Goal: Contribute content: Contribute content

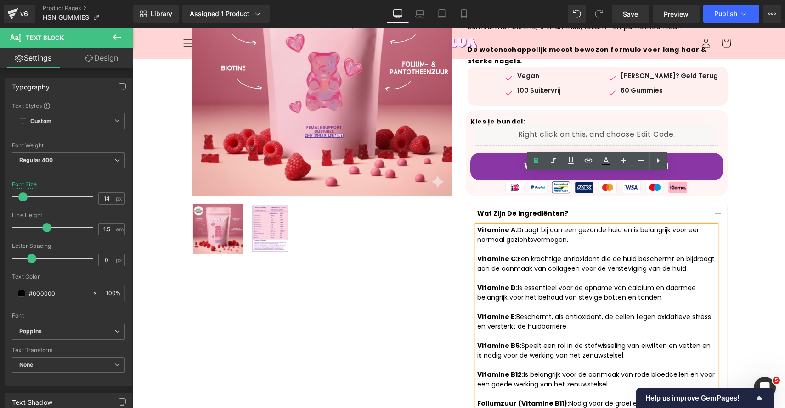
scroll to position [27, 0]
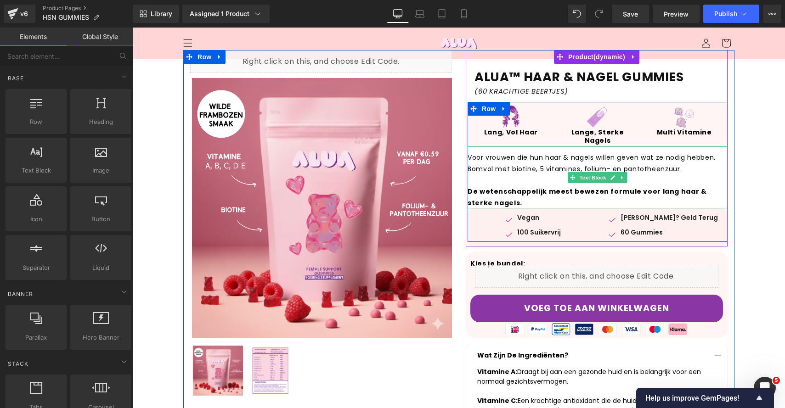
click at [494, 197] on p "De wetenschappelijk meest bewezen formule voor lang haar & sterke nagels." at bounding box center [597, 192] width 260 height 34
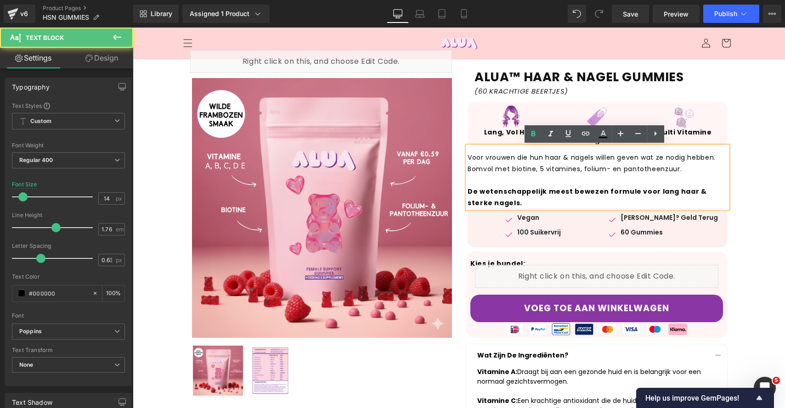
click at [494, 197] on p "De wetenschappelijk meest bewezen formule voor lang haar & sterke nagels." at bounding box center [597, 192] width 260 height 34
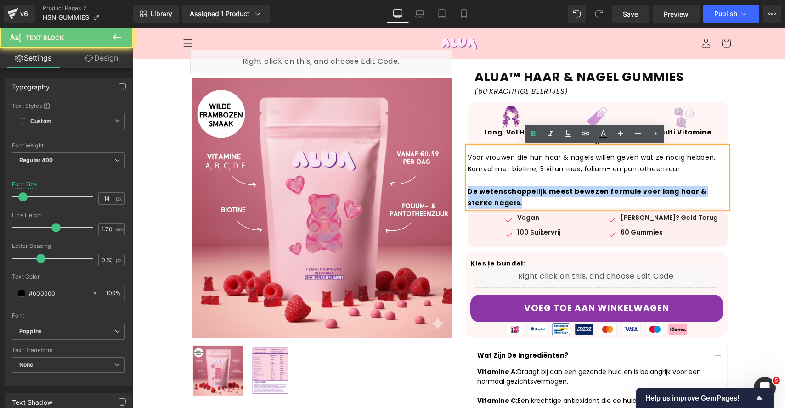
click at [494, 197] on p "De wetenschappelijk meest bewezen formule voor lang haar & sterke nagels." at bounding box center [597, 192] width 260 height 34
click at [500, 195] on strong "De wetenschappelijk meest bewezen formule voor lang haar & sterke nagels." at bounding box center [586, 197] width 239 height 21
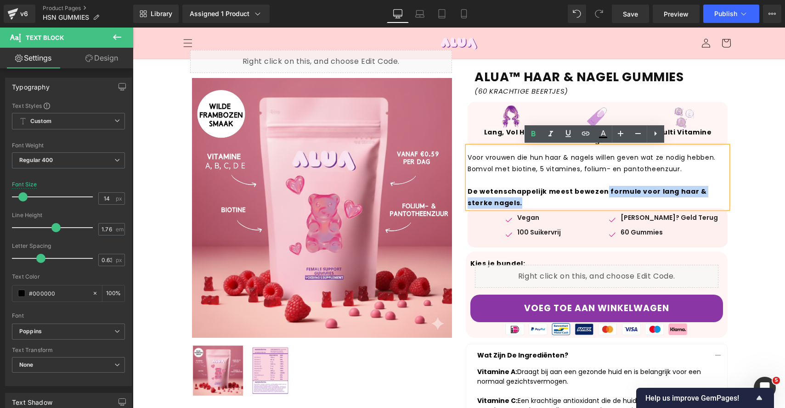
drag, startPoint x: 514, startPoint y: 200, endPoint x: 596, endPoint y: 189, distance: 82.1
click at [596, 189] on p "De wetenschappelijk meest bewezen formule voor lang haar & sterke nagels." at bounding box center [597, 192] width 260 height 34
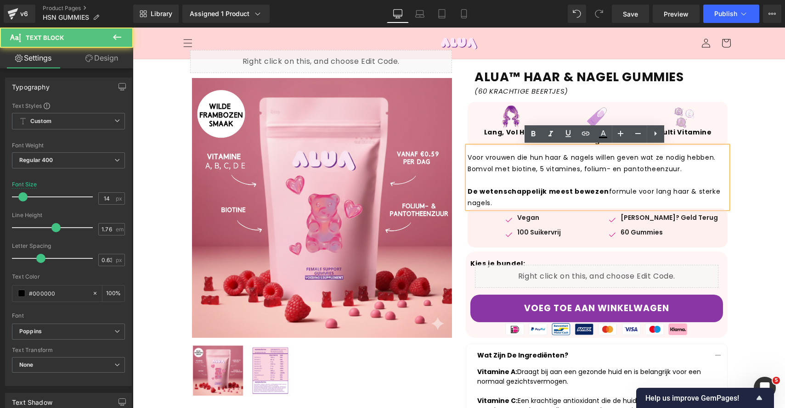
click at [543, 196] on p "De wetenschappelijk meest bewezen formule voor lang haar & sterke nagels." at bounding box center [597, 192] width 260 height 34
drag, startPoint x: 472, startPoint y: 190, endPoint x: 450, endPoint y: 190, distance: 22.0
click at [450, 190] on div "Liquid Sale Off (P) Image ‹ › (P) Image List" at bounding box center [458, 413] width 551 height 727
click at [496, 209] on div "Image Vegan Text Block Image 100 Suikervrij Text Block Icon List Image Geen Ver…" at bounding box center [597, 227] width 260 height 39
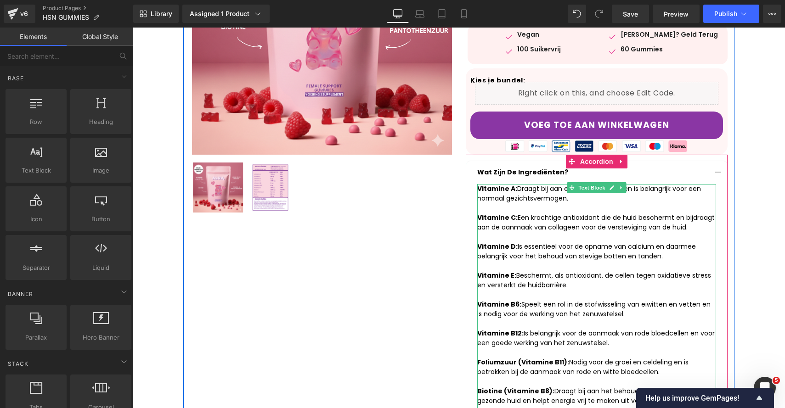
scroll to position [317, 0]
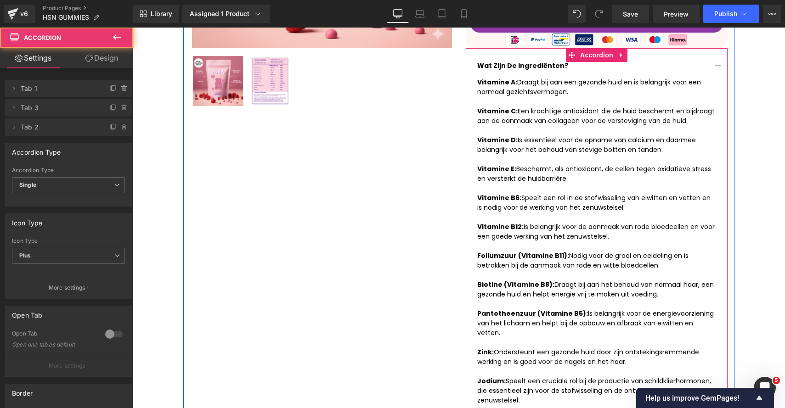
click at [713, 64] on button "button" at bounding box center [717, 66] width 18 height 23
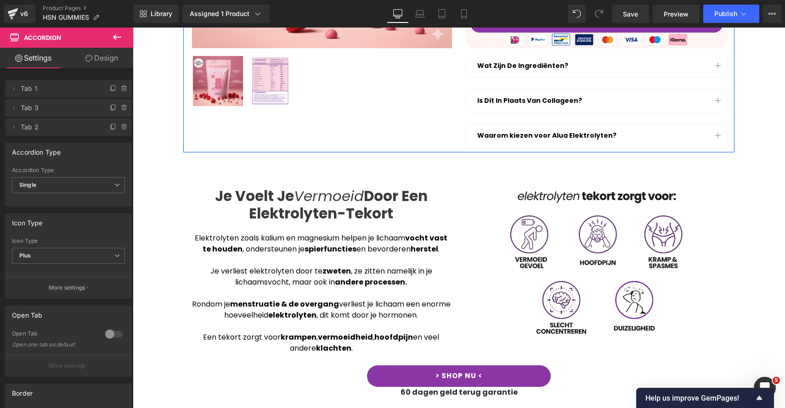
click at [718, 103] on span "button" at bounding box center [718, 103] width 0 height 0
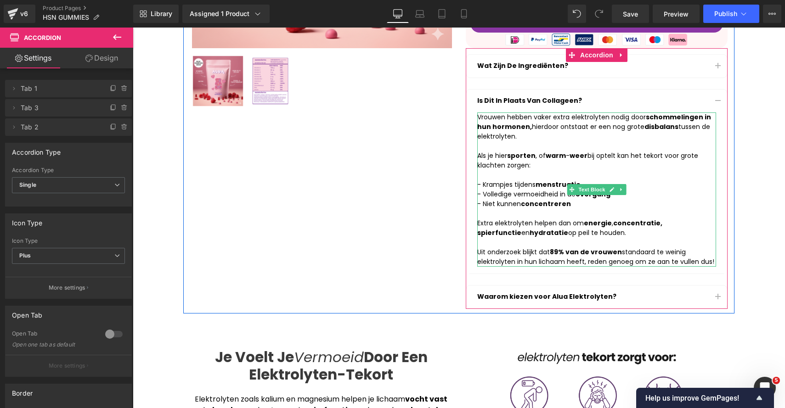
click at [599, 253] on strong "89% van de vrouwen" at bounding box center [586, 251] width 72 height 9
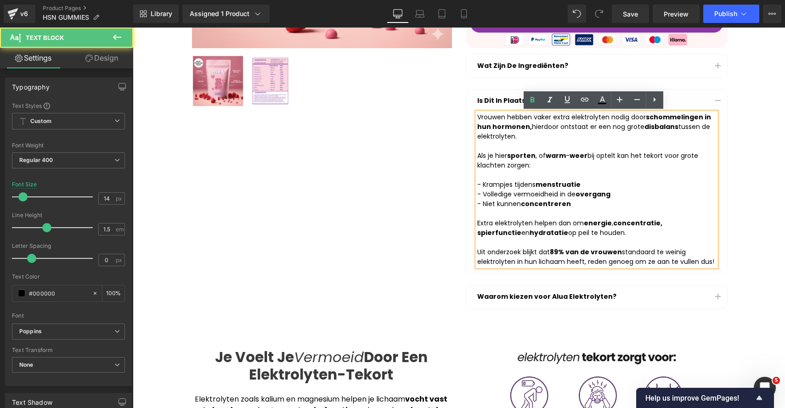
drag, startPoint x: 698, startPoint y: 255, endPoint x: 469, endPoint y: 115, distance: 268.9
click at [469, 115] on article "Vrouwen hebben vaker extra elektrolyten nodig door schommelingen in hun hormone…" at bounding box center [596, 192] width 261 height 161
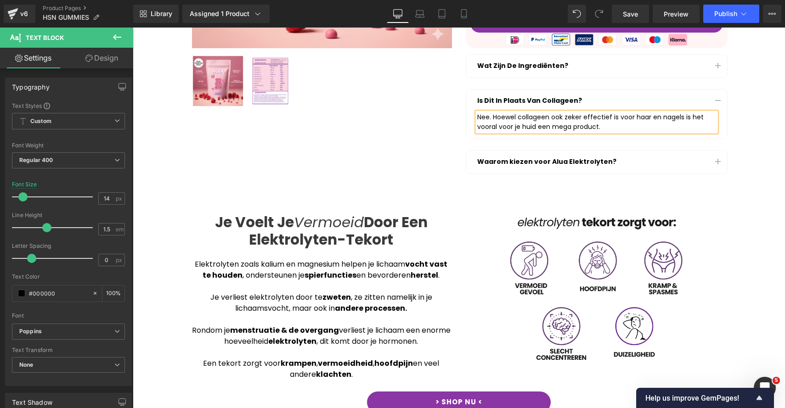
drag, startPoint x: 616, startPoint y: 129, endPoint x: 490, endPoint y: 117, distance: 126.0
click at [490, 117] on div "Nee. Hoewel collageen ook zeker effectief is voor haar en nagels is het vooral …" at bounding box center [596, 121] width 239 height 19
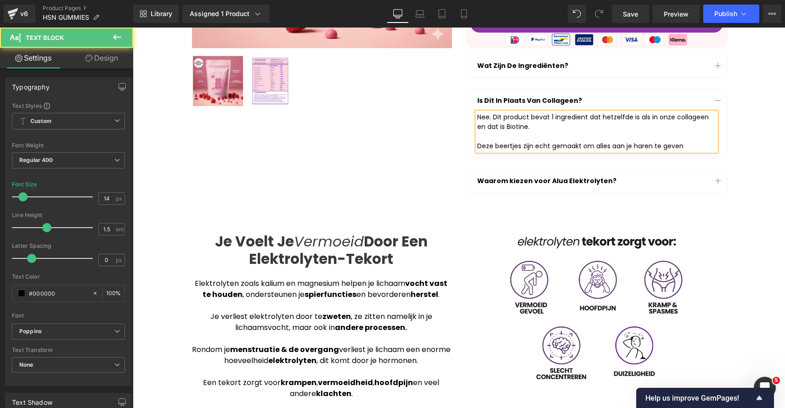
click at [645, 142] on div "Deze beertjes zijn echt gemaakt om alles aan je haren te geven" at bounding box center [596, 146] width 239 height 10
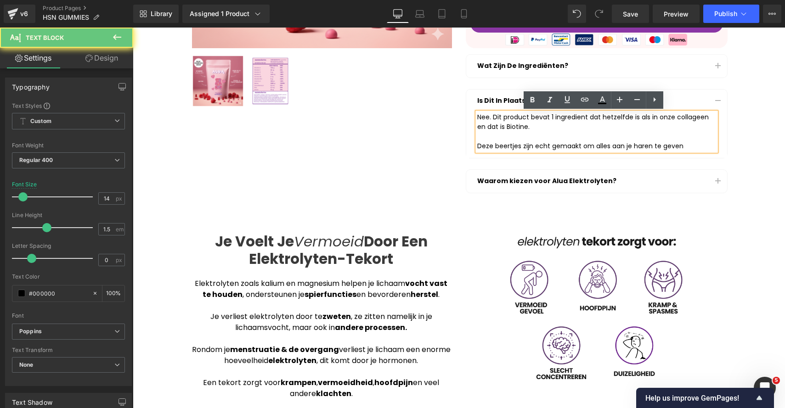
click at [643, 144] on div "Deze beertjes zijn echt gemaakt om alles aan je haren te geven" at bounding box center [596, 146] width 239 height 10
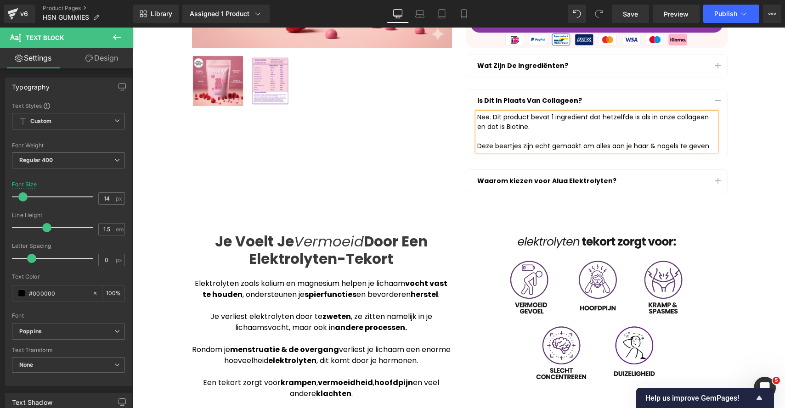
click at [703, 146] on div "Deze beertjes zijn echt gemaakt om alles aan je haar & nagels te geven" at bounding box center [596, 146] width 239 height 10
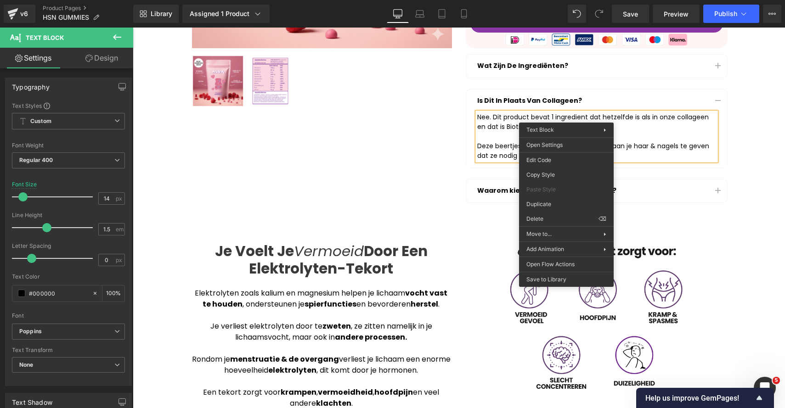
click at [556, 119] on div "Nee. Dit product bevat 1 ingredient dat hetzelfde is als in onze collageen en d…" at bounding box center [596, 136] width 239 height 48
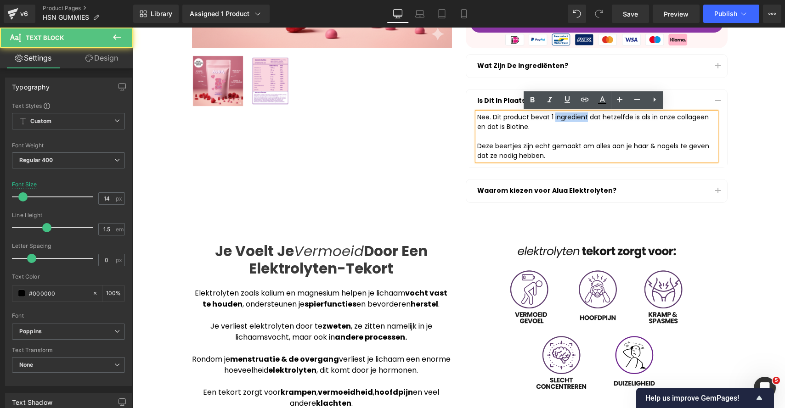
click at [556, 119] on div "Nee. Dit product bevat 1 ingredient dat hetzelfde is als in onze collageen en d…" at bounding box center [596, 136] width 239 height 48
copy div "ingredient"
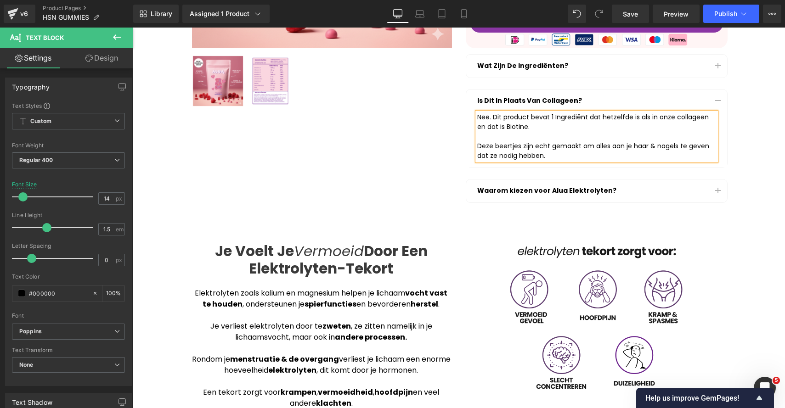
click at [712, 186] on button "button" at bounding box center [717, 191] width 18 height 23
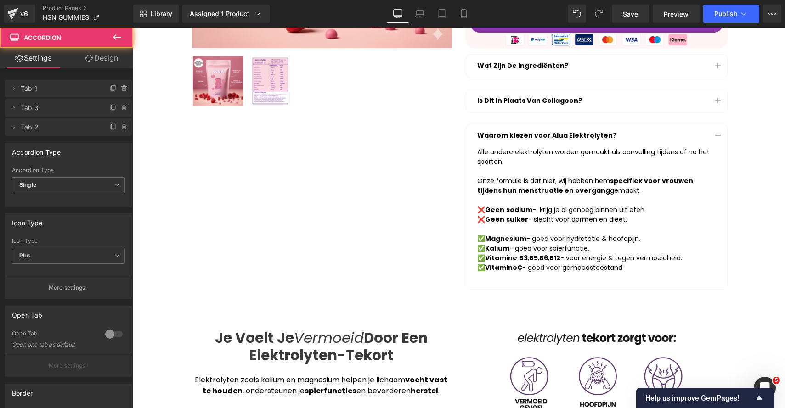
scroll to position [305, 0]
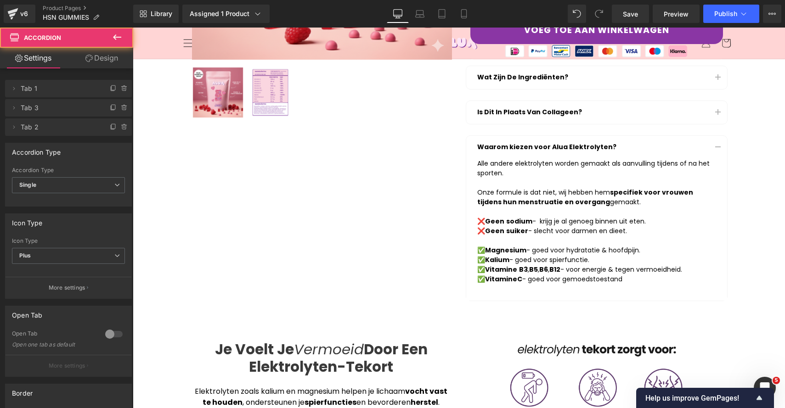
click at [719, 137] on button "button" at bounding box center [717, 147] width 18 height 23
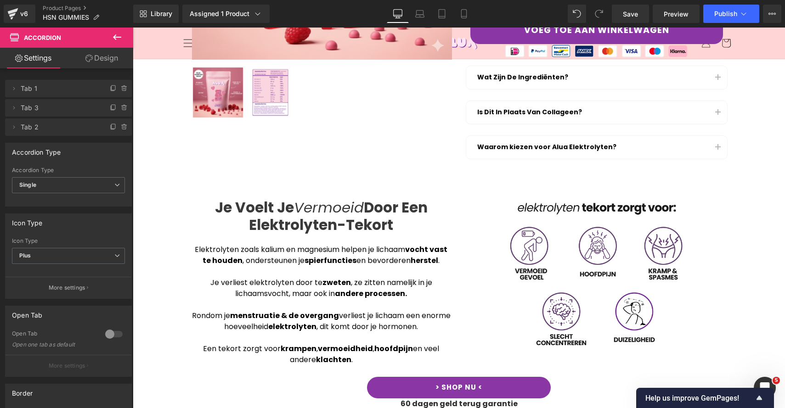
scroll to position [246, 0]
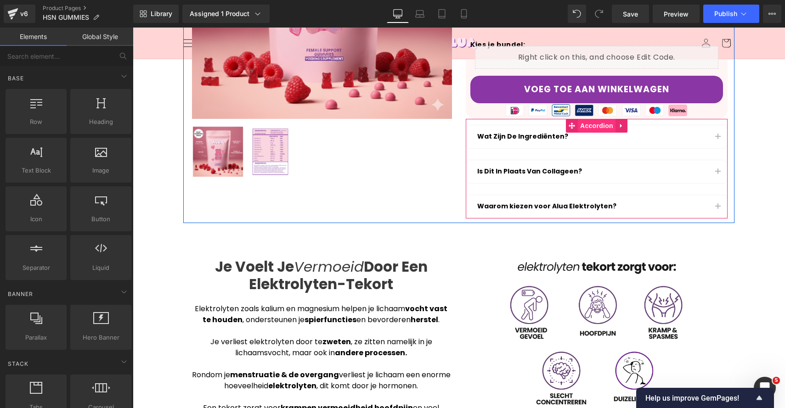
click at [599, 128] on span "Accordion" at bounding box center [597, 126] width 38 height 14
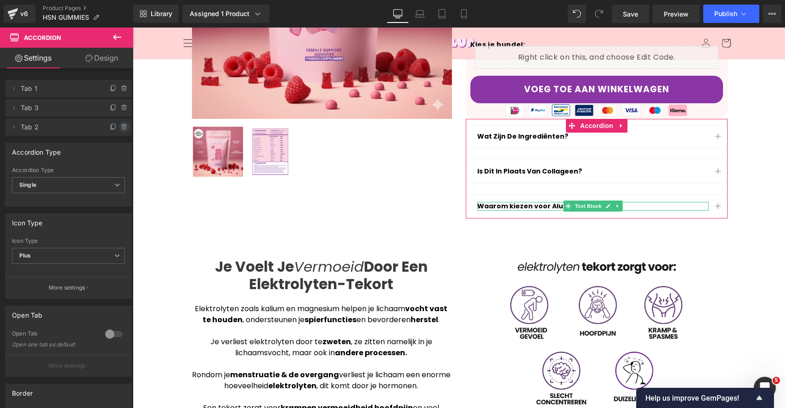
click at [123, 125] on icon at bounding box center [124, 124] width 2 height 1
click at [115, 125] on button "Delete" at bounding box center [114, 128] width 29 height 12
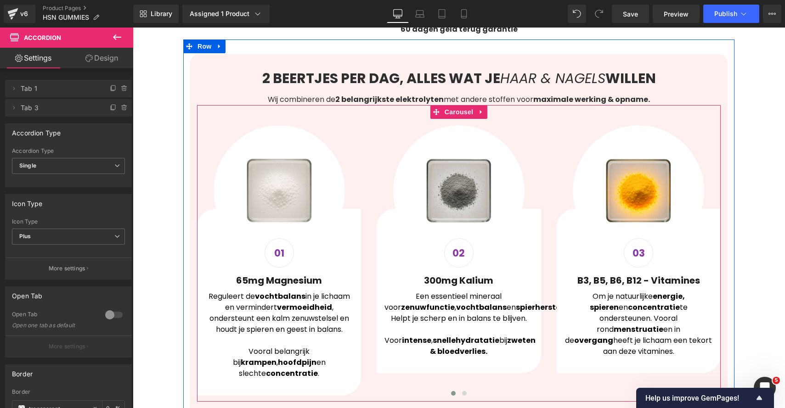
scroll to position [591, 0]
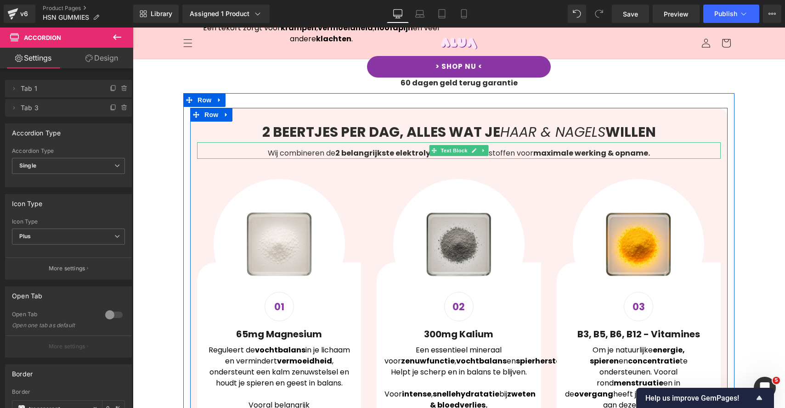
click at [357, 154] on strong "2 belangrijkste elektrolyten" at bounding box center [389, 153] width 108 height 11
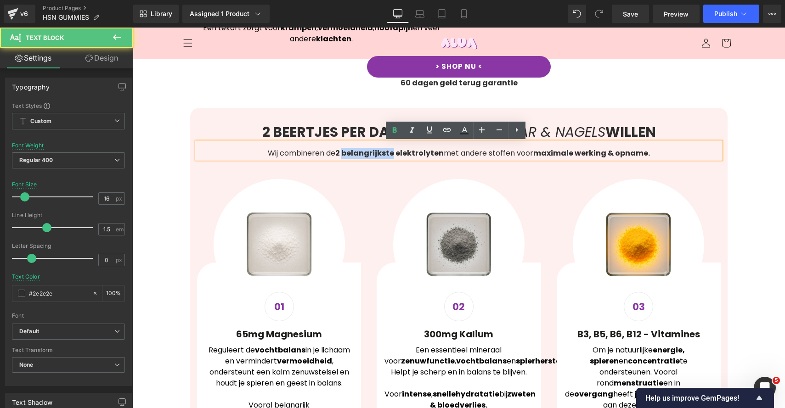
click at [357, 154] on strong "2 belangrijkste elektrolyten" at bounding box center [389, 153] width 108 height 11
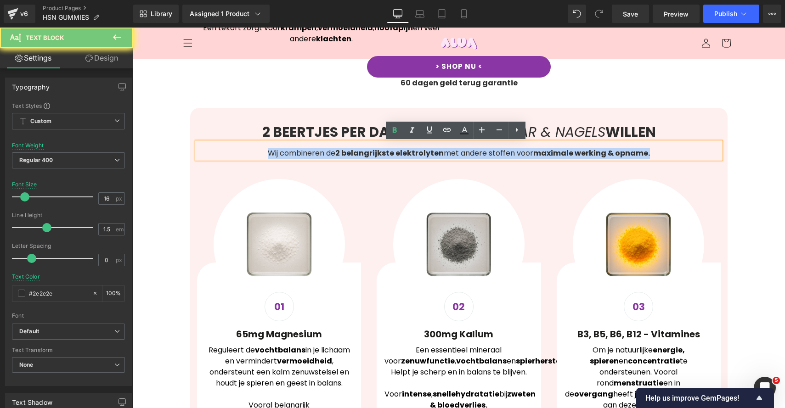
click at [357, 154] on strong "2 belangrijkste elektrolyten" at bounding box center [389, 153] width 108 height 11
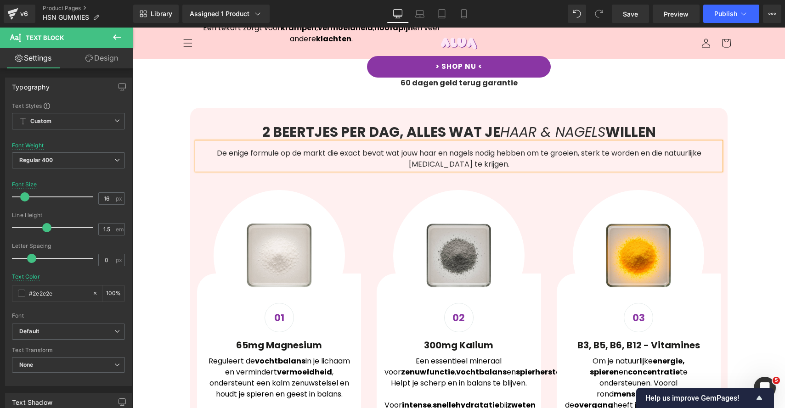
click at [694, 155] on p "De enige formule op de markt die exact bevat wat jouw haar en nagels nodig hebb…" at bounding box center [458, 159] width 523 height 22
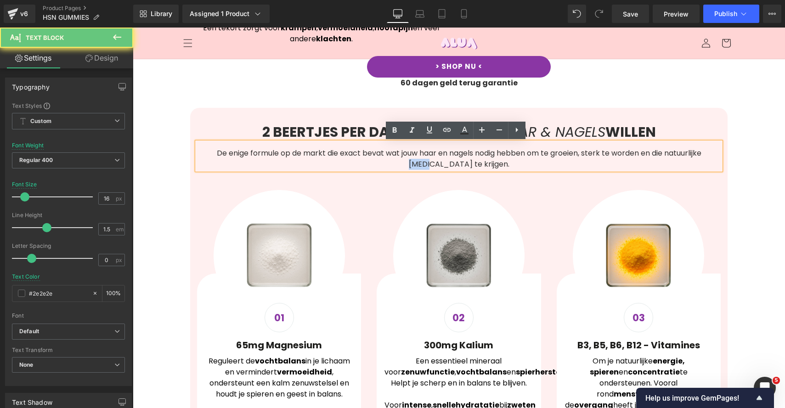
click at [694, 155] on p "De enige formule op de markt die exact bevat wat jouw haar en nagels nodig hebb…" at bounding box center [458, 159] width 523 height 22
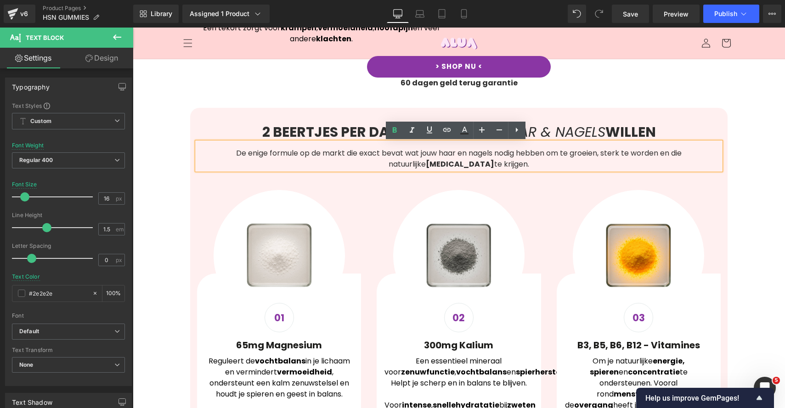
click at [568, 152] on p "De enige formule op de markt die exact bevat wat jouw haar en nagels nodig hebb…" at bounding box center [458, 159] width 523 height 22
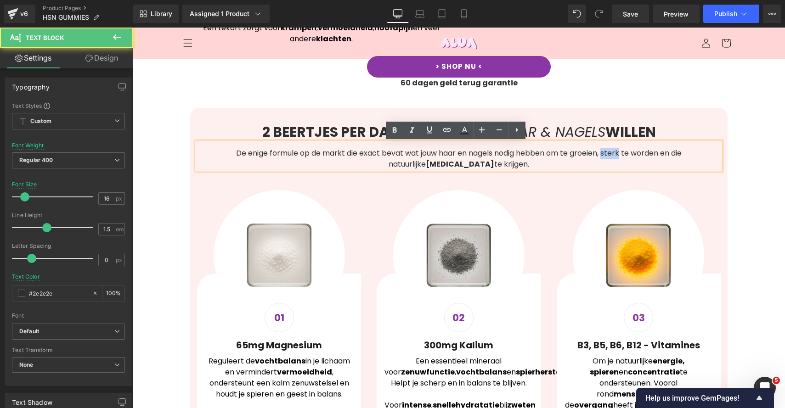
click at [568, 152] on p "De enige formule op de markt die exact bevat wat jouw haar en nagels nodig hebb…" at bounding box center [458, 159] width 523 height 22
click at [556, 154] on p "De enige formule op de markt die exact bevat wat jouw haar en nagels nodig hebb…" at bounding box center [458, 159] width 523 height 22
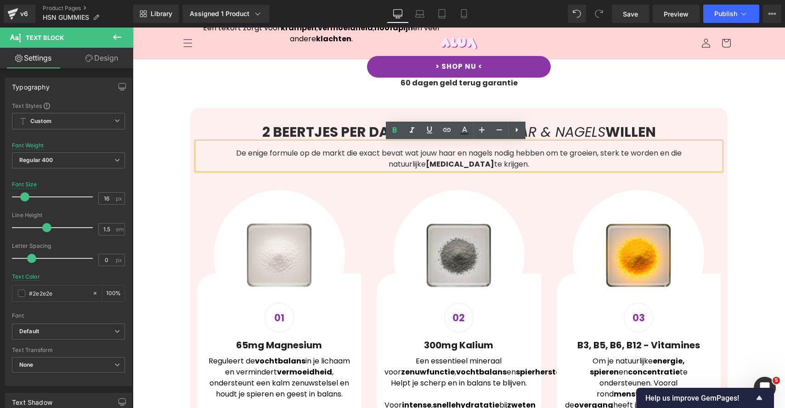
click at [556, 154] on p "De enige formule op de markt die exact bevat wat jouw haar en nagels nodig hebb…" at bounding box center [458, 159] width 523 height 22
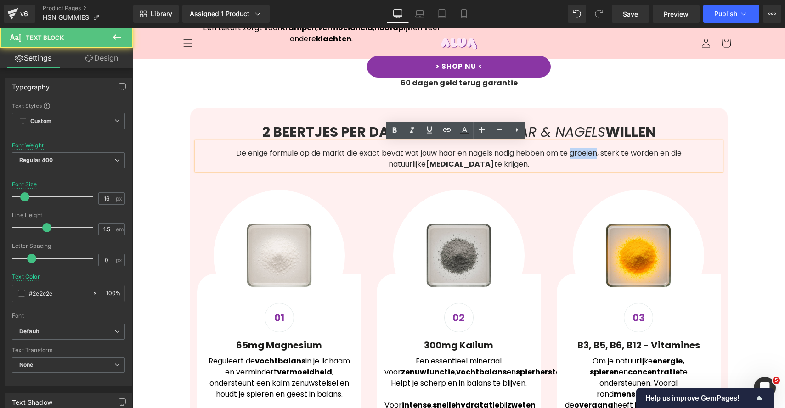
click at [556, 154] on p "De enige formule op de markt die exact bevat wat jouw haar en nagels nodig hebb…" at bounding box center [458, 159] width 523 height 22
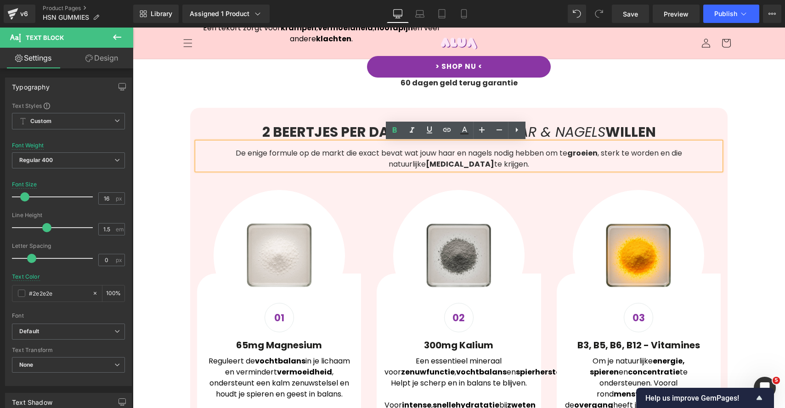
click at [574, 152] on p "De enige formule op de markt die exact bevat wat jouw haar en nagels nodig hebb…" at bounding box center [458, 159] width 523 height 22
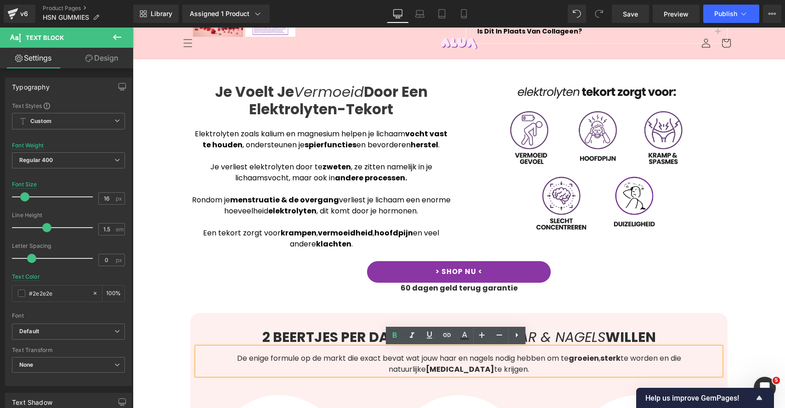
scroll to position [239, 0]
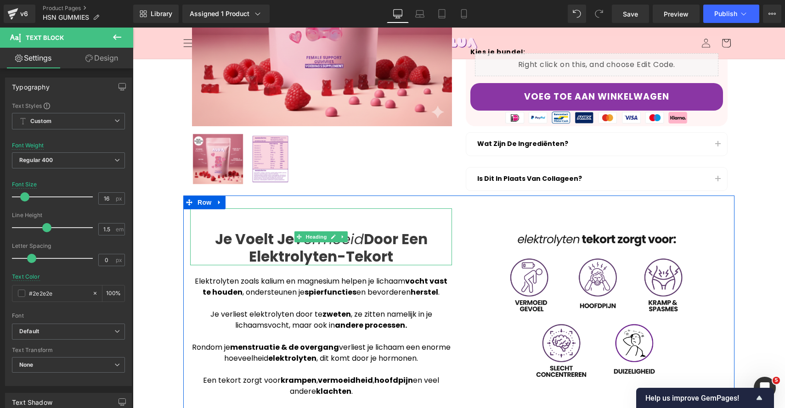
click at [257, 249] on b "Door Een Elektrolyten-Tekort" at bounding box center [338, 247] width 179 height 37
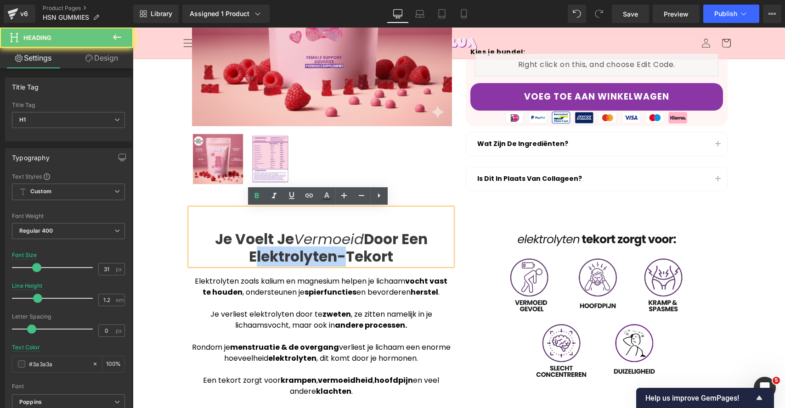
click at [257, 249] on b "Door Een Elektrolyten-Tekort" at bounding box center [338, 247] width 179 height 37
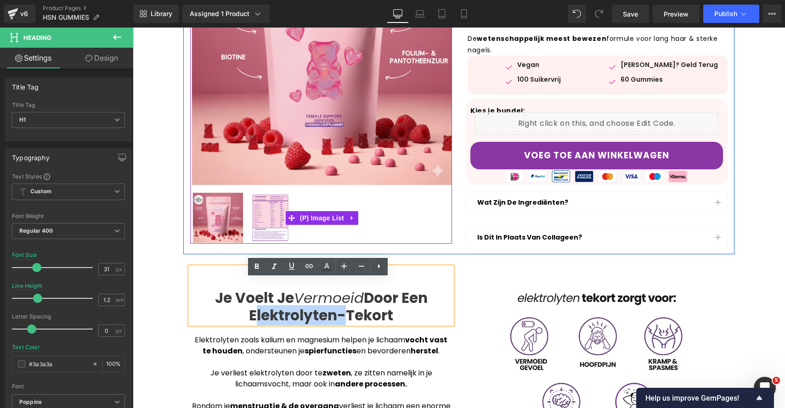
scroll to position [321, 0]
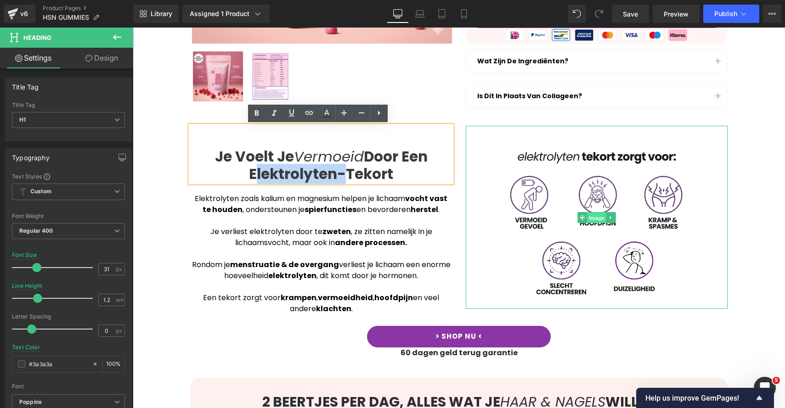
click at [590, 220] on span "Image" at bounding box center [596, 218] width 19 height 11
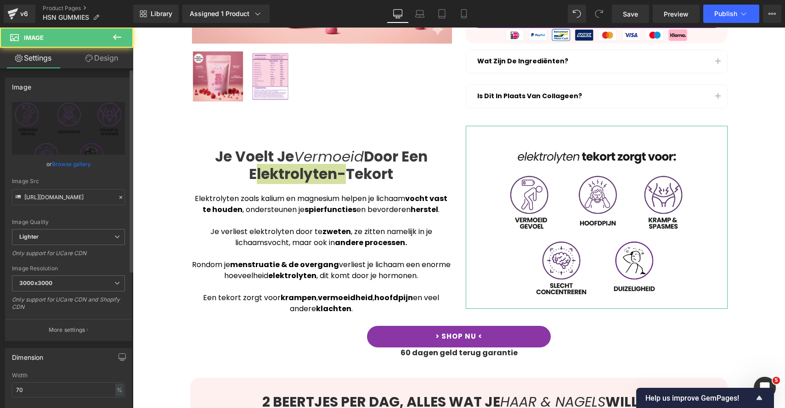
click at [64, 164] on link "Browse gallery" at bounding box center [71, 164] width 39 height 16
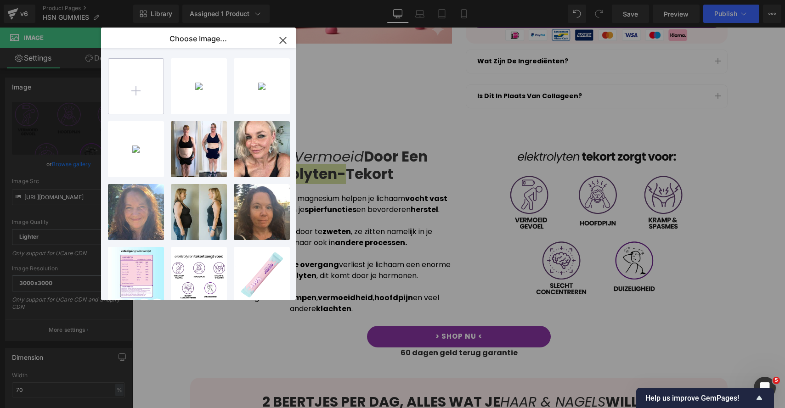
click at [148, 92] on input "file" at bounding box center [135, 86] width 55 height 55
type input "C:\fakepath\Tip 1. (9).png"
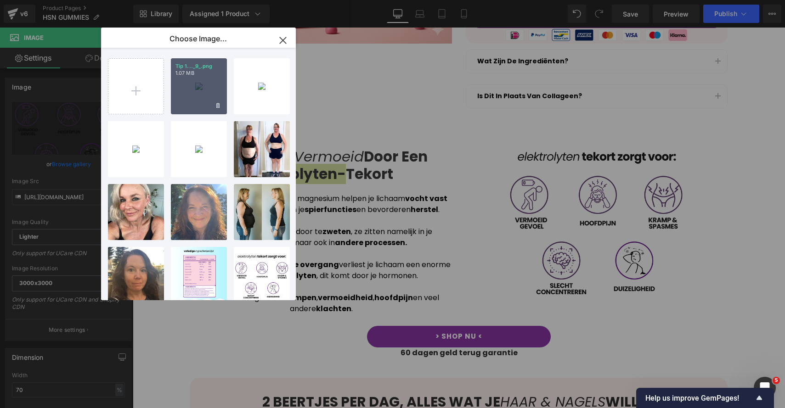
click at [205, 90] on div "Tip 1..._9_.png 1.07 MB" at bounding box center [199, 86] width 56 height 56
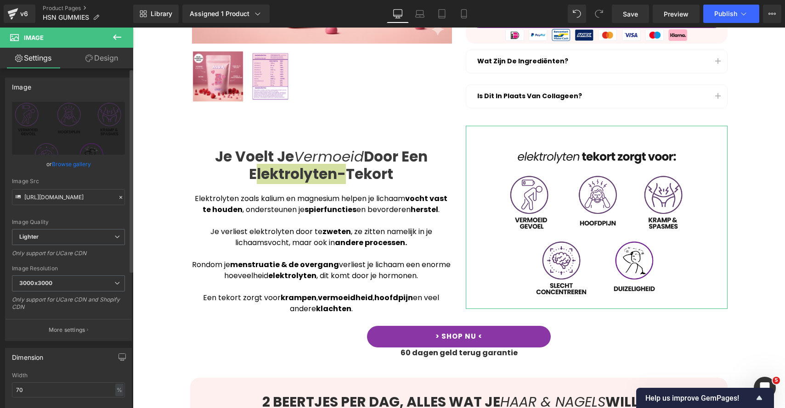
click at [64, 169] on link "Browse gallery" at bounding box center [71, 164] width 39 height 16
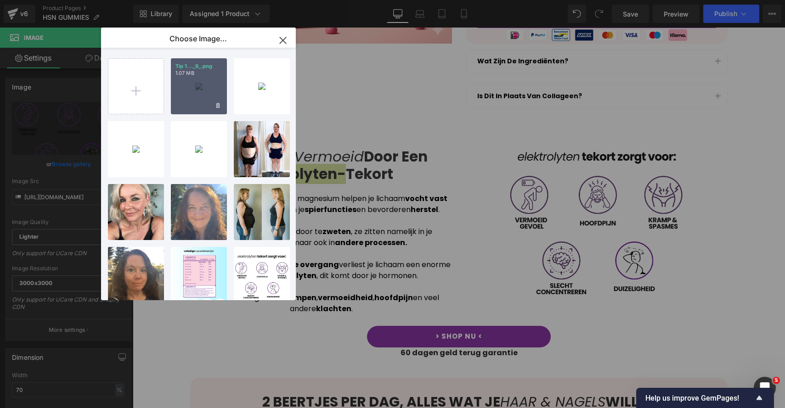
drag, startPoint x: 207, startPoint y: 78, endPoint x: 72, endPoint y: 51, distance: 138.0
click at [207, 78] on div "Tip 1..._9_.png 1.07 MB" at bounding box center [199, 86] width 56 height 56
type input "[URL][DOMAIN_NAME]"
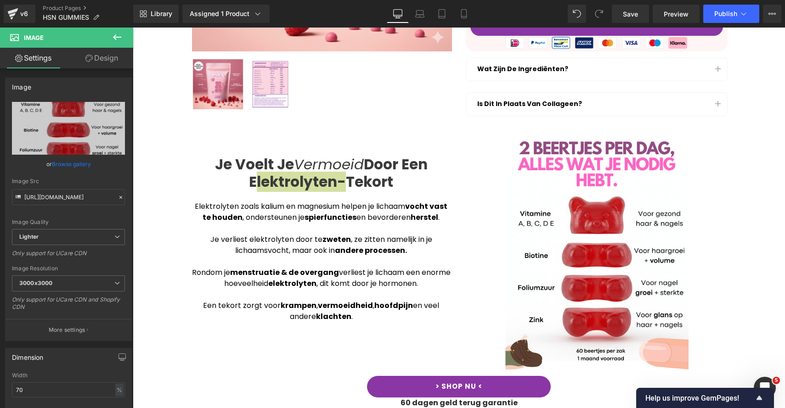
scroll to position [314, 0]
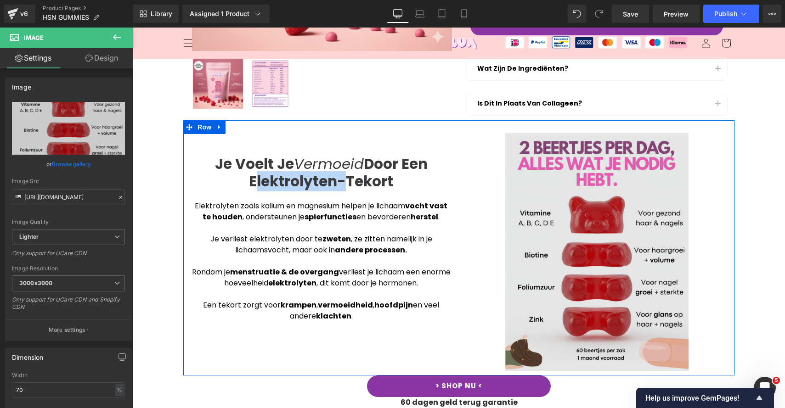
click at [567, 208] on img at bounding box center [596, 251] width 183 height 237
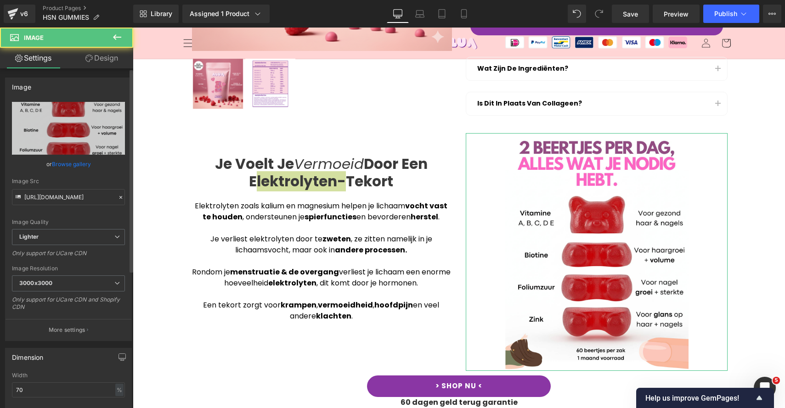
click at [65, 161] on link "Browse gallery" at bounding box center [71, 164] width 39 height 16
click at [94, 0] on div "Image You are previewing how the will restyle your page. You can not edit Eleme…" at bounding box center [392, 0] width 785 height 0
click at [87, 166] on link "Browse gallery" at bounding box center [71, 164] width 39 height 16
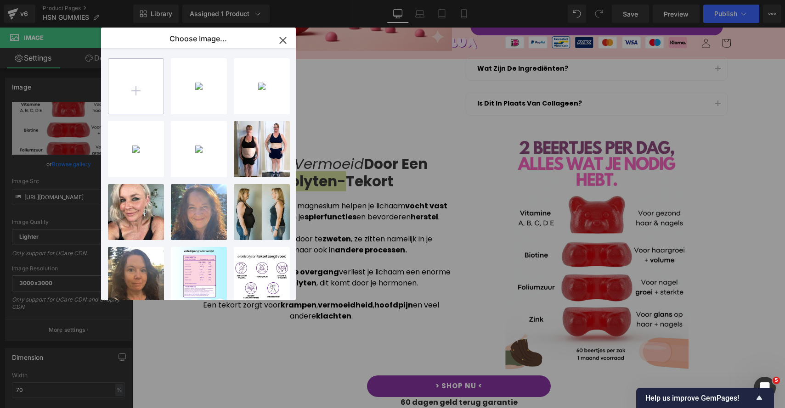
click at [148, 93] on input "file" at bounding box center [135, 86] width 55 height 55
type input "C:\fakepath\Ontwerp zonder titel (11).png"
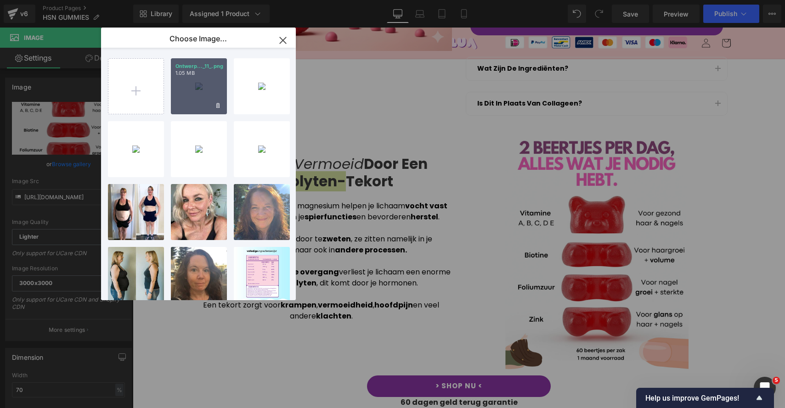
click at [196, 91] on div "Ontwerp..._11_.png 1.05 MB" at bounding box center [199, 86] width 56 height 56
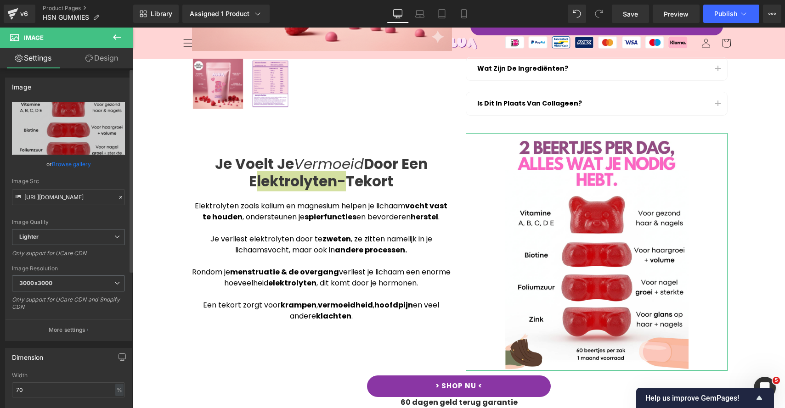
click at [78, 157] on link "Browse gallery" at bounding box center [71, 164] width 39 height 16
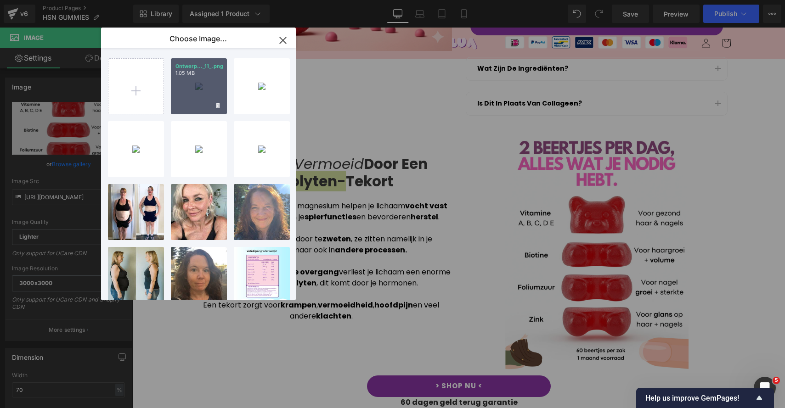
click at [195, 95] on div "Ontwerp..._11_.png 1.05 MB" at bounding box center [199, 86] width 56 height 56
type input "[URL][DOMAIN_NAME]"
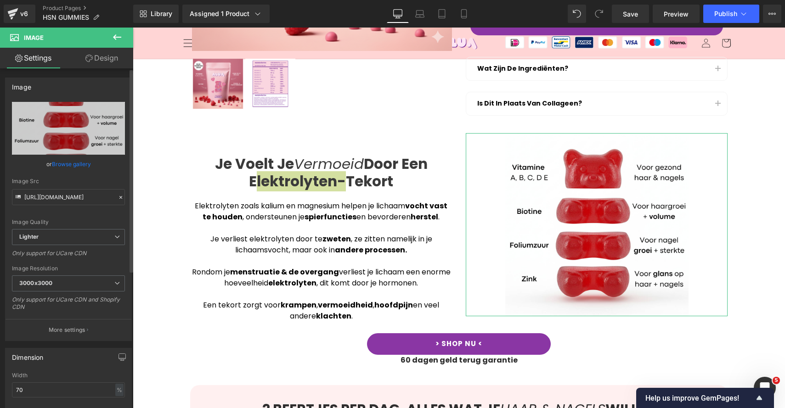
click at [68, 162] on link "Browse gallery" at bounding box center [71, 164] width 39 height 16
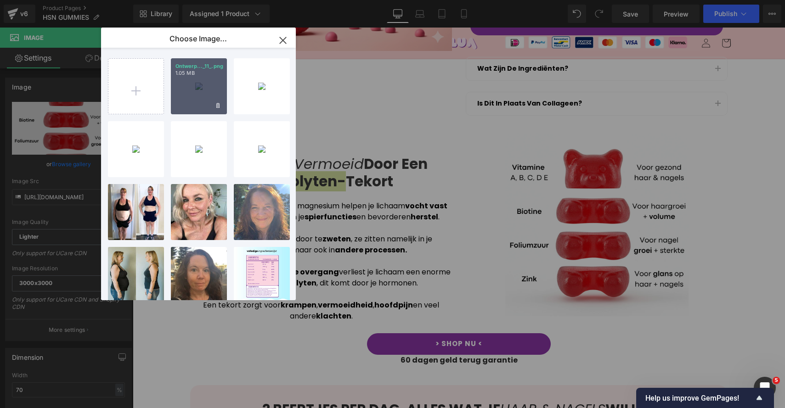
click at [202, 72] on p "1.05 MB" at bounding box center [198, 73] width 47 height 7
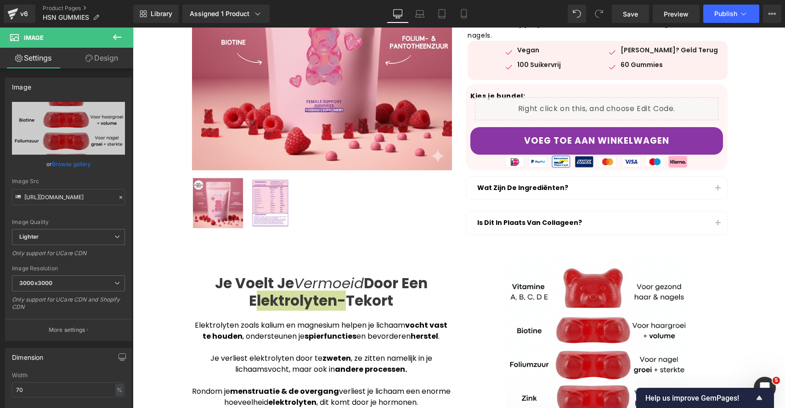
scroll to position [242, 0]
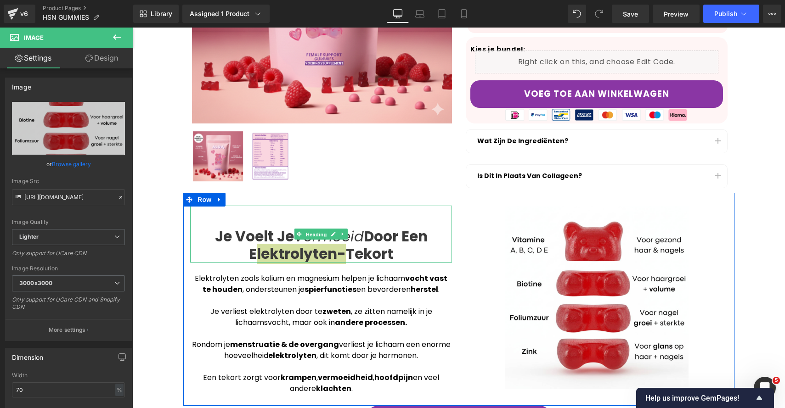
click at [304, 238] on span "Heading" at bounding box center [316, 234] width 25 height 11
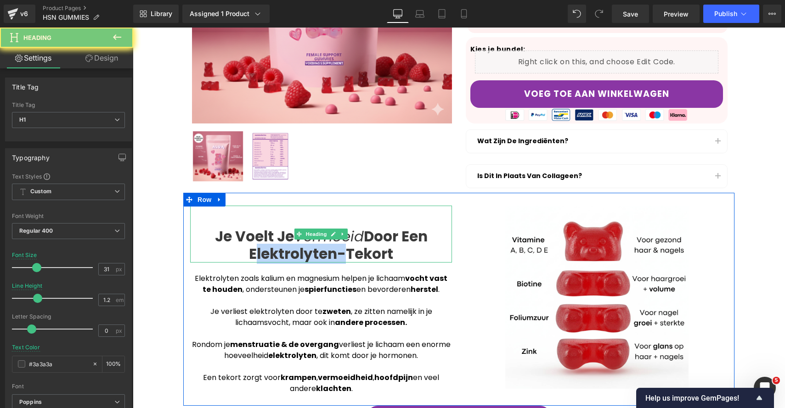
click at [291, 250] on b "Door Een Elektrolyten-Tekort" at bounding box center [338, 244] width 179 height 37
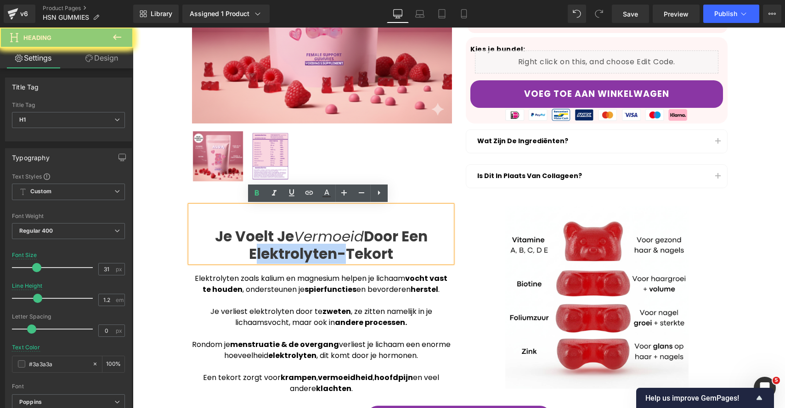
click at [291, 250] on b "Door Een Elektrolyten-Tekort" at bounding box center [338, 244] width 179 height 37
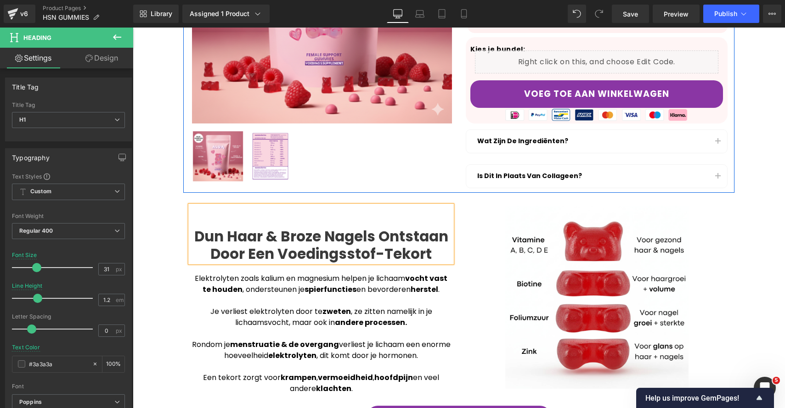
scroll to position [278, 0]
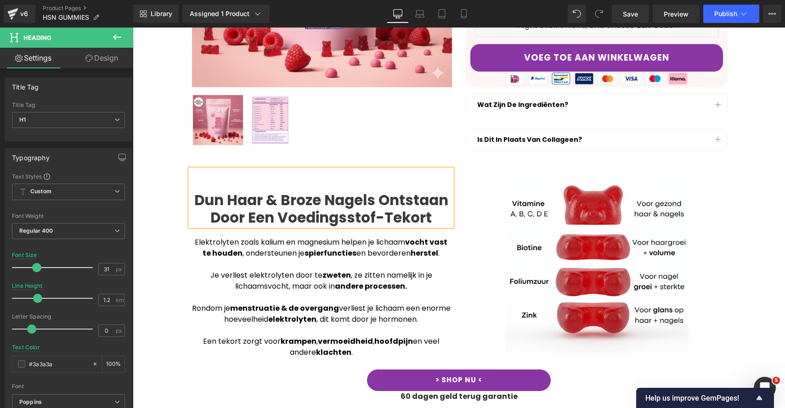
click at [373, 121] on div at bounding box center [322, 120] width 260 height 52
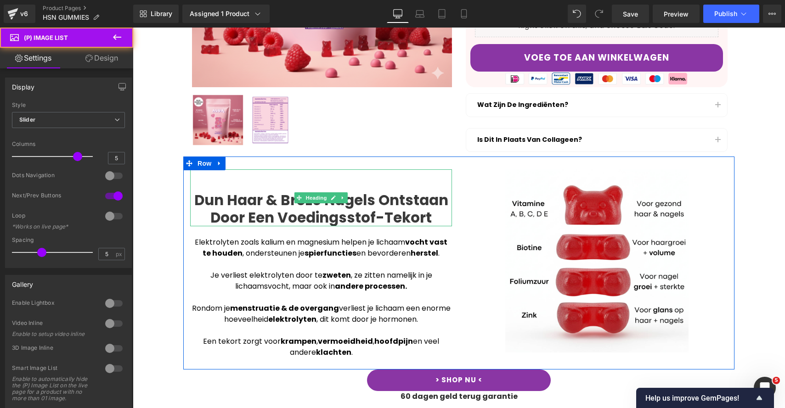
click at [385, 209] on b "Dun Haar & Broze Nagels Ontstaan Door Een Voedingsstof-Tekort" at bounding box center [321, 208] width 254 height 37
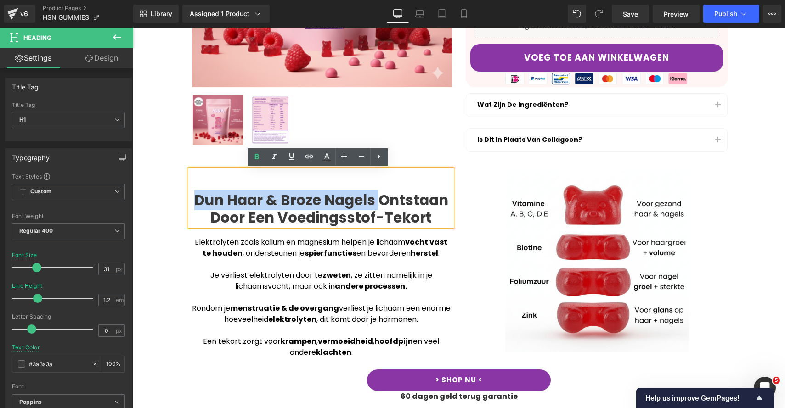
drag, startPoint x: 373, startPoint y: 199, endPoint x: 189, endPoint y: 206, distance: 183.8
click at [190, 206] on h1 "Dun Haar & Broze Nagels Ontstaan Door Een Voedingsstof-Tekort" at bounding box center [321, 209] width 262 height 34
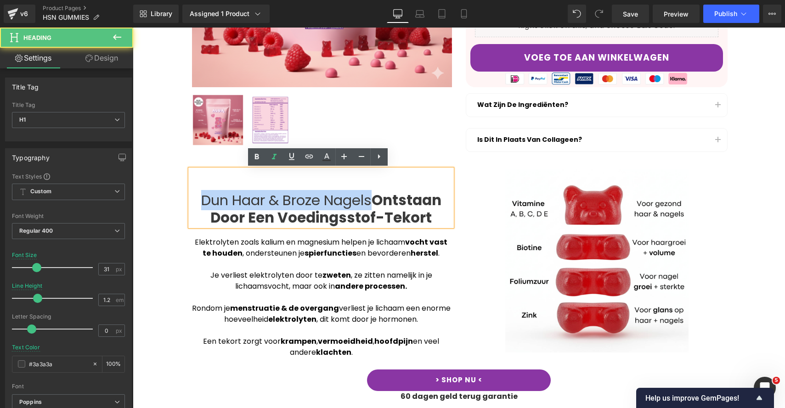
drag, startPoint x: 370, startPoint y: 200, endPoint x: 188, endPoint y: 200, distance: 181.8
click at [190, 200] on h1 "Dun Haar & Broze Nagels Ontstaan Door Een Voedingsstof-Tekort" at bounding box center [321, 209] width 262 height 34
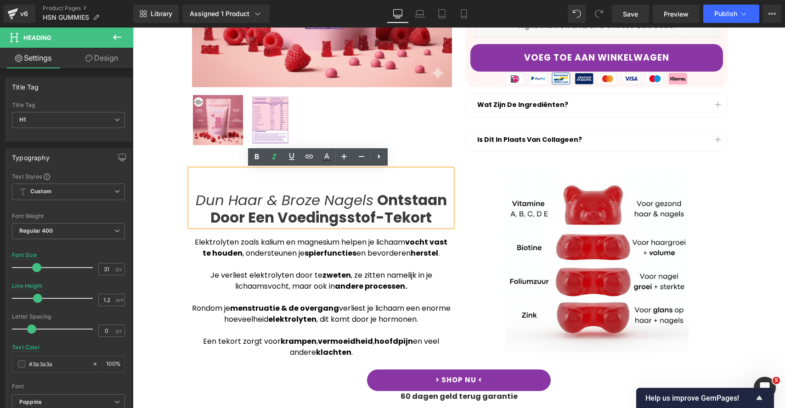
click at [359, 262] on div at bounding box center [321, 264] width 262 height 11
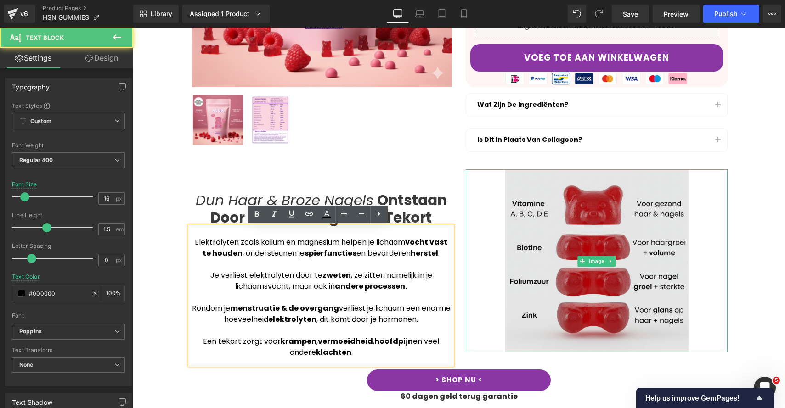
click at [650, 225] on img at bounding box center [596, 260] width 183 height 183
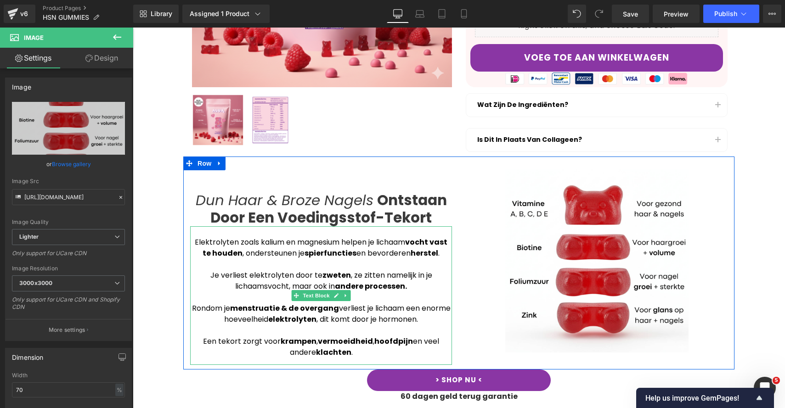
click at [241, 293] on div at bounding box center [321, 297] width 262 height 11
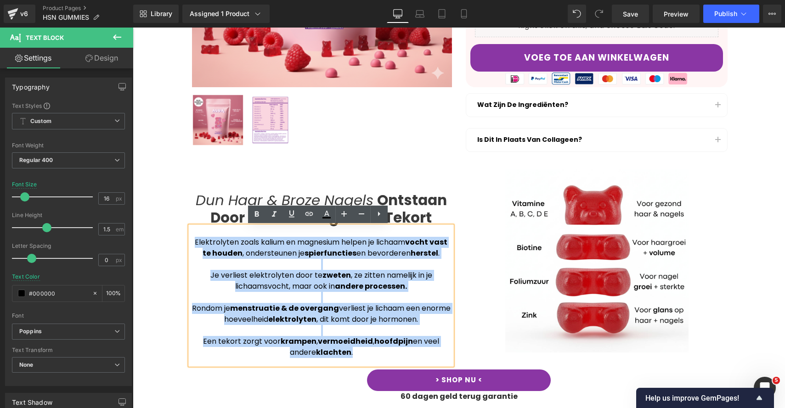
drag, startPoint x: 362, startPoint y: 350, endPoint x: 177, endPoint y: 231, distance: 220.6
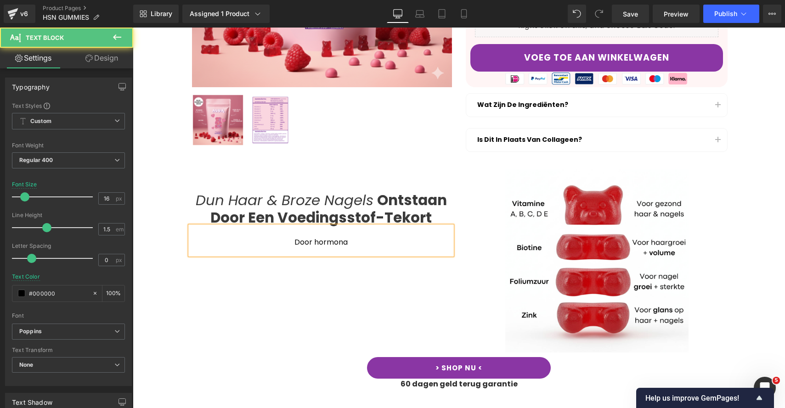
click at [326, 242] on div "Door hormona" at bounding box center [321, 240] width 262 height 28
click at [325, 242] on div "Door hormona" at bounding box center [321, 240] width 262 height 28
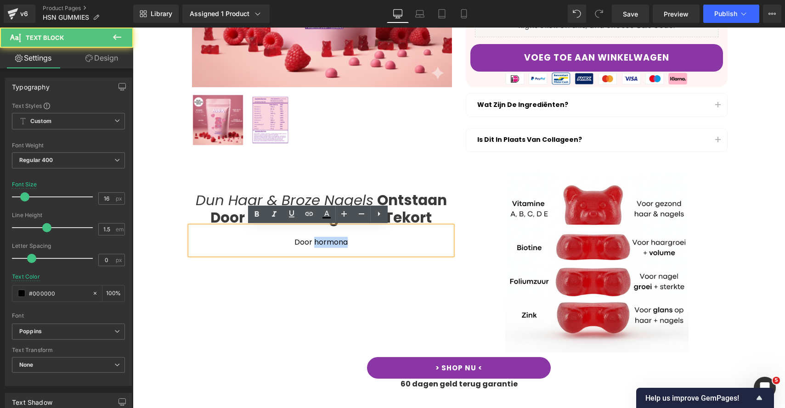
click at [325, 242] on div "Door hormona" at bounding box center [321, 240] width 262 height 28
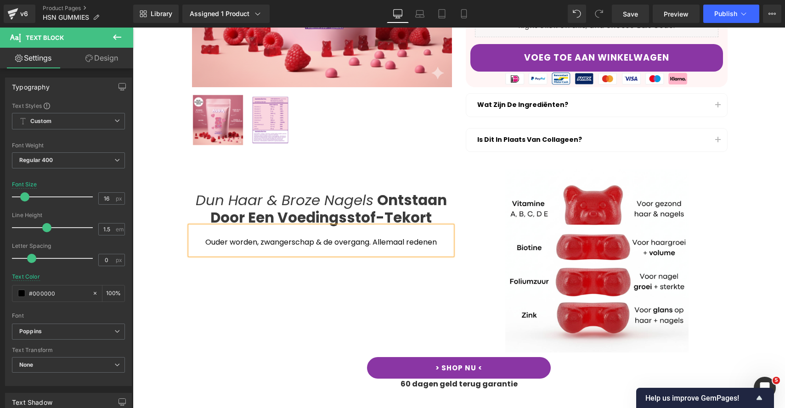
click at [390, 241] on div "Ouder worden, zwangerschap & de overgang. Allemaal redenen" at bounding box center [321, 240] width 262 height 28
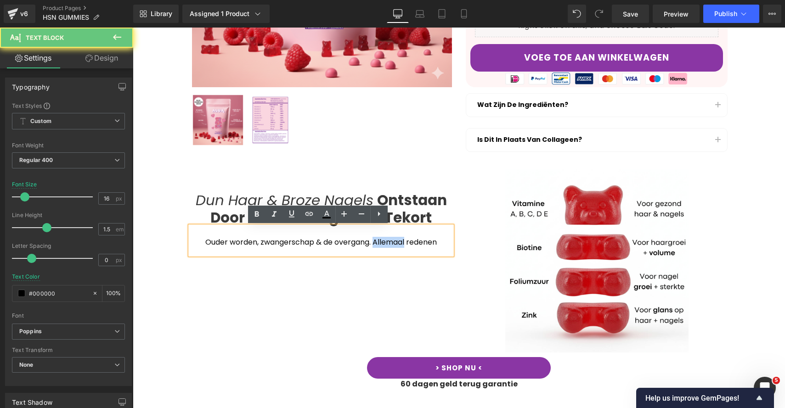
click at [390, 241] on div "Ouder worden, zwangerschap & de overgang. Allemaal redenen" at bounding box center [321, 240] width 262 height 28
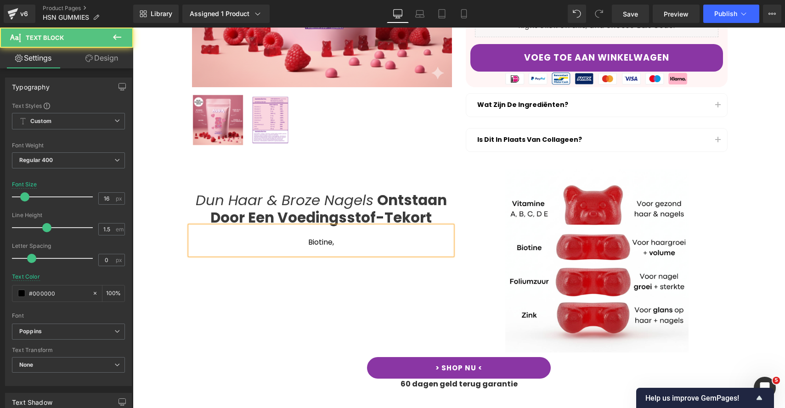
click at [340, 244] on div "Biotine," at bounding box center [321, 240] width 262 height 28
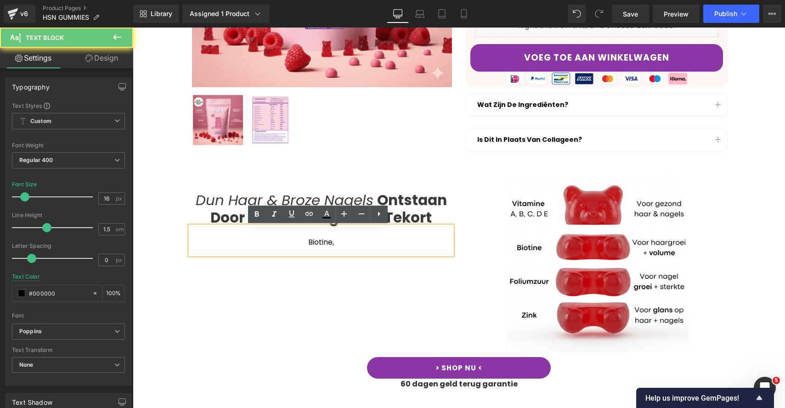
click at [340, 244] on div "Biotine," at bounding box center [321, 240] width 262 height 28
click at [402, 166] on div "Dun Haar & Broze Nagels Ontstaan Door Een Voedingsstof-Tekort Heading Biotine, …" at bounding box center [458, 257] width 551 height 201
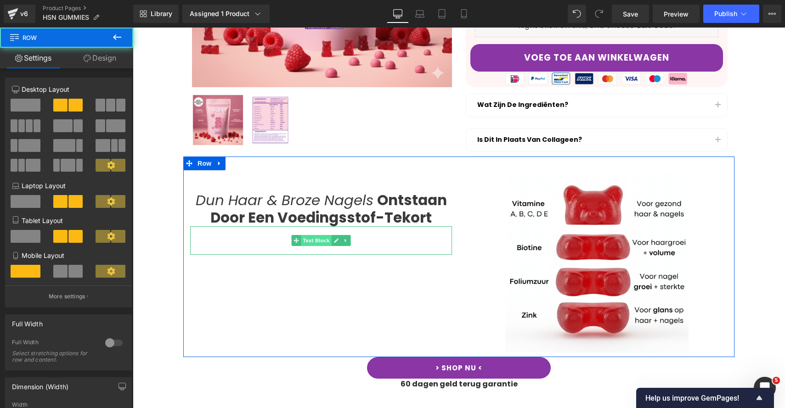
click at [323, 240] on span "Text Block" at bounding box center [316, 240] width 30 height 11
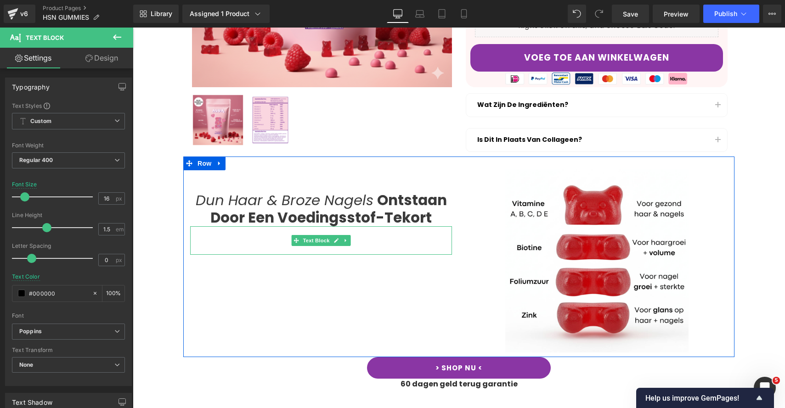
click at [359, 244] on div "Biotine," at bounding box center [321, 240] width 262 height 28
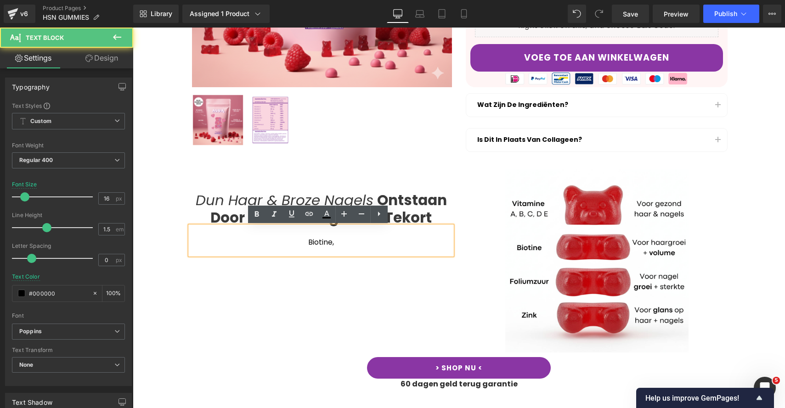
click at [359, 244] on div "Biotine," at bounding box center [321, 240] width 262 height 28
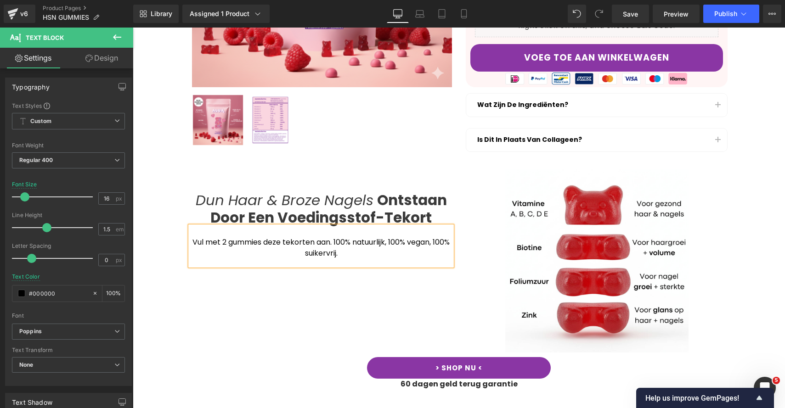
click at [380, 243] on div "Vul met 2 gummies deze tekorten aan. 100% natuurlijk, 100% vegan, 100% suikervr…" at bounding box center [321, 245] width 262 height 39
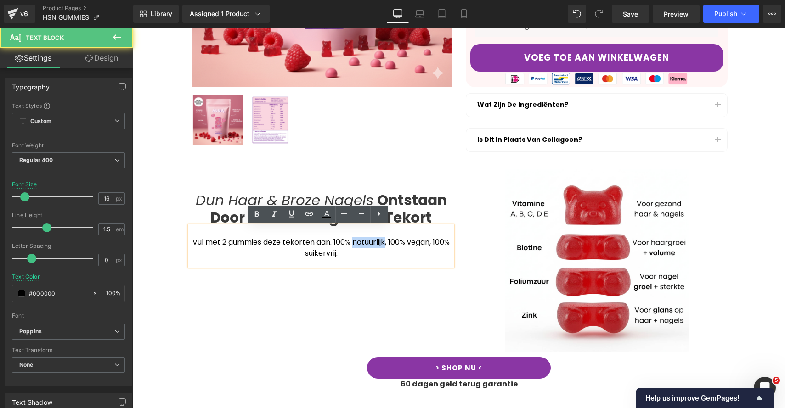
click at [380, 243] on div "Vul met 2 gummies deze tekorten aan. 100% natuurlijk, 100% vegan, 100% suikervr…" at bounding box center [321, 245] width 262 height 39
click at [420, 240] on div "Vul met 2 gummies deze tekorten aan. 100% natuurlijk , 100% vegan, 100% suikerv…" at bounding box center [321, 245] width 262 height 39
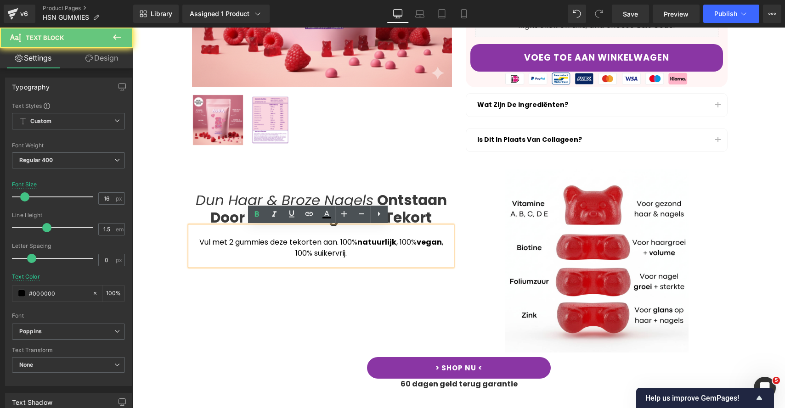
click at [315, 253] on div "Vul met 2 gummies deze tekorten aan. 100% natuurlijk , 100% vegan , 100% suiker…" at bounding box center [321, 245] width 262 height 39
click at [355, 258] on div "Vul met 2 gummies deze tekorten aan. 100% natuurlijk , 100% vegan , 100% suiker…" at bounding box center [321, 245] width 262 height 39
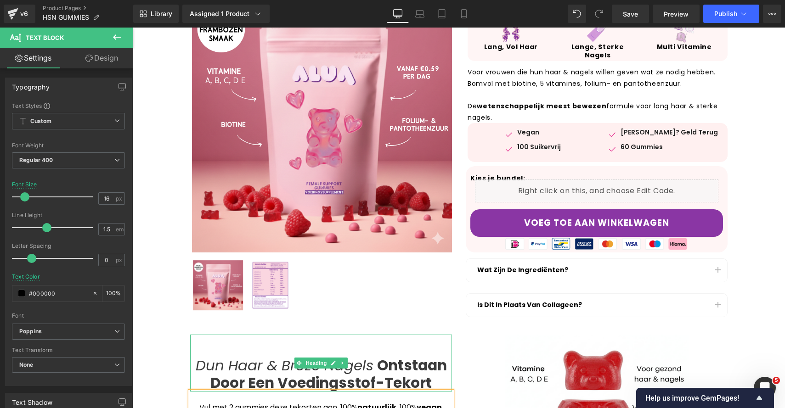
scroll to position [273, 0]
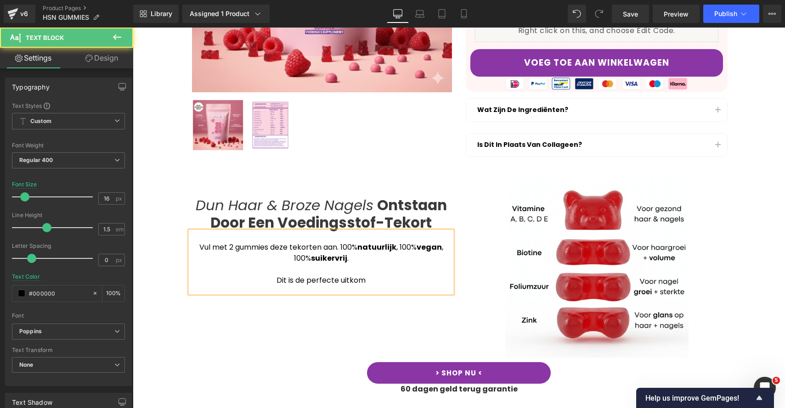
click at [348, 280] on div "Dit is de perfecte uitkom" at bounding box center [321, 280] width 262 height 11
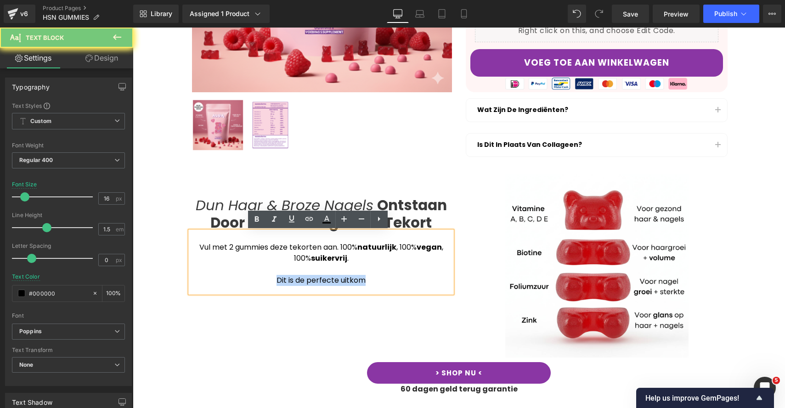
click at [348, 280] on div "Dit is de perfecte uitkom" at bounding box center [321, 280] width 262 height 11
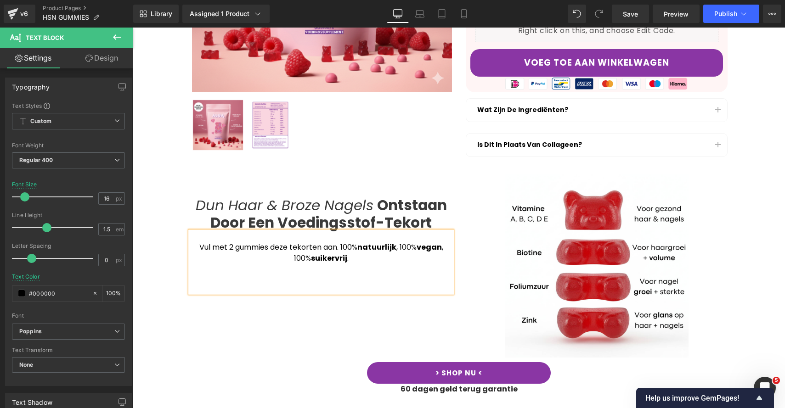
click at [265, 246] on div "Vul met 2 gummies deze tekorten aan. 100% natuurlijk , 100% vegan , 100% suiker…" at bounding box center [321, 262] width 262 height 62
click at [396, 259] on div "Vul met 2 gummies per dag deze tekorten aan. 100% natuurlijk , 100% vegan , 100…" at bounding box center [321, 262] width 262 height 62
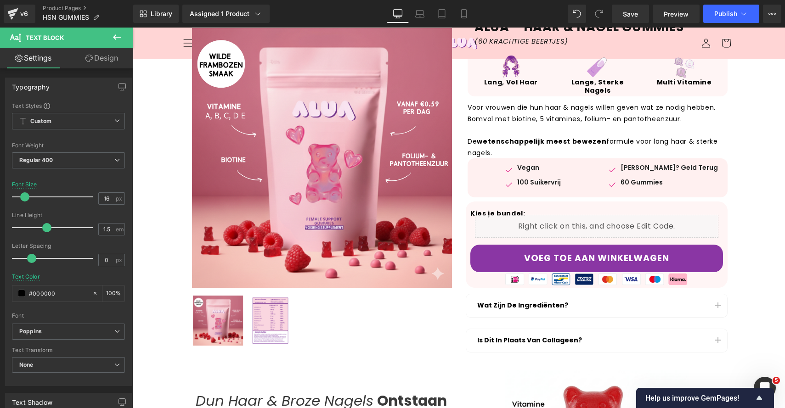
scroll to position [44, 0]
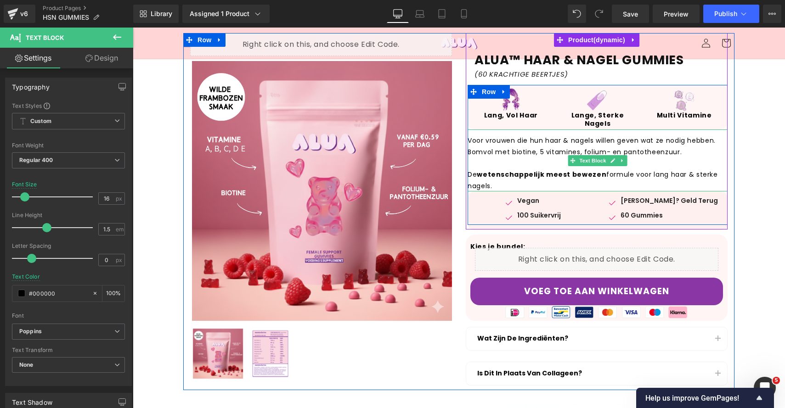
click at [681, 148] on p "Voor vrouwen die hun haar & nagels willen geven wat ze nodig hebben. Bomvol met…" at bounding box center [597, 146] width 260 height 22
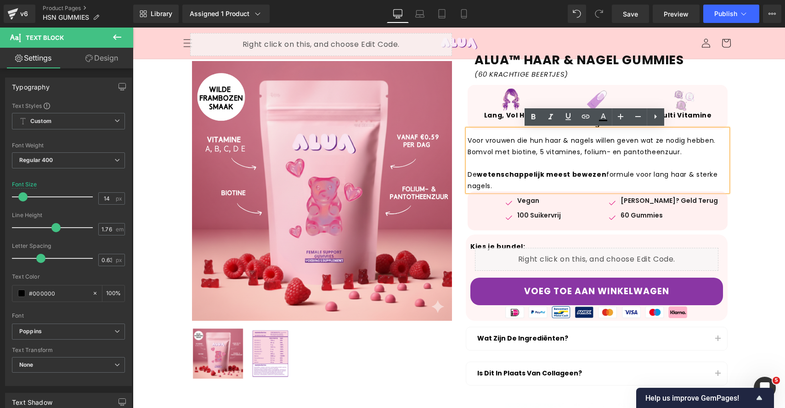
click at [563, 152] on p "Voor vrouwen die hun haar & nagels willen geven wat ze nodig hebben. Bomvol met…" at bounding box center [597, 146] width 260 height 22
click at [557, 156] on p "Voor vrouwen die hun haar & nagels willen geven wat ze nodig hebben. Bomvol met…" at bounding box center [597, 146] width 260 height 22
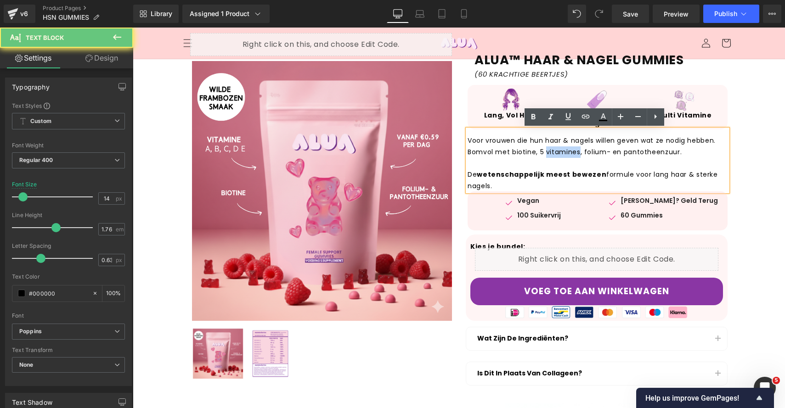
click at [557, 155] on p "Voor vrouwen die hun haar & nagels willen geven wat ze nodig hebben. Bomvol met…" at bounding box center [597, 146] width 260 height 22
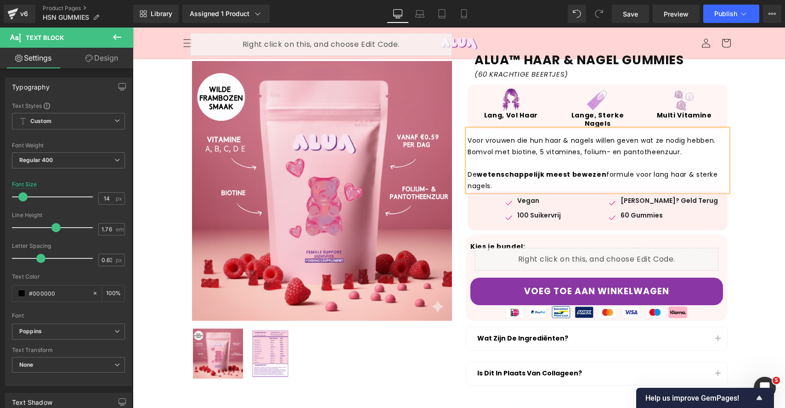
click at [686, 163] on p "De wetenschappelijk meest bewezen formule voor lang haar & sterke nagels." at bounding box center [597, 175] width 260 height 34
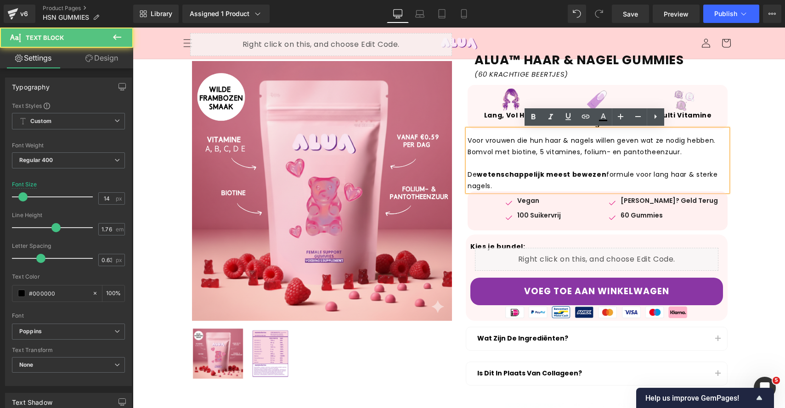
click at [578, 149] on p "Voor vrouwen die hun haar & nagels willen geven wat ze nodig hebben. Bomvol met…" at bounding box center [597, 146] width 260 height 22
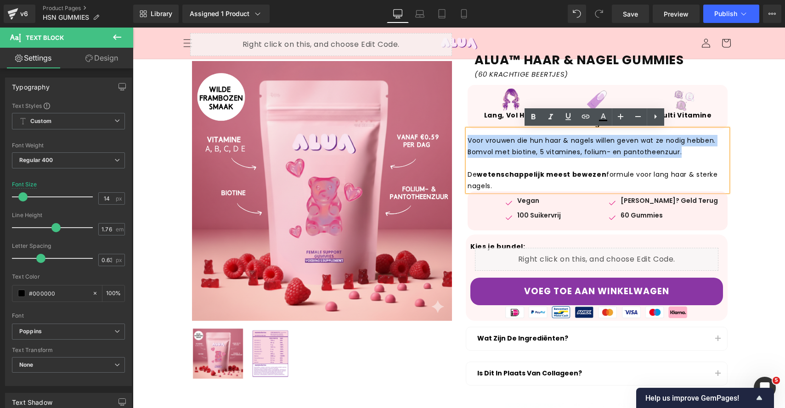
drag, startPoint x: 680, startPoint y: 152, endPoint x: 465, endPoint y: 140, distance: 215.7
click at [467, 140] on p "Voor vrouwen die hun haar & nagels willen geven wat ze nodig hebben. Bomvol met…" at bounding box center [597, 146] width 260 height 22
click at [671, 152] on p "Voor vrouwen die hun haar & nagels willen geven wat ze nodig hebben. Bomvol met…" at bounding box center [597, 146] width 260 height 22
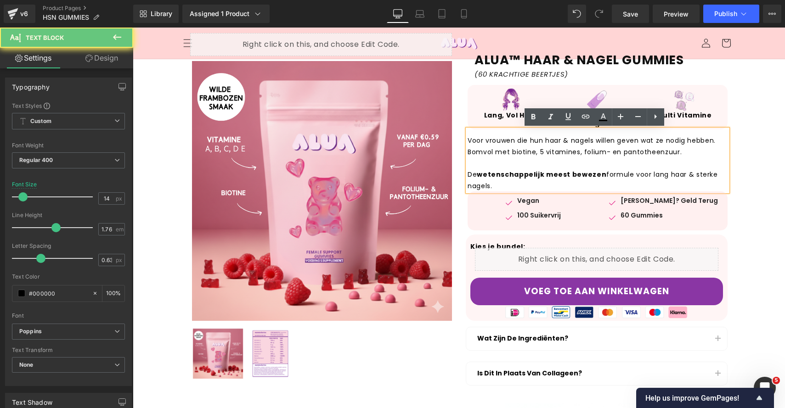
click at [511, 152] on p "Voor vrouwen die hun haar & nagels willen geven wat ze nodig hebben. Bomvol met…" at bounding box center [597, 146] width 260 height 22
click at [547, 152] on p "Voor vrouwen die hun haar & nagels willen geven wat ze nodig hebben. Bomvol met…" at bounding box center [597, 146] width 260 height 22
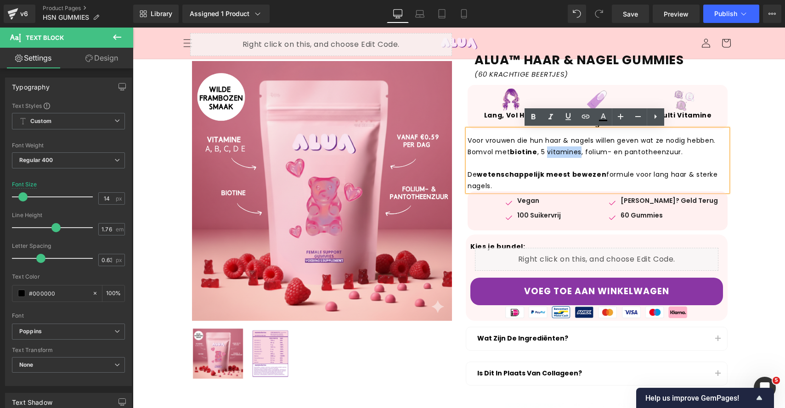
click at [547, 152] on p "Voor vrouwen die hun haar & nagels willen geven wat ze nodig hebben. Bomvol met…" at bounding box center [597, 146] width 260 height 22
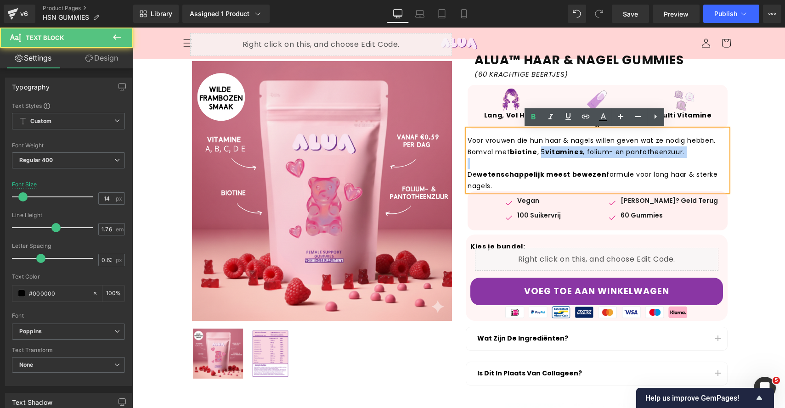
drag, startPoint x: 536, startPoint y: 154, endPoint x: 724, endPoint y: 161, distance: 187.5
click at [724, 161] on div "Voor vrouwen die hun haar & nagels willen geven wat ze nodig hebben. Bomvol met…" at bounding box center [597, 160] width 260 height 62
click at [649, 163] on p "De wetenschappelijk meest bewezen formule voor lang haar & sterke nagels." at bounding box center [597, 175] width 260 height 34
click at [523, 183] on p "De wetenschappelijk meest bewezen formule voor lang haar & sterke nagels." at bounding box center [597, 175] width 260 height 34
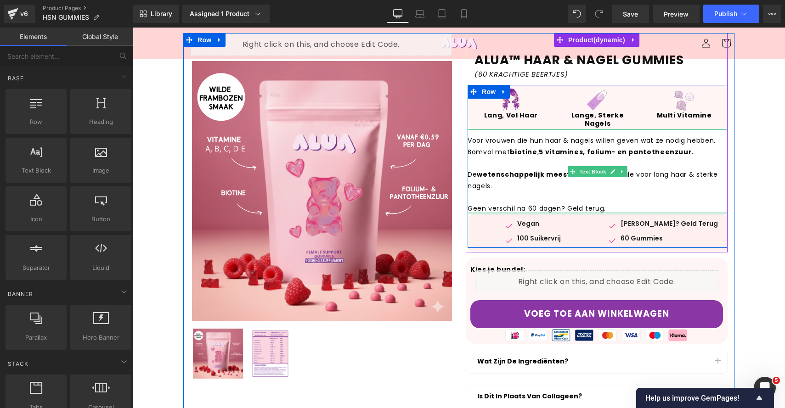
click at [591, 211] on div "Voor vrouwen die hun haar & nagels willen geven wat ze nodig hebben. Bomvol met…" at bounding box center [597, 171] width 260 height 84
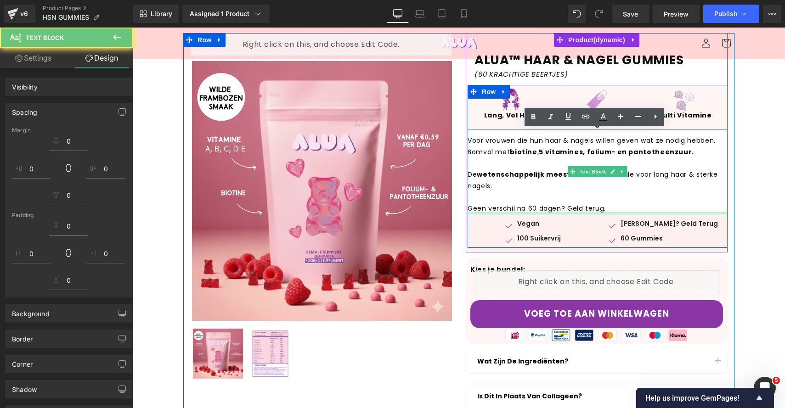
click at [592, 211] on p "Geen verschil na 60 dagen? Geld terug." at bounding box center [597, 208] width 260 height 11
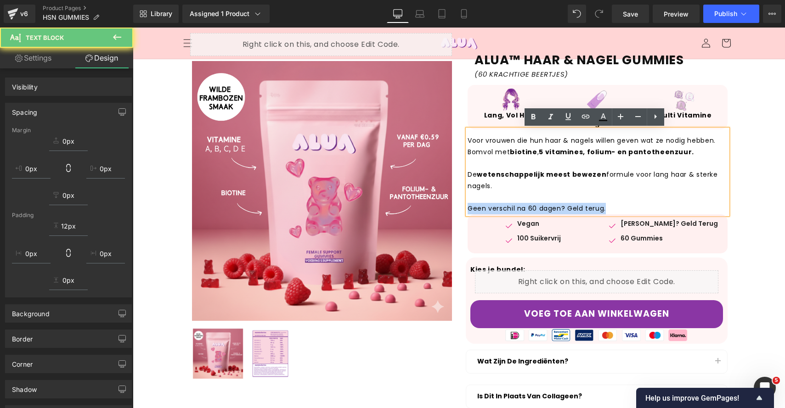
click at [592, 211] on p "Geen verschil na 60 dagen? Geld terug." at bounding box center [597, 208] width 260 height 11
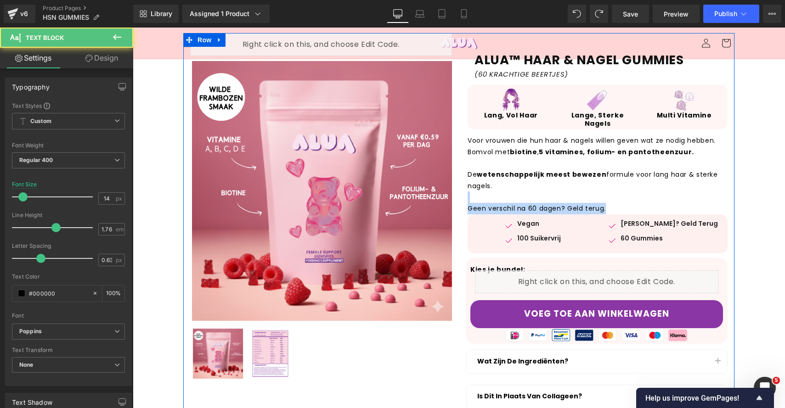
drag, startPoint x: 563, startPoint y: 208, endPoint x: 388, endPoint y: 203, distance: 175.0
click at [388, 203] on div "Liquid Sale Off (P) Image ‹ › (P) Image List" at bounding box center [458, 223] width 551 height 380
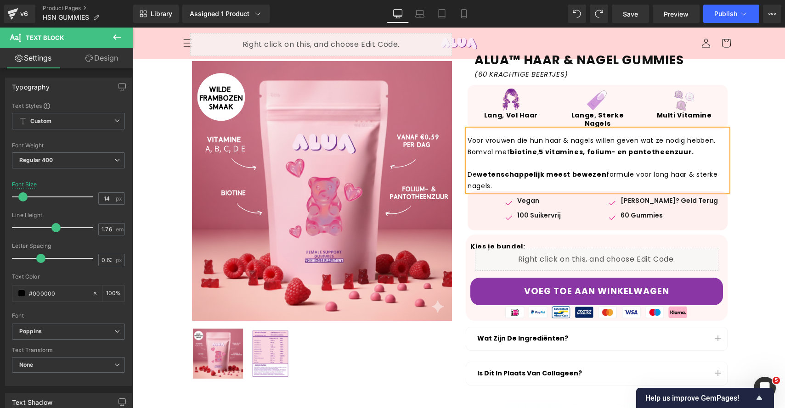
drag, startPoint x: 762, startPoint y: 231, endPoint x: 742, endPoint y: 242, distance: 23.0
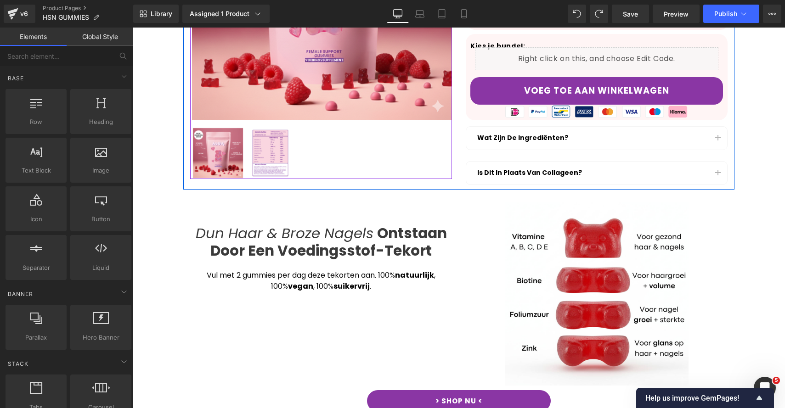
scroll to position [292, 0]
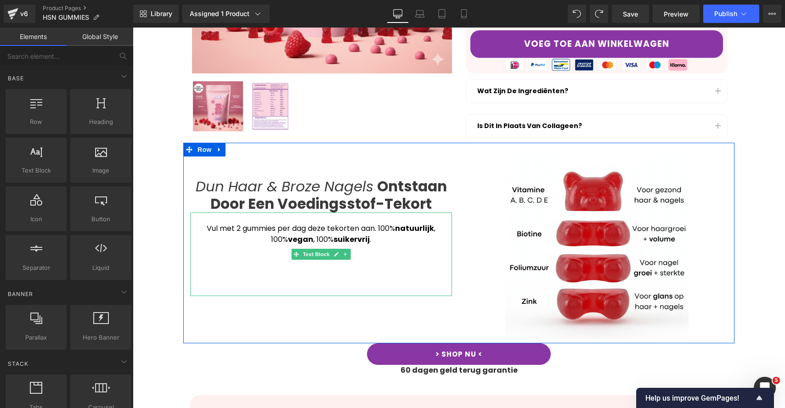
click at [382, 250] on div at bounding box center [321, 250] width 262 height 11
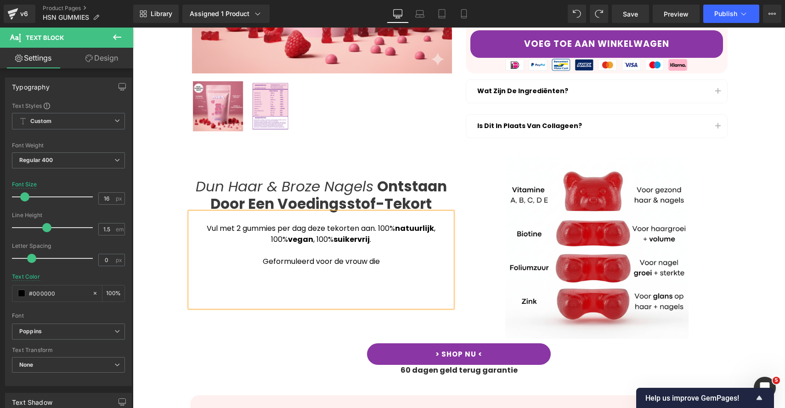
click at [369, 267] on div "Geformuleerd voor de vrouw die" at bounding box center [321, 261] width 262 height 11
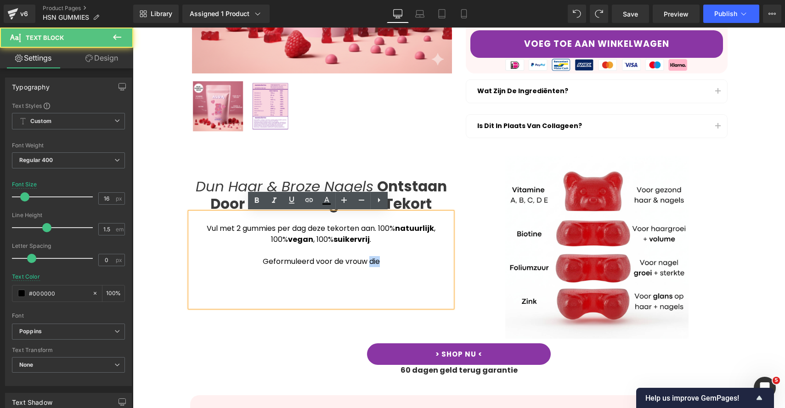
click at [369, 267] on div "Geformuleerd voor de vrouw die" at bounding box center [321, 261] width 262 height 11
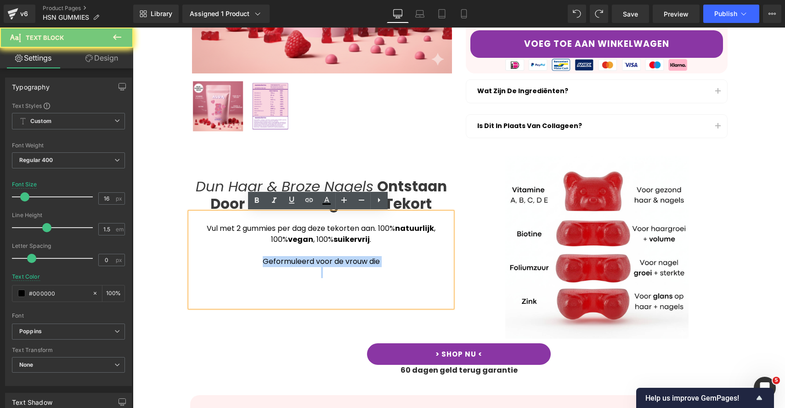
click at [369, 267] on div "Geformuleerd voor de vrouw die" at bounding box center [321, 261] width 262 height 11
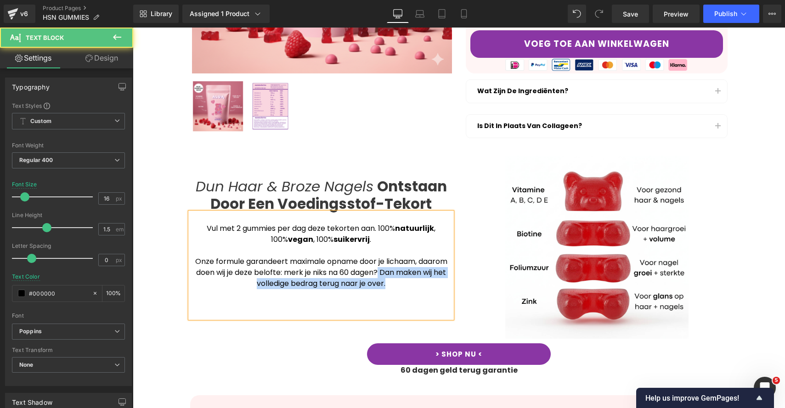
drag, startPoint x: 393, startPoint y: 288, endPoint x: 376, endPoint y: 272, distance: 22.7
click at [376, 272] on div "Onze formule garandeert maximale opname door je lichaam, daarom doen wij je dez…" at bounding box center [321, 283] width 262 height 55
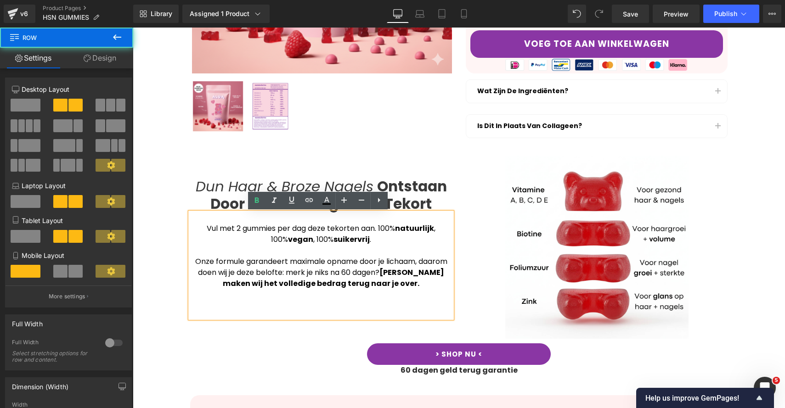
click at [450, 190] on div "Dun Haar & Broze Nagels Ontstaan Door Een Voedingsstof-Tekort Heading Vul met 2…" at bounding box center [320, 237] width 275 height 162
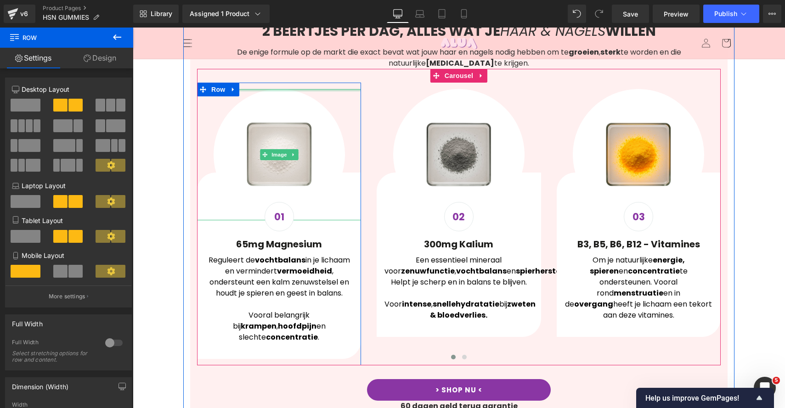
scroll to position [616, 0]
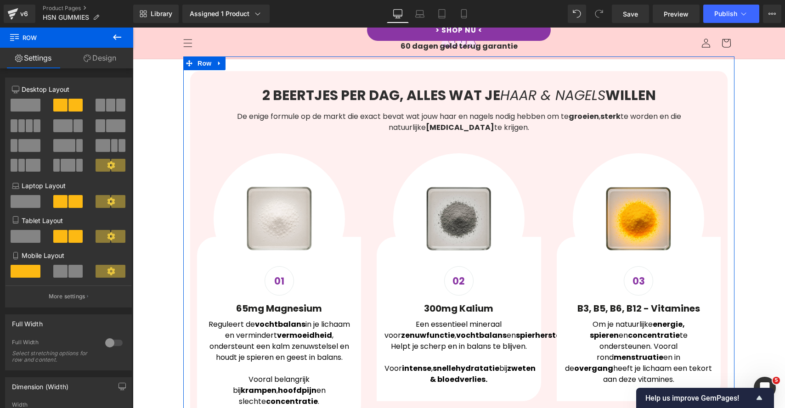
click at [133, 28] on div at bounding box center [133, 28] width 0 height 0
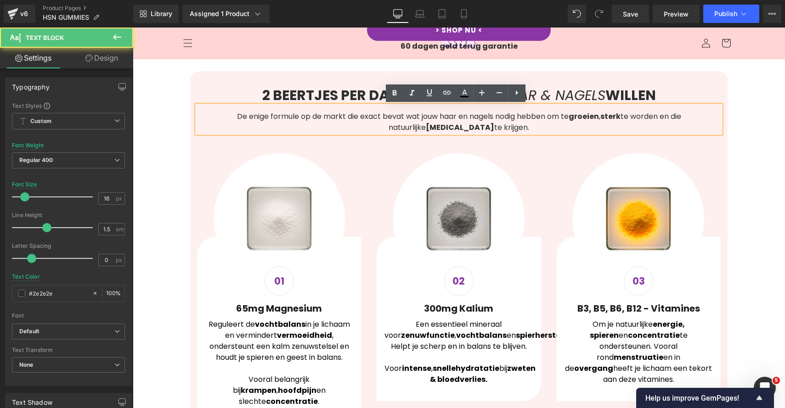
click at [322, 94] on strong "2 BEERTJES PER DAG, ALLES WAT JE" at bounding box center [381, 95] width 238 height 20
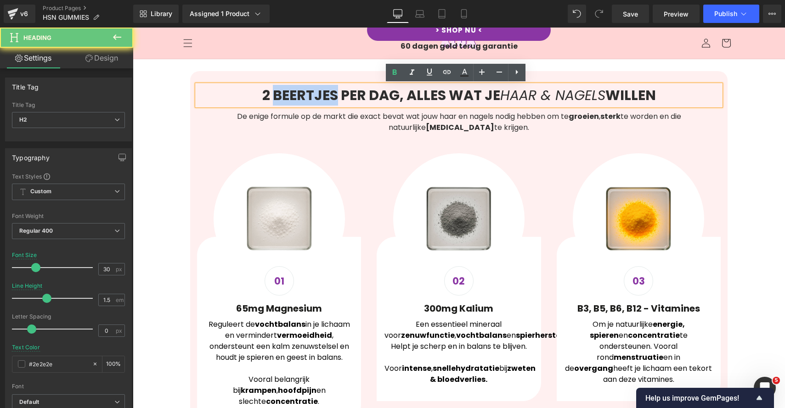
click at [322, 94] on strong "2 BEERTJES PER DAG, ALLES WAT JE" at bounding box center [381, 95] width 238 height 20
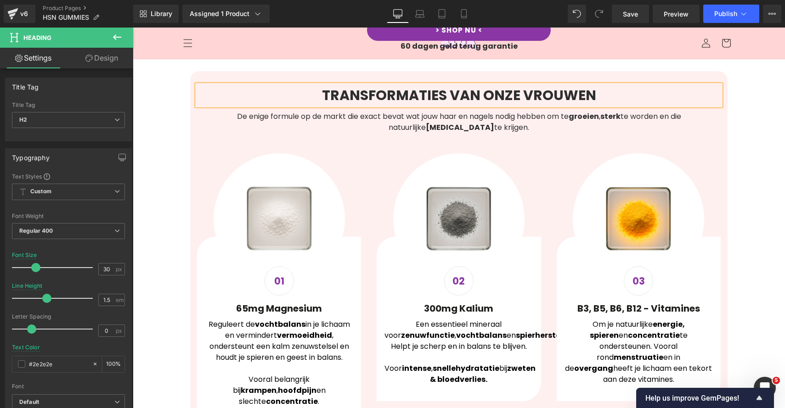
click at [439, 93] on b "TRANSFORMATIES VAN ONZE VROUWEN" at bounding box center [459, 95] width 274 height 20
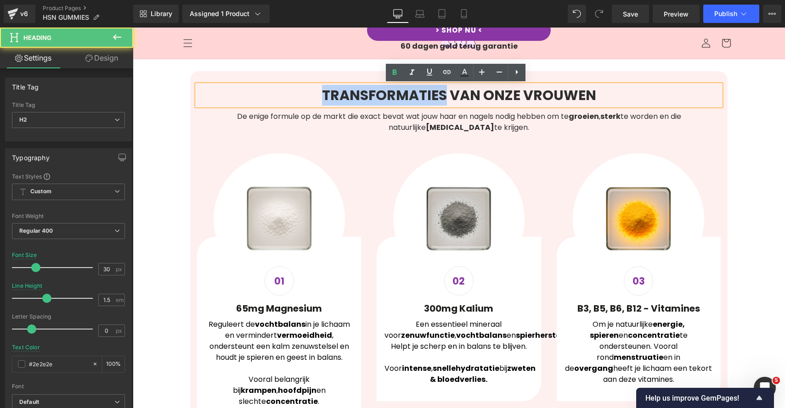
click at [439, 93] on b "TRANSFORMATIES VAN ONZE VROUWEN" at bounding box center [459, 95] width 274 height 20
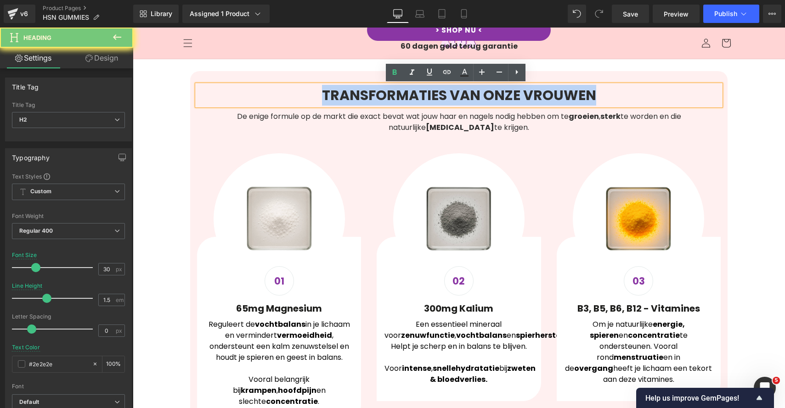
click at [439, 93] on b "TRANSFORMATIES VAN ONZE VROUWEN" at bounding box center [459, 95] width 274 height 20
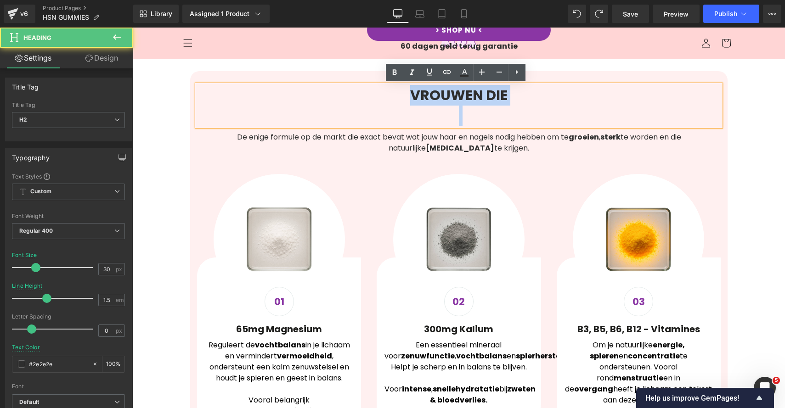
drag, startPoint x: 467, startPoint y: 105, endPoint x: 405, endPoint y: 94, distance: 63.9
click at [405, 94] on div "VROUWEN DIE" at bounding box center [458, 105] width 523 height 41
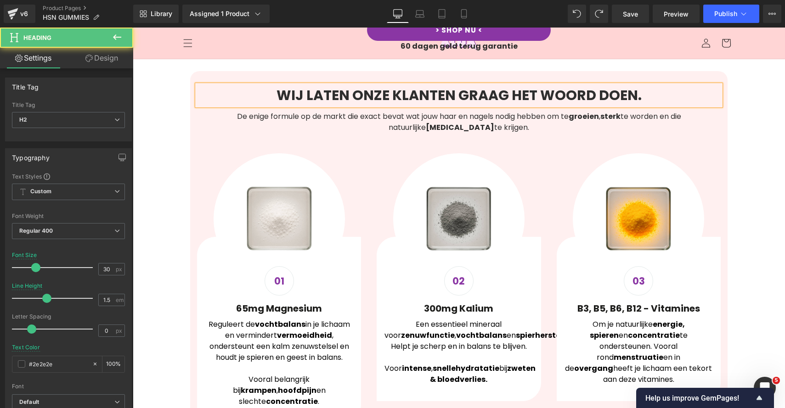
click at [397, 94] on b "WIJ LATEN ONZE KLANTEN GRAAG HET WOORD DOEN." at bounding box center [458, 95] width 365 height 20
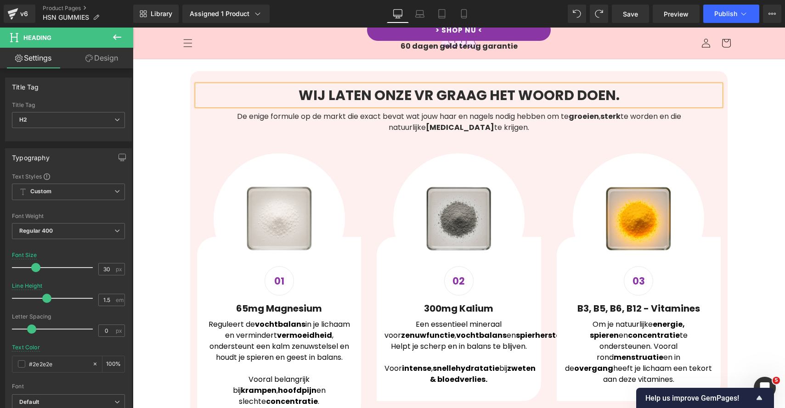
click at [423, 85] on div "WIJ LATEN ONZE VR GRAAG HET WOORD DOEN." at bounding box center [458, 95] width 523 height 21
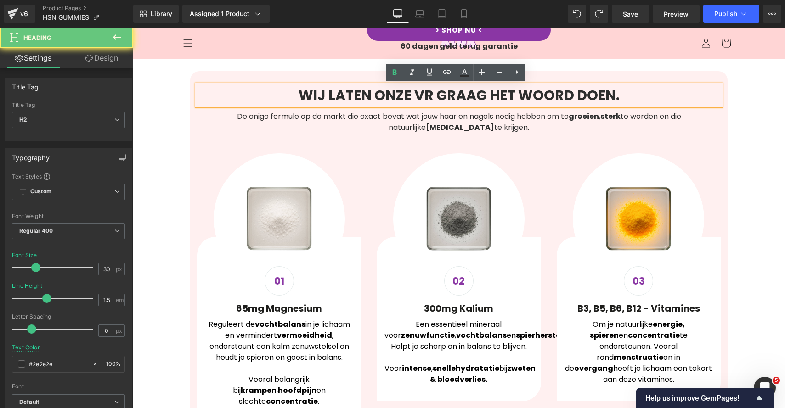
click at [423, 85] on div "WIJ LATEN ONZE VR GRAAG HET WOORD DOEN." at bounding box center [458, 95] width 523 height 21
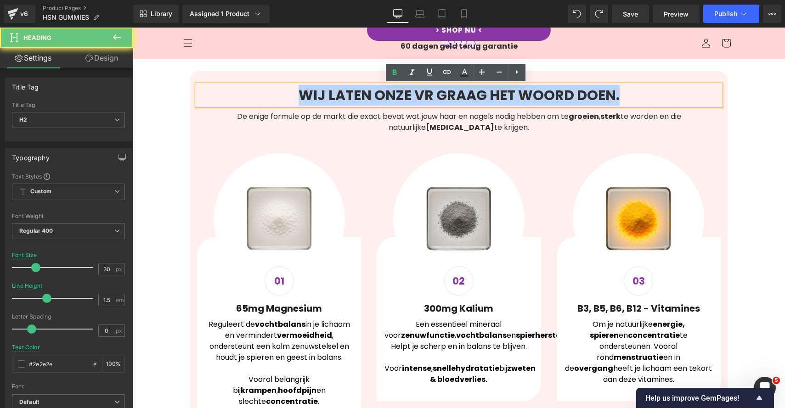
click at [423, 85] on div "WIJ LATEN ONZE VR GRAAG HET WOORD DOEN." at bounding box center [458, 95] width 523 height 21
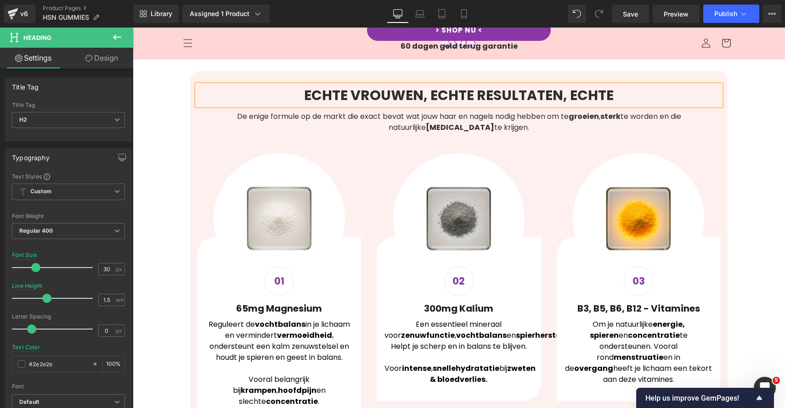
click at [481, 91] on b "ECHTE VROUWEN, ECHTE RESULTATEN, ECHTE" at bounding box center [458, 95] width 309 height 20
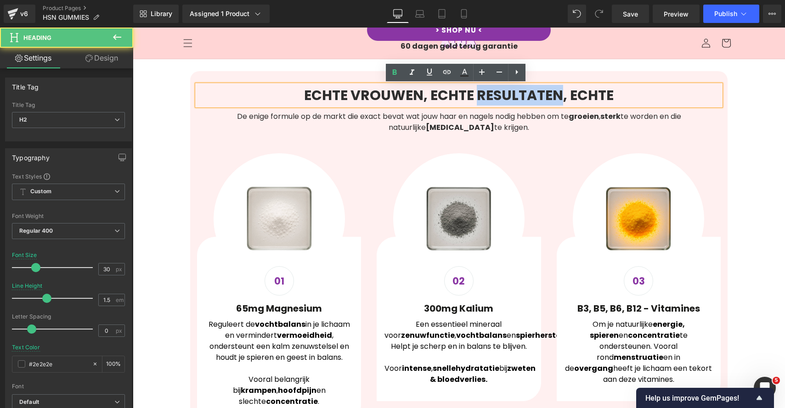
click at [481, 91] on b "ECHTE VROUWEN, ECHTE RESULTATEN, ECHTE" at bounding box center [458, 95] width 309 height 20
click at [480, 91] on b "ECHTE VROUWEN, ECHTE RESULTATEN, ECHTE" at bounding box center [458, 95] width 309 height 20
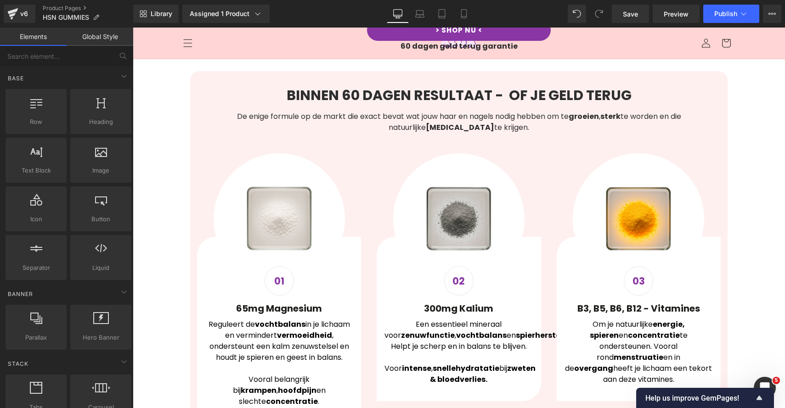
scroll to position [462, 0]
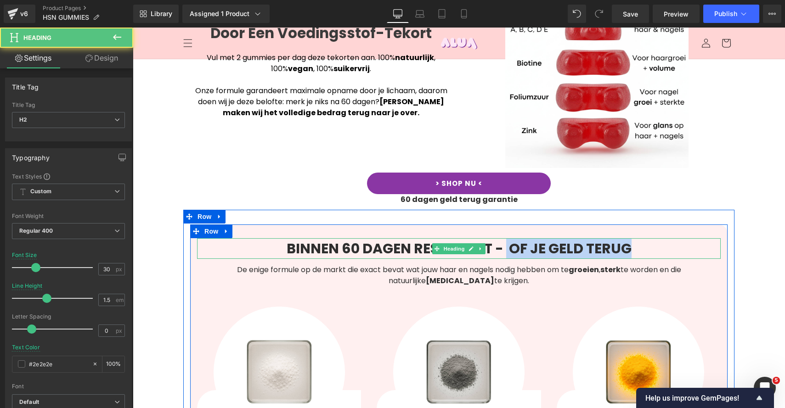
drag, startPoint x: 502, startPoint y: 247, endPoint x: 628, endPoint y: 247, distance: 125.8
click at [628, 247] on h2 "BINNEN 60 DAGEN RESULTAAT - OF JE GELD TERUG" at bounding box center [458, 248] width 523 height 21
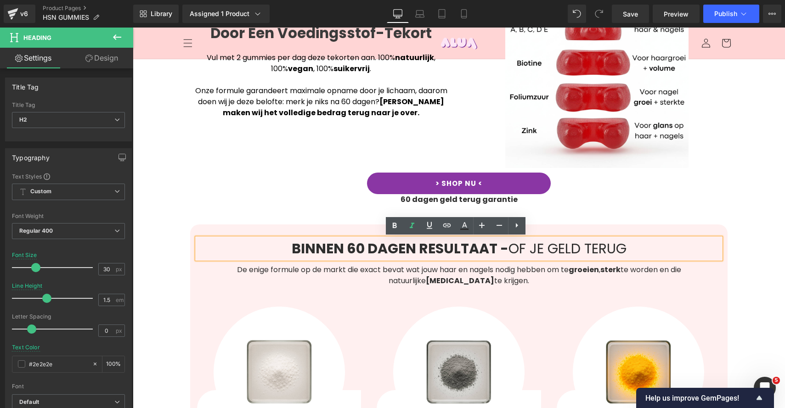
drag, startPoint x: 632, startPoint y: 251, endPoint x: 514, endPoint y: 249, distance: 117.6
click at [514, 249] on h2 "BINNEN 60 DAGEN RESULTAAT - OF JE GELD TERUG" at bounding box center [458, 248] width 523 height 21
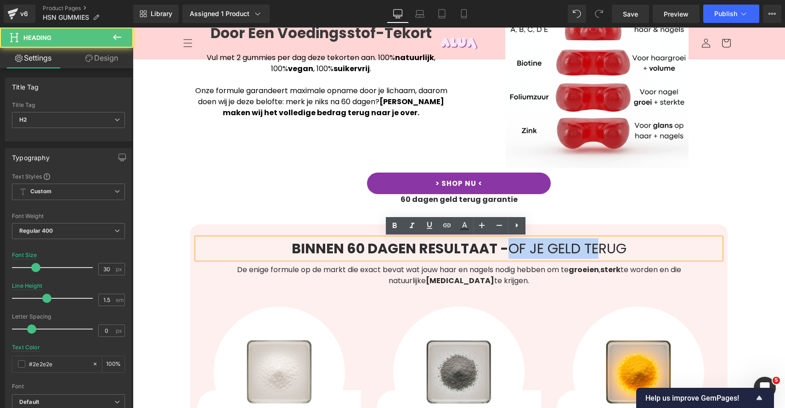
drag, startPoint x: 504, startPoint y: 248, endPoint x: 604, endPoint y: 239, distance: 100.5
click at [603, 239] on h2 "BINNEN 60 DAGEN RESULTAAT - OF JE GELD TERUG" at bounding box center [458, 248] width 523 height 21
drag, startPoint x: 630, startPoint y: 244, endPoint x: 624, endPoint y: 249, distance: 7.5
click at [630, 244] on h2 "BINNEN 60 DAGEN RESULTAAT - OF JE GELD TERUG" at bounding box center [458, 248] width 523 height 21
click at [624, 249] on h2 "BINNEN 60 DAGEN RESULTAAT - OF JE GELD TERUG" at bounding box center [458, 248] width 523 height 21
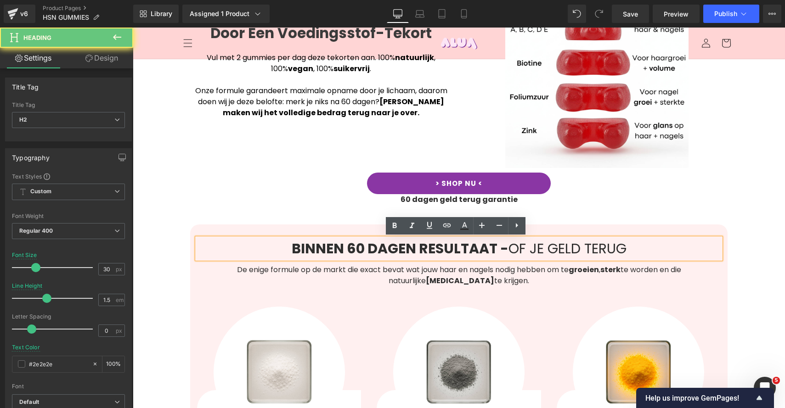
drag, startPoint x: 625, startPoint y: 249, endPoint x: 511, endPoint y: 250, distance: 113.4
click at [511, 250] on h2 "BINNEN 60 DAGEN RESULTAAT - OF JE GELD TERUG" at bounding box center [458, 248] width 523 height 21
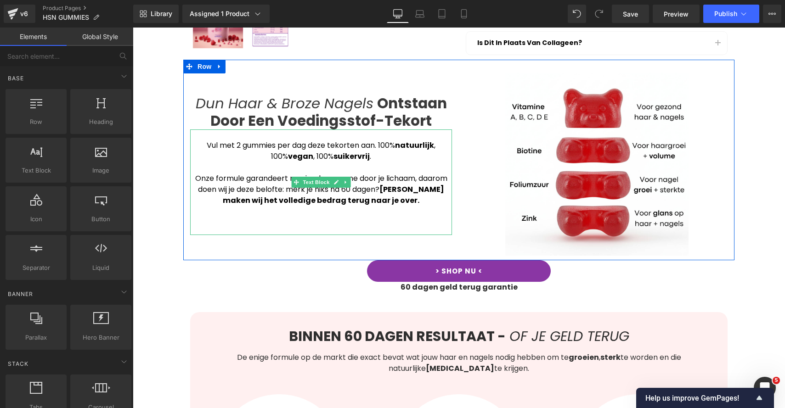
scroll to position [416, 0]
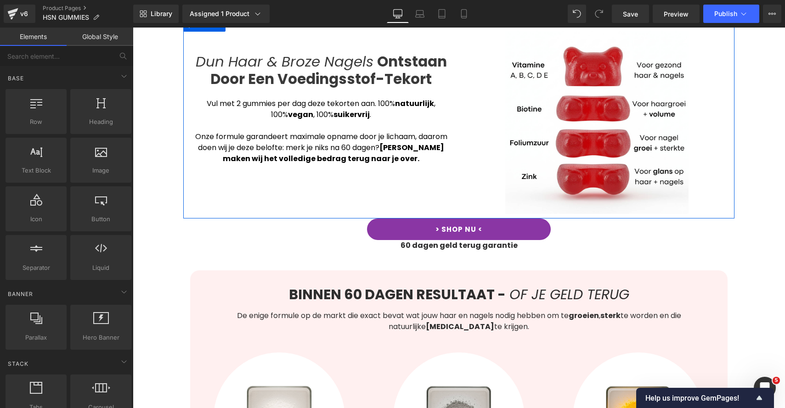
click at [212, 61] on icon "Dun Haar & Broze Nagels" at bounding box center [285, 61] width 178 height 20
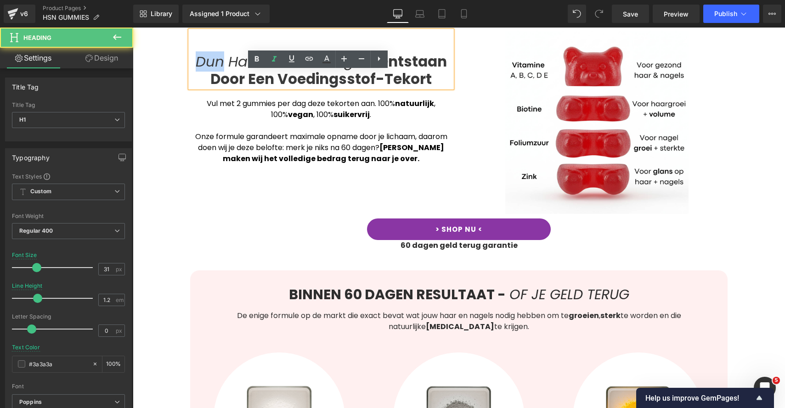
click at [212, 61] on icon "Dun Haar & Broze Nagels" at bounding box center [285, 61] width 178 height 20
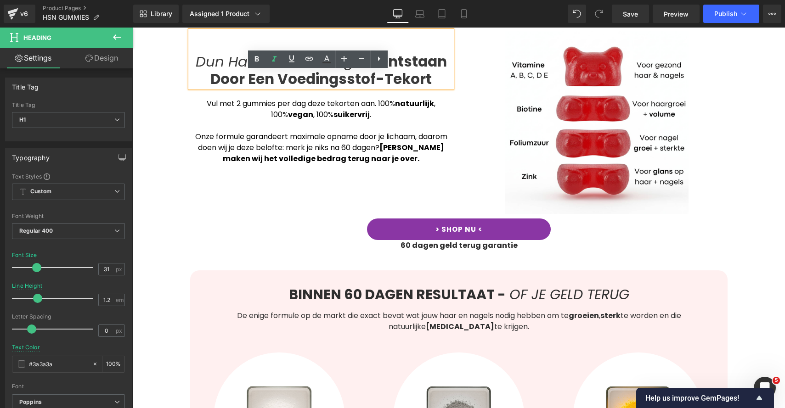
click at [224, 78] on strong "Ontstaan Door Een Voedingsstof-Tekort" at bounding box center [328, 69] width 236 height 37
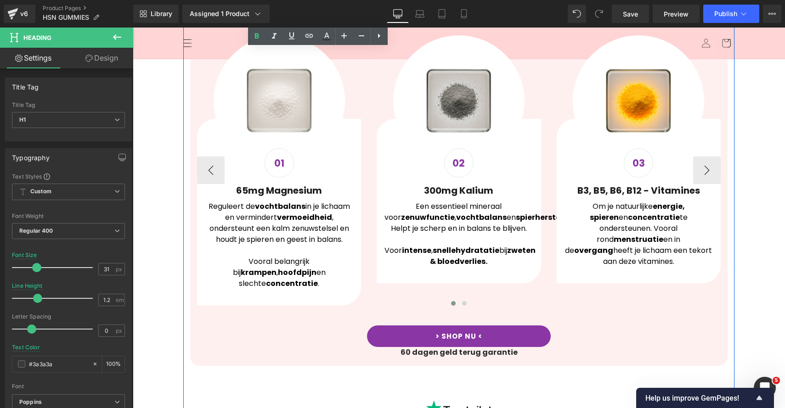
scroll to position [526, 0]
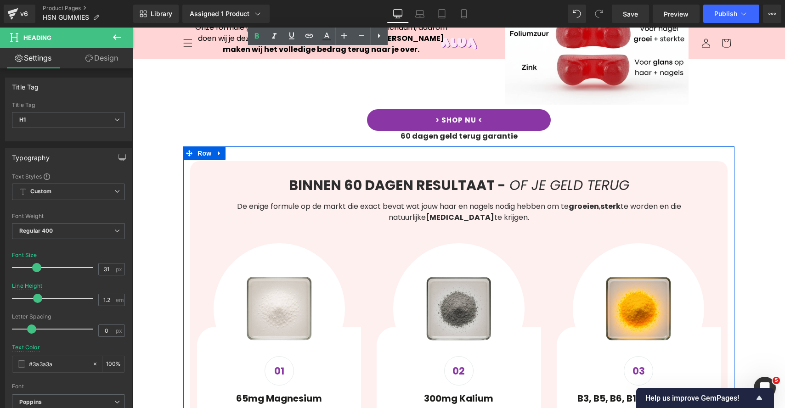
click at [375, 191] on strong "BINNEN 60 DAGEN RESULTAAT -" at bounding box center [397, 185] width 217 height 20
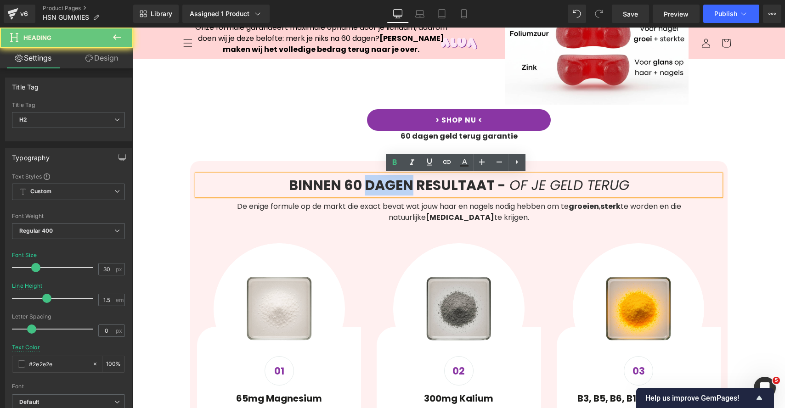
click at [375, 191] on strong "BINNEN 60 DAGEN RESULTAAT -" at bounding box center [397, 185] width 217 height 20
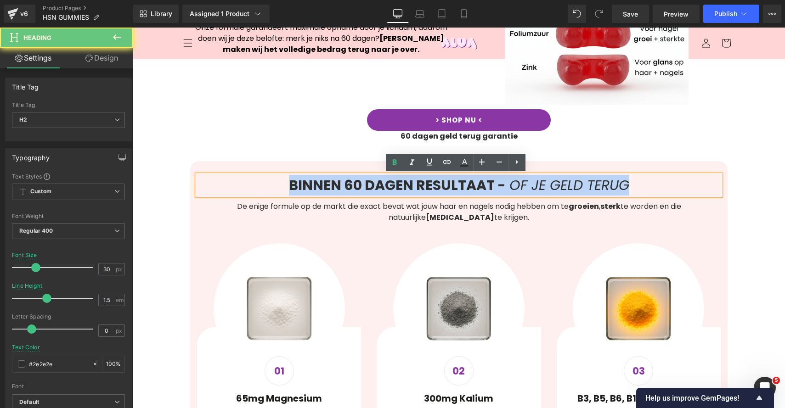
click at [375, 191] on strong "BINNEN 60 DAGEN RESULTAAT -" at bounding box center [397, 185] width 217 height 20
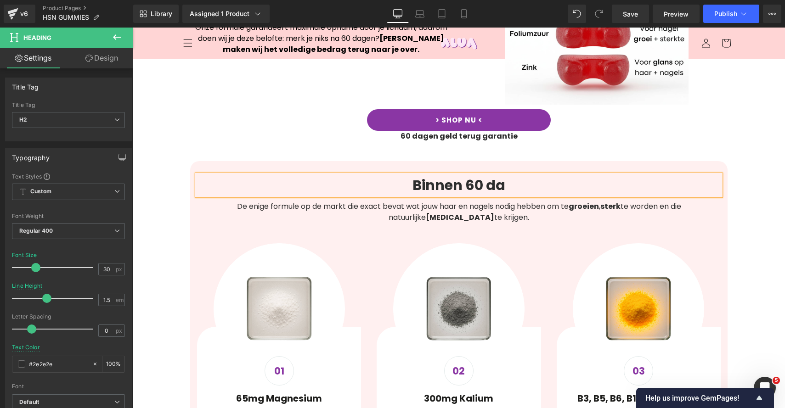
click at [414, 182] on b "Binnen 60 da" at bounding box center [458, 185] width 93 height 20
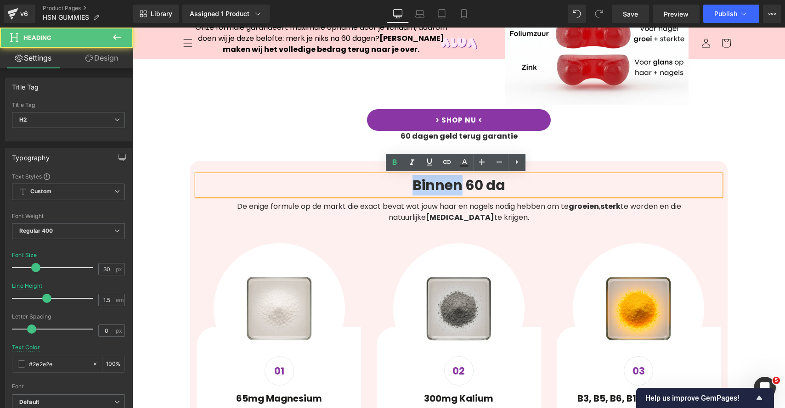
click at [414, 182] on b "Binnen 60 da" at bounding box center [458, 185] width 93 height 20
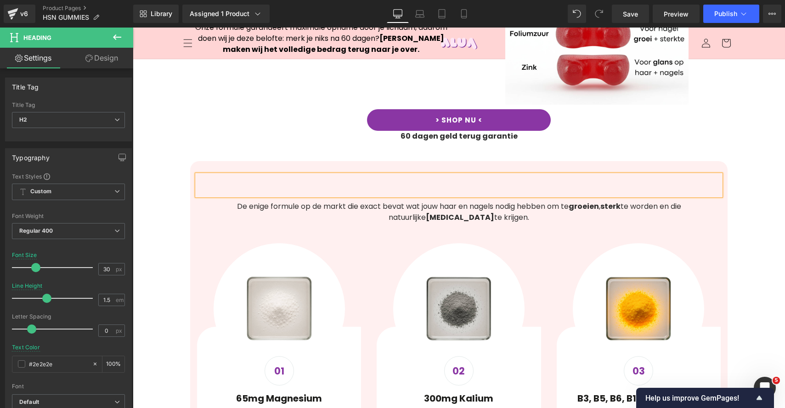
scroll to position [326, 0]
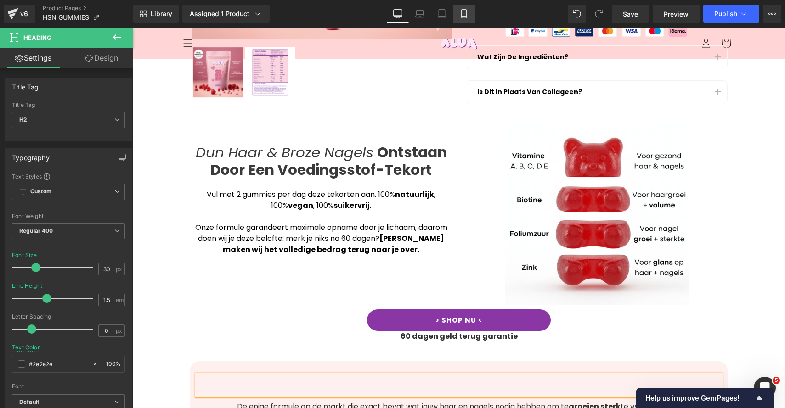
click at [466, 16] on icon at bounding box center [463, 13] width 9 height 9
type input "25"
type input "1.3"
type input "#000000"
type input "100"
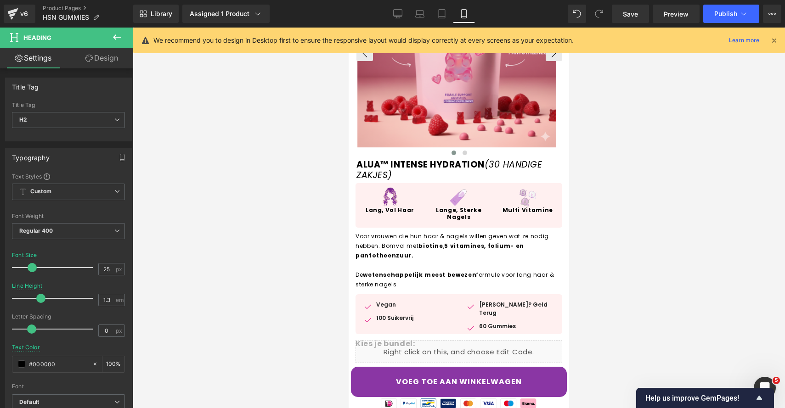
scroll to position [0, 0]
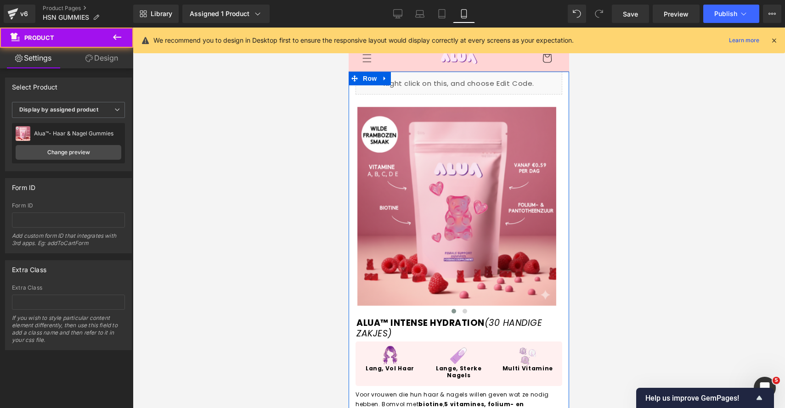
click at [536, 97] on div "Liquid Sale Off (P) Image ‹ › (P) Image List" at bounding box center [458, 206] width 220 height 268
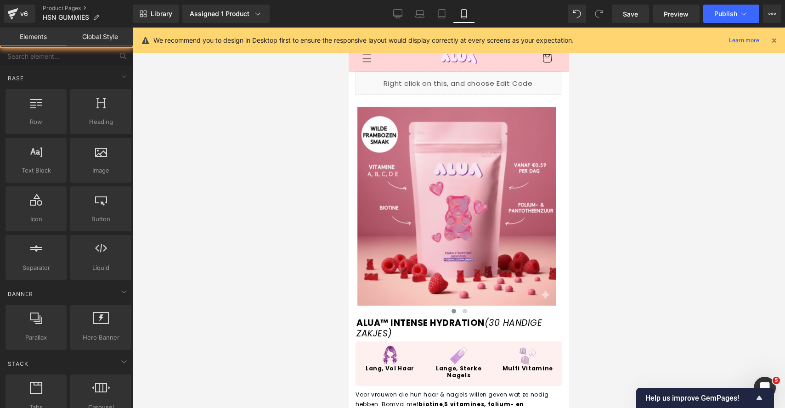
click at [666, 162] on div at bounding box center [459, 218] width 652 height 381
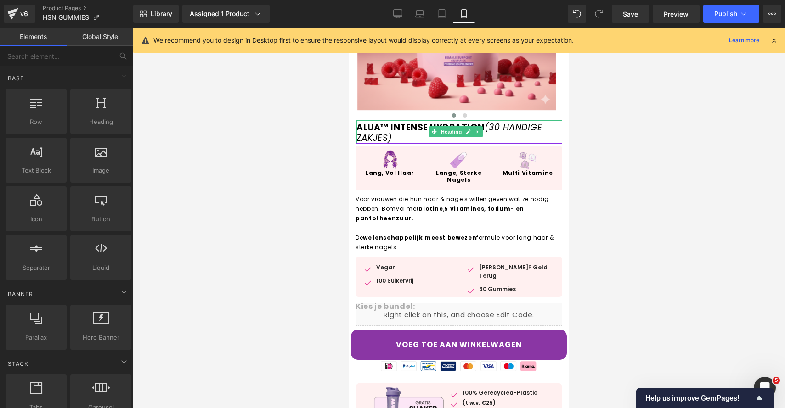
click at [390, 125] on strong "ALUA™ INTENSE HYDRATION" at bounding box center [420, 127] width 128 height 12
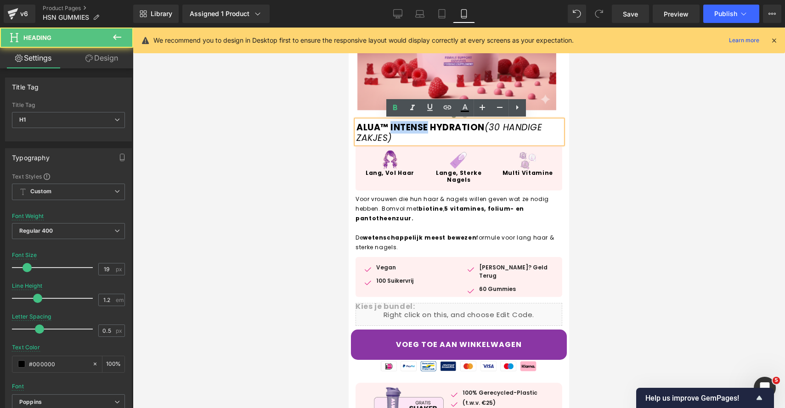
click at [390, 125] on strong "ALUA™ INTENSE HYDRATION" at bounding box center [420, 127] width 128 height 12
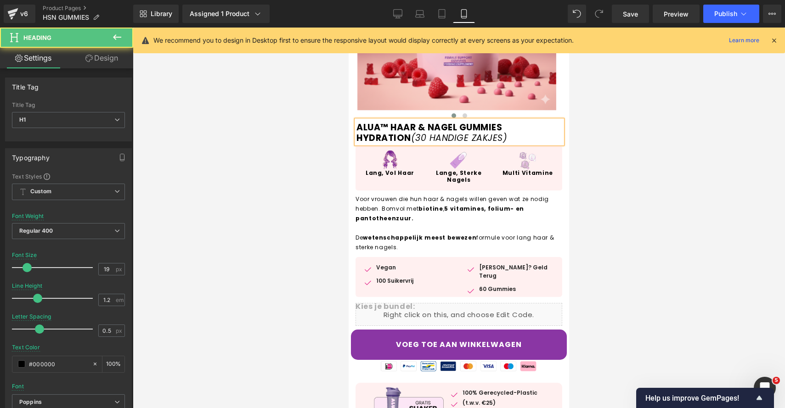
click at [409, 137] on strong "ALUA™ HAAR & NAGEL GUMMIES HYDRATION" at bounding box center [429, 132] width 146 height 23
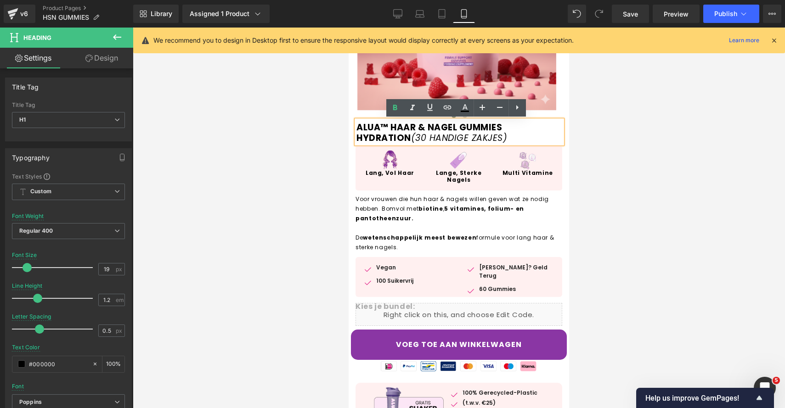
click at [406, 138] on strong "ALUA™ HAAR & NAGEL GUMMIES HYDRATION" at bounding box center [429, 132] width 146 height 23
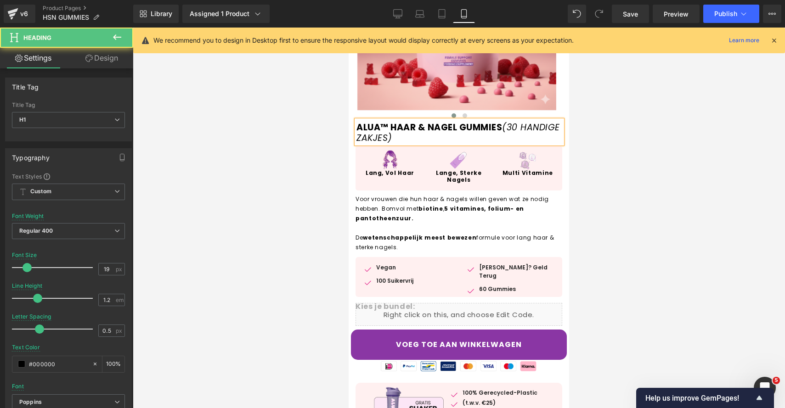
click at [377, 136] on icon "(30 HANDIGE ZAKJES)" at bounding box center [457, 132] width 203 height 23
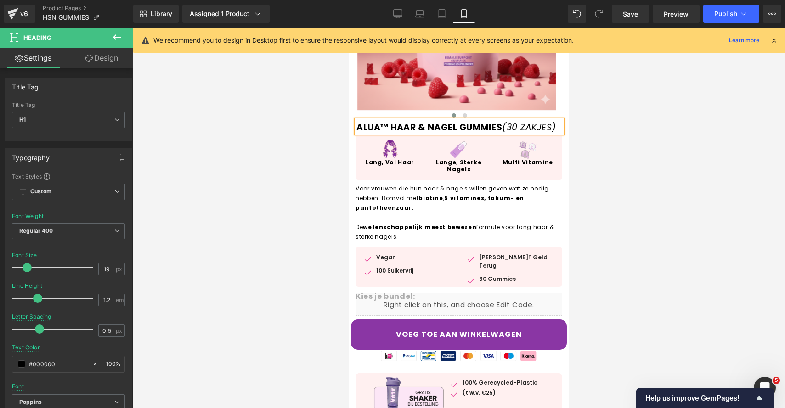
click at [511, 124] on icon "(30 ZAKJES)" at bounding box center [529, 127] width 54 height 12
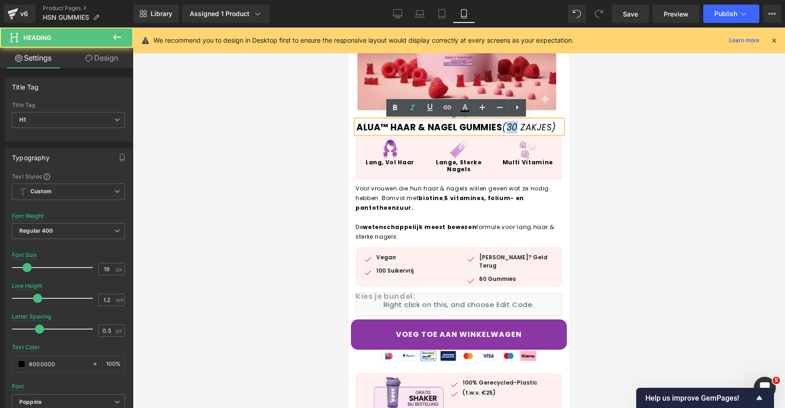
click at [511, 124] on icon "(30 ZAKJES)" at bounding box center [529, 127] width 54 height 12
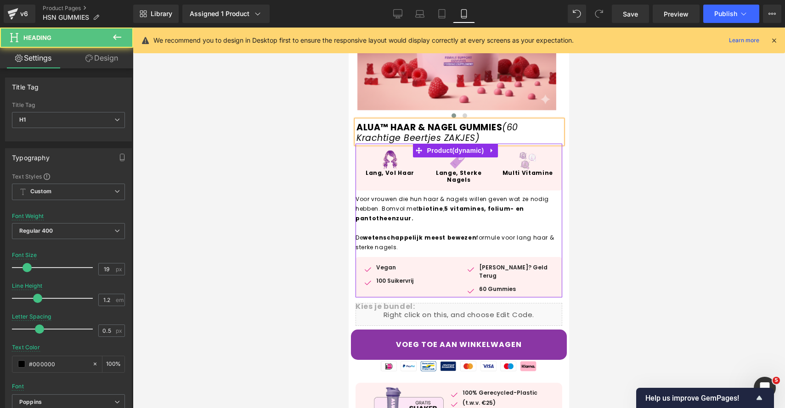
click at [475, 142] on h1 "ALUA™ HAAR & NAGEL GUMMIES (60 Krachtige Beertjes ZAKJES)" at bounding box center [459, 133] width 206 height 21
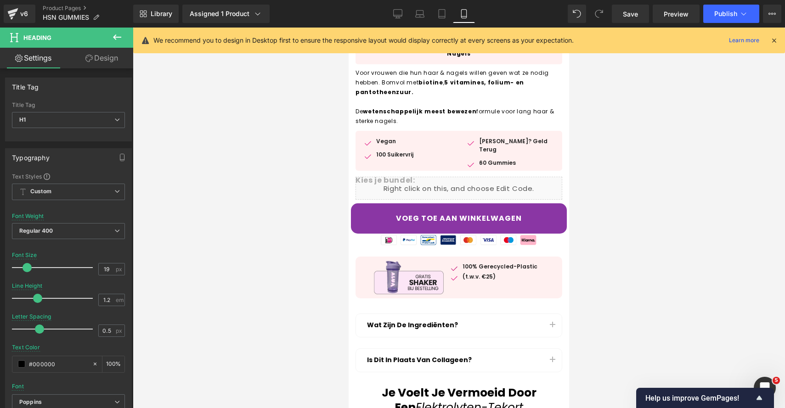
scroll to position [334, 0]
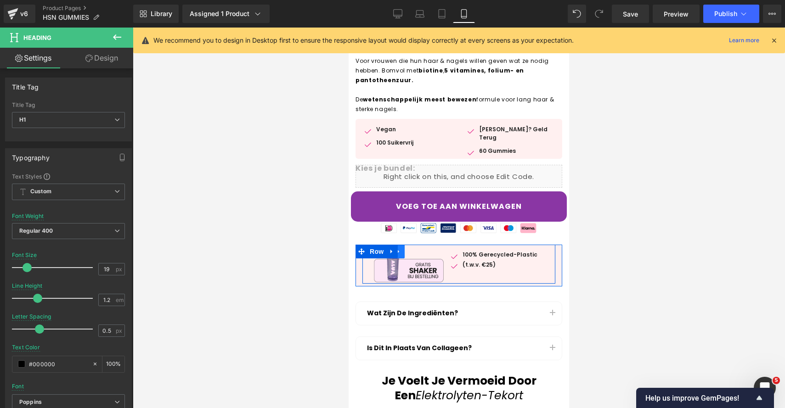
click at [397, 254] on icon at bounding box center [398, 251] width 6 height 7
click at [394, 251] on link at bounding box center [392, 252] width 12 height 14
click at [412, 249] on icon at bounding box center [415, 251] width 6 height 6
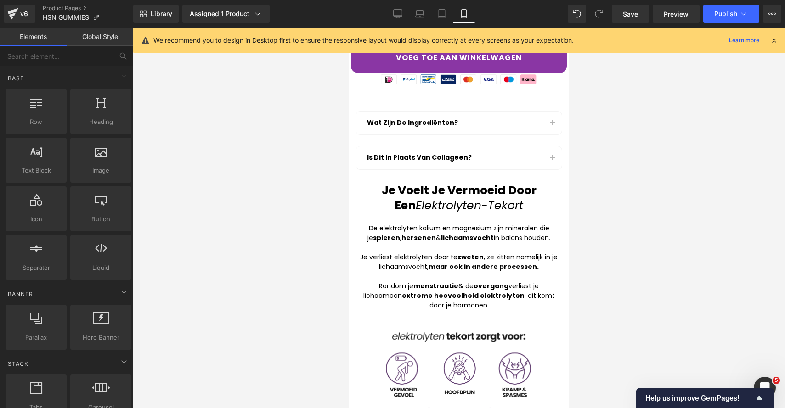
scroll to position [530, 0]
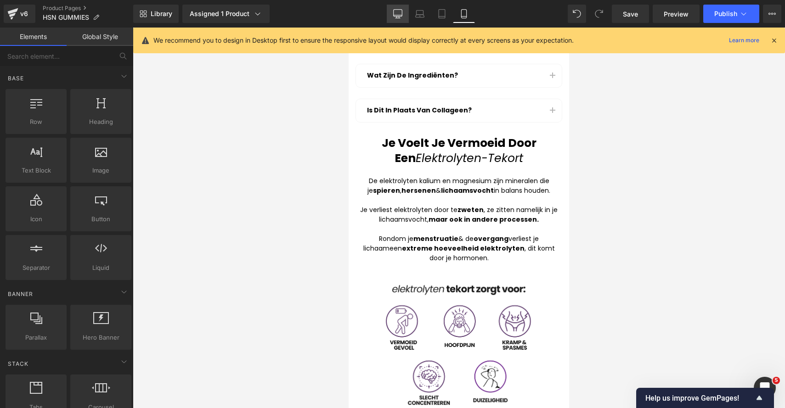
click at [399, 8] on link "Desktop" at bounding box center [398, 14] width 22 height 18
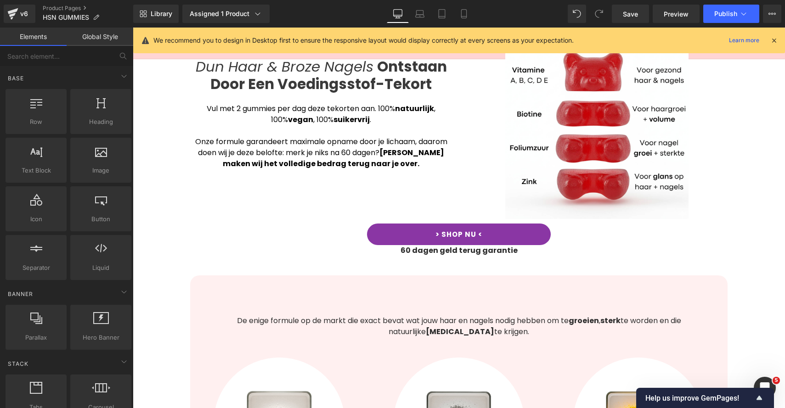
scroll to position [368, 0]
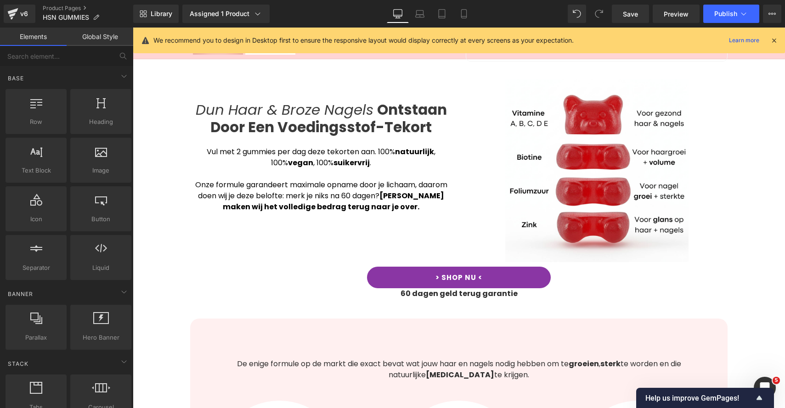
click at [257, 115] on icon "Dun Haar & Broze Nagels" at bounding box center [285, 110] width 178 height 20
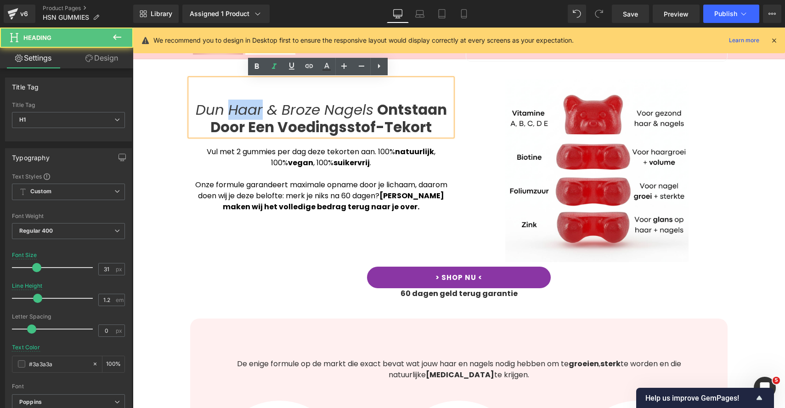
click at [257, 115] on icon "Dun Haar & Broze Nagels" at bounding box center [285, 110] width 178 height 20
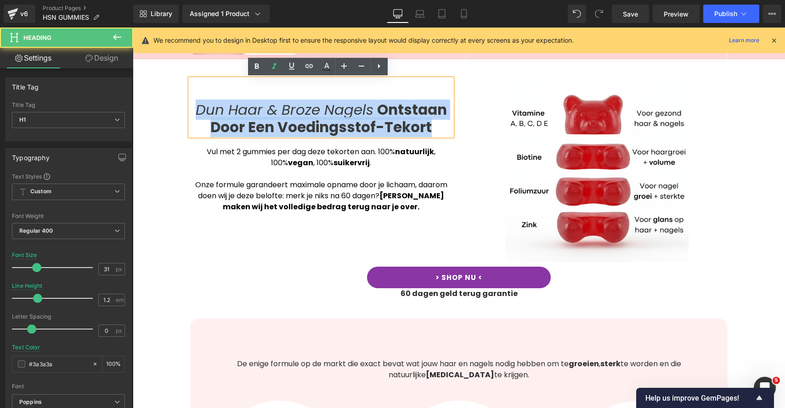
click at [257, 115] on icon "Dun Haar & Broze Nagels" at bounding box center [285, 110] width 178 height 20
copy h1 "Dun Haar & Broze Nagels Ontstaan Door Een Voedingsstof-Tekort"
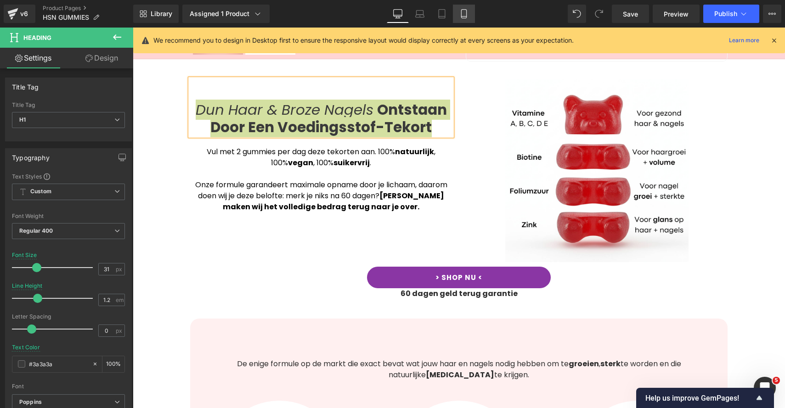
click at [469, 17] on link "Mobile" at bounding box center [464, 14] width 22 height 18
type input "25"
type input "1.3"
type input "#000000"
type input "100"
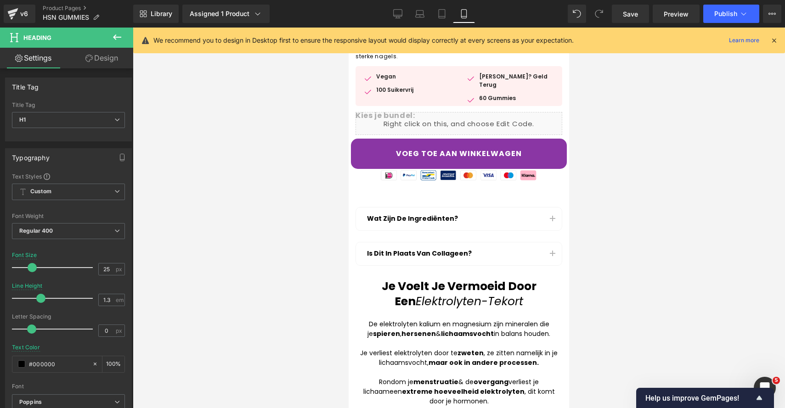
scroll to position [434, 0]
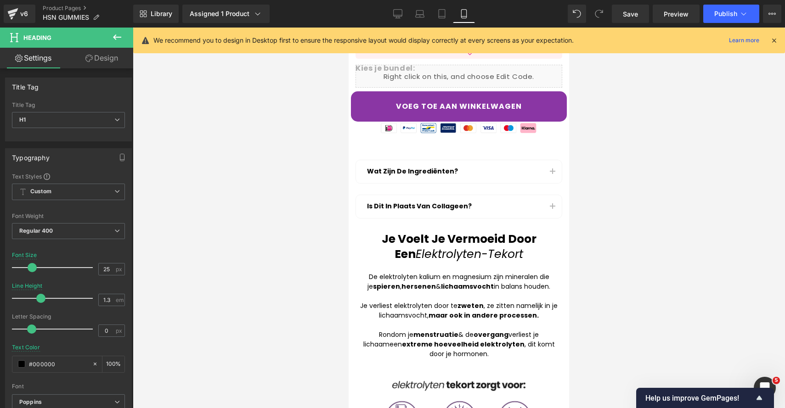
click at [396, 246] on strong "Je Voelt Je Vermoeid Door Een" at bounding box center [459, 246] width 155 height 31
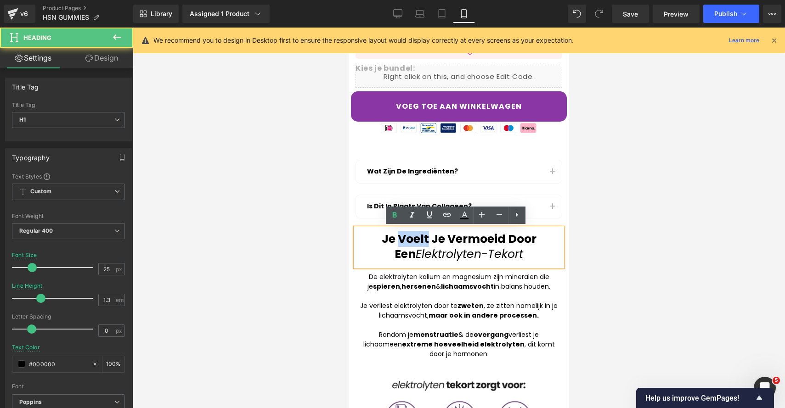
click at [396, 246] on strong "Je Voelt Je Vermoeid Door Een" at bounding box center [459, 246] width 155 height 31
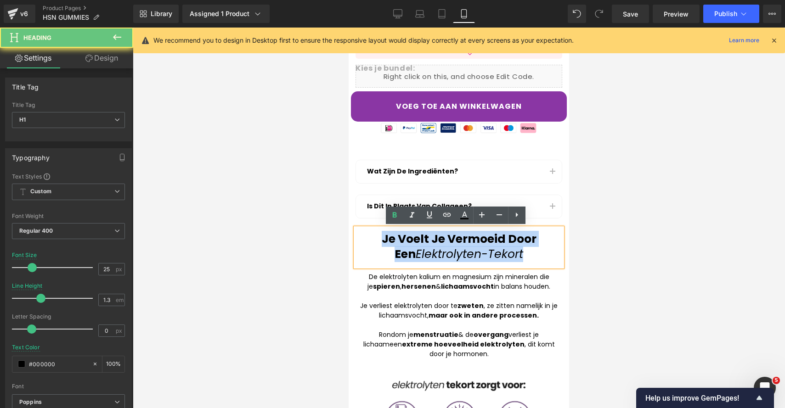
click at [396, 246] on strong "Je Voelt Je Vermoeid Door Een" at bounding box center [459, 246] width 155 height 31
paste div
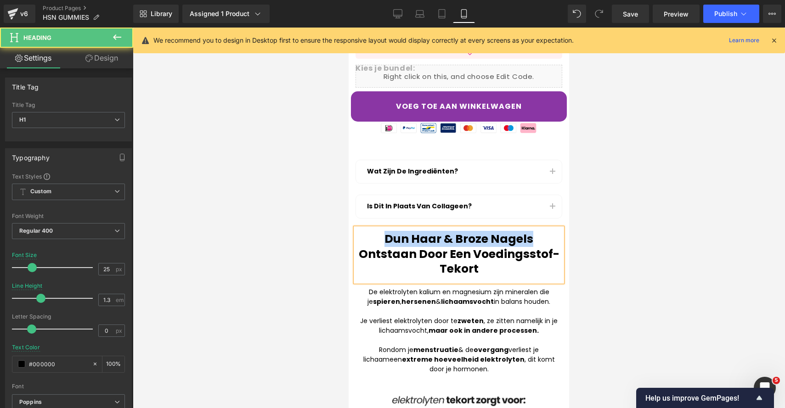
drag, startPoint x: 529, startPoint y: 238, endPoint x: 368, endPoint y: 233, distance: 161.7
click at [368, 233] on h1 "Dun Haar & Broze Nagels Ontstaan Door Een Voedingsstof-Tekort" at bounding box center [458, 254] width 207 height 45
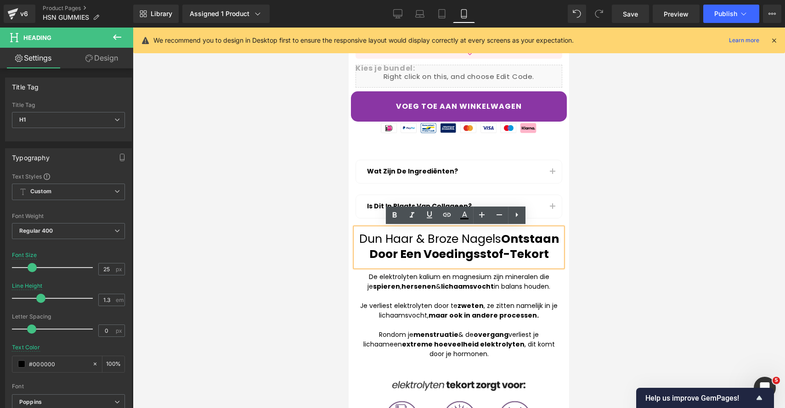
click at [367, 232] on h1 "Dun Haar & Broze Nagels Ontstaan Door Een Voedingsstof-Tekort" at bounding box center [458, 247] width 207 height 30
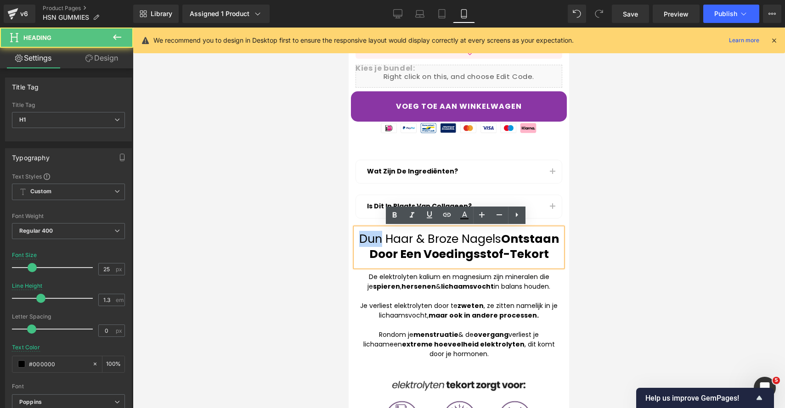
click at [367, 232] on h1 "Dun Haar & Broze Nagels Ontstaan Door Een Voedingsstof-Tekort" at bounding box center [458, 247] width 207 height 30
drag, startPoint x: 367, startPoint y: 232, endPoint x: 434, endPoint y: 247, distance: 68.6
click at [386, 246] on h1 "Dun Haar & Broze Nagels Ontstaan Door Een Voedingsstof-Tekort" at bounding box center [458, 247] width 207 height 30
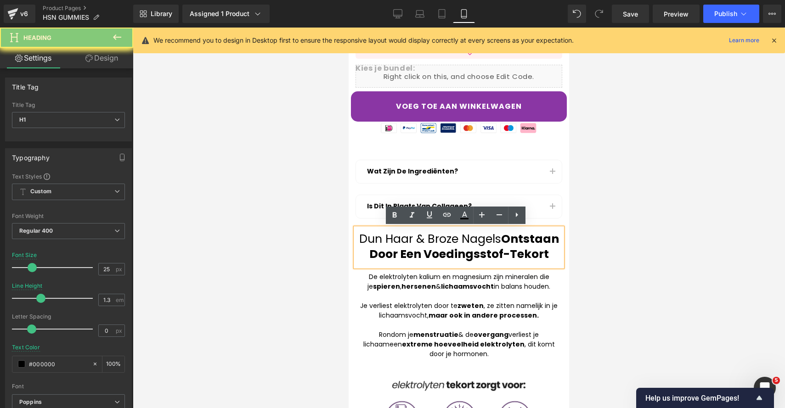
click at [434, 247] on strong "Ontstaan Door Een Voedingsstof-Tekort" at bounding box center [464, 246] width 190 height 31
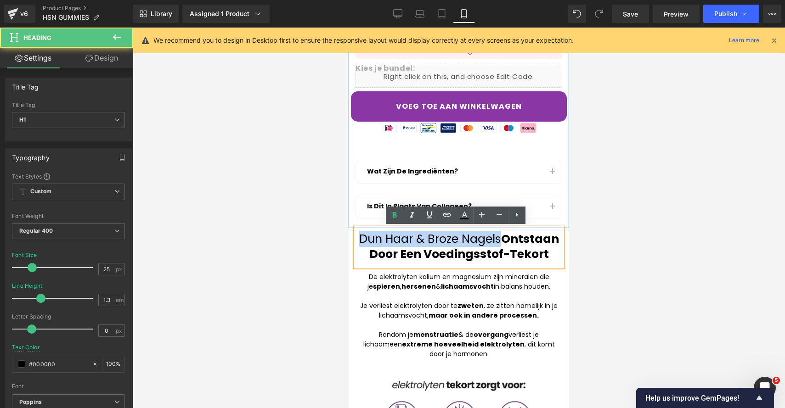
drag, startPoint x: 527, startPoint y: 238, endPoint x: 365, endPoint y: 222, distance: 162.9
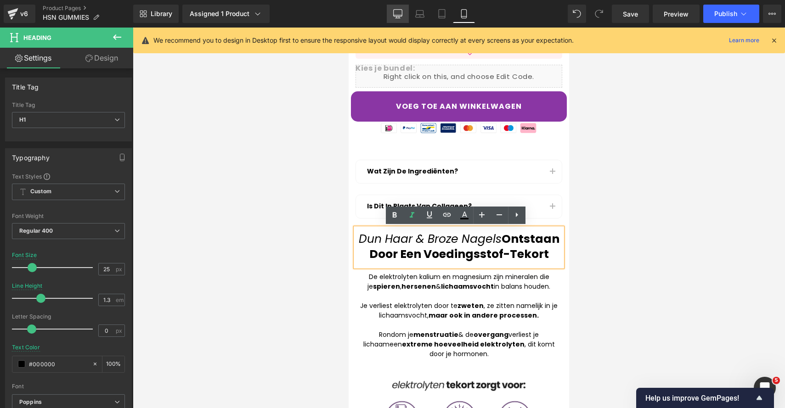
click at [388, 11] on link "Desktop" at bounding box center [398, 14] width 22 height 18
type input "29"
type input "1.2"
type input "#3a3a3a"
type input "100"
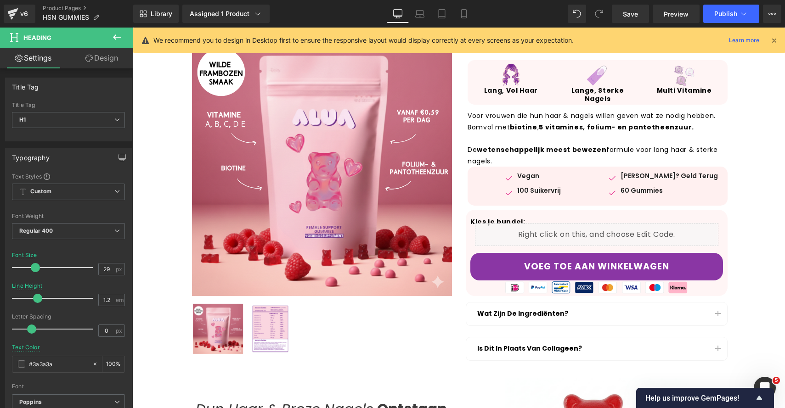
scroll to position [258, 0]
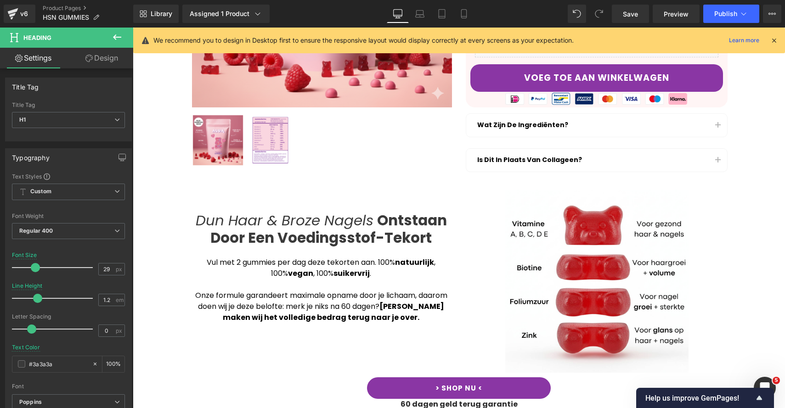
click at [309, 287] on div at bounding box center [321, 284] width 262 height 11
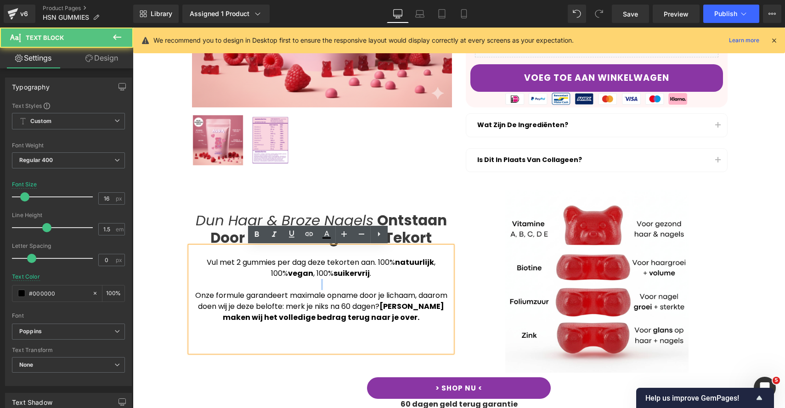
click at [309, 287] on div at bounding box center [321, 284] width 262 height 11
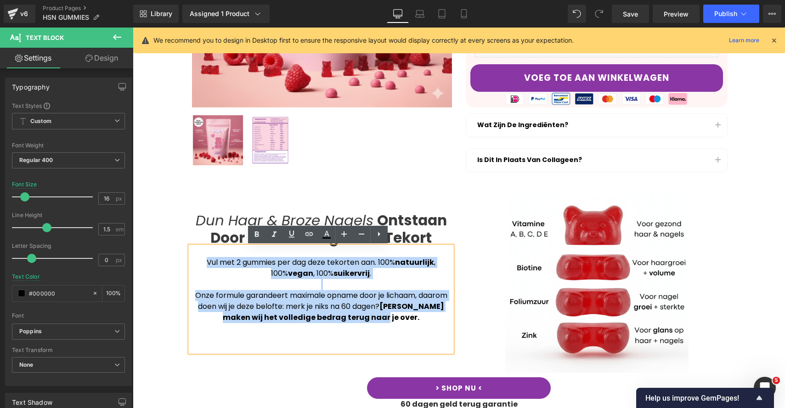
drag, startPoint x: 387, startPoint y: 320, endPoint x: 203, endPoint y: 257, distance: 194.4
click at [203, 257] on div "Vul met 2 gummies per dag deze tekorten aan. 100% natuurlijk , 100% vegan , 100…" at bounding box center [321, 300] width 262 height 106
click at [377, 301] on div "Onze formule garandeert maximale opname door je lichaam, daarom doen wij je dez…" at bounding box center [321, 317] width 262 height 55
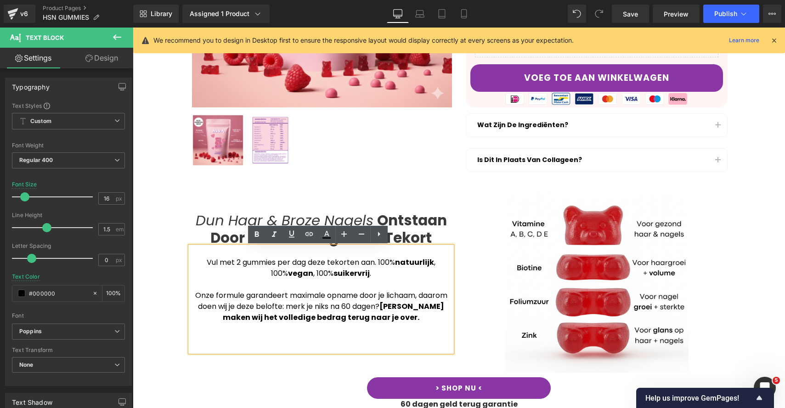
click at [389, 320] on div "Onze formule garandeert maximale opname door je lichaam, daarom doen wij je dez…" at bounding box center [321, 317] width 262 height 55
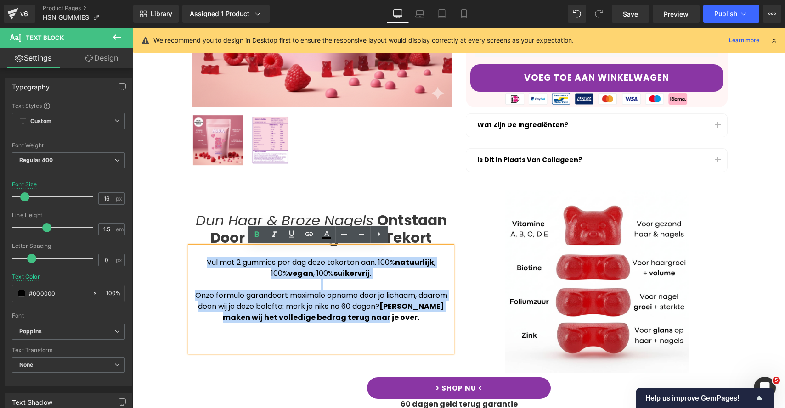
drag, startPoint x: 392, startPoint y: 320, endPoint x: 194, endPoint y: 253, distance: 208.8
click at [194, 253] on div "Vul met 2 gummies per dag deze tekorten aan. 100% natuurlijk , 100% vegan , 100…" at bounding box center [321, 300] width 262 height 106
copy div "Vul met 2 gummies per dag deze tekorten aan. 100% natuurlijk , 100% vegan , 100…"
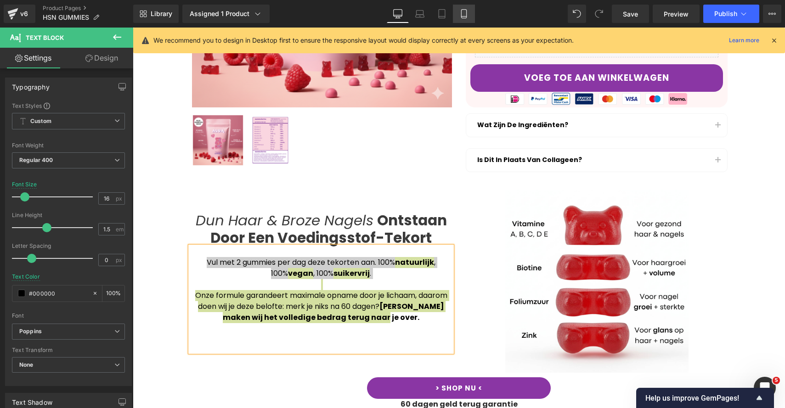
drag, startPoint x: 452, startPoint y: 16, endPoint x: 458, endPoint y: 13, distance: 6.4
click at [457, 13] on link "Mobile" at bounding box center [464, 14] width 22 height 18
type input "14"
type input "100"
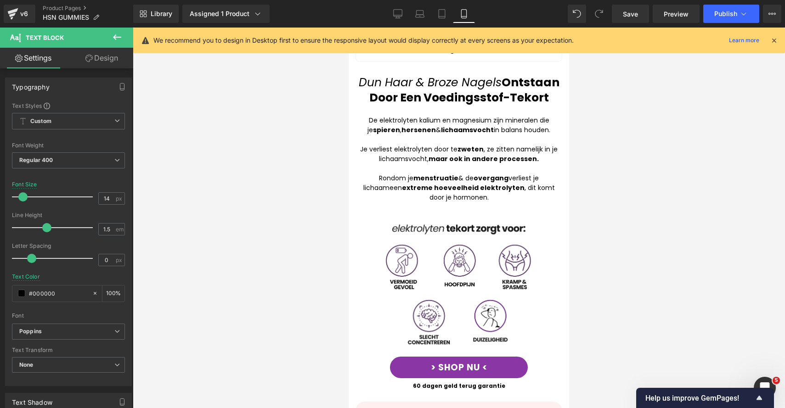
scroll to position [602, 0]
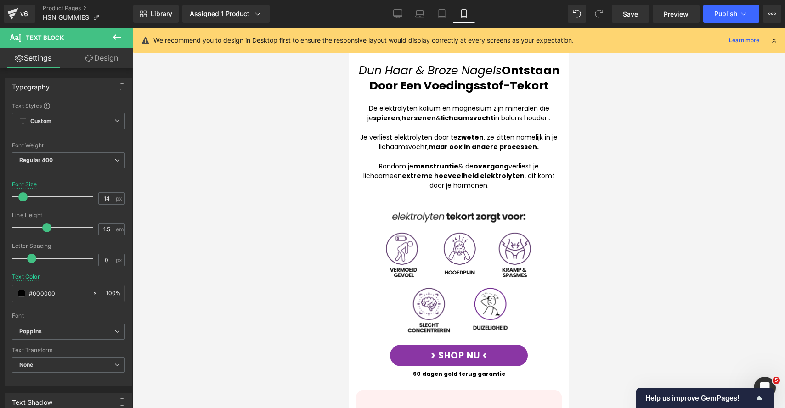
click at [408, 119] on strong "hersenen" at bounding box center [418, 117] width 34 height 9
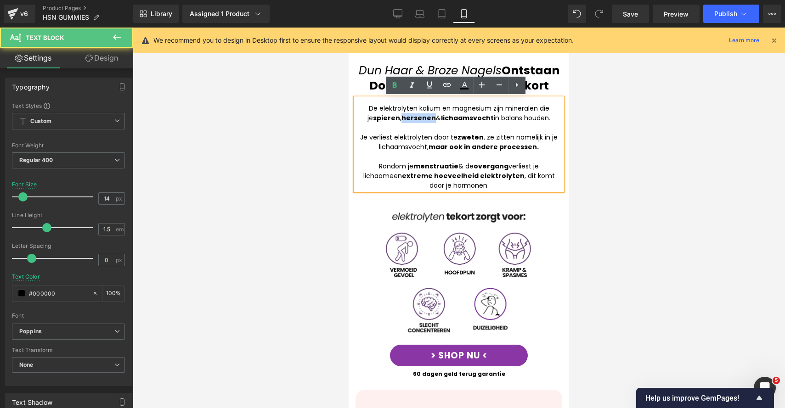
click at [408, 119] on strong "hersenen" at bounding box center [418, 117] width 34 height 9
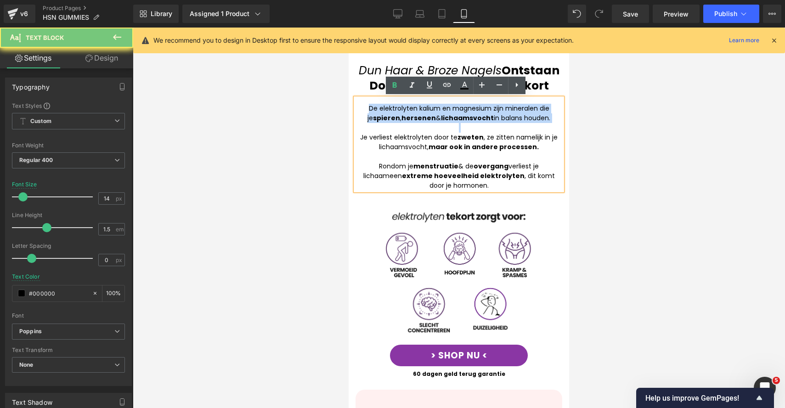
click at [408, 119] on strong "hersenen" at bounding box center [418, 117] width 34 height 9
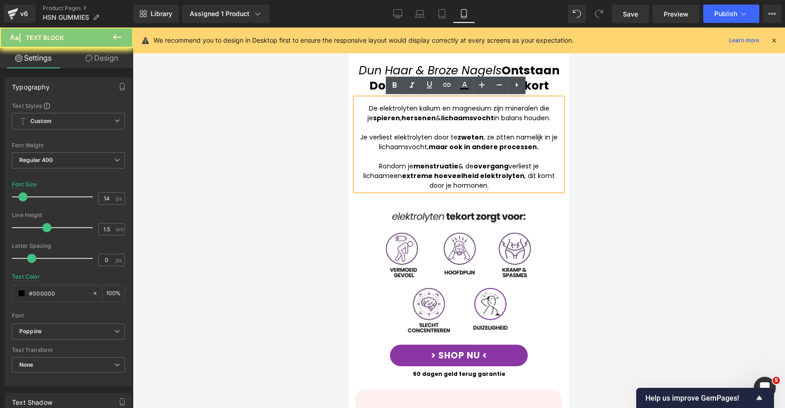
click at [528, 185] on div "Rondom je menstruatie & de overgang verliest je lichaam een extreme hoeveelheid…" at bounding box center [458, 176] width 207 height 29
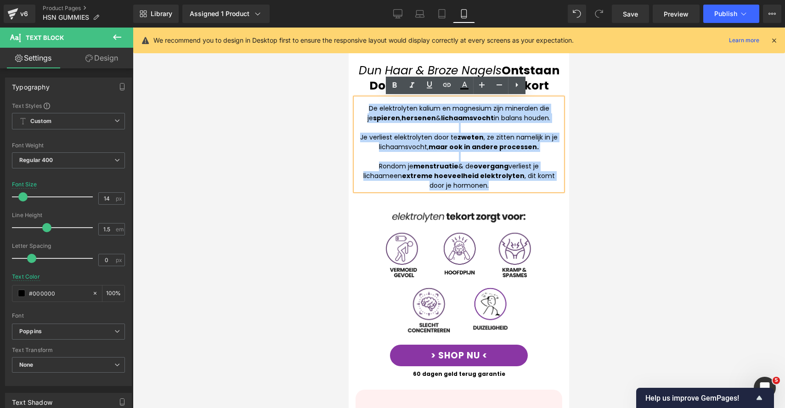
drag, startPoint x: 499, startPoint y: 179, endPoint x: 334, endPoint y: 102, distance: 182.0
paste div
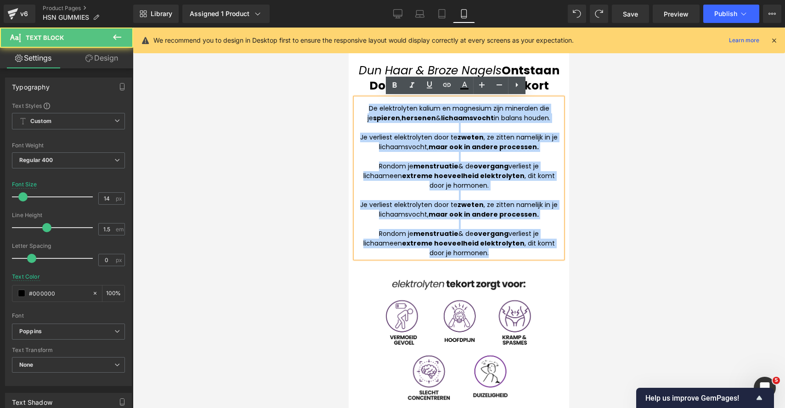
drag, startPoint x: 506, startPoint y: 253, endPoint x: 626, endPoint y: 90, distance: 202.9
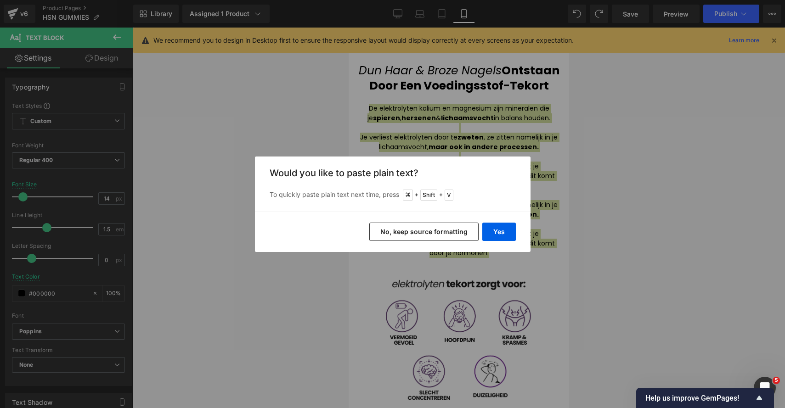
click at [440, 237] on button "No, keep source formatting" at bounding box center [423, 232] width 109 height 18
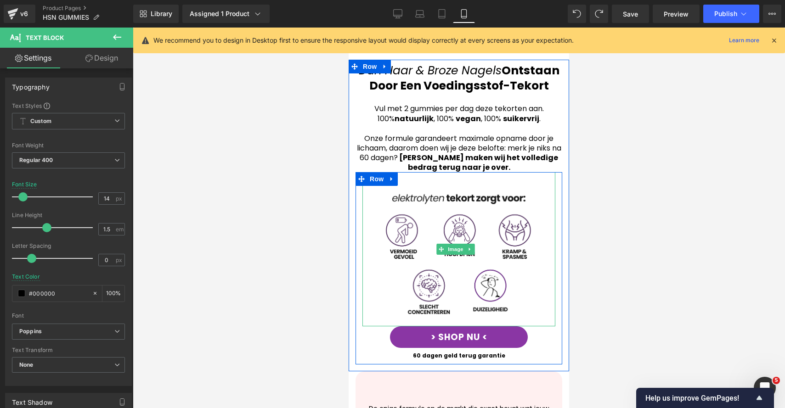
click at [451, 234] on img at bounding box center [459, 249] width 154 height 154
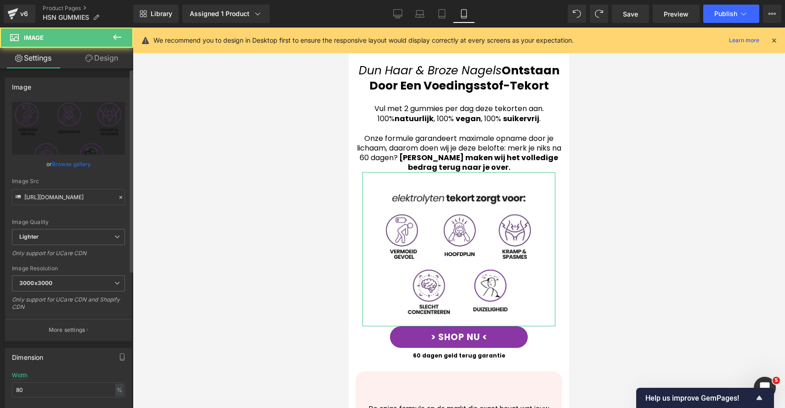
click at [59, 165] on link "Browse gallery" at bounding box center [71, 164] width 39 height 16
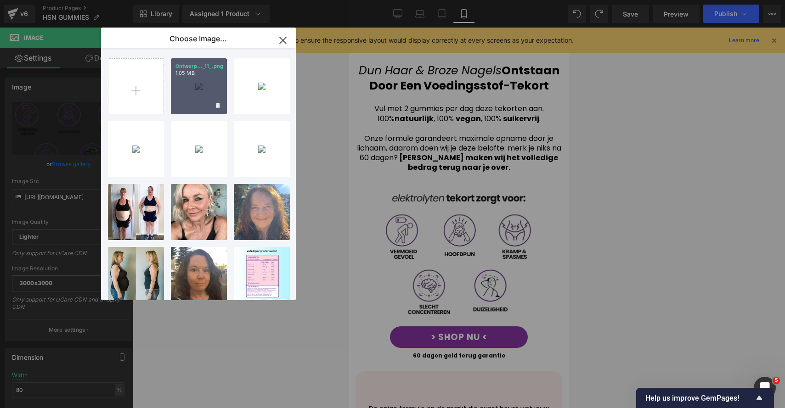
click at [195, 98] on div "Ontwerp..._11_.png 1.05 MB" at bounding box center [199, 86] width 56 height 56
type input "[URL][DOMAIN_NAME]"
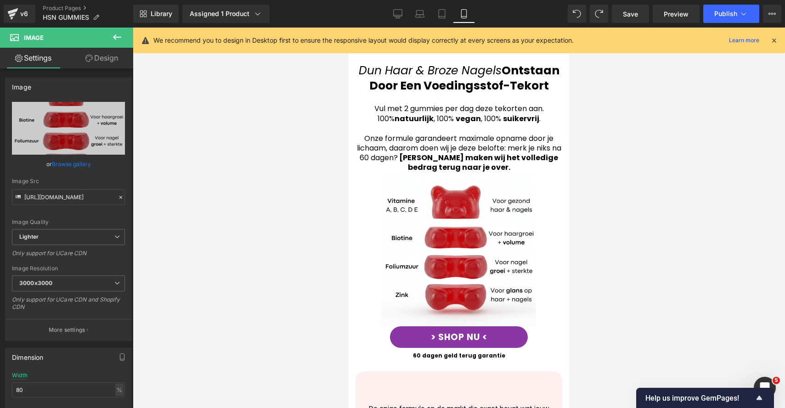
click at [642, 215] on div at bounding box center [459, 218] width 652 height 381
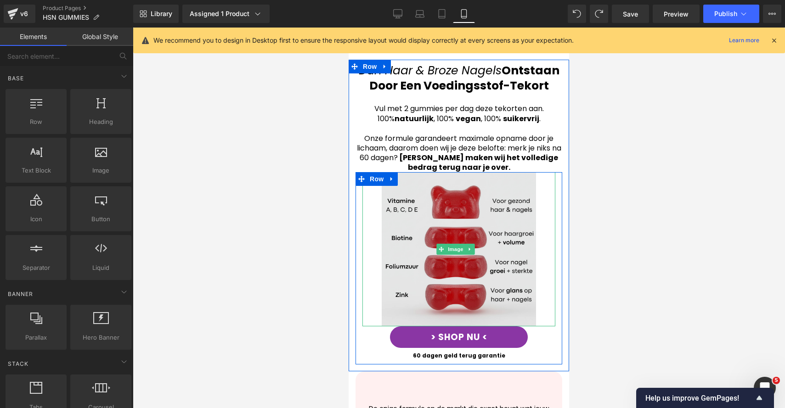
click at [451, 272] on img at bounding box center [459, 249] width 154 height 154
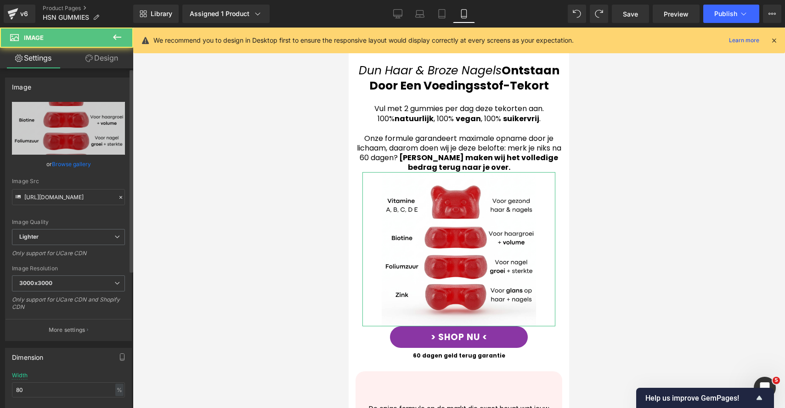
scroll to position [44, 0]
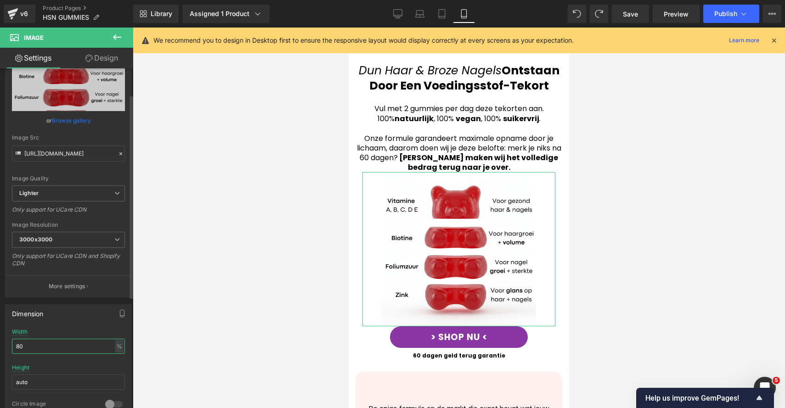
click at [67, 349] on input "80" at bounding box center [68, 346] width 113 height 15
type input "90"
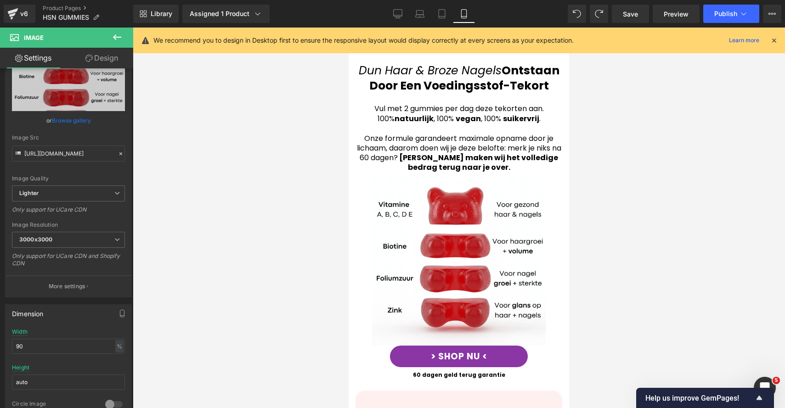
click at [615, 225] on div at bounding box center [459, 218] width 652 height 381
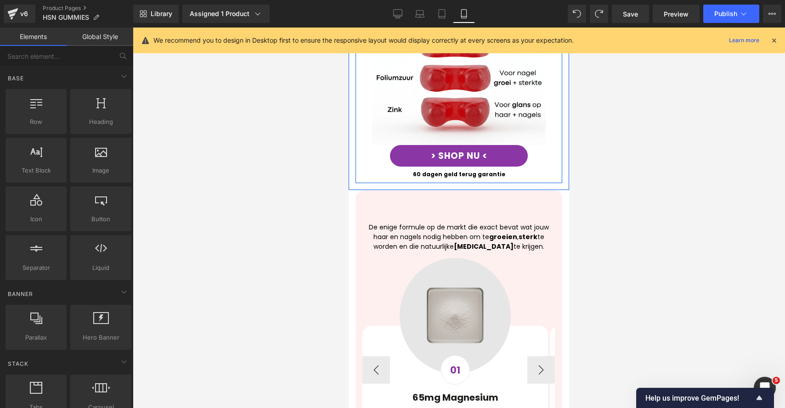
scroll to position [850, 0]
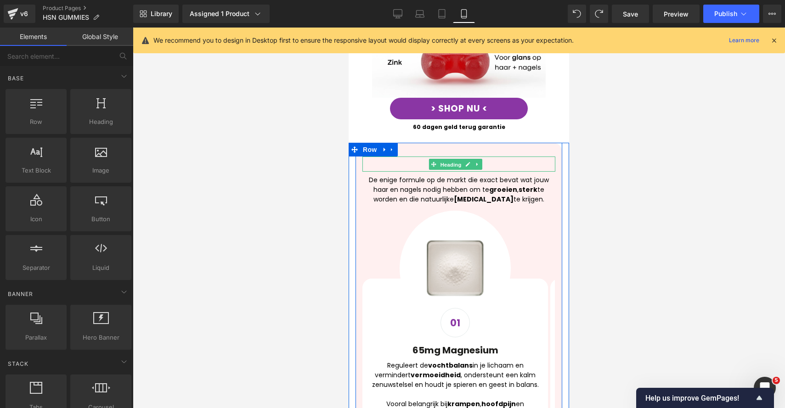
click at [445, 159] on span "Heading" at bounding box center [450, 164] width 25 height 11
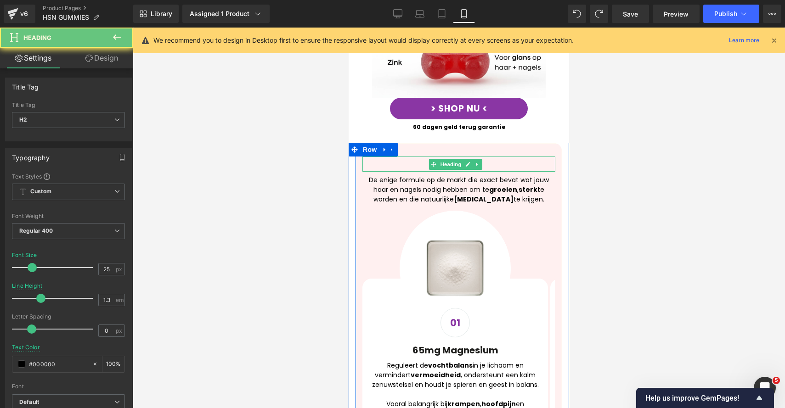
click at [421, 159] on h2 at bounding box center [458, 164] width 193 height 15
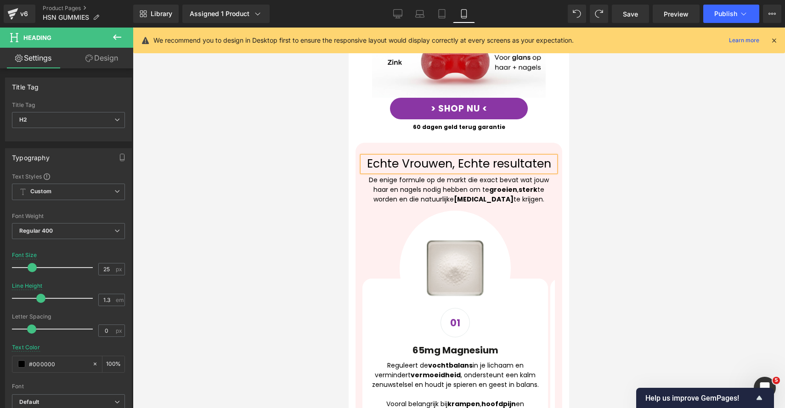
click at [436, 157] on h2 "Echte Vrouwen, Echte resultaten" at bounding box center [458, 164] width 193 height 15
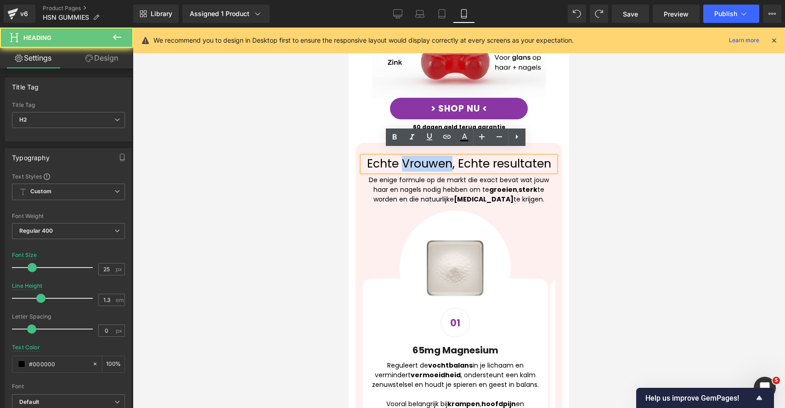
click at [436, 157] on h2 "Echte Vrouwen, Echte resultaten" at bounding box center [458, 164] width 193 height 15
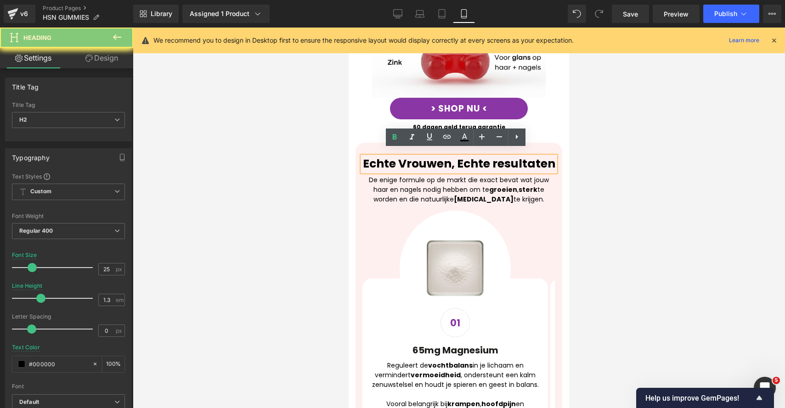
click at [460, 162] on strong "Echte Vrouwen, Echte resultaten" at bounding box center [459, 164] width 192 height 16
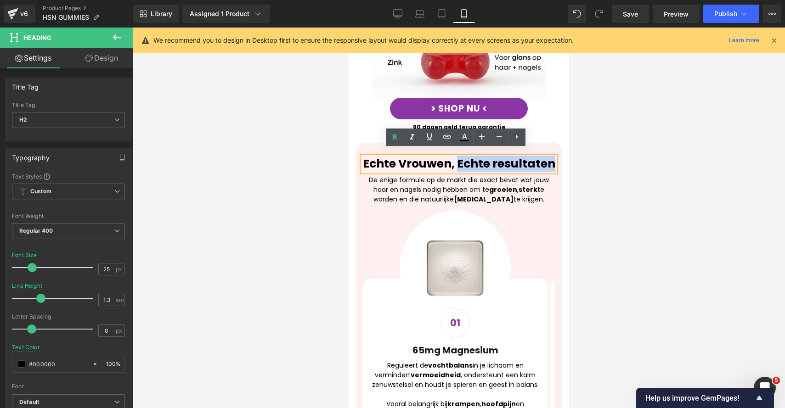
drag, startPoint x: 483, startPoint y: 166, endPoint x: 487, endPoint y: 153, distance: 13.7
click at [487, 156] on strong "Echte Vrouwen, Echte resultaten" at bounding box center [459, 164] width 192 height 16
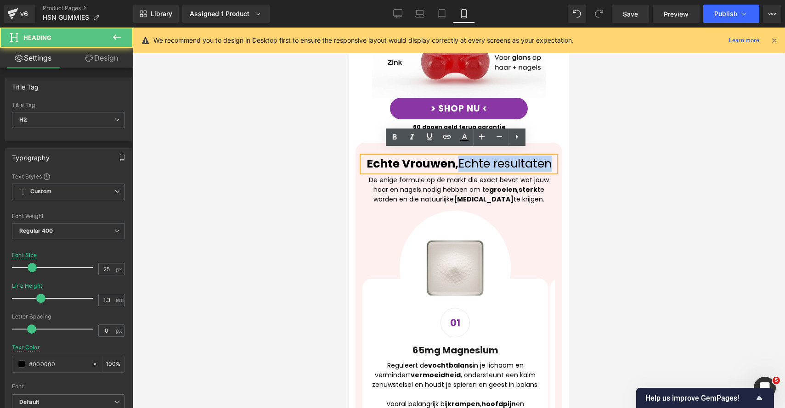
drag, startPoint x: 484, startPoint y: 167, endPoint x: 485, endPoint y: 154, distance: 12.4
click at [485, 157] on h2 "Echte Vrouwen, Echte resultaten" at bounding box center [458, 164] width 193 height 15
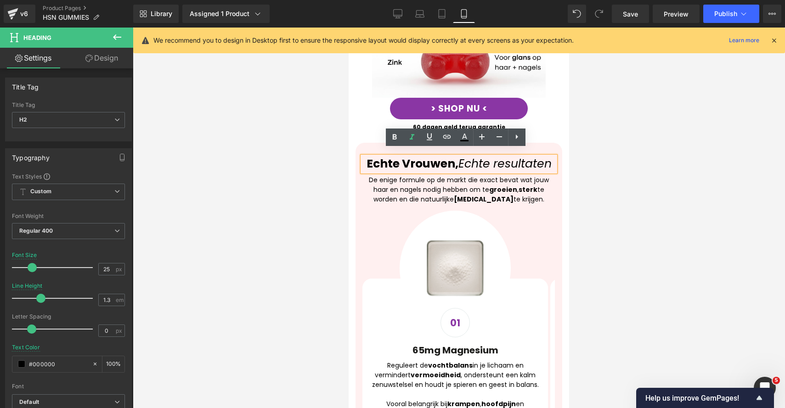
click at [680, 246] on div at bounding box center [459, 218] width 652 height 381
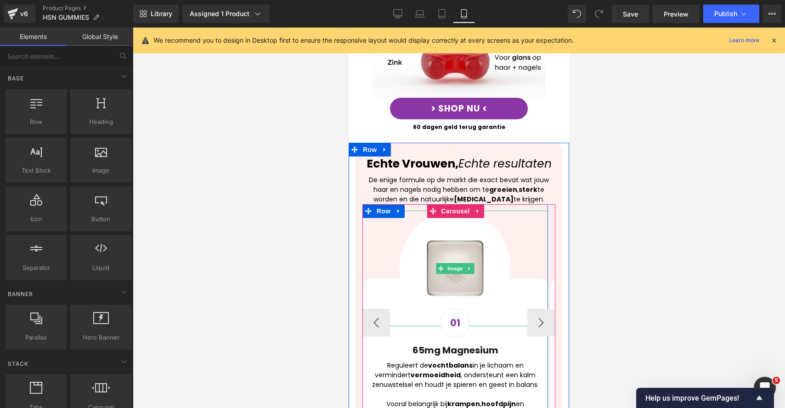
click at [513, 229] on div at bounding box center [454, 269] width 185 height 116
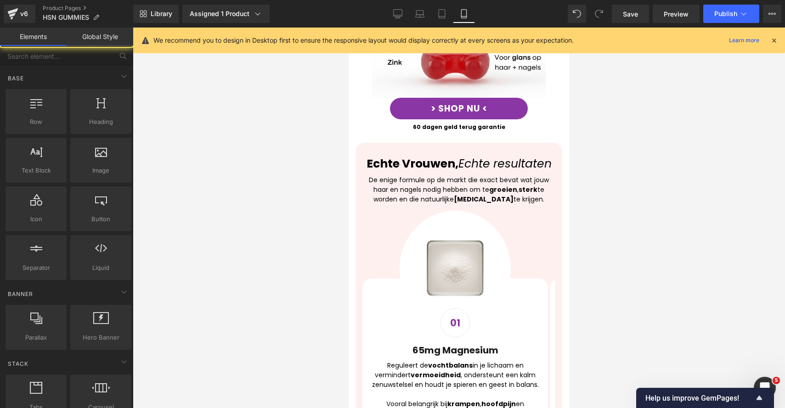
click at [663, 213] on div at bounding box center [459, 218] width 652 height 381
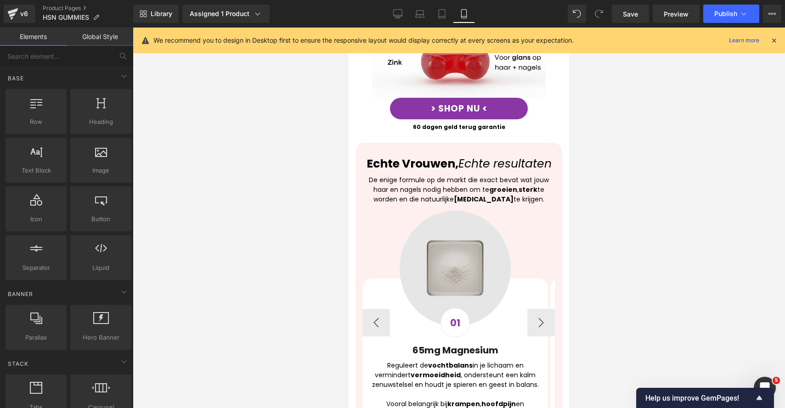
scroll to position [887, 0]
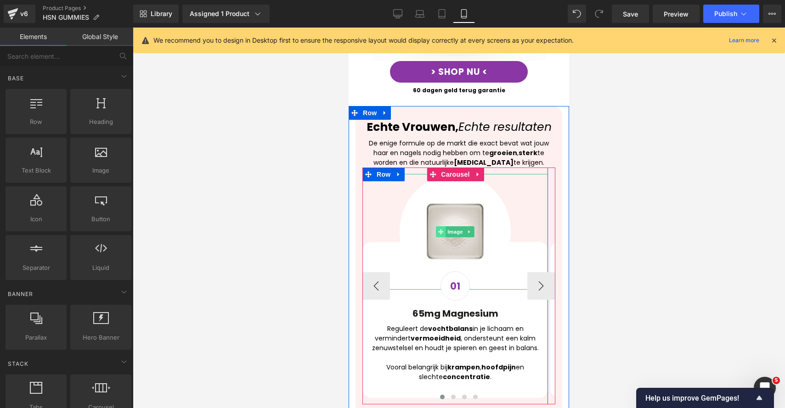
click at [452, 226] on span "Image" at bounding box center [454, 231] width 19 height 11
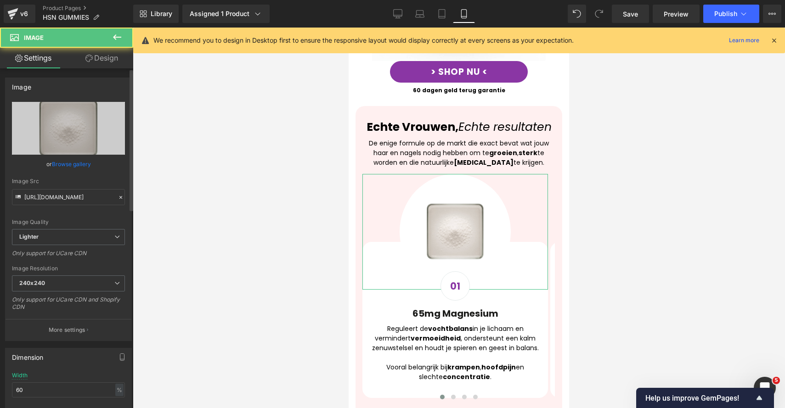
click at [73, 157] on link "Browse gallery" at bounding box center [71, 164] width 39 height 16
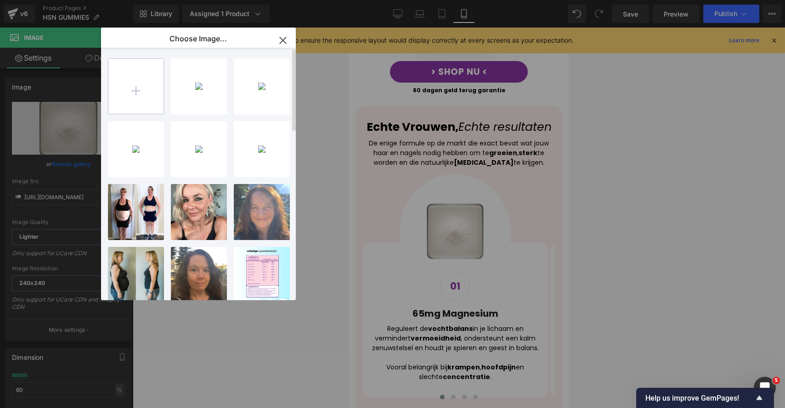
click at [154, 86] on input "file" at bounding box center [135, 86] width 55 height 55
type input "C:\fakepath\5.png"
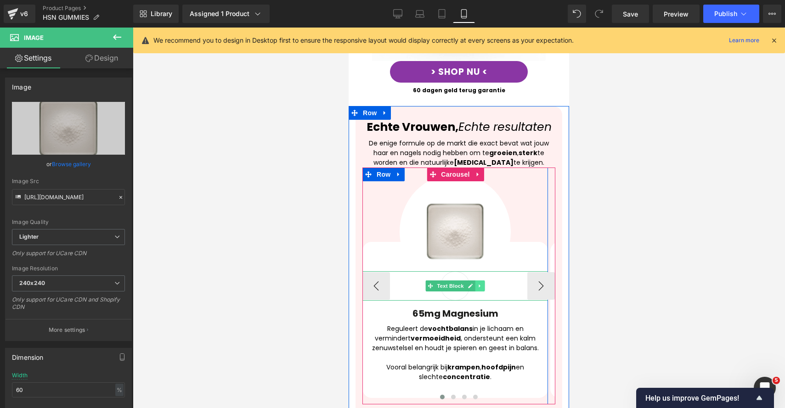
click at [480, 283] on icon at bounding box center [479, 286] width 5 height 6
click at [483, 284] on icon at bounding box center [484, 286] width 5 height 5
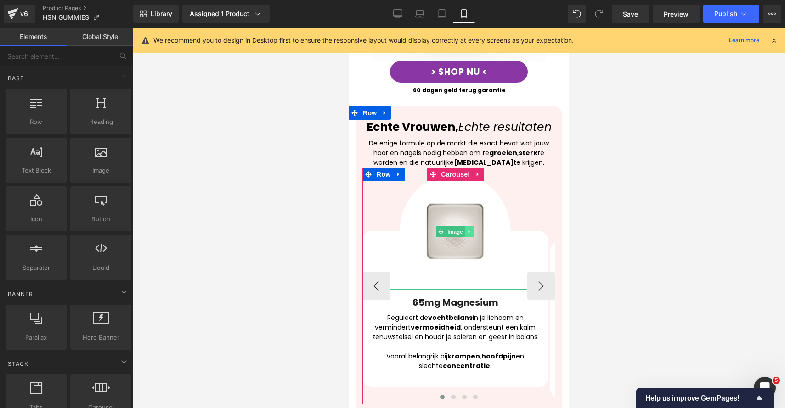
click at [470, 229] on icon at bounding box center [469, 232] width 5 height 6
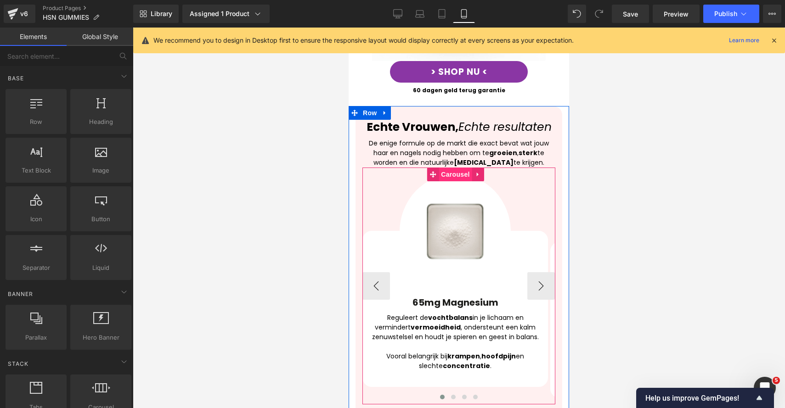
click at [454, 168] on span "Carousel" at bounding box center [454, 175] width 33 height 14
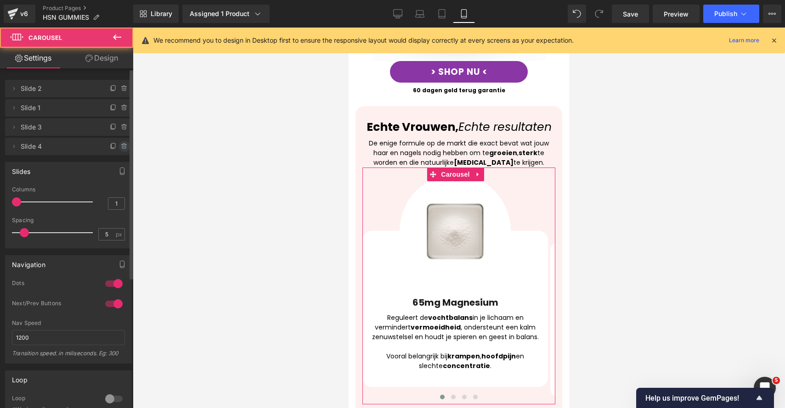
click at [121, 146] on icon at bounding box center [124, 146] width 7 height 7
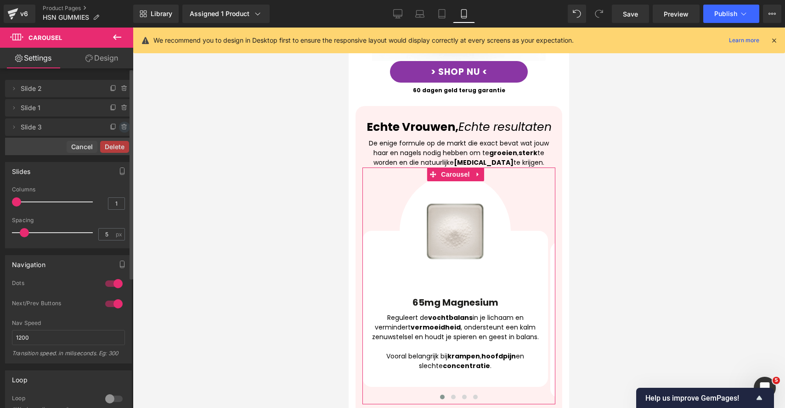
click at [122, 127] on icon at bounding box center [124, 127] width 7 height 7
click at [119, 112] on span at bounding box center [124, 107] width 11 height 11
click at [110, 138] on div "Delete Cancel" at bounding box center [68, 146] width 127 height 17
click at [110, 126] on button "Delete" at bounding box center [114, 128] width 29 height 12
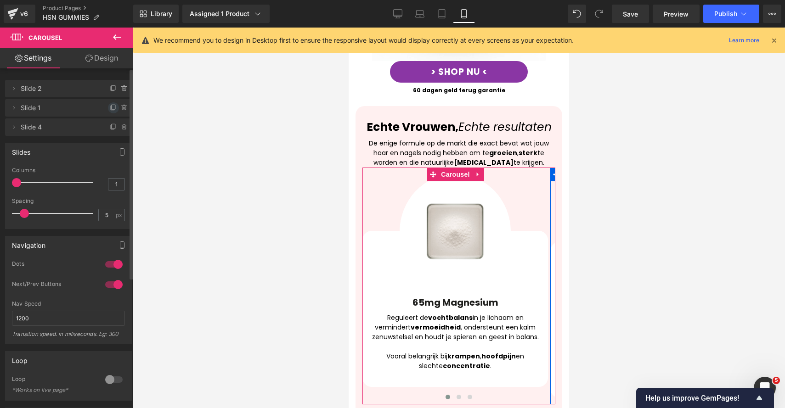
click at [111, 107] on icon at bounding box center [113, 107] width 7 height 7
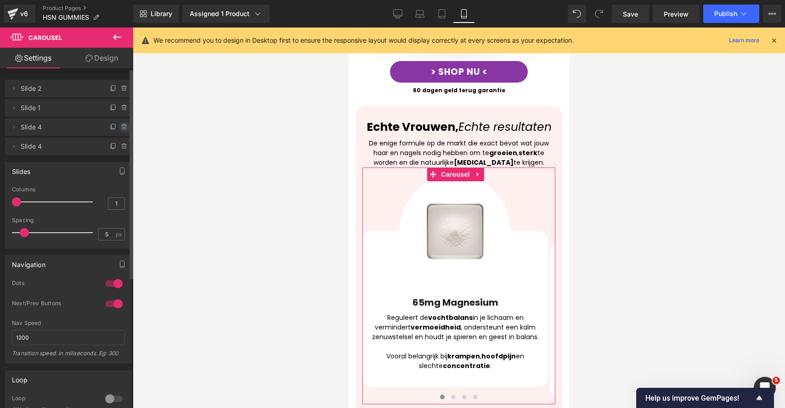
click at [121, 124] on icon at bounding box center [124, 127] width 7 height 7
click at [116, 128] on button "Delete" at bounding box center [114, 128] width 29 height 12
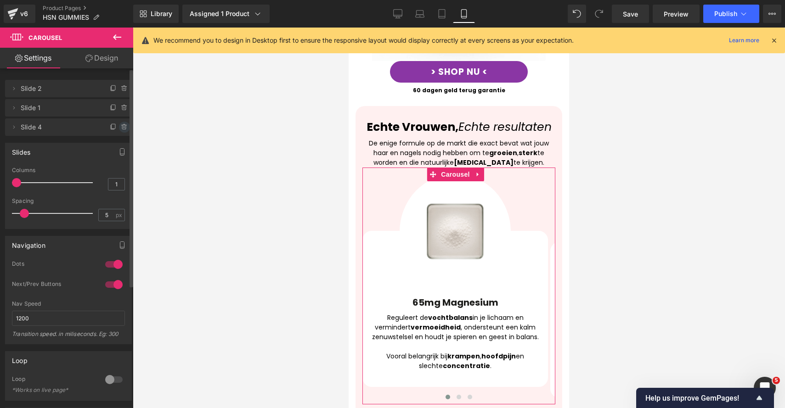
click at [124, 128] on icon at bounding box center [124, 127] width 0 height 2
click at [121, 128] on button "Delete" at bounding box center [116, 128] width 29 height 12
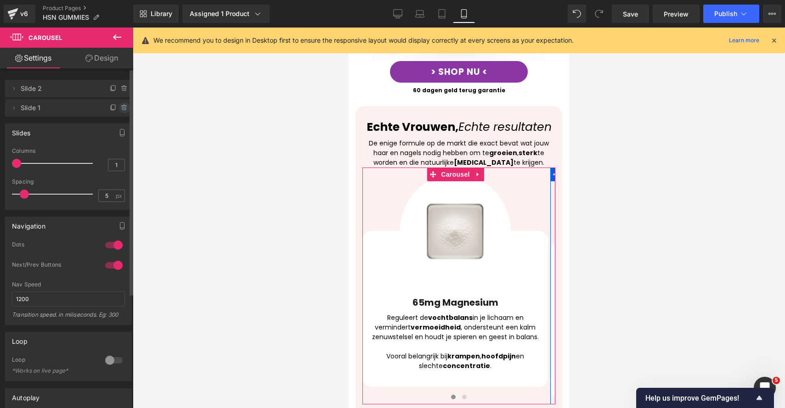
click at [121, 111] on icon at bounding box center [124, 107] width 7 height 7
click at [120, 111] on button "Delete" at bounding box center [116, 108] width 29 height 12
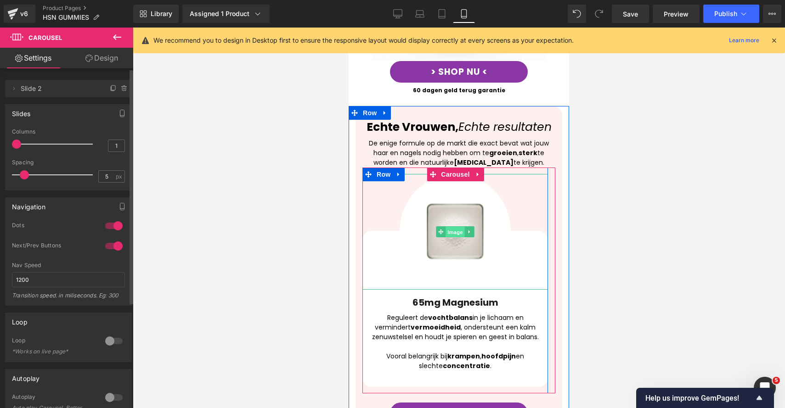
drag, startPoint x: 458, startPoint y: 225, endPoint x: 487, endPoint y: 136, distance: 93.4
click at [458, 227] on span "Image" at bounding box center [454, 232] width 19 height 11
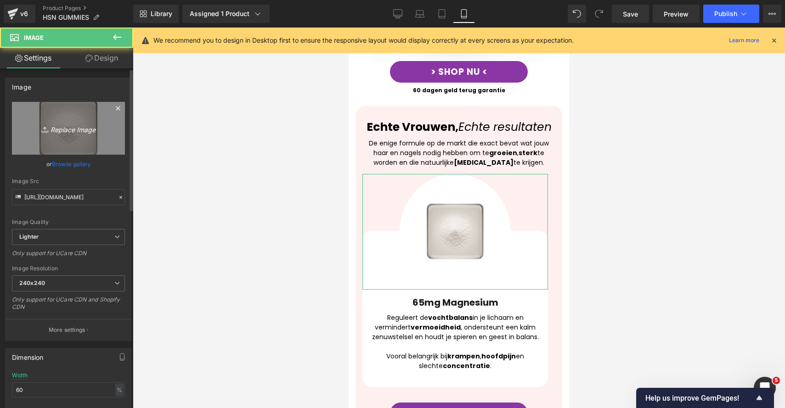
click at [57, 154] on link "Replace Image" at bounding box center [68, 128] width 113 height 53
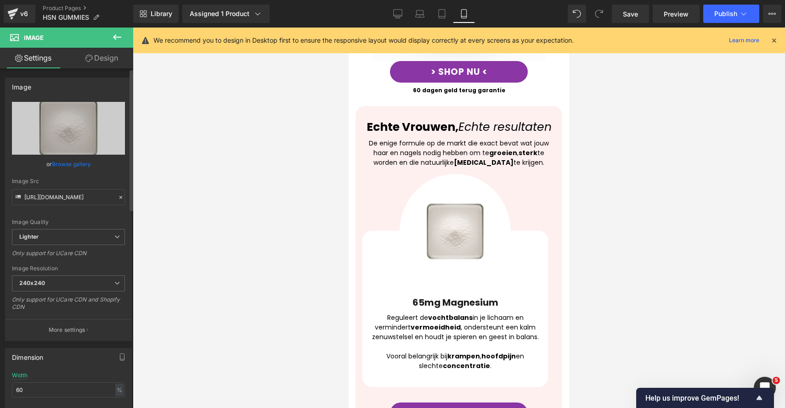
click at [101, 163] on div "or Browse gallery" at bounding box center [68, 164] width 113 height 10
click at [87, 160] on link "Browse gallery" at bounding box center [71, 164] width 39 height 16
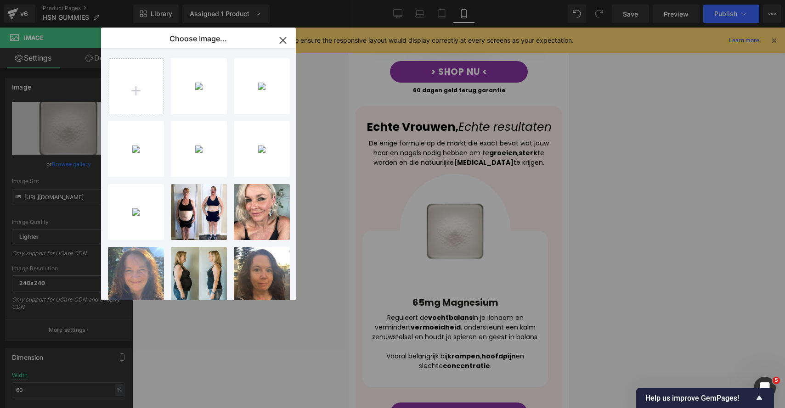
click at [0, 0] on div "5...5.png 1.23 MB" at bounding box center [0, 0] width 0 height 0
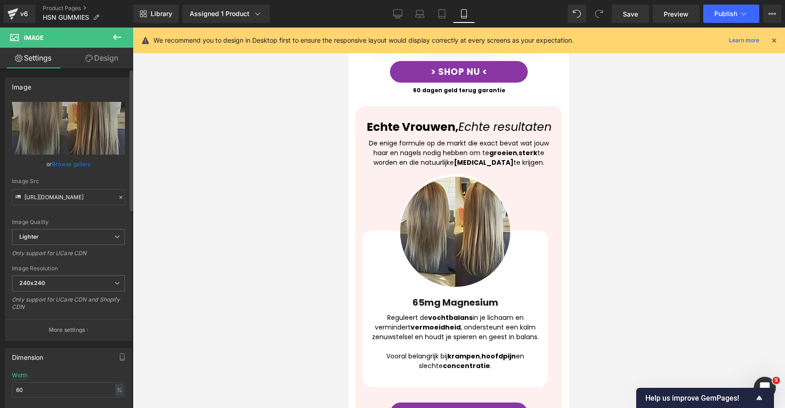
type input "[URL][DOMAIN_NAME]"
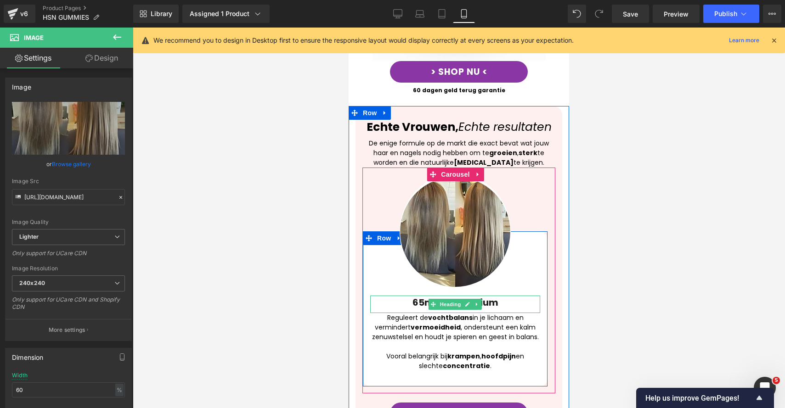
scroll to position [946, 0]
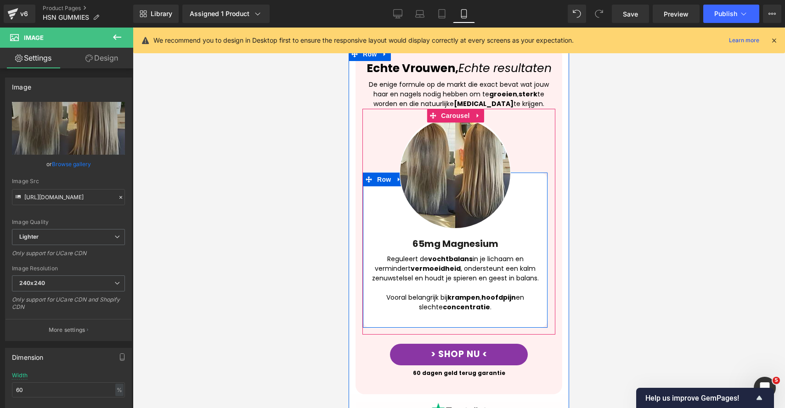
click at [410, 237] on div "65mg Magnesium Heading" at bounding box center [455, 245] width 170 height 17
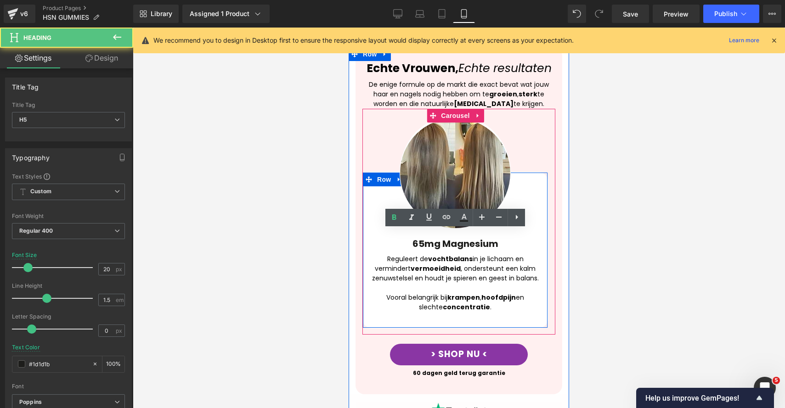
click at [410, 237] on div "65mg Magnesium Heading" at bounding box center [455, 245] width 170 height 17
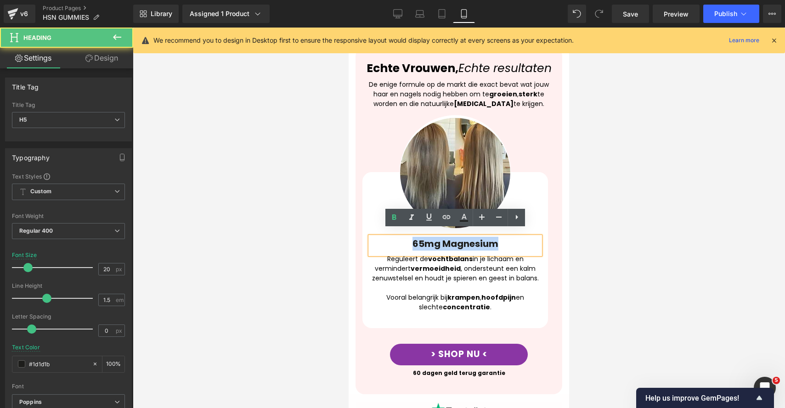
click at [410, 237] on h5 "65mg Magnesium" at bounding box center [455, 244] width 170 height 14
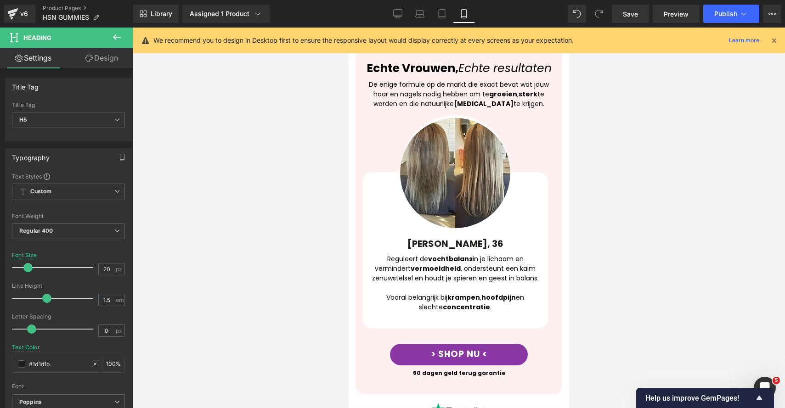
click at [605, 233] on div at bounding box center [459, 218] width 652 height 381
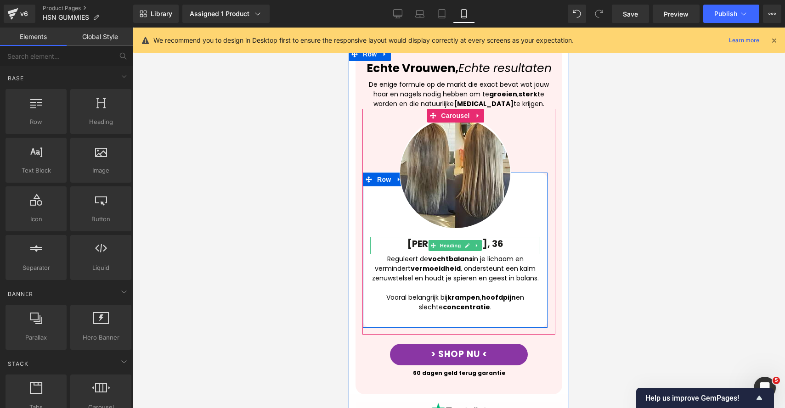
scroll to position [940, 0]
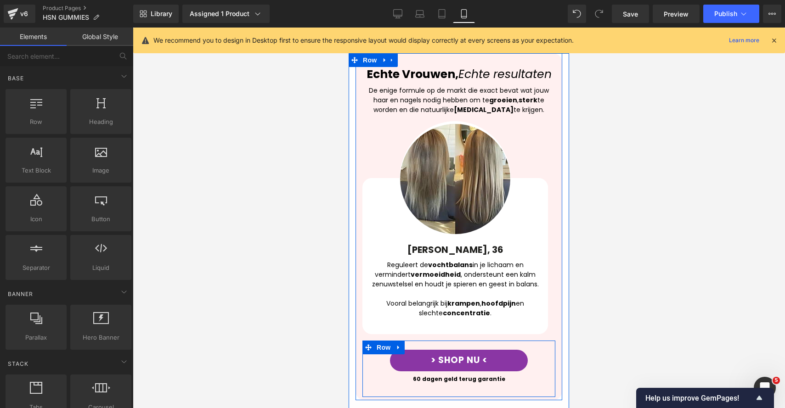
click at [463, 299] on strong "krampen" at bounding box center [463, 303] width 33 height 9
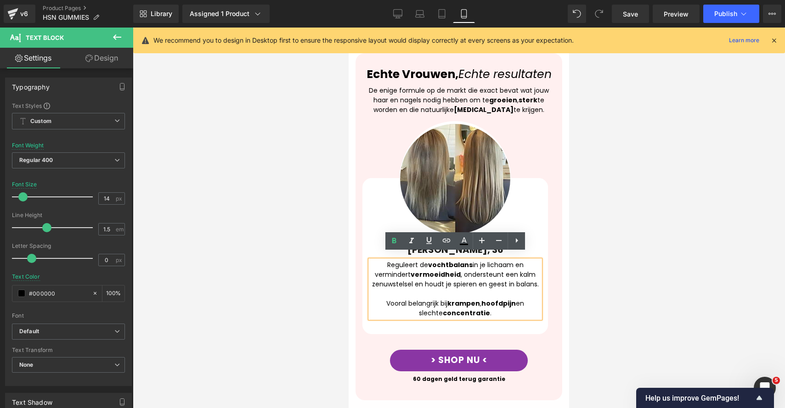
drag, startPoint x: 499, startPoint y: 306, endPoint x: 370, endPoint y: 255, distance: 138.9
click at [370, 260] on div "Reguleert de vochtbalans in je lichaam en vermindert vermoeidheid , ondersteunt…" at bounding box center [455, 289] width 170 height 58
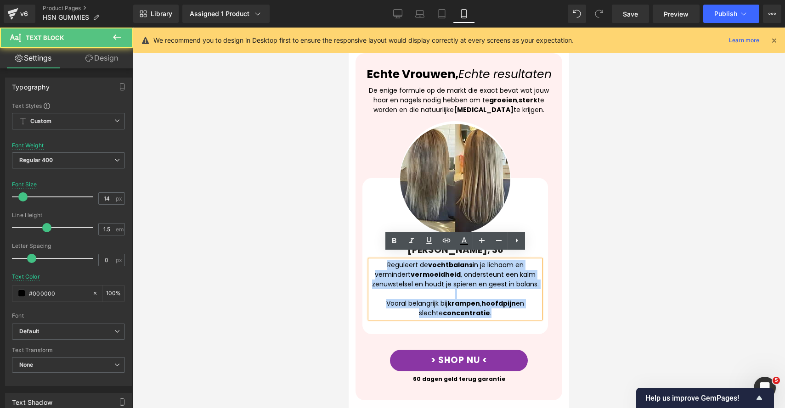
drag, startPoint x: 495, startPoint y: 302, endPoint x: 357, endPoint y: 257, distance: 145.5
click at [357, 257] on div "Echte Vrouwen, Echte resultaten Heading De enige formule op de markt die exact …" at bounding box center [458, 232] width 207 height 330
paste div
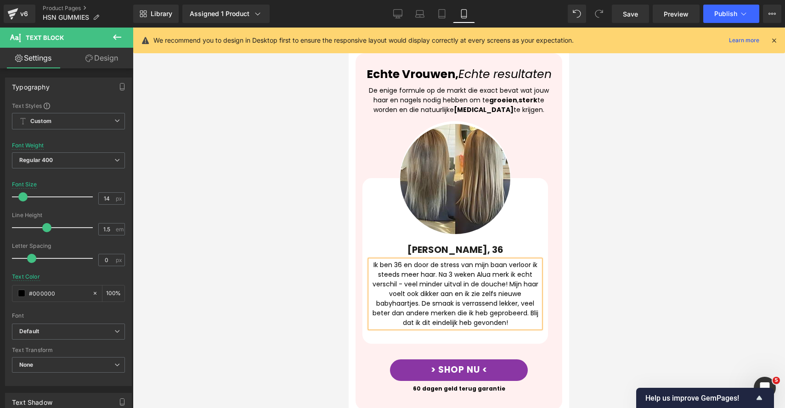
click at [421, 296] on div "Ik ben 36 en door de stress van mijn baan verloor ik steeds meer haar. Na 3 wek…" at bounding box center [455, 293] width 170 height 67
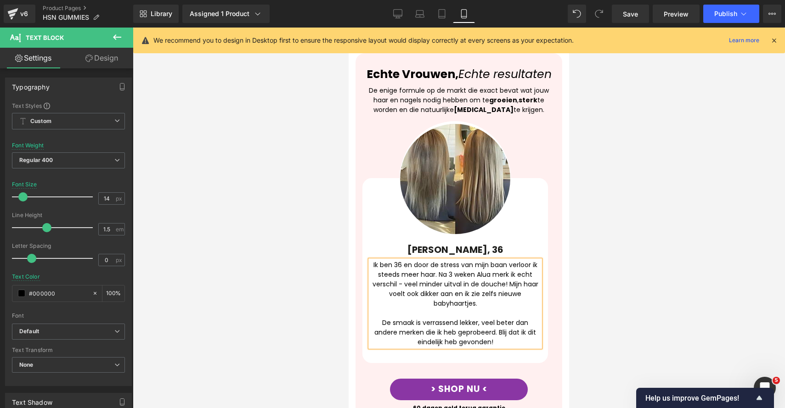
click at [437, 294] on div "Ik ben 36 en door de stress van mijn baan verloor ik steeds meer haar. Na 3 wek…" at bounding box center [455, 303] width 170 height 87
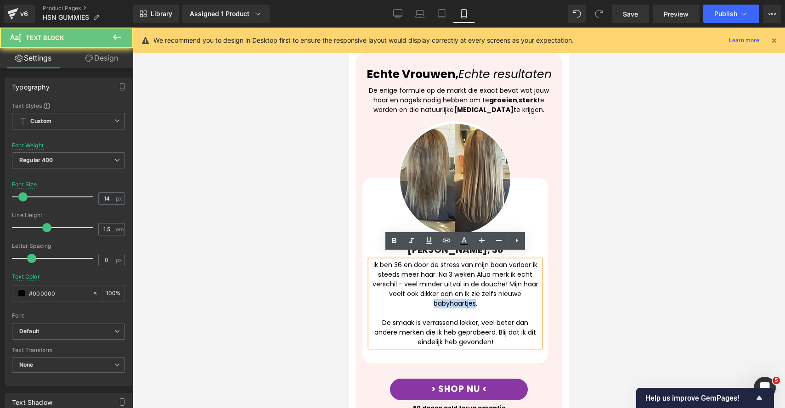
click at [437, 294] on div "Ik ben 36 en door de stress van mijn baan verloor ik steeds meer haar. Na 3 wek…" at bounding box center [455, 303] width 170 height 87
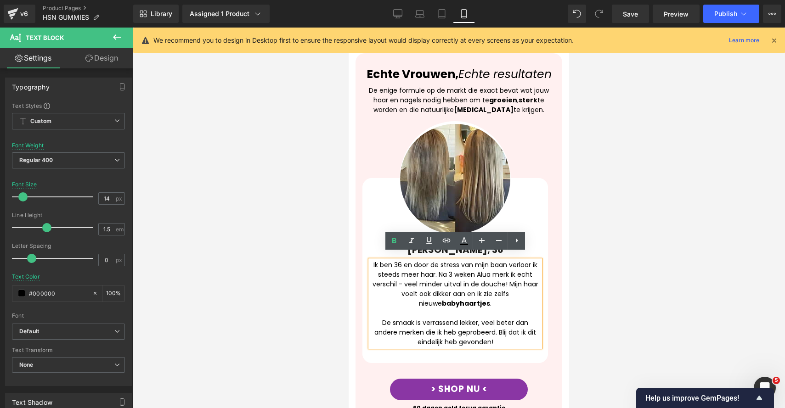
click at [434, 284] on div "Ik ben 36 en door de stress van mijn baan verloor ik steeds meer haar. Na 3 wek…" at bounding box center [455, 303] width 170 height 87
click at [432, 285] on div "Ik ben 36 en door de stress van mijn baan verloor ik steeds meer haar. Na 3 wek…" at bounding box center [455, 303] width 170 height 87
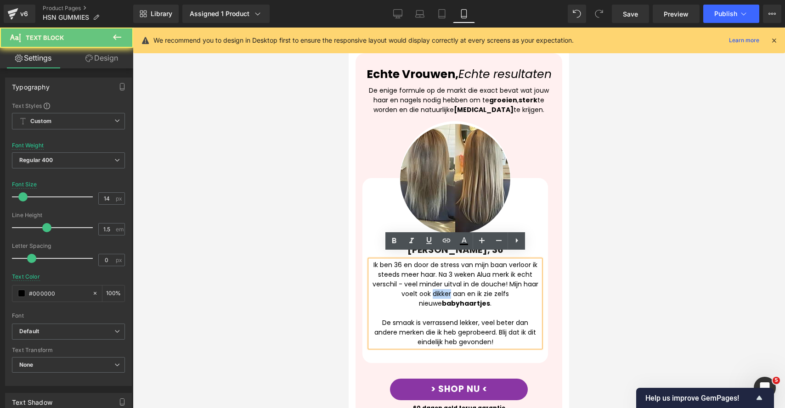
click at [432, 285] on div "Ik ben 36 en door de stress van mijn baan verloor ik steeds meer haar. Na 3 wek…" at bounding box center [455, 303] width 170 height 87
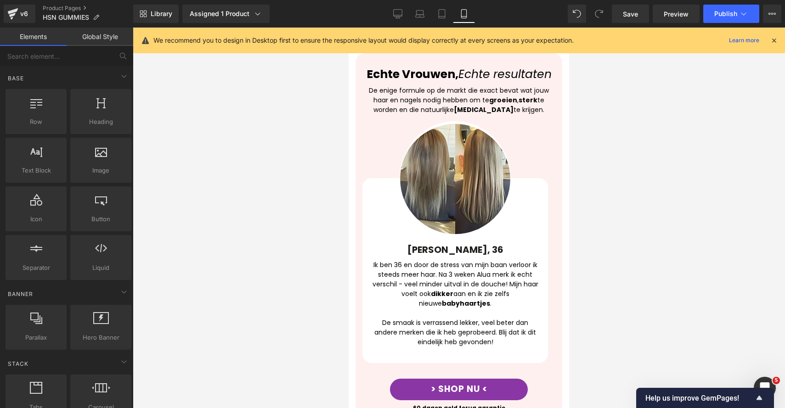
click at [627, 270] on div at bounding box center [459, 218] width 652 height 381
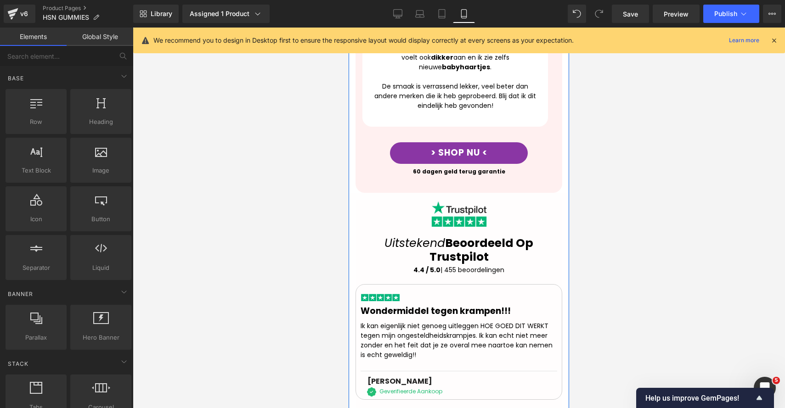
scroll to position [1124, 0]
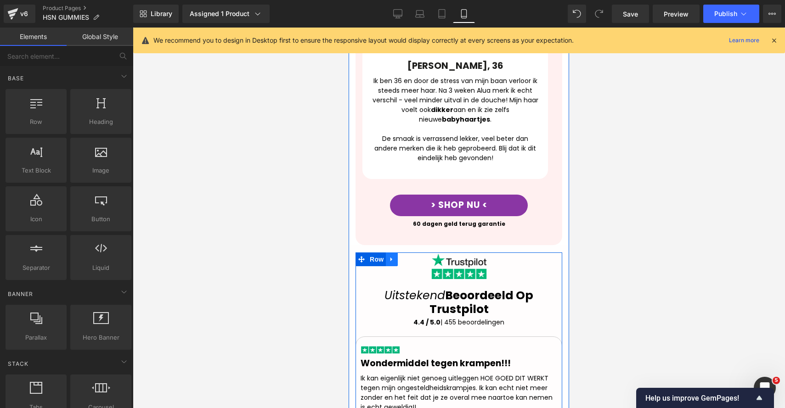
click at [388, 253] on div "Image Uitstekend Beoordeeld Op Trustpilot Heading 4.4 / 5.0 | 455 beoordelingen…" at bounding box center [458, 367] width 207 height 229
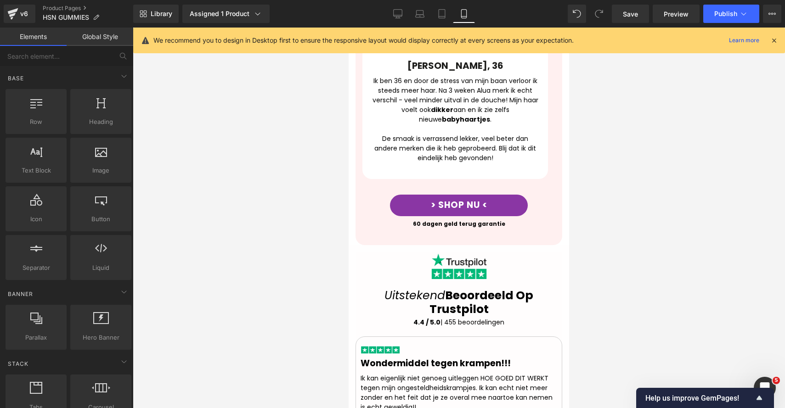
click at [312, 254] on div at bounding box center [459, 218] width 652 height 381
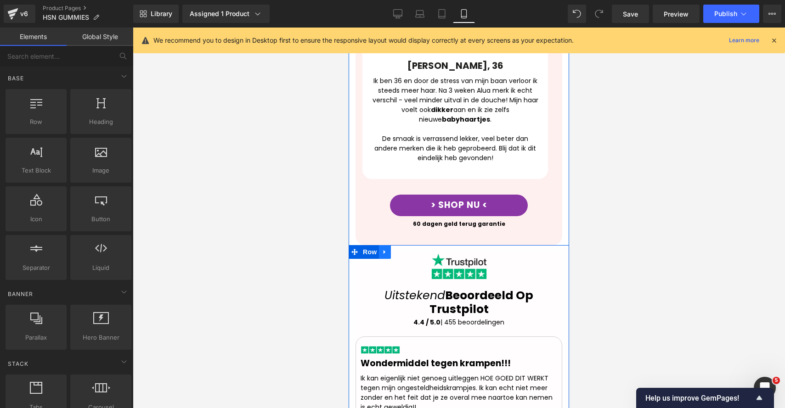
scroll to position [1094, 0]
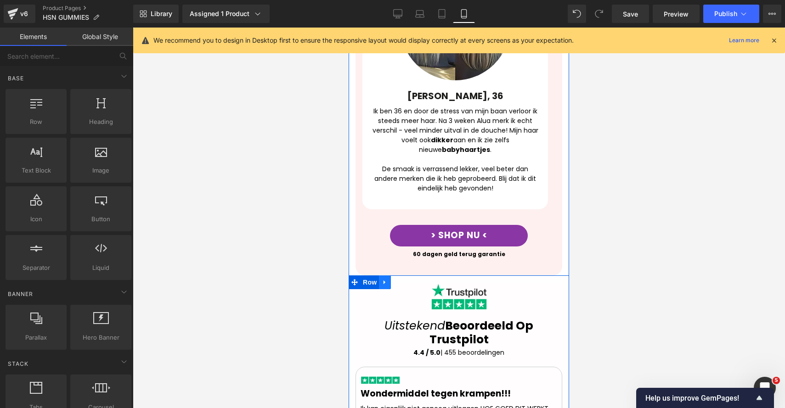
click at [383, 281] on icon at bounding box center [384, 283] width 2 height 4
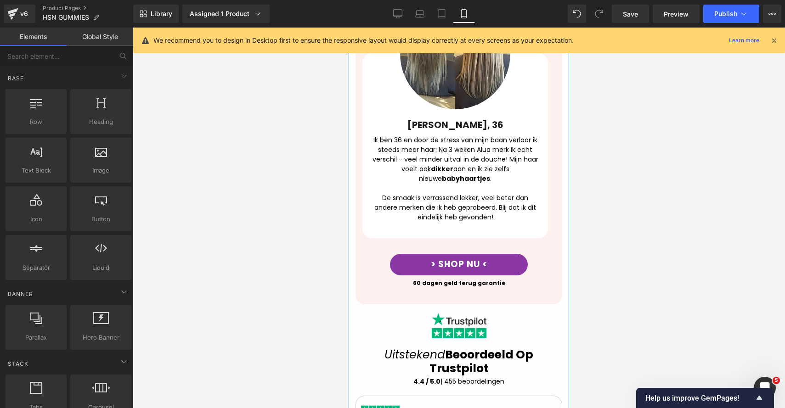
scroll to position [1022, 0]
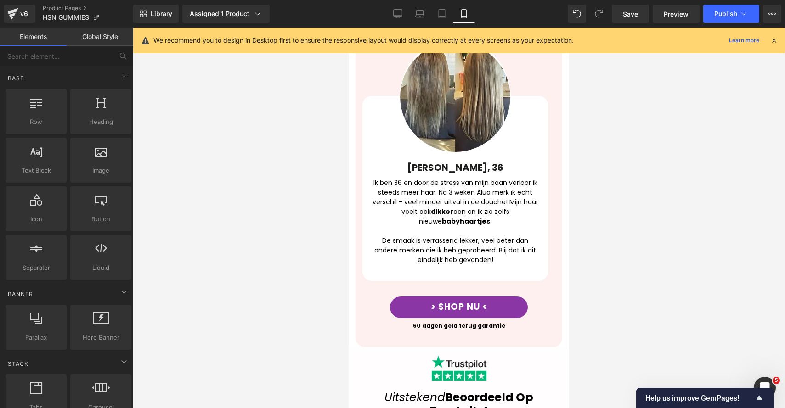
drag, startPoint x: 652, startPoint y: 115, endPoint x: 605, endPoint y: 107, distance: 47.9
click at [652, 115] on div at bounding box center [459, 218] width 652 height 381
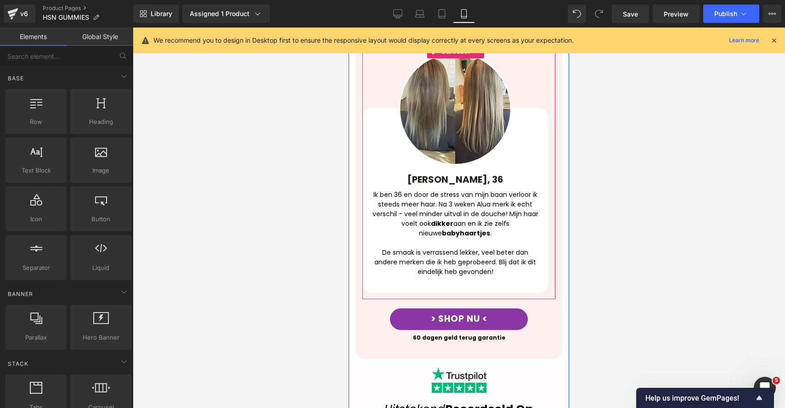
scroll to position [904, 0]
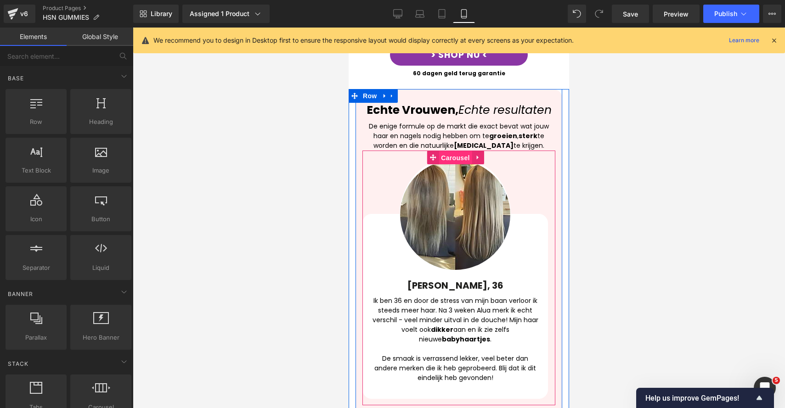
drag, startPoint x: 455, startPoint y: 155, endPoint x: 516, endPoint y: 144, distance: 61.6
click at [455, 155] on span "Carousel" at bounding box center [454, 158] width 33 height 14
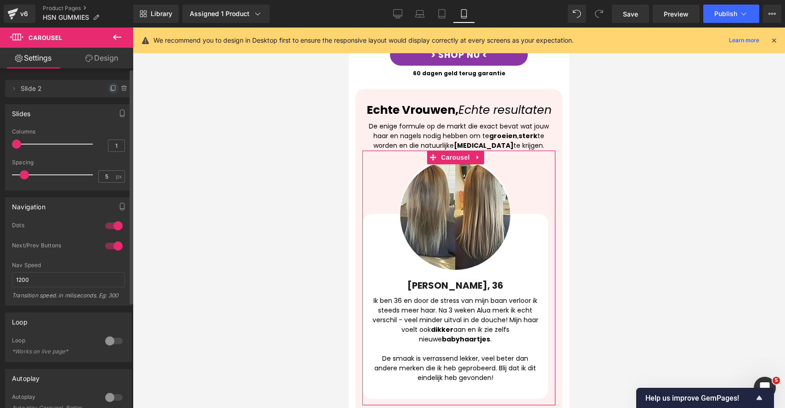
click at [112, 87] on icon at bounding box center [114, 87] width 4 height 5
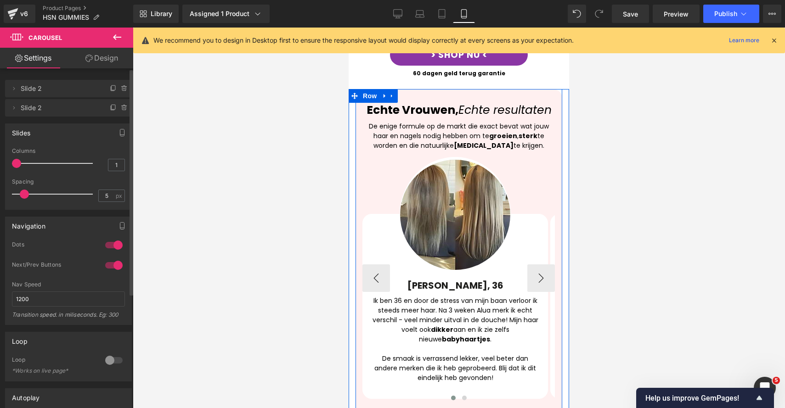
scroll to position [936, 0]
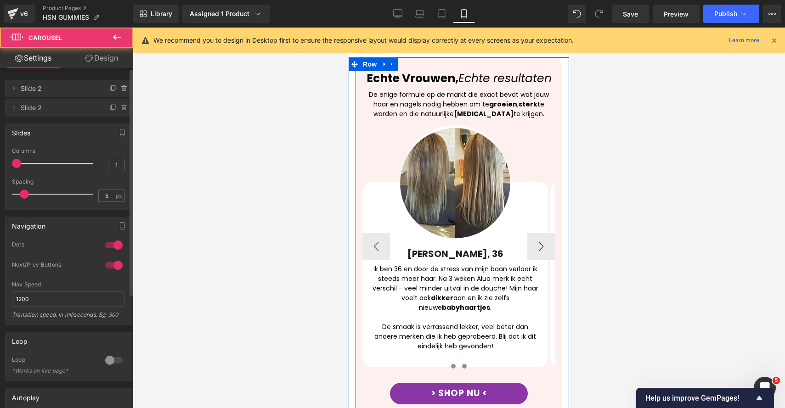
click at [462, 364] on span at bounding box center [464, 366] width 5 height 5
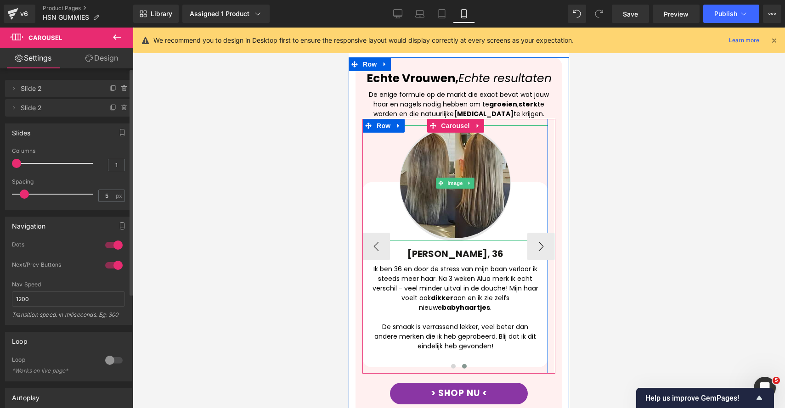
click at [460, 192] on img at bounding box center [454, 183] width 111 height 116
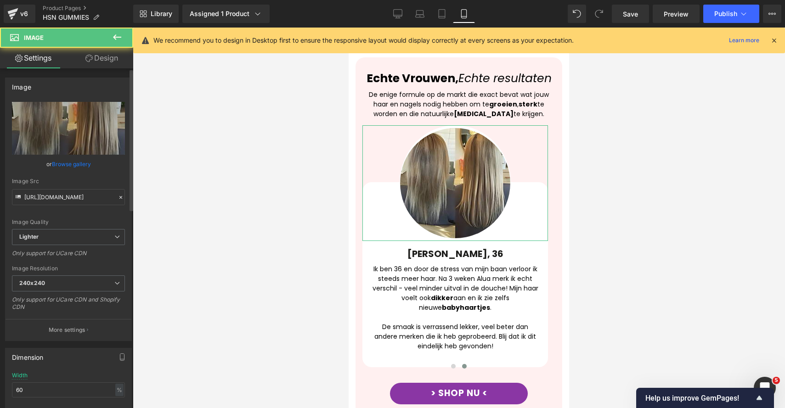
click at [80, 170] on link "Browse gallery" at bounding box center [71, 164] width 39 height 16
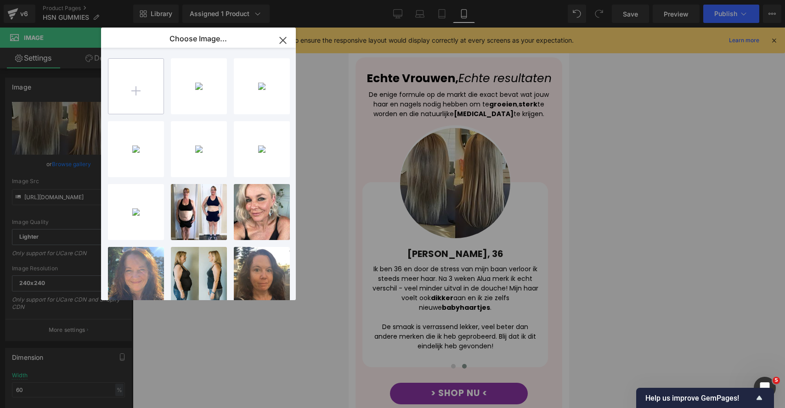
click at [126, 74] on input "file" at bounding box center [135, 86] width 55 height 55
type input "C:\fakepath\6.png"
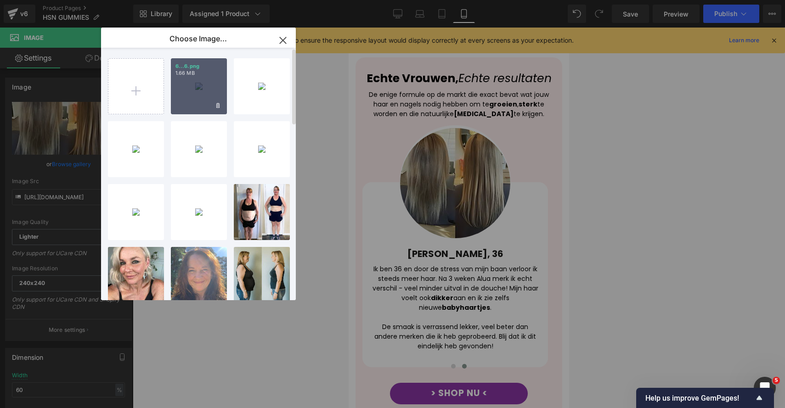
click at [198, 84] on div "6...6.png 1.66 MB" at bounding box center [199, 86] width 56 height 56
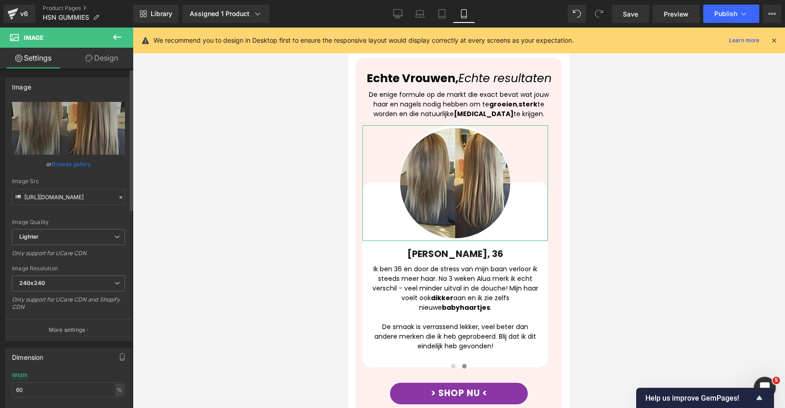
click at [82, 163] on link "Browse gallery" at bounding box center [71, 164] width 39 height 16
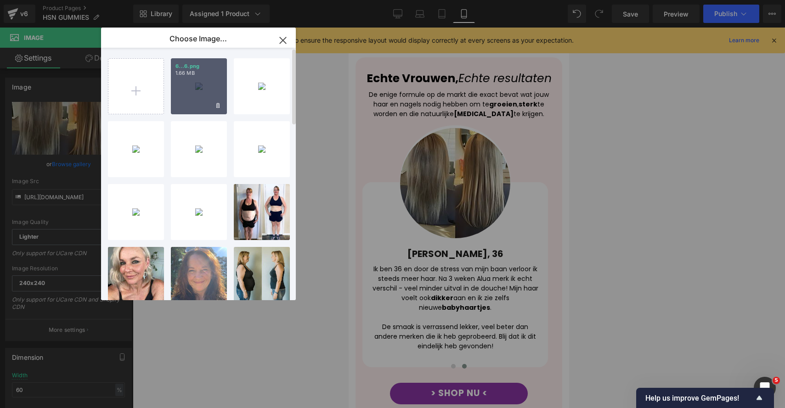
click at [197, 85] on div "6...6.png 1.66 MB" at bounding box center [199, 86] width 56 height 56
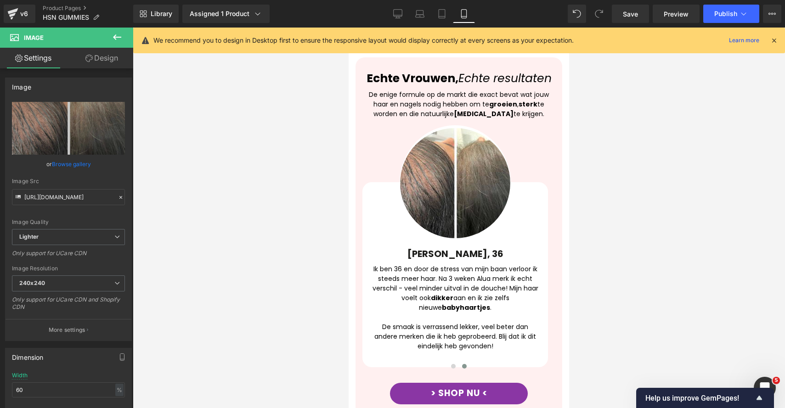
type input "[URL][DOMAIN_NAME]"
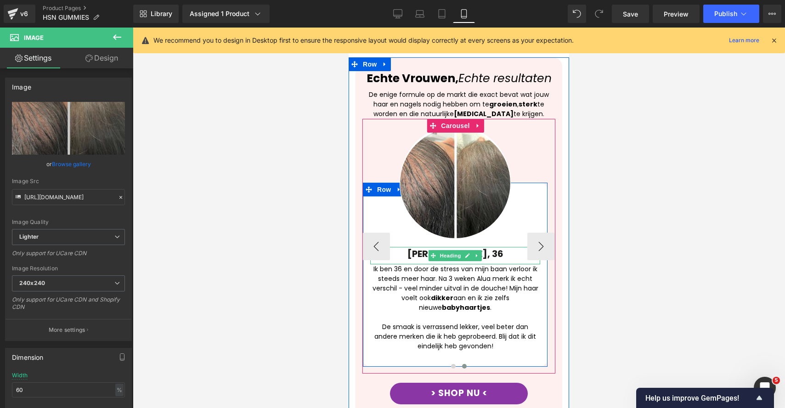
click at [439, 250] on span "Heading" at bounding box center [450, 255] width 25 height 11
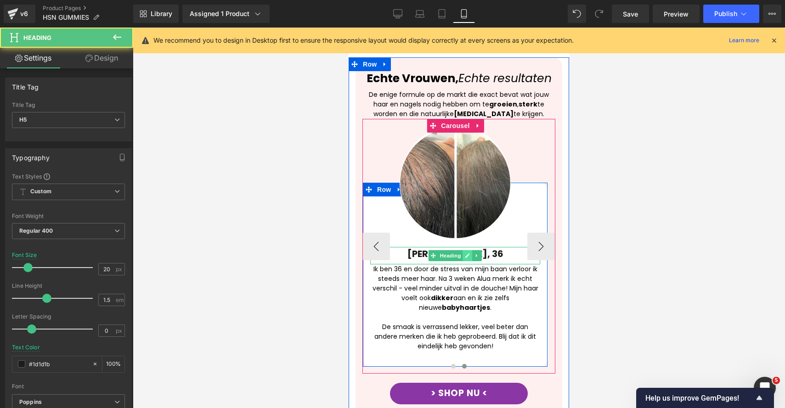
click at [468, 250] on link at bounding box center [468, 255] width 10 height 11
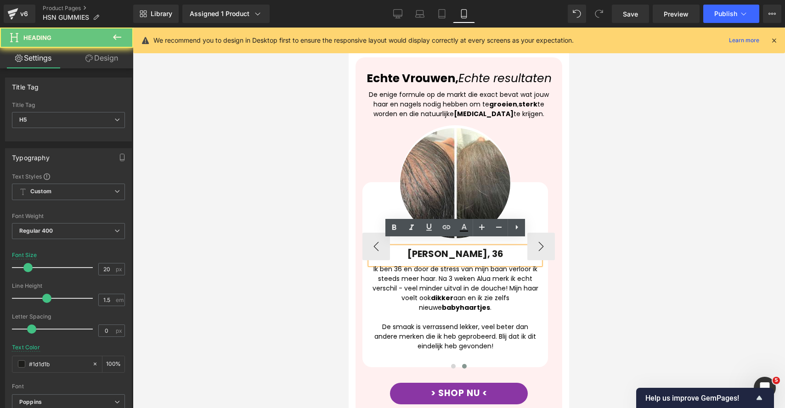
click at [460, 247] on strong "[PERSON_NAME], 36" at bounding box center [455, 253] width 96 height 13
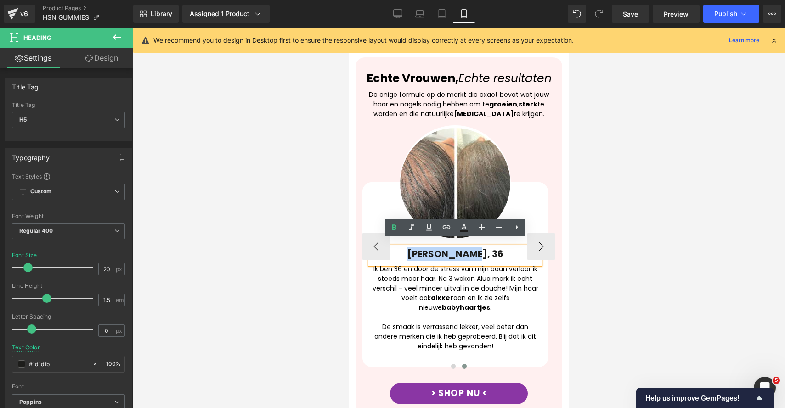
click at [460, 247] on strong "[PERSON_NAME], 36" at bounding box center [455, 253] width 96 height 13
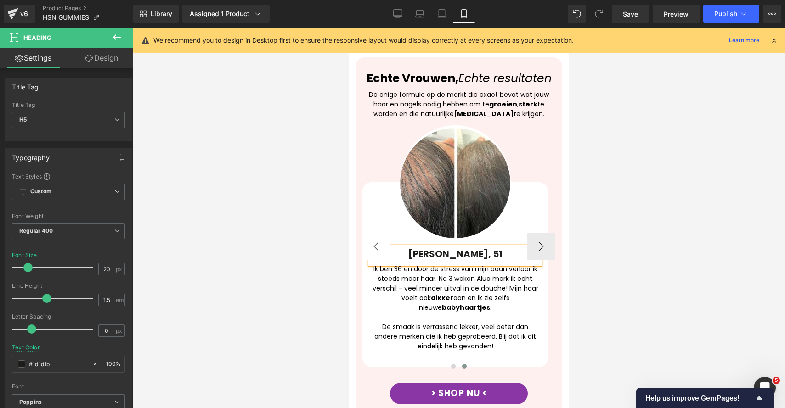
click at [362, 234] on button "‹" at bounding box center [376, 247] width 28 height 28
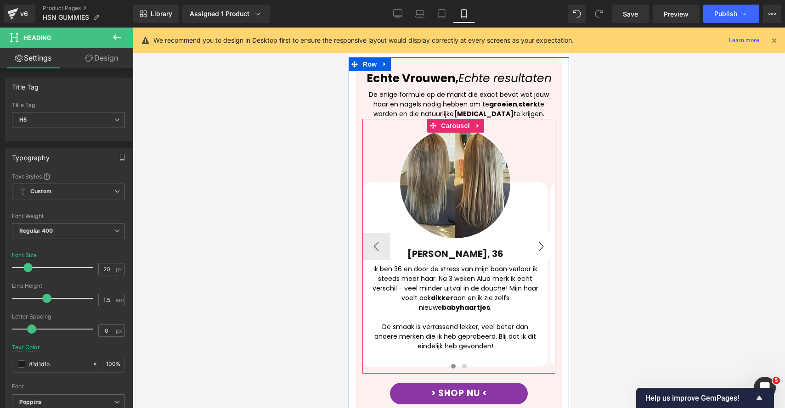
click at [529, 240] on button "›" at bounding box center [541, 247] width 28 height 28
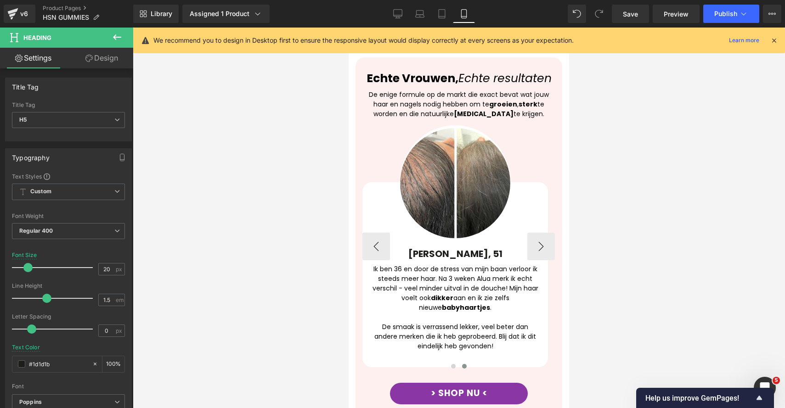
click at [394, 276] on div "Ik ben 36 en door de stress van mijn baan verloor ik steeds meer haar. Na 3 wek…" at bounding box center [455, 307] width 170 height 87
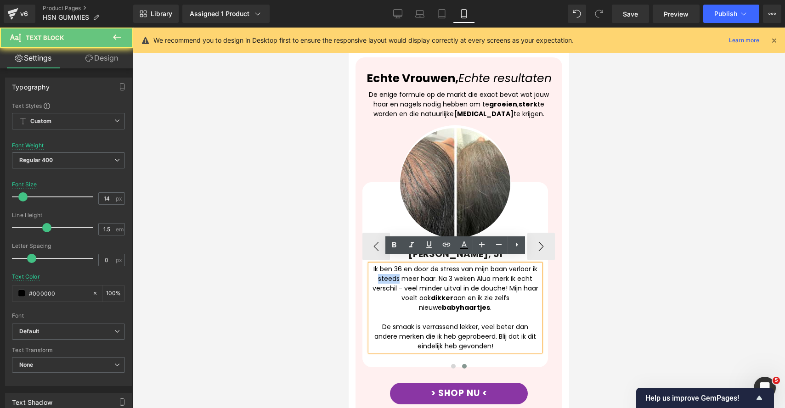
click at [394, 276] on div "Ik ben 36 en door de stress van mijn baan verloor ik steeds meer haar. Na 3 wek…" at bounding box center [455, 307] width 170 height 87
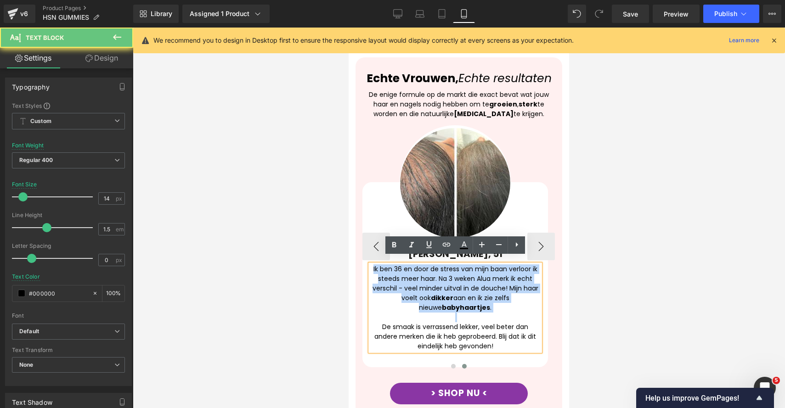
click at [394, 276] on div "Ik ben 36 en door de stress van mijn baan verloor ik steeds meer haar. Na 3 wek…" at bounding box center [455, 307] width 170 height 87
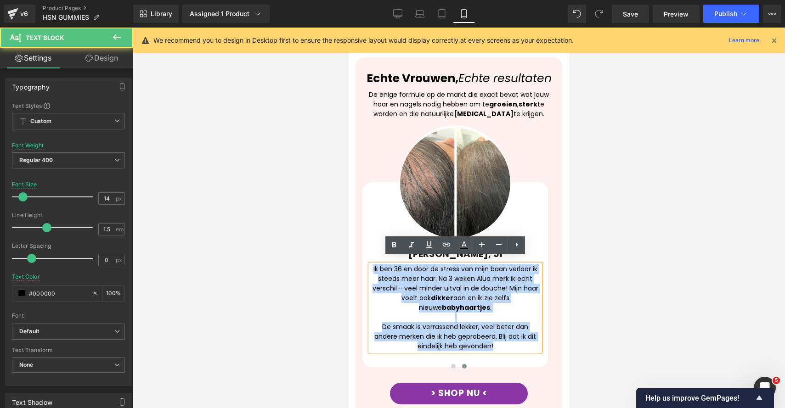
drag, startPoint x: 482, startPoint y: 327, endPoint x: 359, endPoint y: 263, distance: 138.8
click at [359, 263] on div "Echte Vrouwen, Echte resultaten Heading De enige formule op de markt die exact …" at bounding box center [458, 250] width 207 height 359
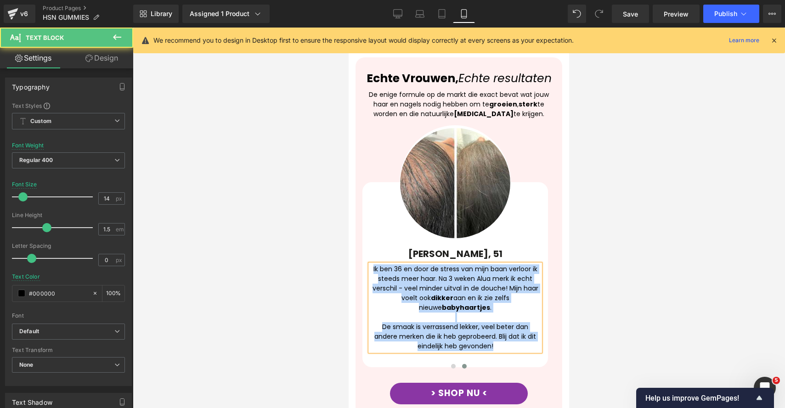
paste div
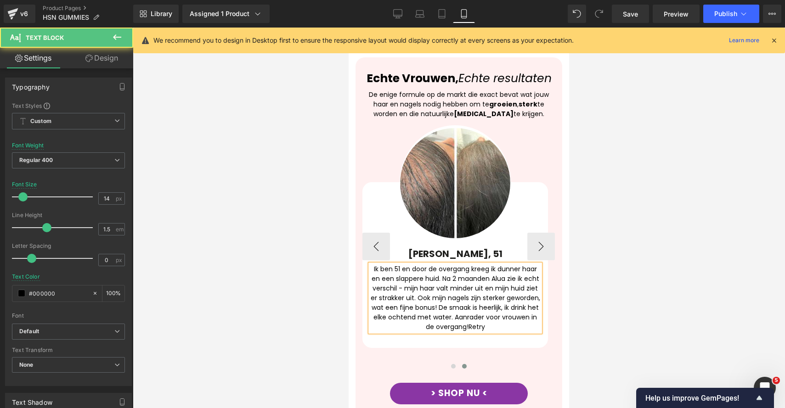
click at [416, 290] on div "Ik ben 51 en door de overgang kreeg ik dunner haar en een slappere huid. Na 2 m…" at bounding box center [455, 297] width 170 height 67
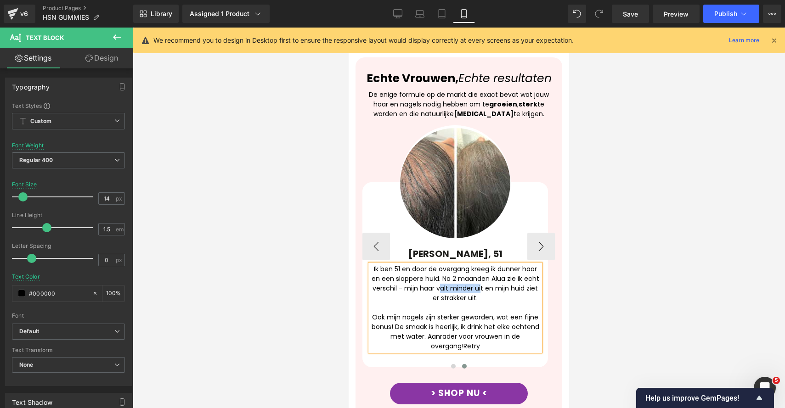
drag, startPoint x: 441, startPoint y: 281, endPoint x: 482, endPoint y: 281, distance: 40.9
click at [482, 281] on div "Ik ben 51 en door de overgang kreeg ik dunner haar en een slappere huid. Na 2 m…" at bounding box center [455, 307] width 170 height 87
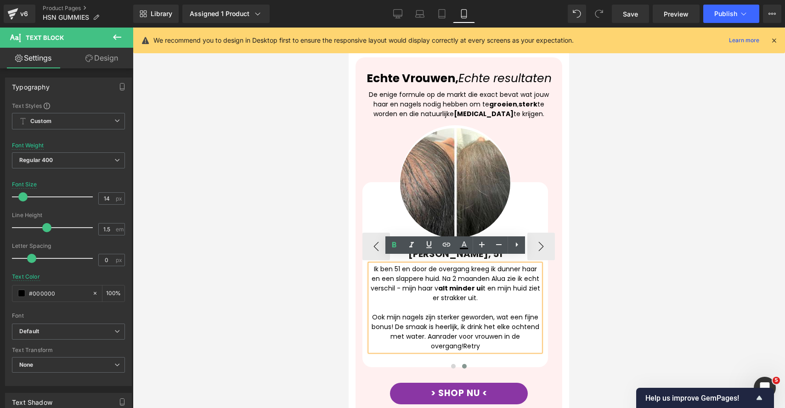
click at [512, 282] on div "Ik ben 51 en door de overgang kreeg ik dunner haar en een slappere huid. Na 2 m…" at bounding box center [455, 307] width 170 height 87
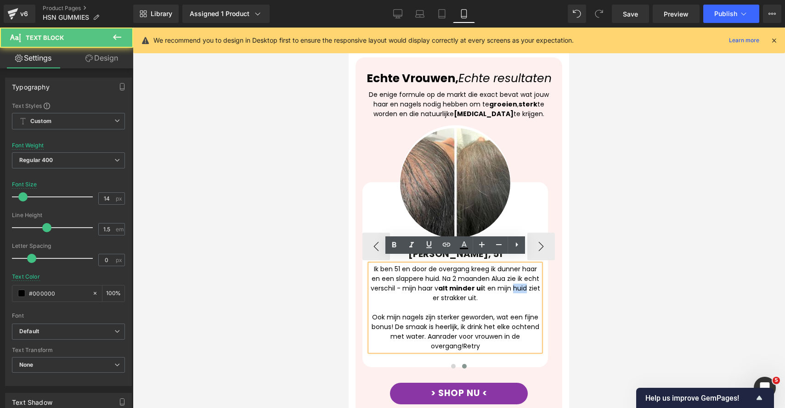
click at [512, 282] on div "Ik ben 51 en door de overgang kreeg ik dunner haar en een slappere huid. Na 2 m…" at bounding box center [455, 307] width 170 height 87
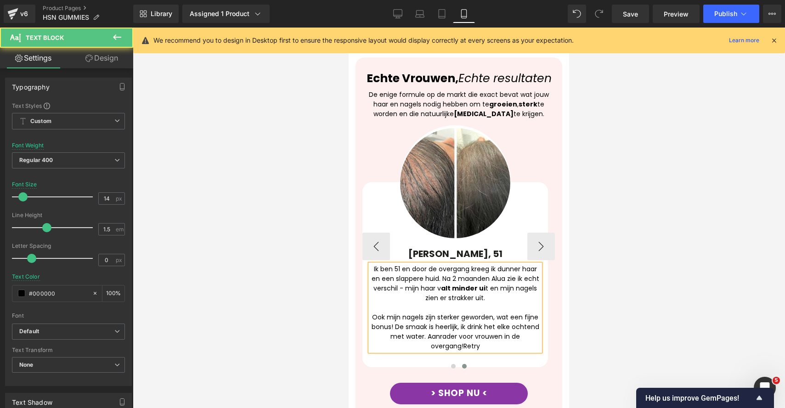
click at [462, 289] on div "Ik ben 51 en door de overgang kreeg ik dunner haar en een slappere huid. Na 2 m…" at bounding box center [455, 307] width 170 height 87
drag, startPoint x: 491, startPoint y: 291, endPoint x: 493, endPoint y: 281, distance: 10.4
click at [493, 281] on div "Ik ben 51 en door de overgang kreeg ik dunner haar en een slappere huid. Na 2 m…" at bounding box center [455, 307] width 170 height 87
click at [441, 291] on div "Ik ben 51 en door de overgang kreeg ik dunner haar en een slappere huid. Na 2 m…" at bounding box center [455, 307] width 170 height 87
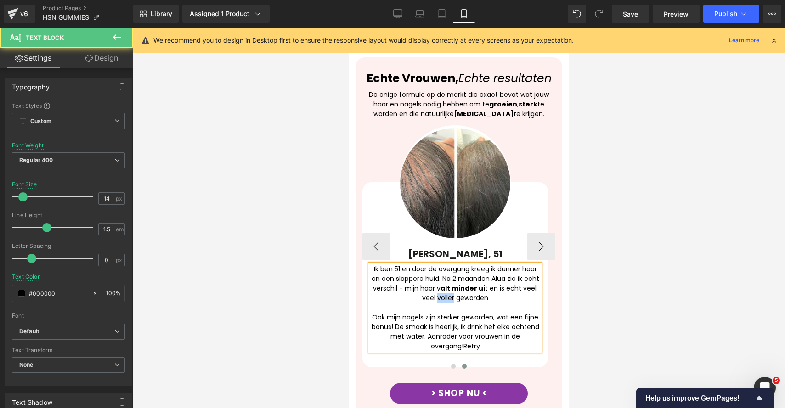
click at [441, 291] on div "Ik ben 51 en door de overgang kreeg ik dunner haar en een slappere huid. Na 2 m…" at bounding box center [455, 307] width 170 height 87
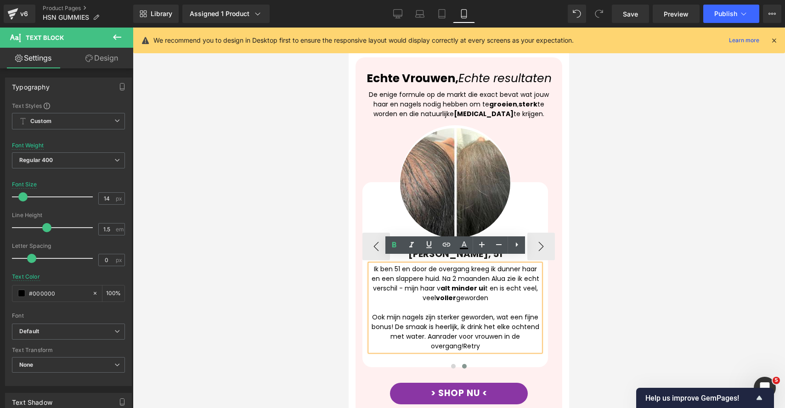
click at [469, 319] on div "Ook mijn nagels zijn sterker geworden, wat een fijne bonus! De smaak is heerlij…" at bounding box center [455, 332] width 170 height 39
click at [472, 320] on div "Ook mijn nagels zijn sterker geworden, wat een fijne bonus! De smaak is heerlij…" at bounding box center [455, 332] width 170 height 39
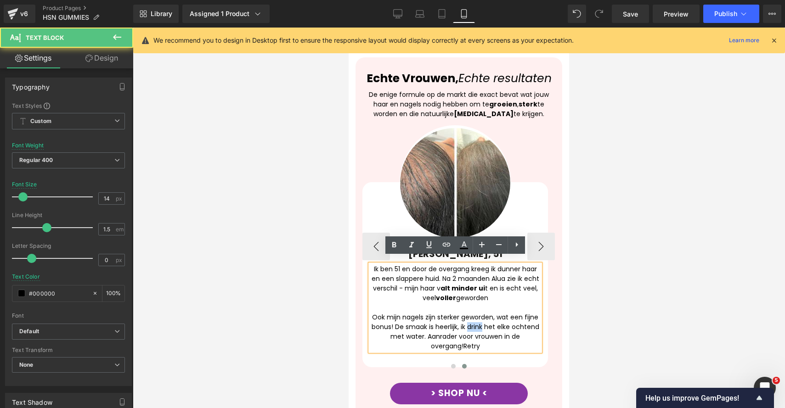
click at [472, 320] on div "Ook mijn nagels zijn sterker geworden, wat een fijne bonus! De smaak is heerlij…" at bounding box center [455, 332] width 170 height 39
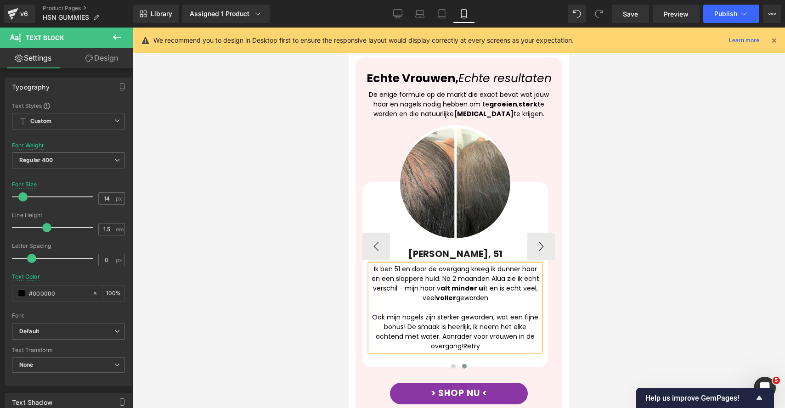
click at [505, 321] on div "Ook mijn nagels zijn sterker geworden, wat een fijne bonus! De smaak is heerlij…" at bounding box center [455, 332] width 170 height 39
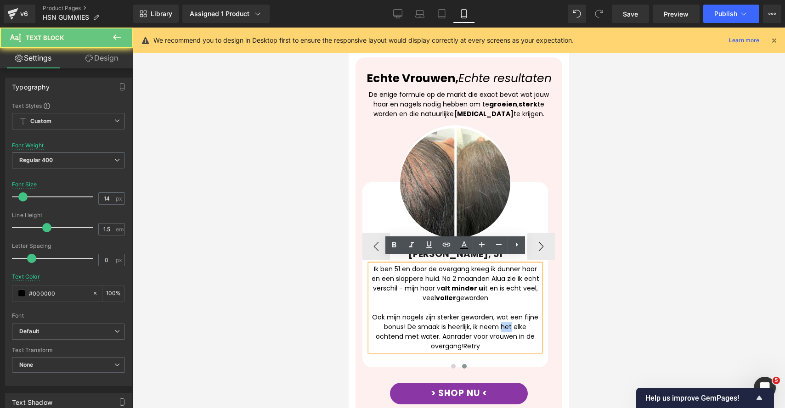
click at [505, 321] on div "Ook mijn nagels zijn sterker geworden, wat een fijne bonus! De smaak is heerlij…" at bounding box center [455, 332] width 170 height 39
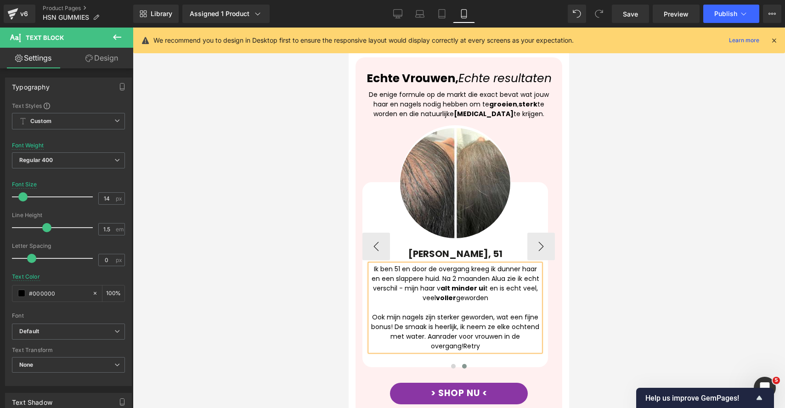
click at [410, 327] on div "Ook mijn nagels zijn sterker geworden, wat een fijne bonus! De smaak is heerlij…" at bounding box center [455, 332] width 170 height 39
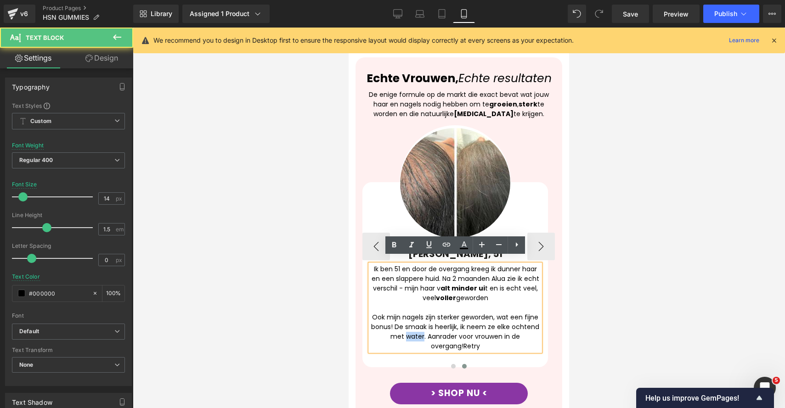
click at [410, 327] on div "Ook mijn nagels zijn sterker geworden, wat een fijne bonus! De smaak is heerlij…" at bounding box center [455, 332] width 170 height 39
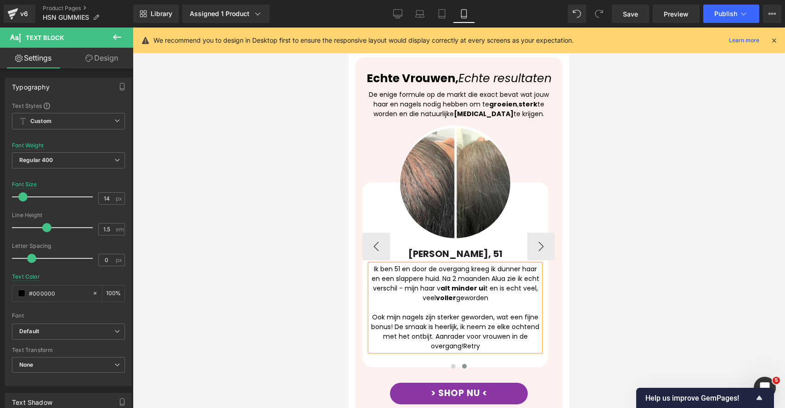
click at [463, 338] on div "Ook mijn nagels zijn sterker geworden, wat een fijne bonus! De smaak is heerlij…" at bounding box center [455, 332] width 170 height 39
drag, startPoint x: 493, startPoint y: 340, endPoint x: 464, endPoint y: 342, distance: 29.4
click at [464, 342] on div "Ook mijn nagels zijn sterker geworden, wat een fijne bonus! De smaak is heerlij…" at bounding box center [455, 332] width 170 height 39
click at [442, 264] on div "Ik ben 51 en door de overgang kreeg ik dunner haar en een slappere huid. Na 2 m…" at bounding box center [455, 307] width 170 height 87
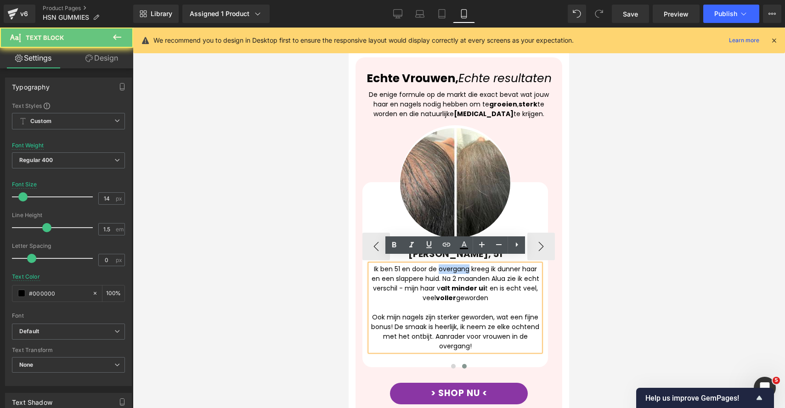
click at [442, 264] on div "Ik ben 51 en door de overgang kreeg ik dunner haar en een slappere huid. Na 2 m…" at bounding box center [455, 307] width 170 height 87
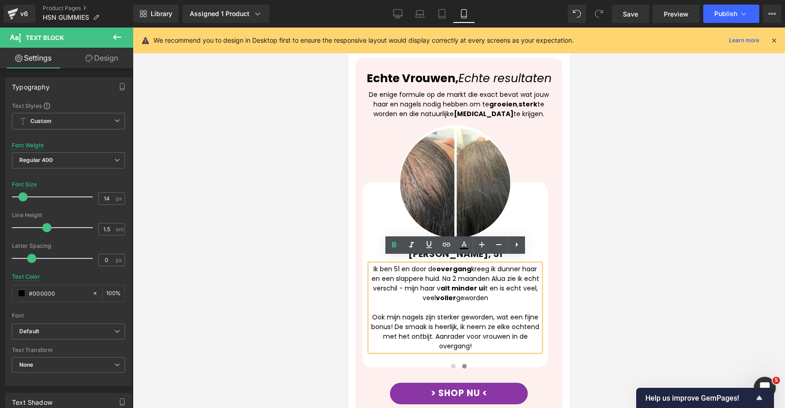
click at [743, 315] on div at bounding box center [459, 218] width 652 height 381
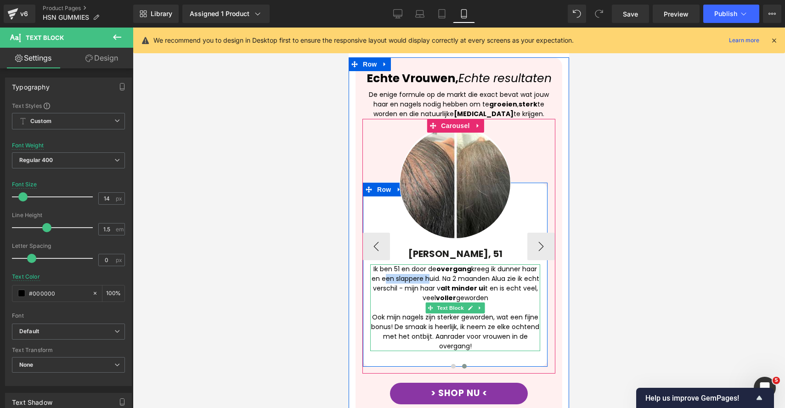
drag, startPoint x: 422, startPoint y: 272, endPoint x: 382, endPoint y: 276, distance: 40.2
click at [382, 276] on div "Ik ben 51 en door de overgang kreeg ik dunner haar en een slappere huid. Na 2 m…" at bounding box center [455, 307] width 170 height 87
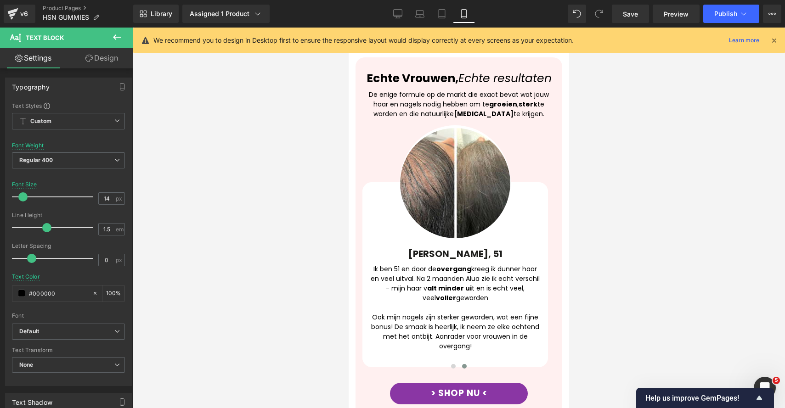
click at [616, 301] on div at bounding box center [459, 218] width 652 height 381
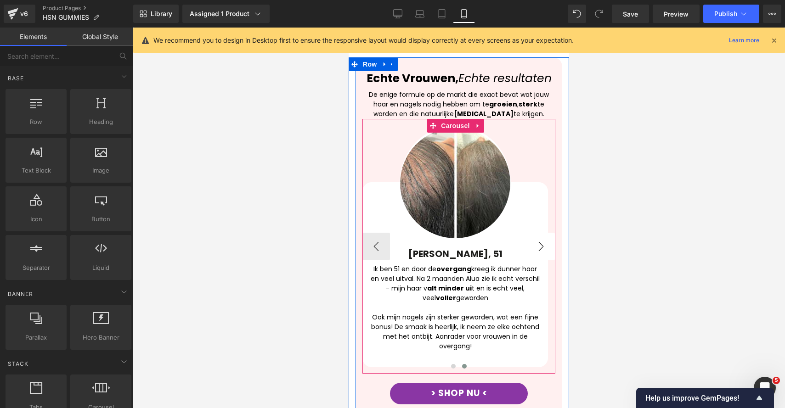
click at [538, 236] on button "›" at bounding box center [541, 247] width 28 height 28
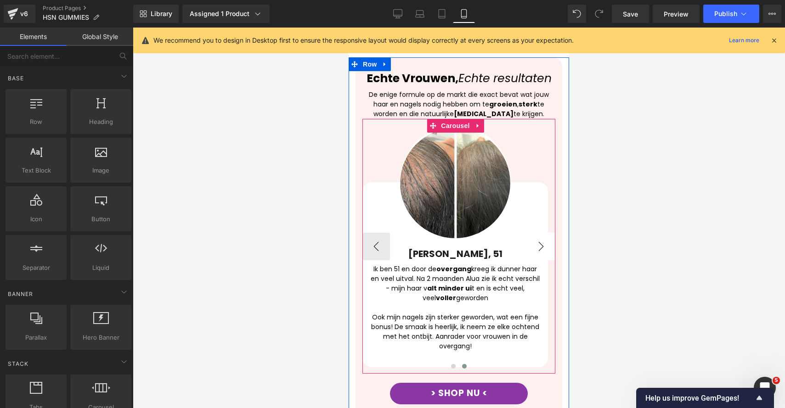
click at [540, 233] on button "›" at bounding box center [541, 247] width 28 height 28
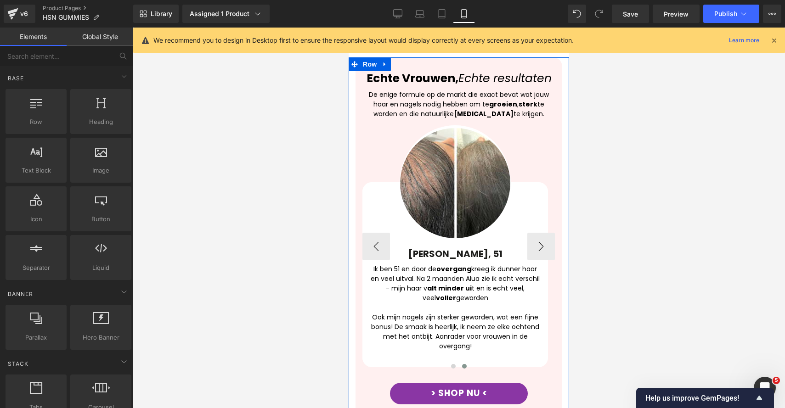
click at [448, 119] on div "Image [PERSON_NAME], 36 Heading Ik ben 36 en door de stress van mijn baan verlo…" at bounding box center [458, 246] width 193 height 255
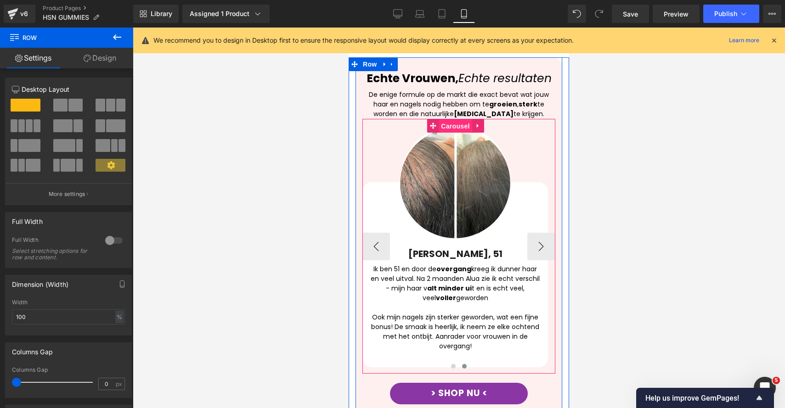
drag, startPoint x: 451, startPoint y: 122, endPoint x: 685, endPoint y: 143, distance: 234.7
click at [451, 122] on span "Carousel" at bounding box center [454, 126] width 33 height 14
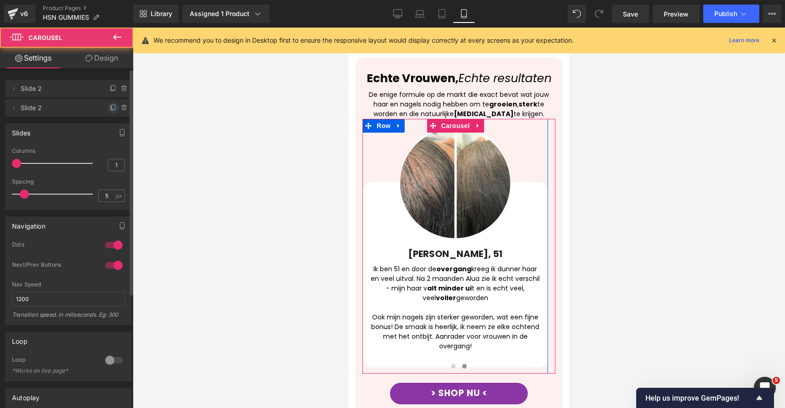
click at [110, 106] on icon at bounding box center [113, 107] width 7 height 7
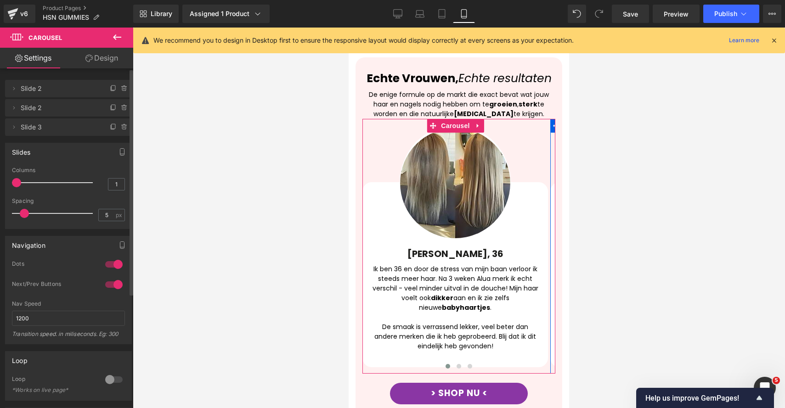
click at [110, 106] on icon at bounding box center [113, 107] width 7 height 7
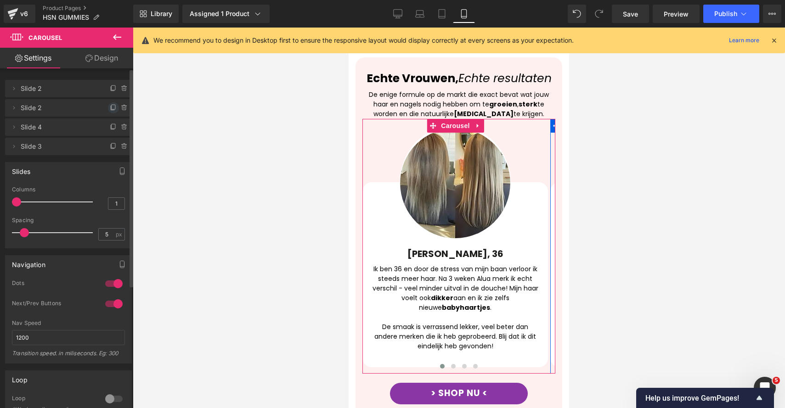
click at [110, 106] on icon at bounding box center [113, 107] width 7 height 7
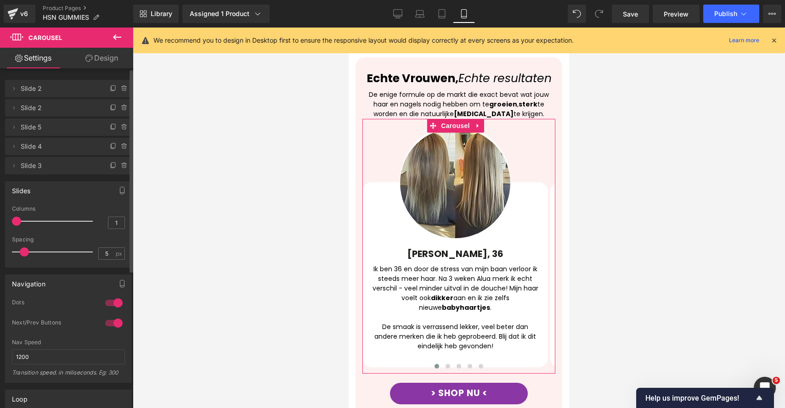
click at [73, 123] on span "Slide 5" at bounding box center [59, 126] width 77 height 17
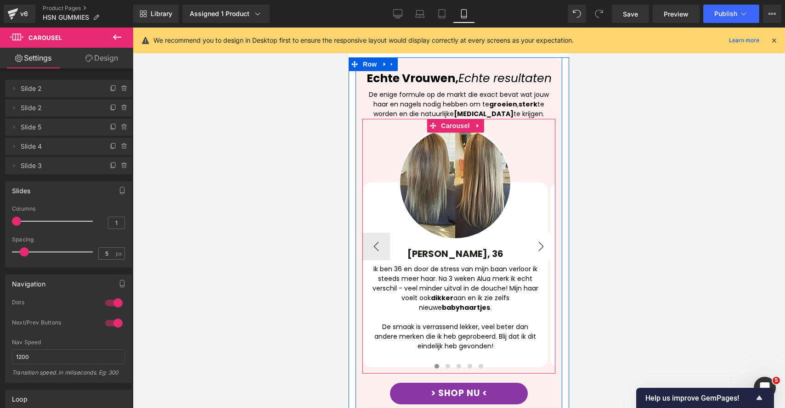
click at [538, 238] on button "›" at bounding box center [541, 247] width 28 height 28
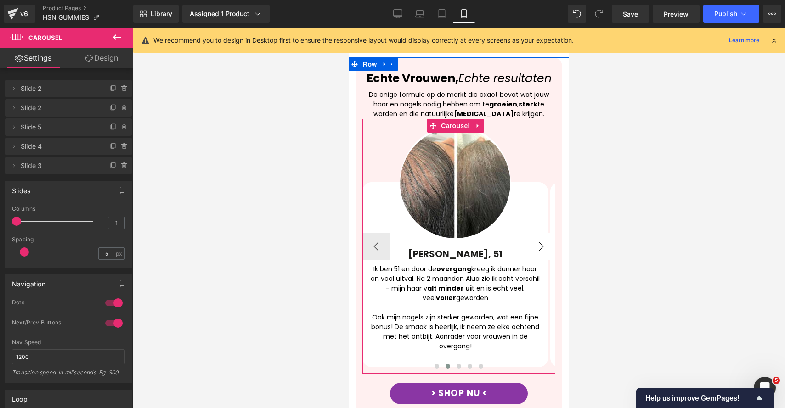
click at [536, 242] on button "›" at bounding box center [541, 247] width 28 height 28
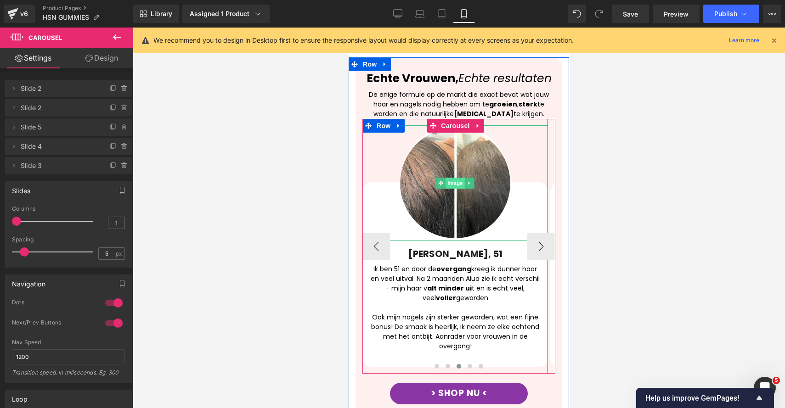
click at [461, 178] on span "Image" at bounding box center [454, 183] width 19 height 11
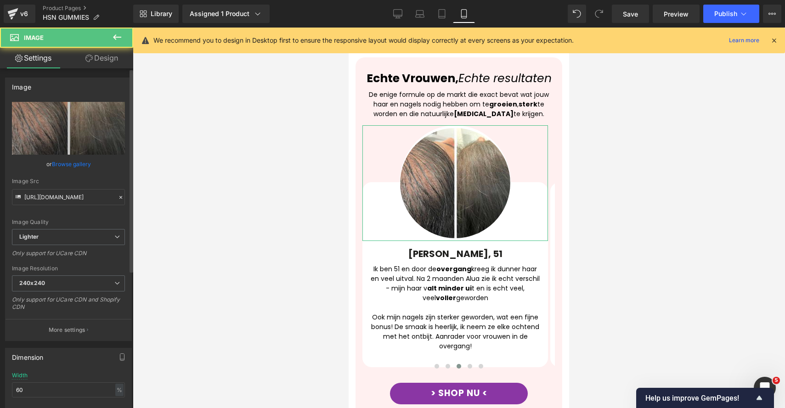
click at [83, 163] on link "Browse gallery" at bounding box center [71, 164] width 39 height 16
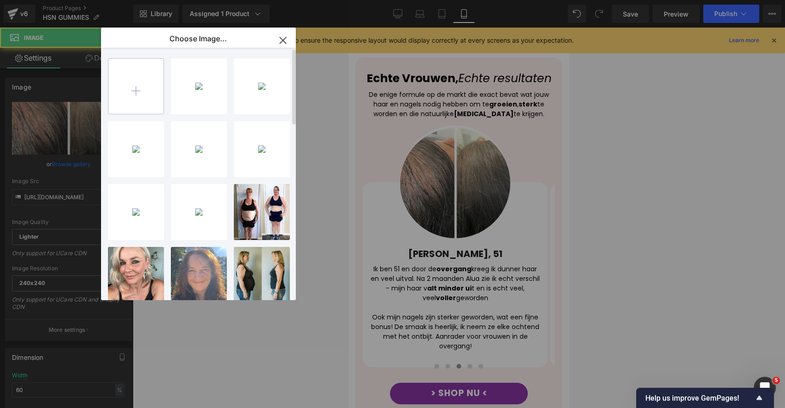
click at [117, 104] on input "file" at bounding box center [135, 86] width 55 height 55
type input "C:\fakepath\7.png"
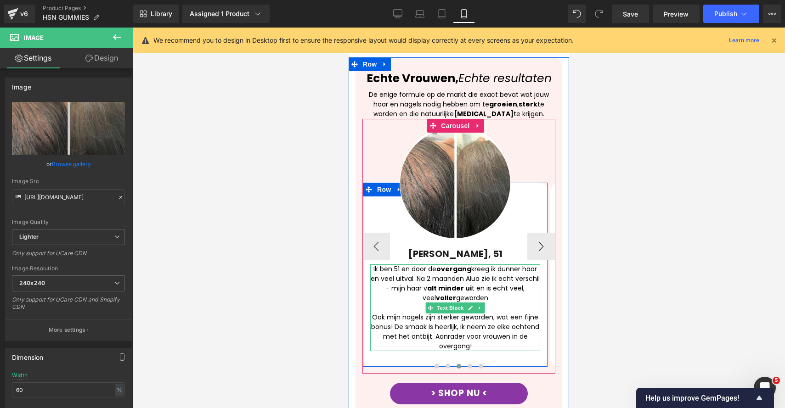
click at [398, 281] on div "Ik ben 51 en door de overgang kreeg ik dunner haar en veel uitval. Na 2 maanden…" at bounding box center [455, 307] width 170 height 87
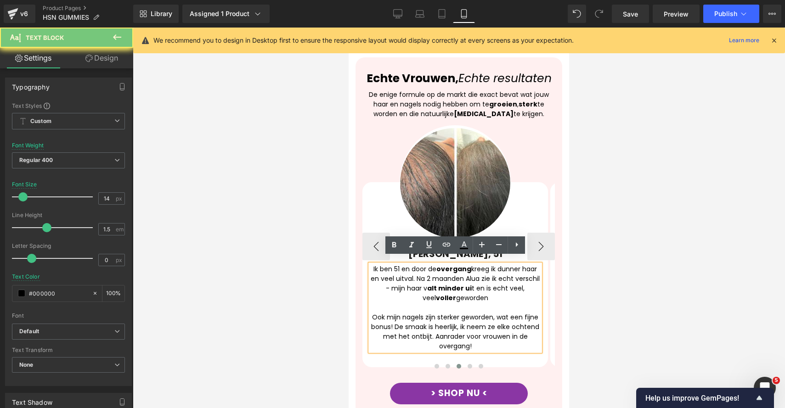
click at [480, 332] on div "Ook mijn nagels zijn sterker geworden, wat een fijne bonus! De smaak is heerlij…" at bounding box center [455, 332] width 170 height 39
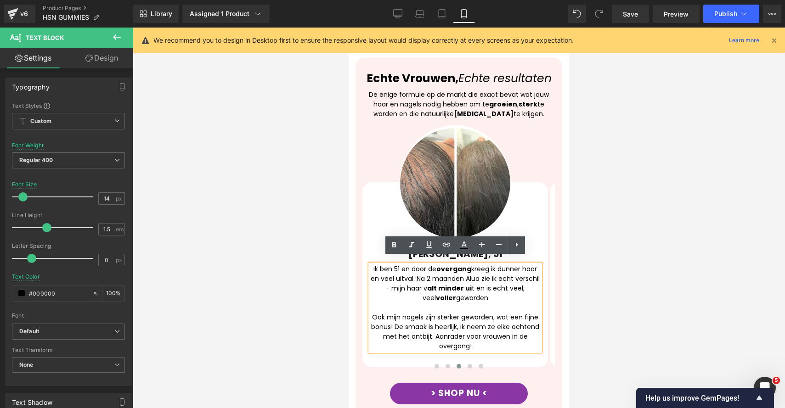
drag, startPoint x: 475, startPoint y: 340, endPoint x: 358, endPoint y: 262, distance: 141.0
click at [358, 262] on div "Echte Vrouwen, Echte resultaten Heading De enige formule op de markt die exact …" at bounding box center [458, 250] width 207 height 359
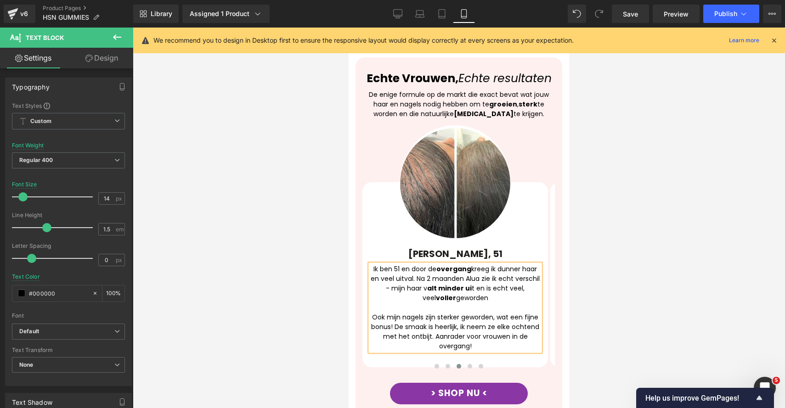
paste div
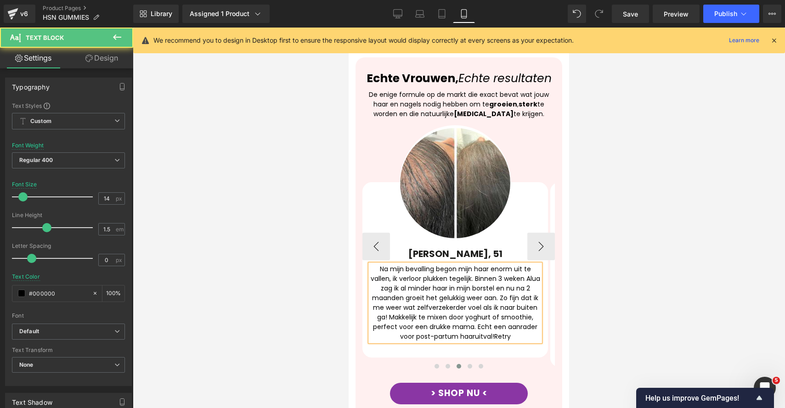
click at [498, 289] on div "Na mijn bevalling begon mijn haar enorm uit te vallen, ik verloor plukken tegel…" at bounding box center [455, 302] width 170 height 77
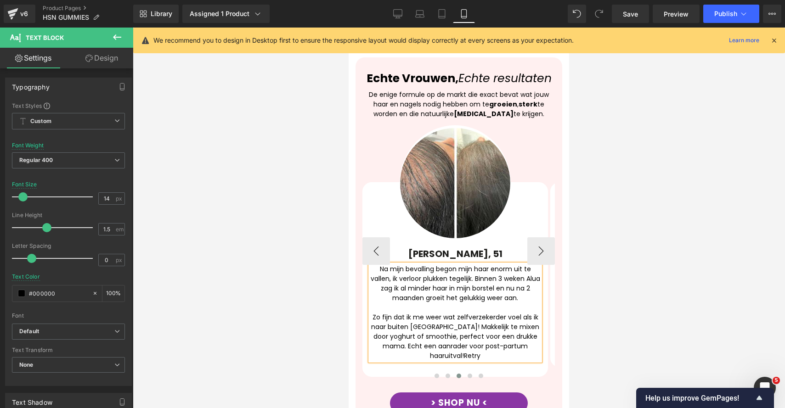
click at [410, 264] on div "Na mijn bevalling begon mijn haar enorm uit te vallen, ik verloor plukken tegel…" at bounding box center [455, 312] width 170 height 96
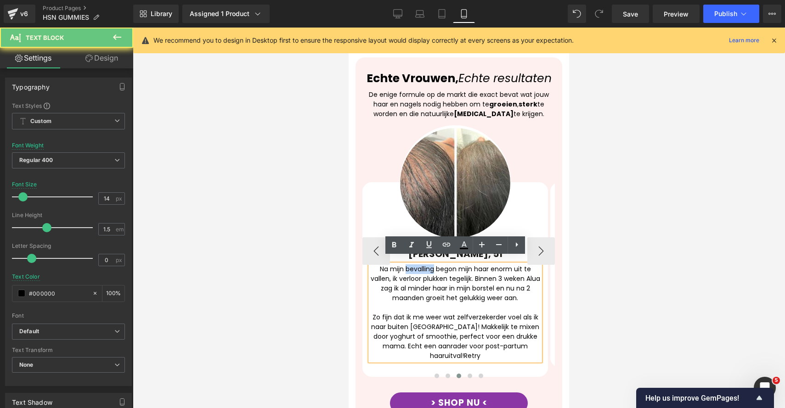
click at [410, 264] on div "Na mijn bevalling begon mijn haar enorm uit te vallen, ik verloor plukken tegel…" at bounding box center [455, 312] width 170 height 96
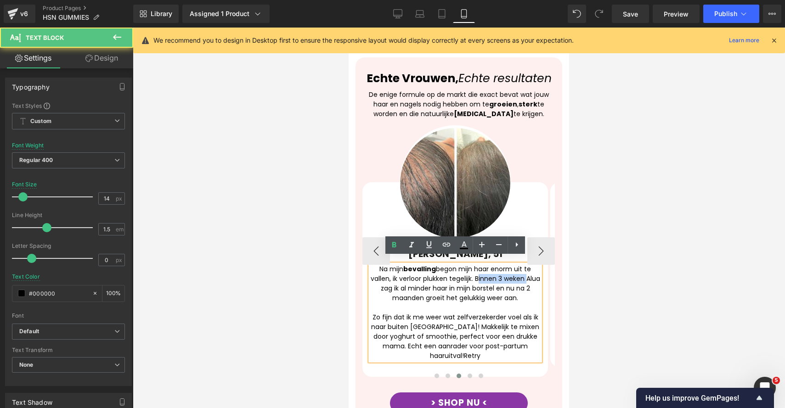
drag, startPoint x: 482, startPoint y: 271, endPoint x: 534, endPoint y: 274, distance: 51.5
click at [534, 274] on div "Na mijn bevalling begon mijn haar enorm uit te vallen, ik verloor plukken tegel…" at bounding box center [455, 312] width 170 height 96
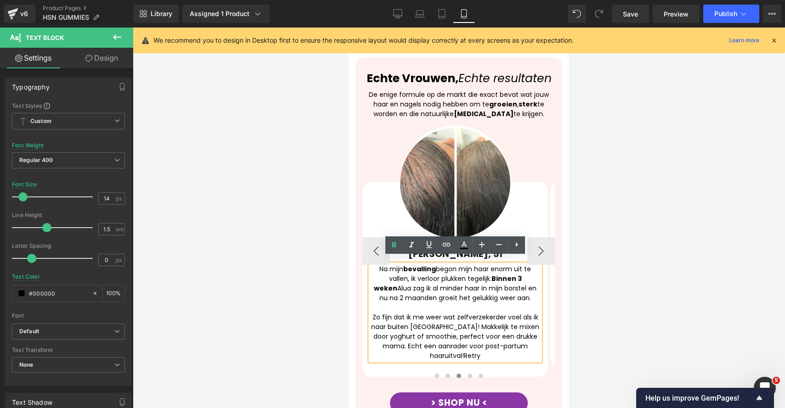
click at [509, 295] on div "Na mijn bevalling begon mijn haar enorm uit te vallen, ik verloor plukken tegel…" at bounding box center [455, 312] width 170 height 96
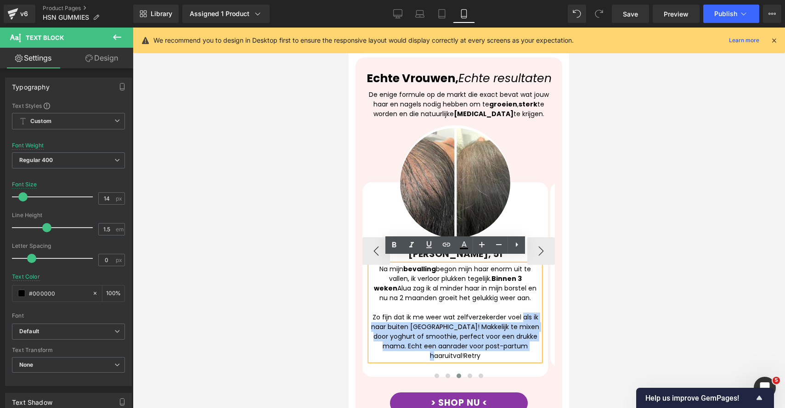
drag, startPoint x: 534, startPoint y: 340, endPoint x: 520, endPoint y: 309, distance: 33.5
click at [520, 313] on div "Zo fijn dat ik me weer wat zelfverzekerder voel als ik naar buiten [GEOGRAPHIC_…" at bounding box center [455, 337] width 170 height 48
click at [489, 339] on div "Zo fijn dat ik me weer wat zelfverzekerder voel als ik naar buiten [GEOGRAPHIC_…" at bounding box center [455, 337] width 170 height 48
drag, startPoint x: 533, startPoint y: 340, endPoint x: 426, endPoint y: 321, distance: 109.1
click at [426, 321] on div "Zo fijn dat ik me weer wat zelfverzekerder voel als ik naar buiten [GEOGRAPHIC_…" at bounding box center [455, 337] width 170 height 48
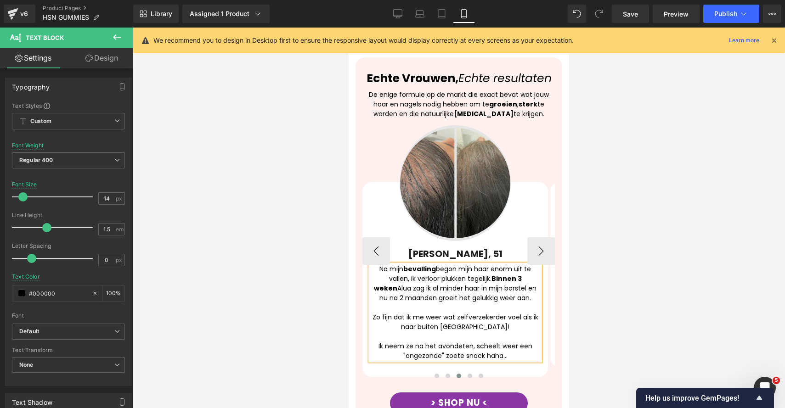
click at [451, 216] on img at bounding box center [454, 183] width 111 height 116
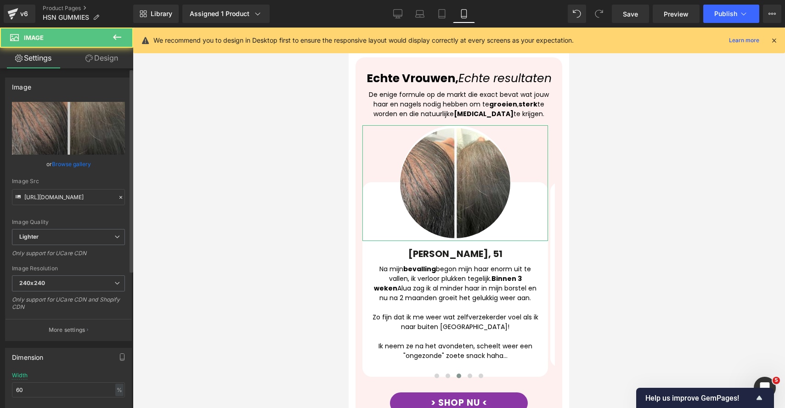
click at [73, 166] on link "Browse gallery" at bounding box center [71, 164] width 39 height 16
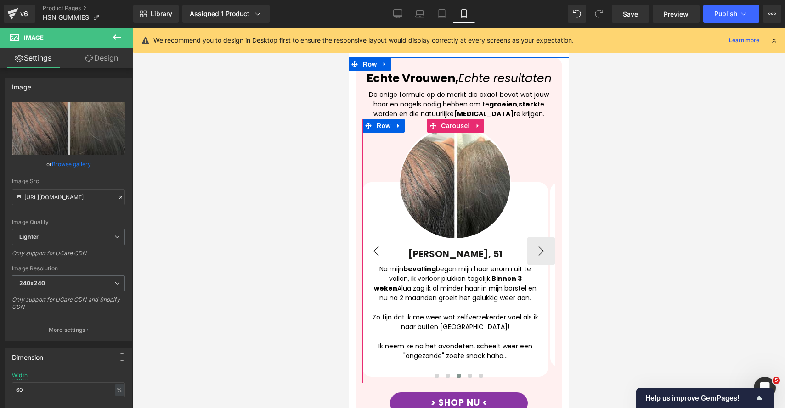
click at [385, 237] on button "‹" at bounding box center [376, 251] width 28 height 28
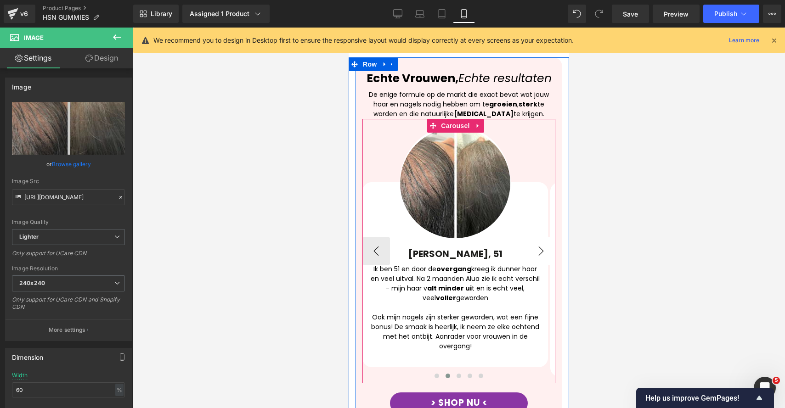
click at [540, 244] on button "›" at bounding box center [541, 251] width 28 height 28
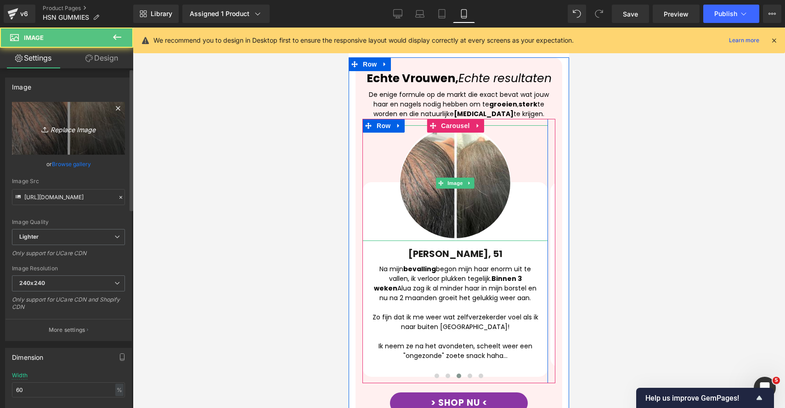
click at [58, 155] on div "Image Quality Lighter Lightest Lighter Lighter Lightest Only support for UCare …" at bounding box center [68, 165] width 113 height 127
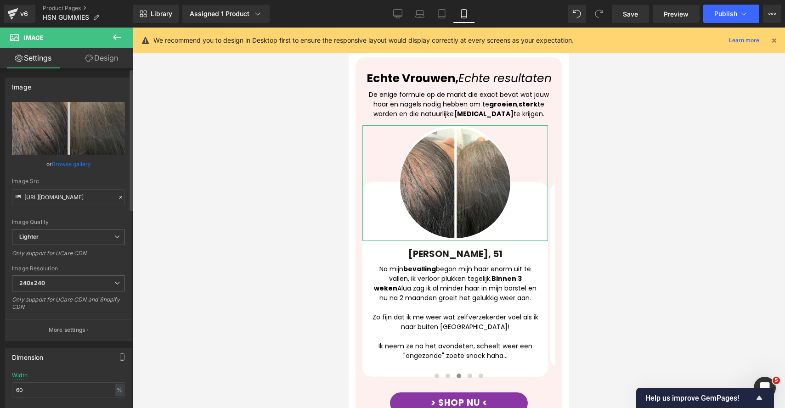
click at [79, 167] on link "Browse gallery" at bounding box center [71, 164] width 39 height 16
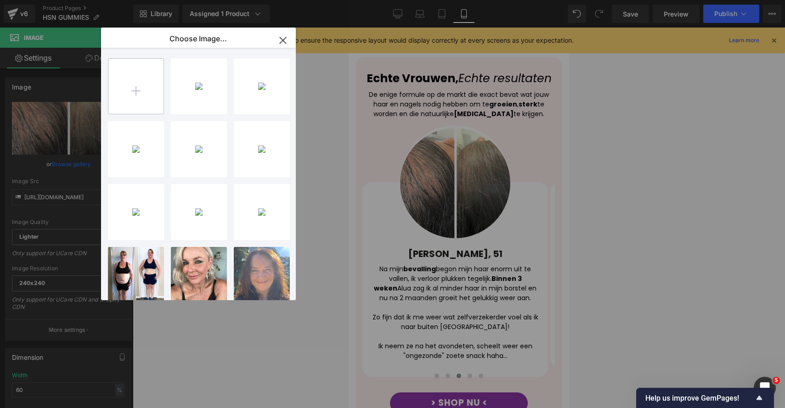
click at [149, 79] on input "file" at bounding box center [135, 86] width 55 height 55
click at [0, 0] on div "7...7.png 1.30 MB" at bounding box center [0, 0] width 0 height 0
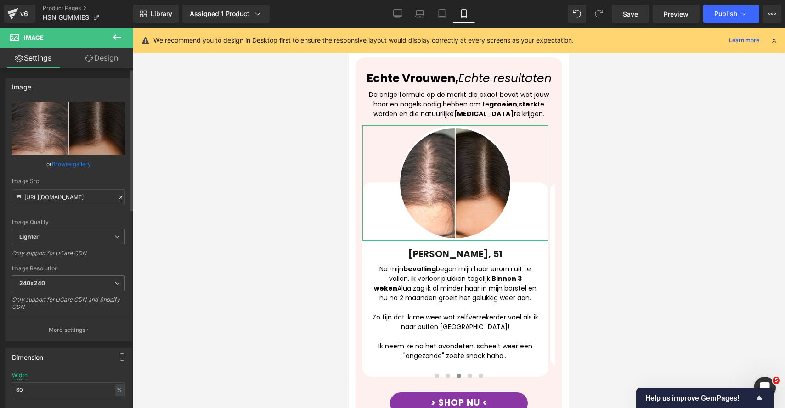
type input "[URL][DOMAIN_NAME]"
click at [84, 162] on link "Browse gallery" at bounding box center [71, 164] width 39 height 16
click at [645, 202] on div at bounding box center [459, 218] width 652 height 381
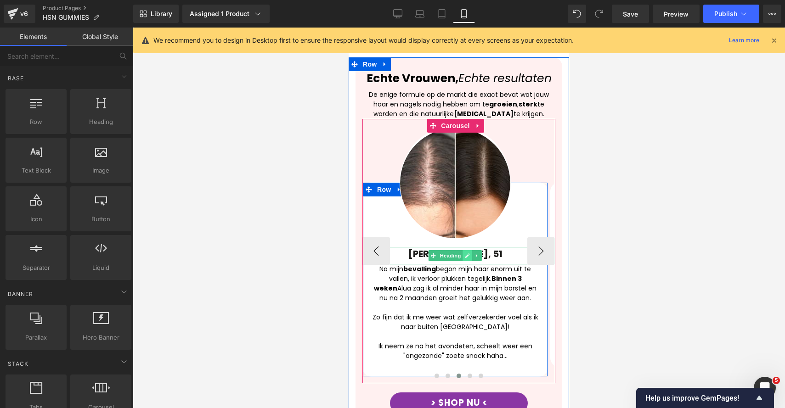
click at [467, 253] on icon at bounding box center [467, 255] width 5 height 5
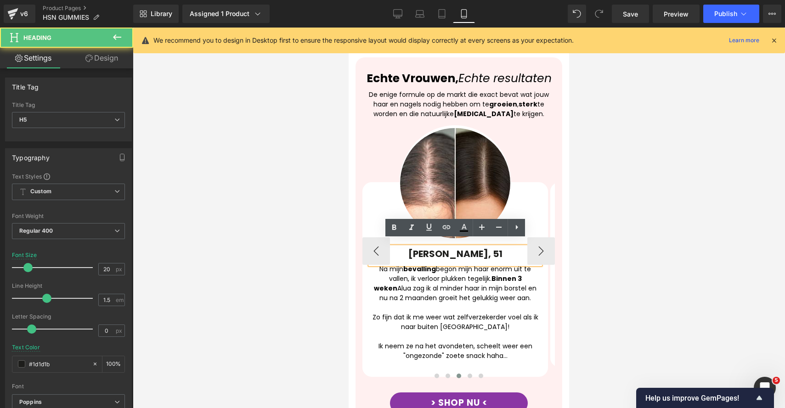
click at [447, 250] on strong "[PERSON_NAME], 51" at bounding box center [455, 253] width 94 height 13
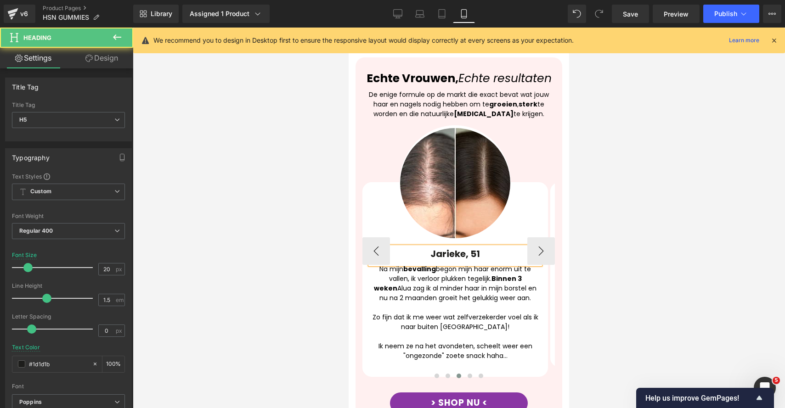
click at [475, 249] on strong "Jarieke, 51" at bounding box center [455, 253] width 50 height 13
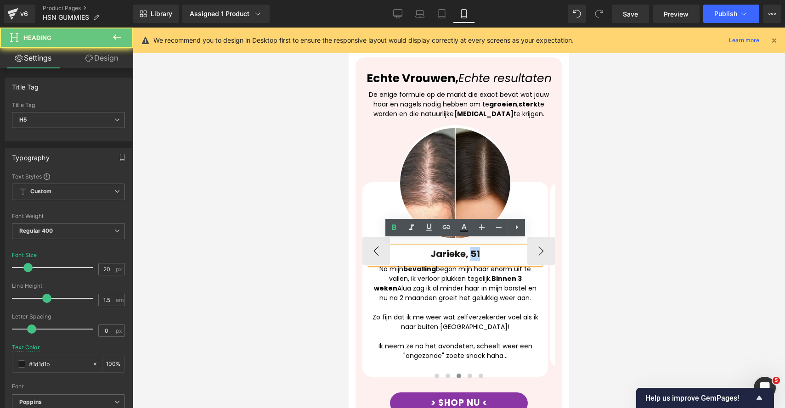
click at [475, 249] on strong "Jarieke, 51" at bounding box center [455, 253] width 50 height 13
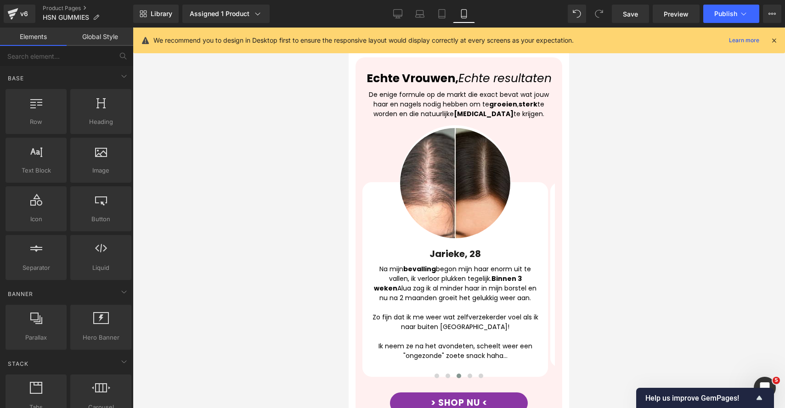
click at [643, 259] on div at bounding box center [459, 218] width 652 height 381
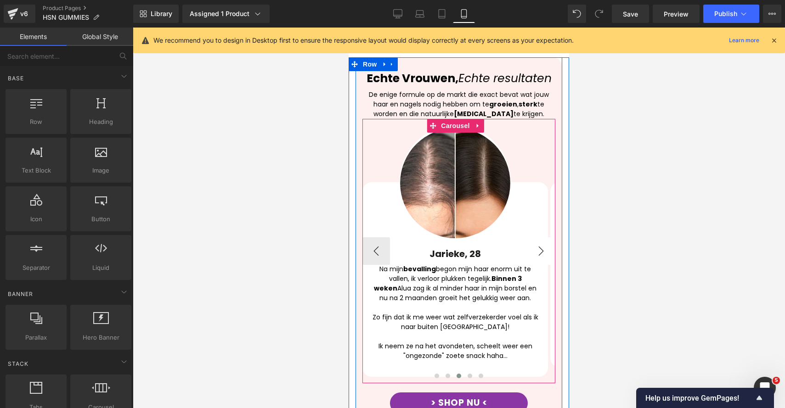
click at [535, 248] on button "›" at bounding box center [541, 251] width 28 height 28
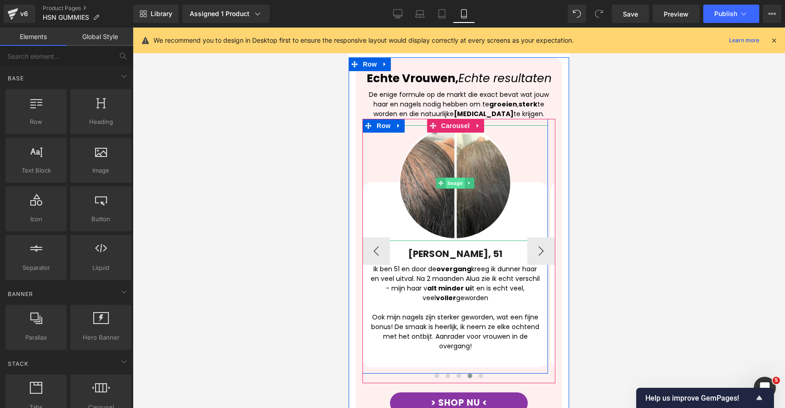
click at [462, 178] on span "Image" at bounding box center [454, 183] width 19 height 11
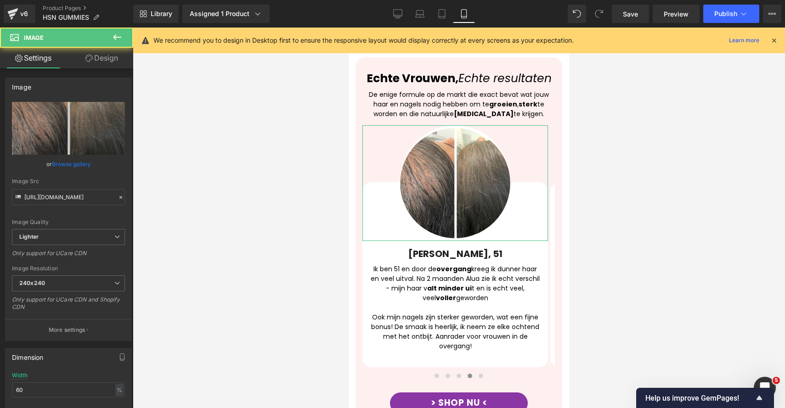
click at [63, 169] on link "Browse gallery" at bounding box center [71, 164] width 39 height 16
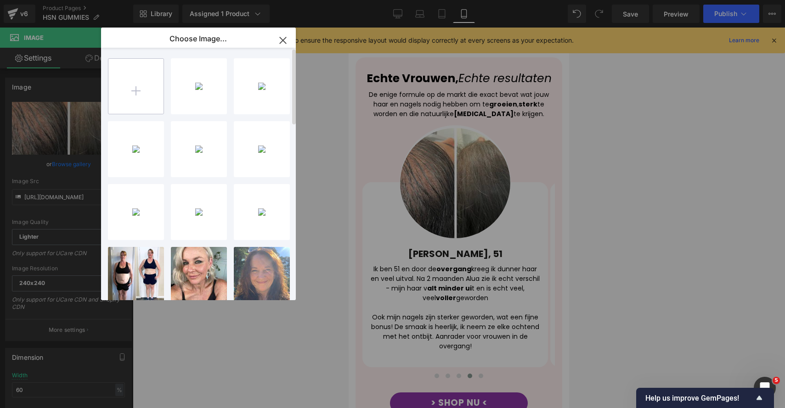
click at [141, 90] on input "file" at bounding box center [135, 86] width 55 height 55
type input "C:\fakepath\8.png"
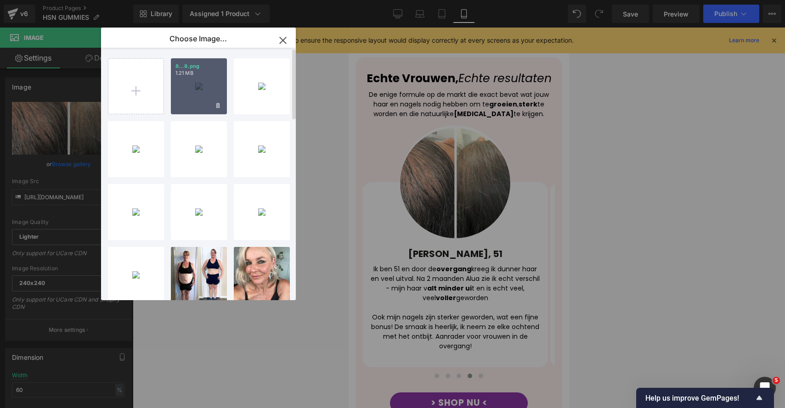
click at [205, 101] on div "8...8.png 1.21 MB" at bounding box center [199, 86] width 56 height 56
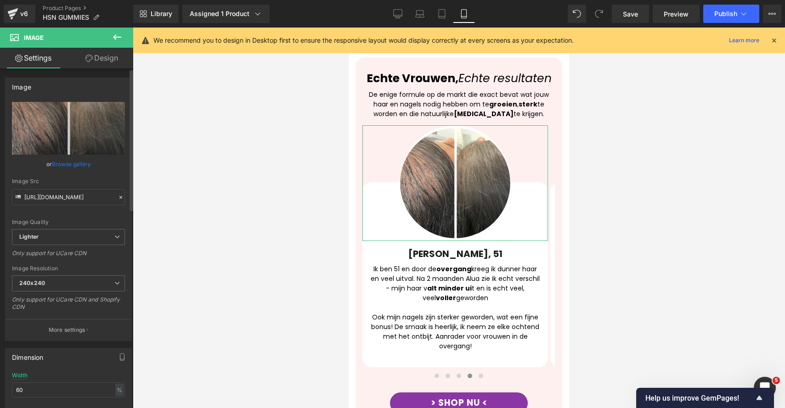
click at [90, 158] on div "Image Quality Lighter Lightest Lighter Lighter Lightest Only support for UCare …" at bounding box center [68, 165] width 113 height 127
click at [72, 171] on link "Browse gallery" at bounding box center [71, 164] width 39 height 16
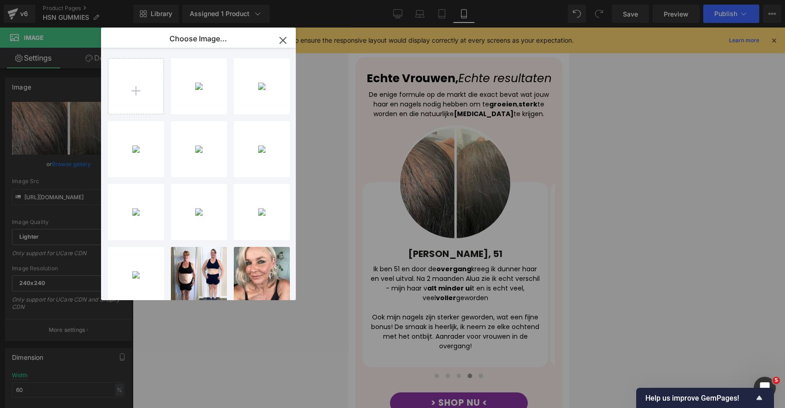
click at [0, 0] on div "8...8.png 1.21 MB" at bounding box center [0, 0] width 0 height 0
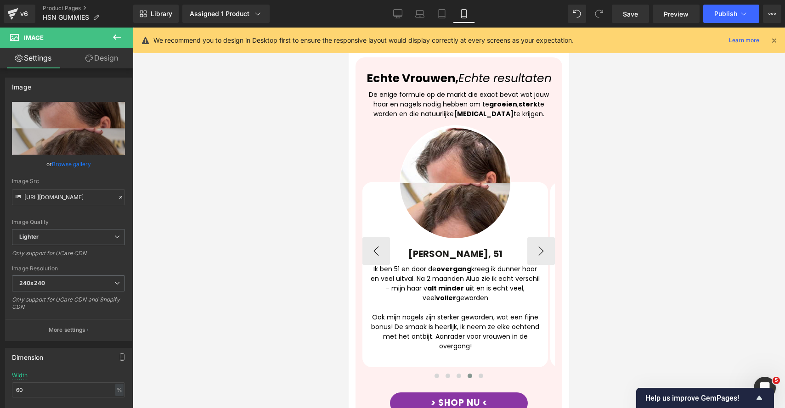
type input "[URL][DOMAIN_NAME]"
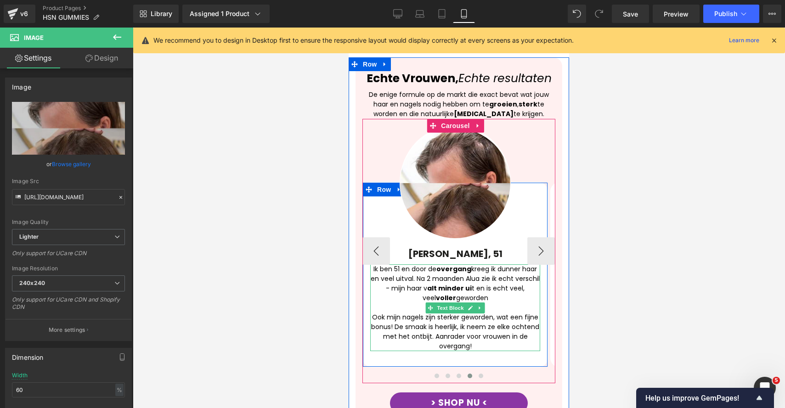
click at [490, 332] on div "Ook mijn nagels zijn sterker geworden, wat een fijne bonus! De smaak is heerlij…" at bounding box center [455, 332] width 170 height 39
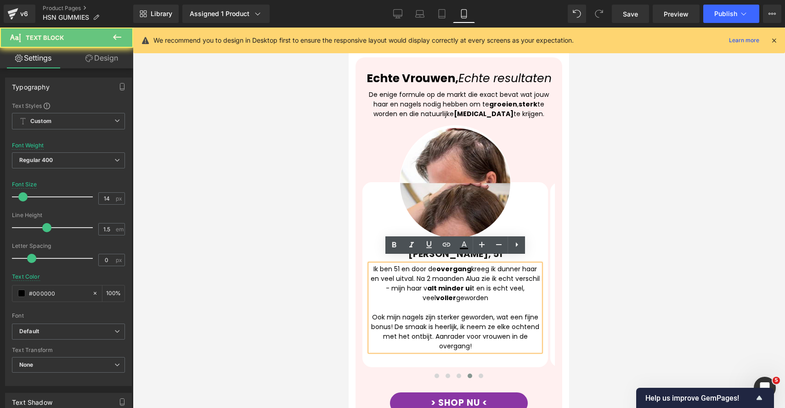
drag, startPoint x: 482, startPoint y: 335, endPoint x: 358, endPoint y: 266, distance: 142.2
click at [358, 266] on div "Echte Vrouwen, Echte resultaten Heading De enige formule op de markt die exact …" at bounding box center [458, 255] width 207 height 369
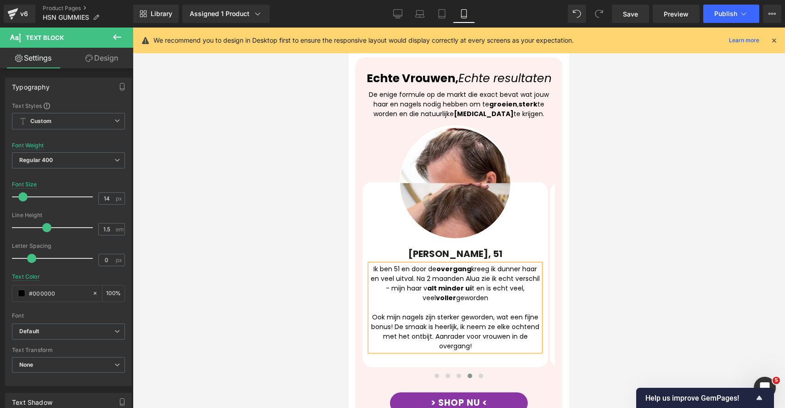
paste div
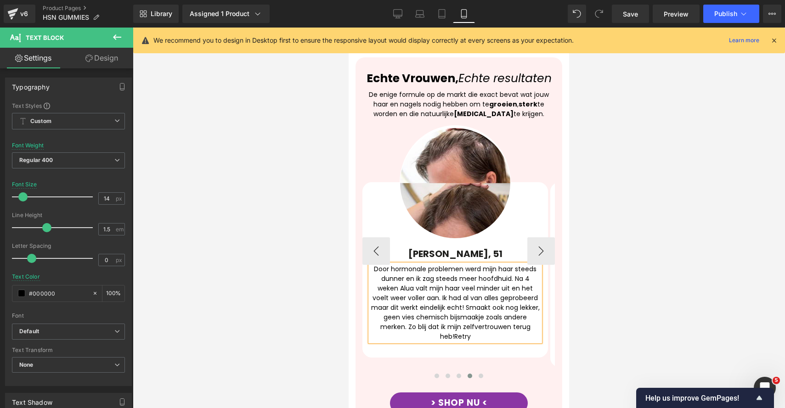
click at [408, 292] on div "Door hormonale problemen werd mijn haar steeds dunner en ik zag steeds meer hoo…" at bounding box center [455, 302] width 170 height 77
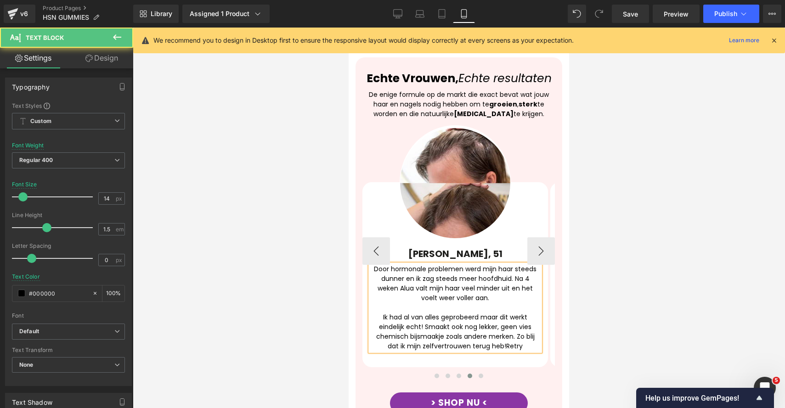
drag, startPoint x: 521, startPoint y: 341, endPoint x: 506, endPoint y: 342, distance: 15.2
click at [506, 342] on div "Ik had al van alles geprobeerd maar dit werkt eindelijk echt! Smaakt ook nog le…" at bounding box center [455, 332] width 170 height 39
click at [452, 339] on div "Ik had al van alles geprobeerd maar dit werkt eindelijk echt! Smaakt ook nog le…" at bounding box center [455, 332] width 170 height 39
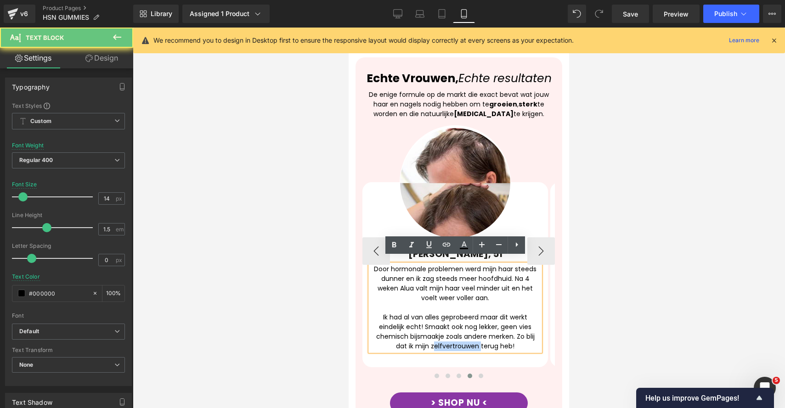
click at [452, 339] on div "Ik had al van alles geprobeerd maar dit werkt eindelijk echt! Smaakt ook nog le…" at bounding box center [455, 332] width 170 height 39
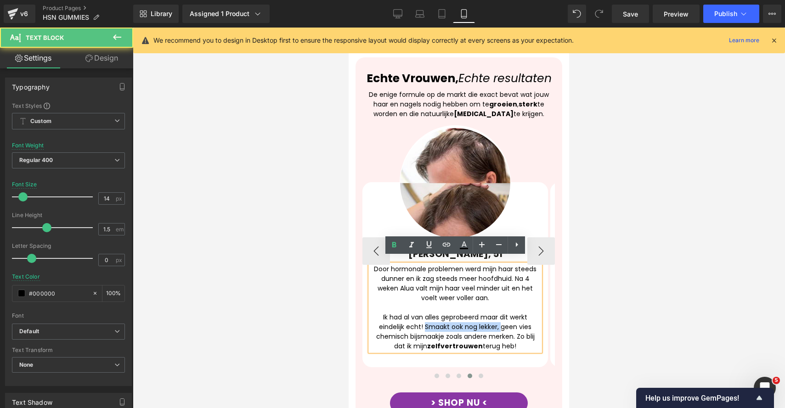
drag, startPoint x: 423, startPoint y: 320, endPoint x: 498, endPoint y: 320, distance: 74.8
click at [498, 320] on div "Ik had al van alles geprobeerd maar dit werkt eindelijk echt! Smaakt ook nog le…" at bounding box center [455, 332] width 170 height 39
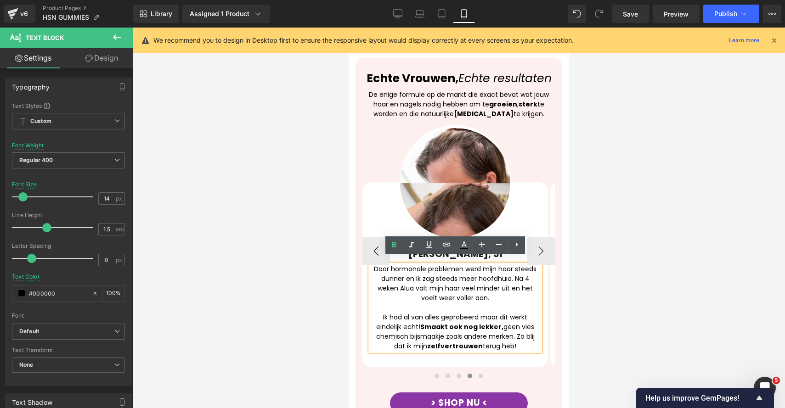
click at [517, 294] on div "Door hormonale problemen werd mijn haar steeds dunner en ik zag steeds meer hoo…" at bounding box center [455, 307] width 170 height 87
drag, startPoint x: 505, startPoint y: 273, endPoint x: 483, endPoint y: 280, distance: 23.2
click at [483, 280] on div "Door hormonale problemen werd mijn haar steeds dunner en ik zag steeds meer hoo…" at bounding box center [455, 307] width 170 height 87
click at [593, 310] on div at bounding box center [459, 218] width 652 height 381
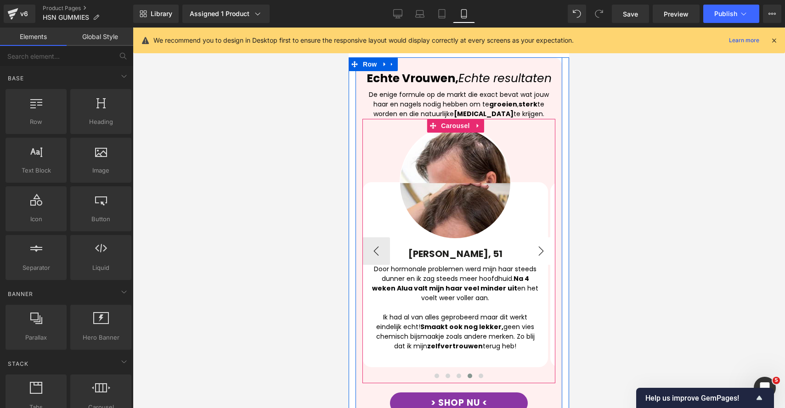
click at [542, 242] on button "›" at bounding box center [541, 251] width 28 height 28
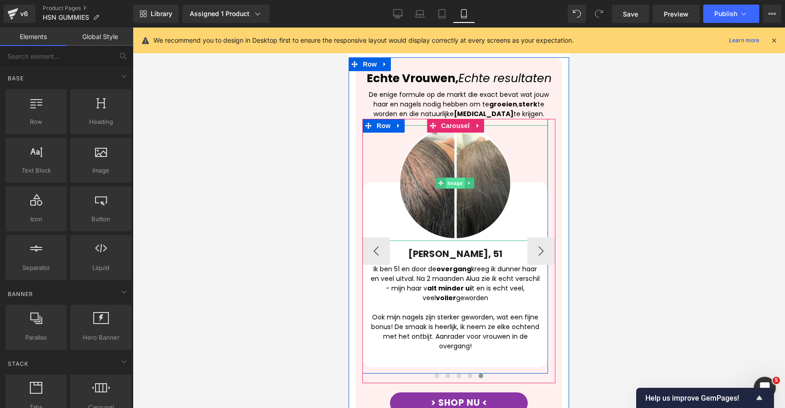
click at [465, 178] on span "Image" at bounding box center [454, 183] width 19 height 11
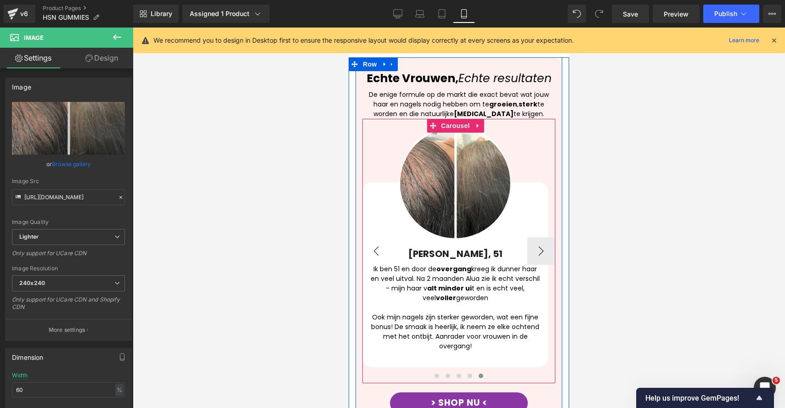
click at [381, 239] on button "‹" at bounding box center [376, 251] width 28 height 28
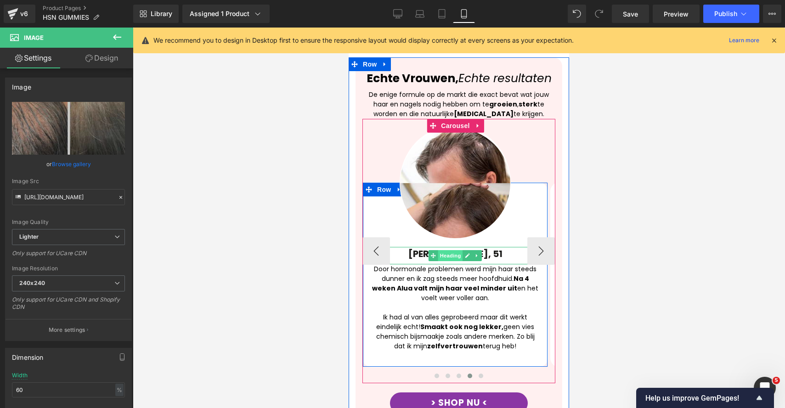
click at [438, 250] on span "Heading" at bounding box center [450, 255] width 25 height 11
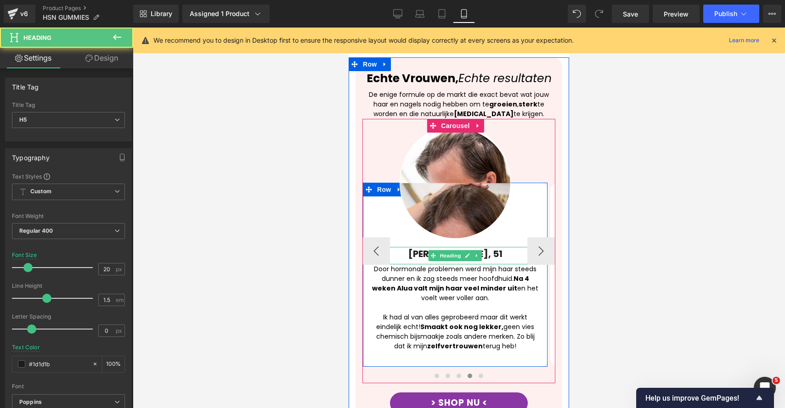
click at [469, 253] on icon at bounding box center [467, 256] width 5 height 6
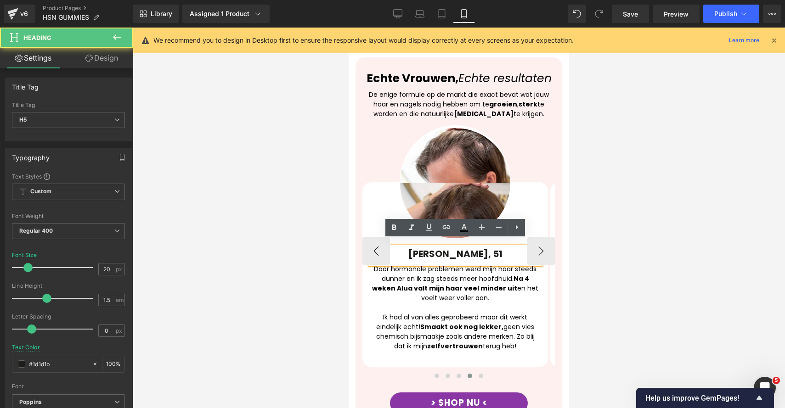
click at [439, 247] on strong "[PERSON_NAME], 51" at bounding box center [455, 253] width 94 height 13
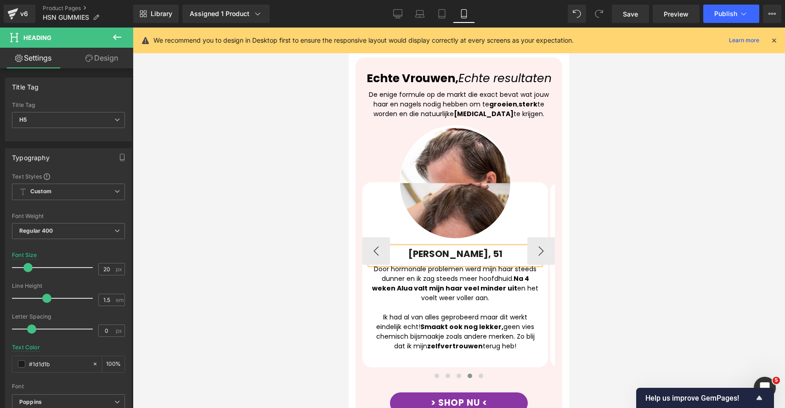
click at [469, 249] on strong "[PERSON_NAME], 51" at bounding box center [455, 253] width 94 height 13
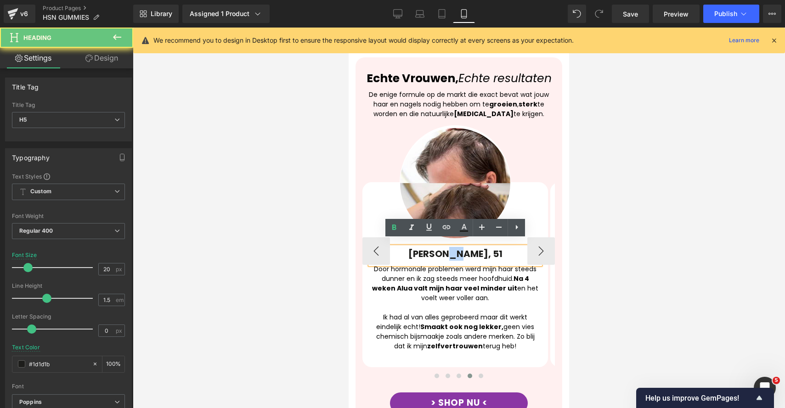
click at [469, 249] on strong "[PERSON_NAME], 51" at bounding box center [455, 253] width 94 height 13
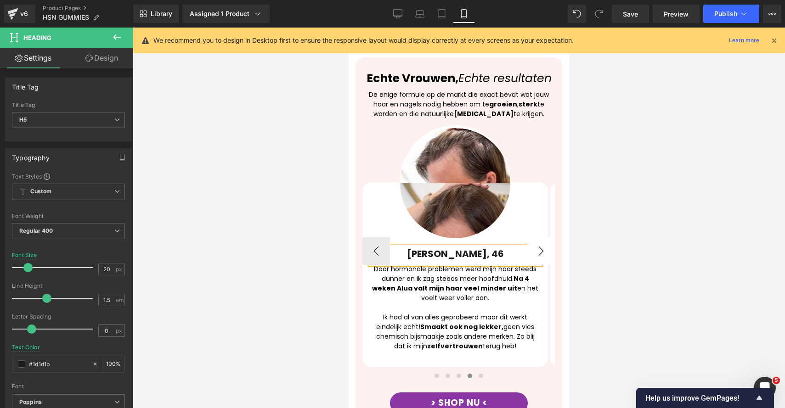
click at [543, 249] on button "›" at bounding box center [541, 251] width 28 height 28
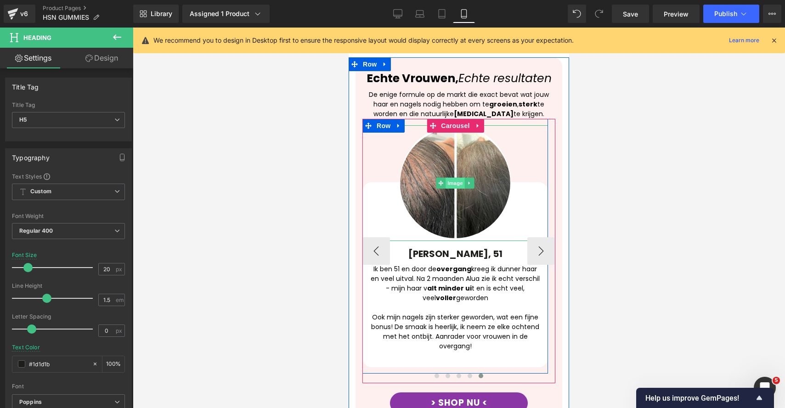
click at [460, 178] on span "Image" at bounding box center [454, 183] width 19 height 11
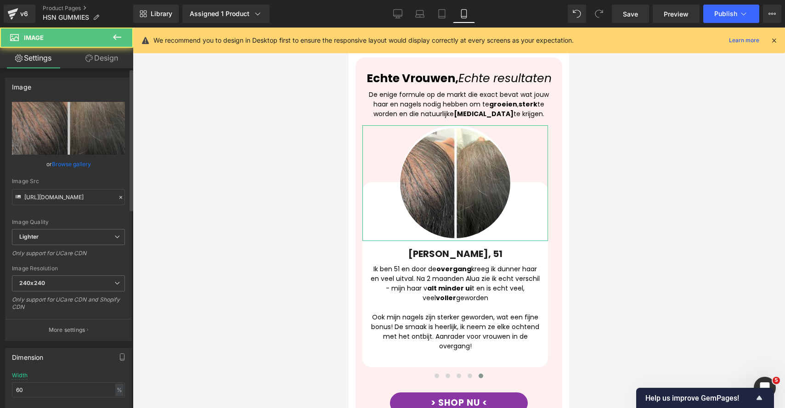
click at [72, 165] on link "Browse gallery" at bounding box center [71, 164] width 39 height 16
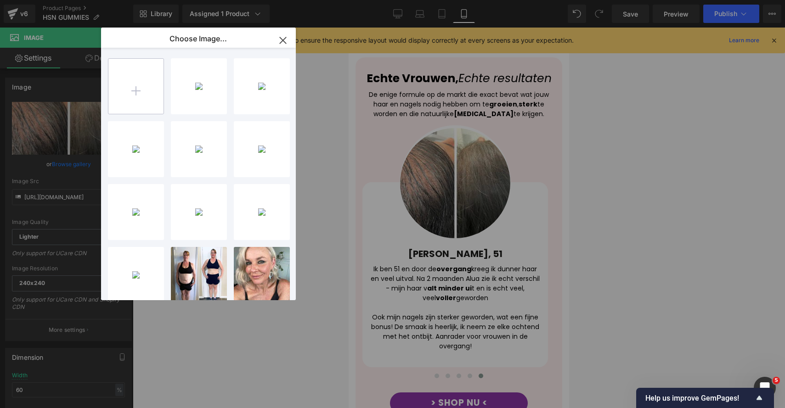
click at [118, 85] on input "file" at bounding box center [135, 86] width 55 height 55
type input "C:\fakepath\9.png"
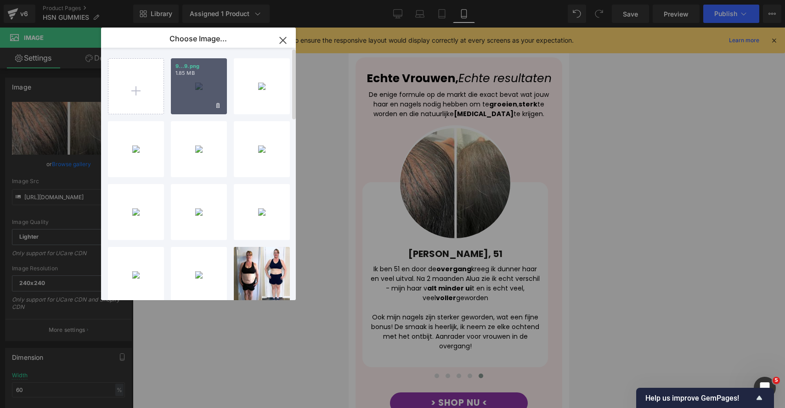
click at [193, 88] on div "9...9.png 1.85 MB" at bounding box center [199, 86] width 56 height 56
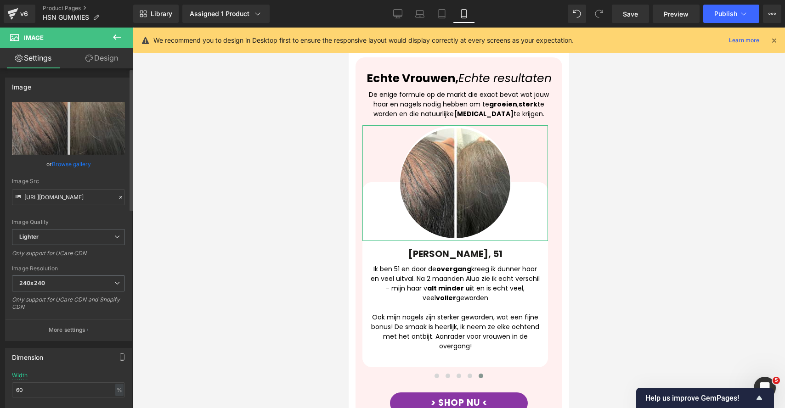
click at [73, 161] on link "Browse gallery" at bounding box center [71, 164] width 39 height 16
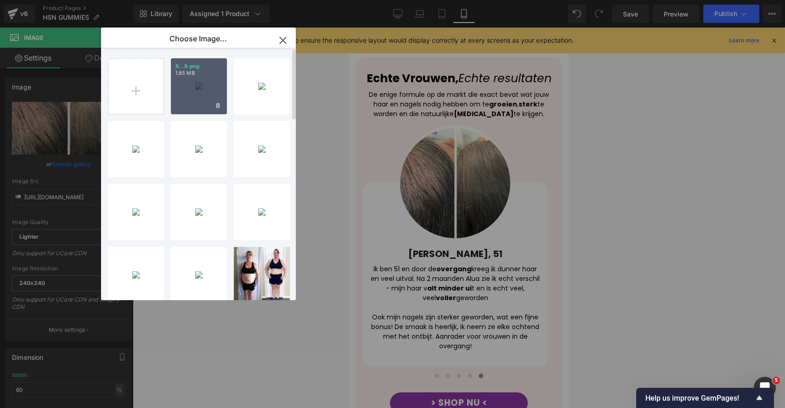
click at [190, 86] on div "9...9.png 1.85 MB" at bounding box center [199, 86] width 56 height 56
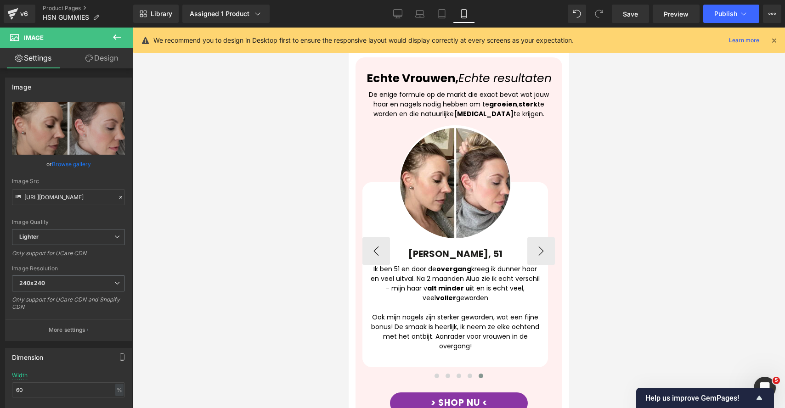
type input "[URL][DOMAIN_NAME]"
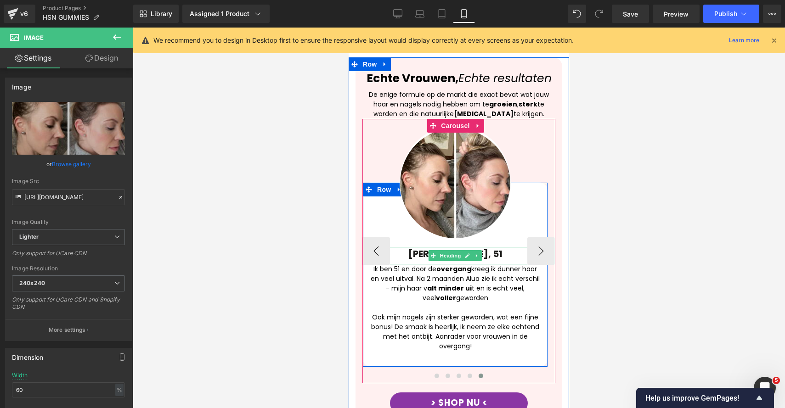
click at [463, 250] on link at bounding box center [468, 255] width 10 height 11
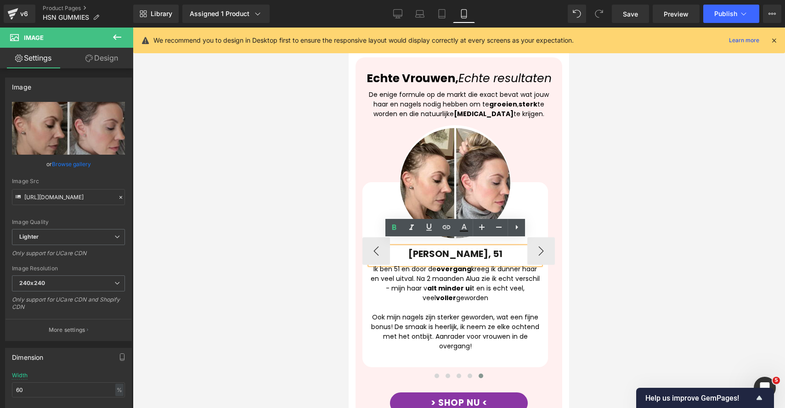
click at [448, 247] on strong "[PERSON_NAME], 51" at bounding box center [455, 253] width 94 height 13
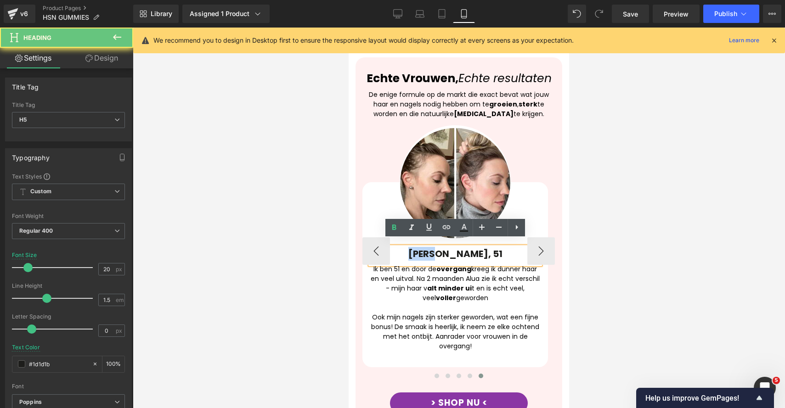
click at [448, 247] on strong "[PERSON_NAME], 51" at bounding box center [455, 253] width 94 height 13
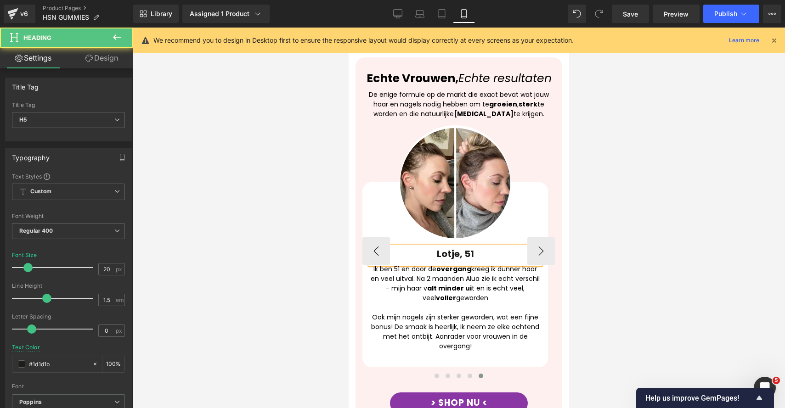
click at [467, 247] on strong "Lotje, 51" at bounding box center [455, 253] width 37 height 13
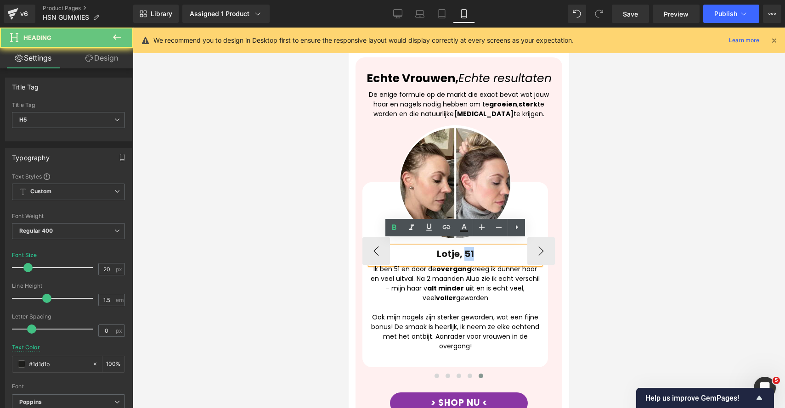
click at [467, 247] on strong "Lotje, 51" at bounding box center [455, 253] width 37 height 13
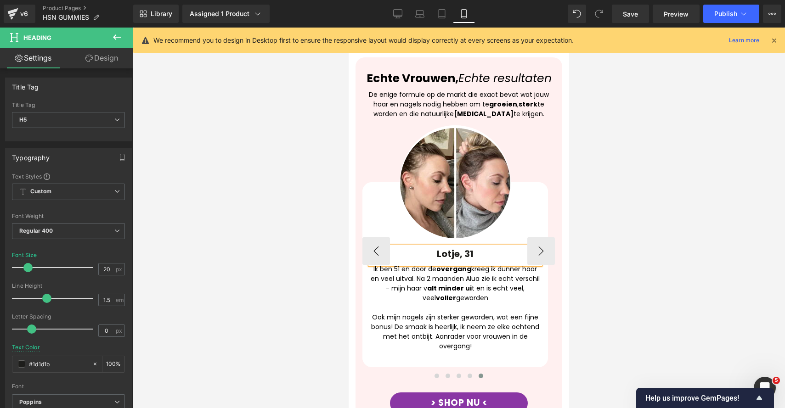
click at [461, 337] on div "Ook mijn nagels zijn sterker geworden, wat een fijne bonus! De smaak is heerlij…" at bounding box center [455, 332] width 170 height 39
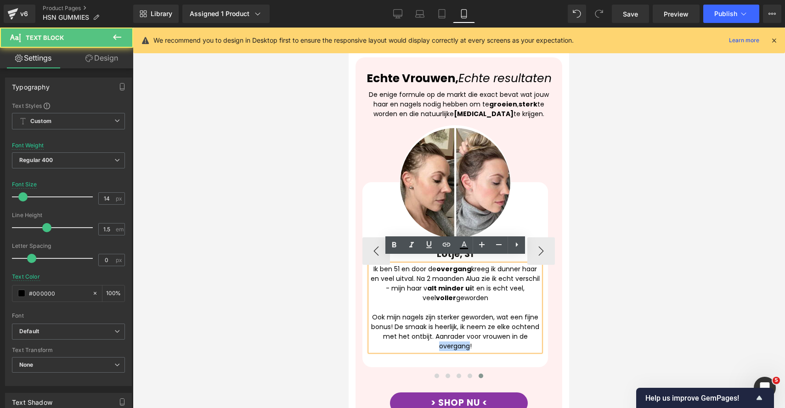
click at [461, 337] on div "Ook mijn nagels zijn sterker geworden, wat een fijne bonus! De smaak is heerlij…" at bounding box center [455, 332] width 170 height 39
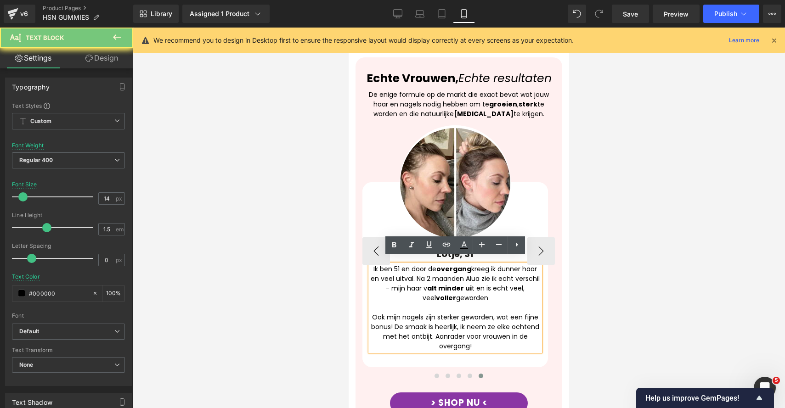
click at [476, 338] on div "Ook mijn nagels zijn sterker geworden, wat een fijne bonus! De smaak is heerlij…" at bounding box center [455, 332] width 170 height 39
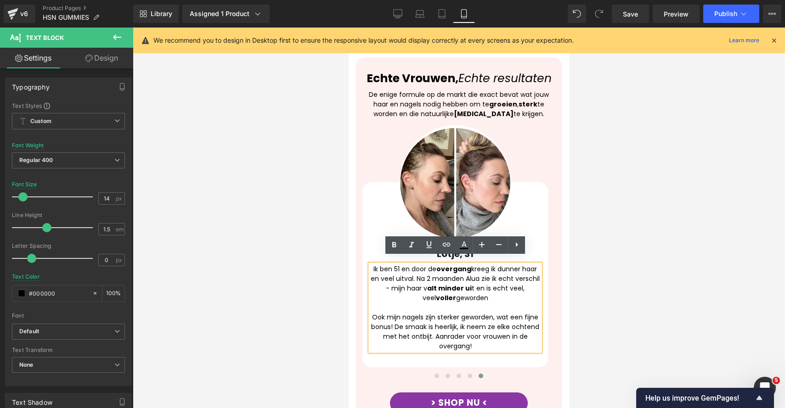
drag, startPoint x: 476, startPoint y: 338, endPoint x: 349, endPoint y: 264, distance: 146.1
click at [349, 264] on div "Echte Vrouwen, Echte resultaten Heading De enige formule op de markt die exact …" at bounding box center [458, 380] width 220 height 646
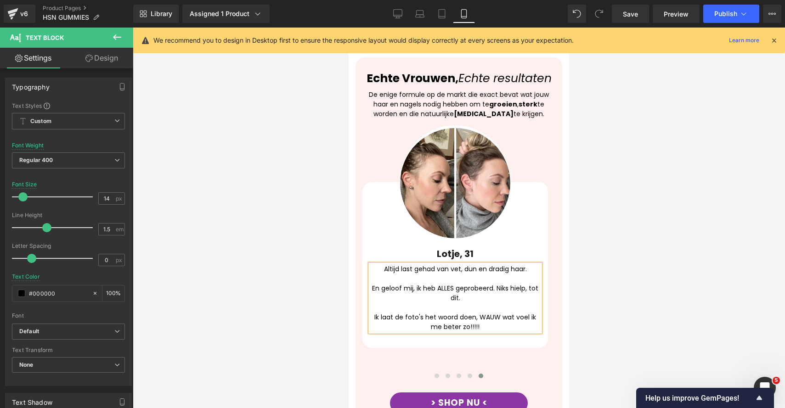
click at [672, 296] on div at bounding box center [459, 218] width 652 height 381
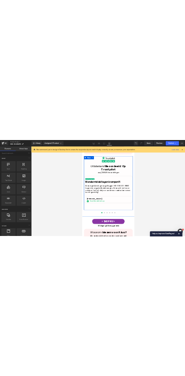
scroll to position [1228, 0]
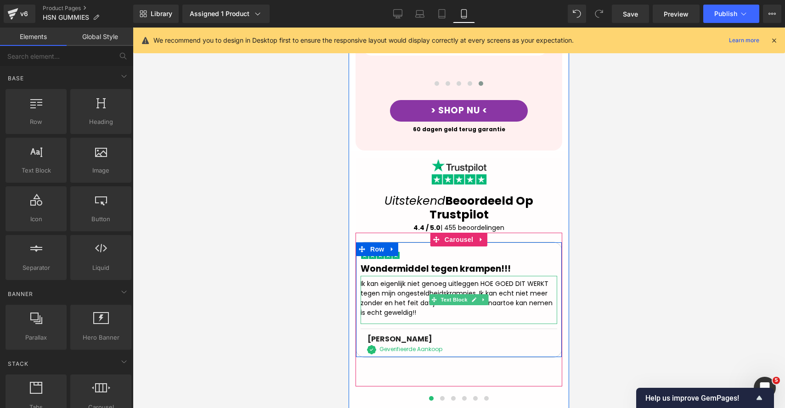
click at [399, 276] on div "Ik kan eigenlijk niet genoeg uitleggen HOE GOED DIT WERKT tegen mijn ongesteldh…" at bounding box center [458, 300] width 197 height 48
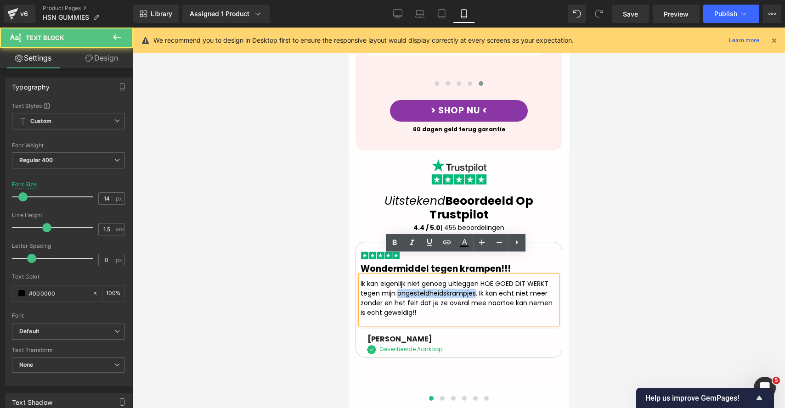
click at [399, 276] on div "Ik kan eigenlijk niet genoeg uitleggen HOE GOED DIT WERKT tegen mijn ongesteldh…" at bounding box center [458, 300] width 197 height 48
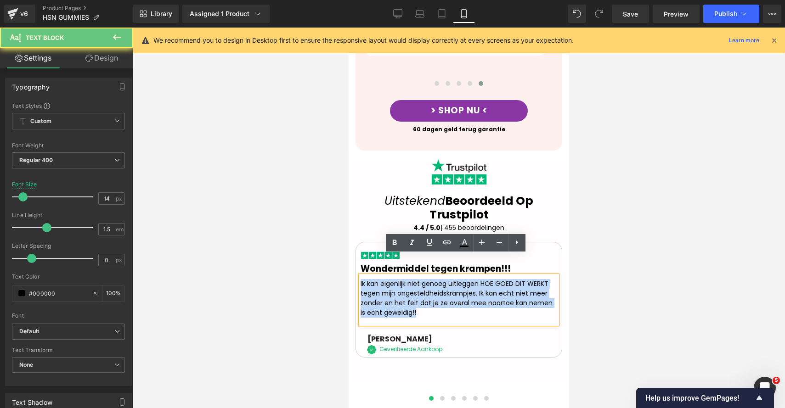
click at [399, 276] on div "Ik kan eigenlijk niet genoeg uitleggen HOE GOED DIT WERKT tegen mijn ongesteldh…" at bounding box center [458, 300] width 197 height 48
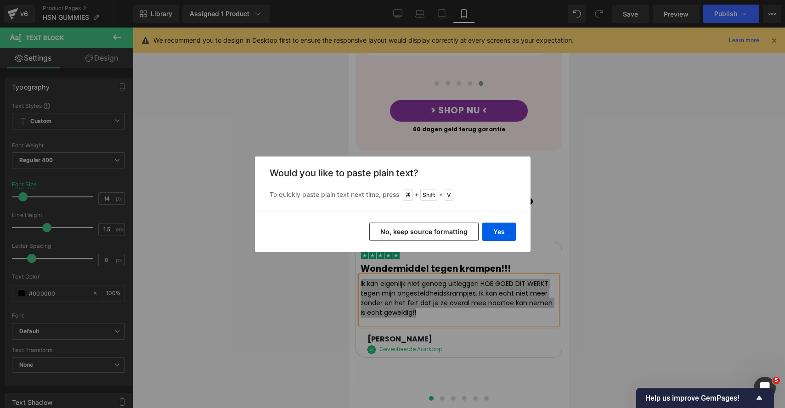
click at [431, 234] on button "No, keep source formatting" at bounding box center [423, 232] width 109 height 18
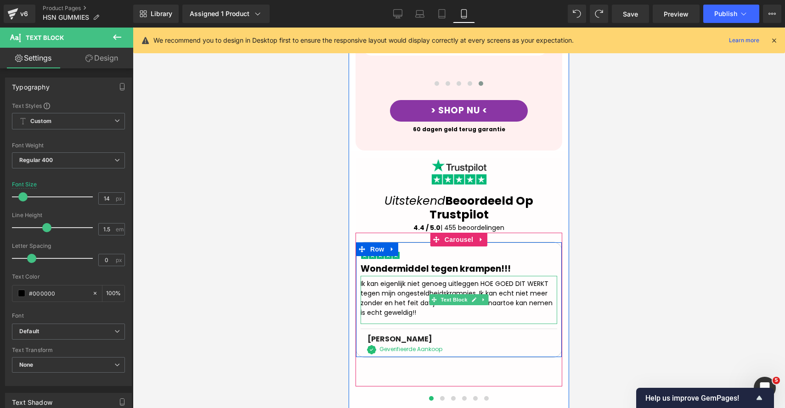
click at [388, 287] on div "Ik kan eigenlijk niet genoeg uitleggen HOE GOED DIT WERKT tegen mijn ongesteldh…" at bounding box center [458, 300] width 197 height 48
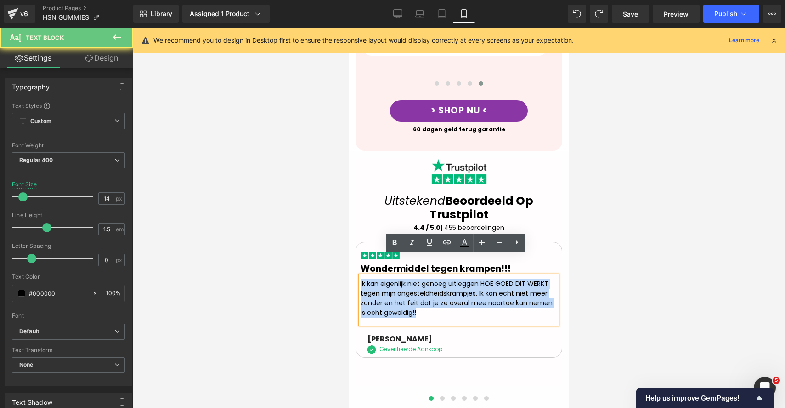
click at [388, 287] on div "Ik kan eigenlijk niet genoeg uitleggen HOE GOED DIT WERKT tegen mijn ongesteldh…" at bounding box center [458, 300] width 197 height 48
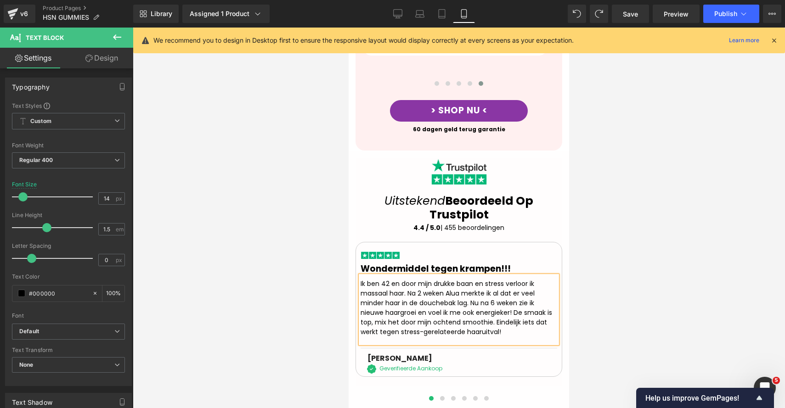
click at [410, 259] on div "Wondermiddel tegen krampen!!!" at bounding box center [458, 267] width 197 height 17
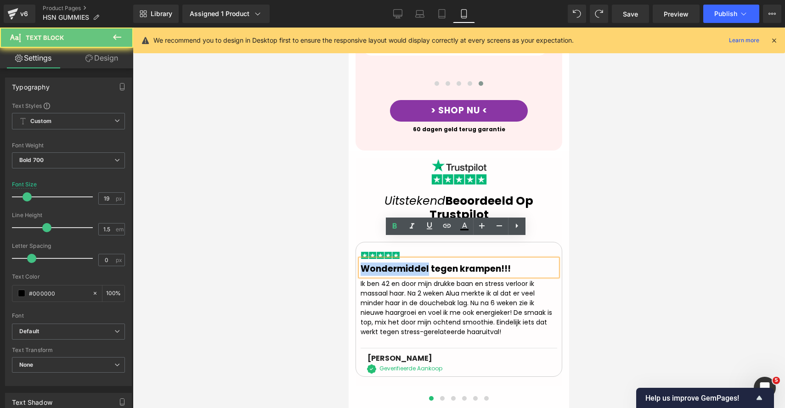
click at [410, 259] on div "Wondermiddel tegen krampen!!!" at bounding box center [458, 267] width 197 height 17
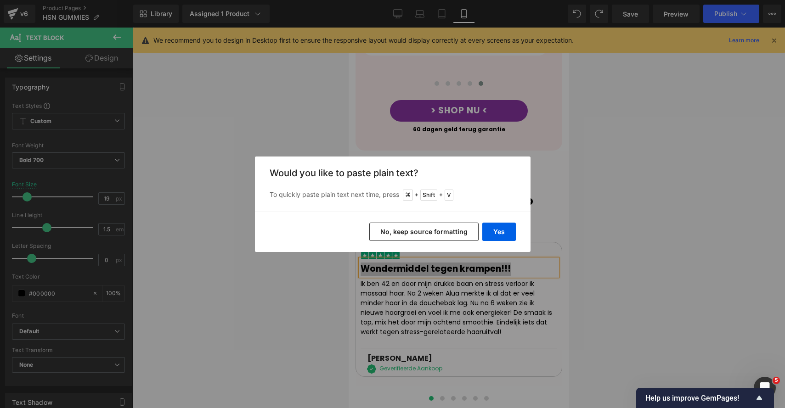
click at [444, 230] on button "No, keep source formatting" at bounding box center [423, 232] width 109 height 18
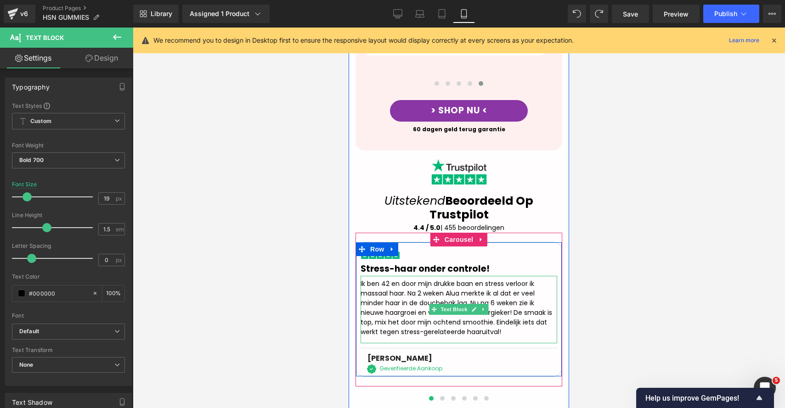
click at [606, 267] on div at bounding box center [459, 218] width 652 height 381
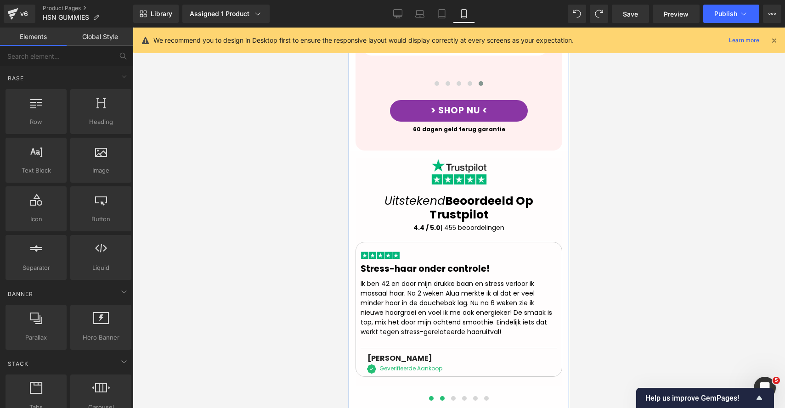
click at [439, 394] on button at bounding box center [442, 398] width 11 height 9
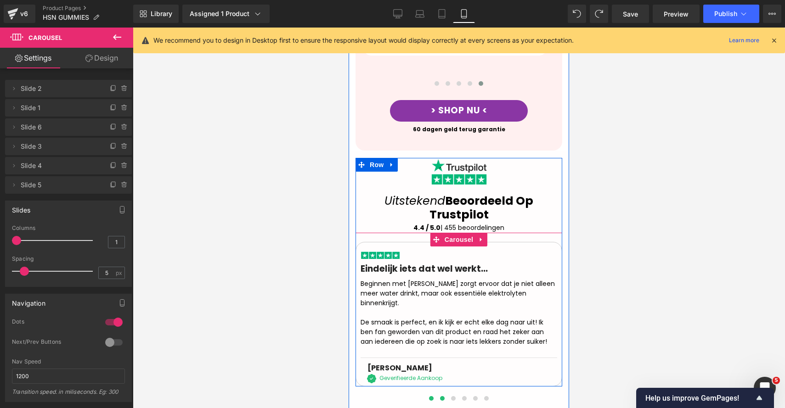
click at [430, 394] on button at bounding box center [431, 398] width 11 height 9
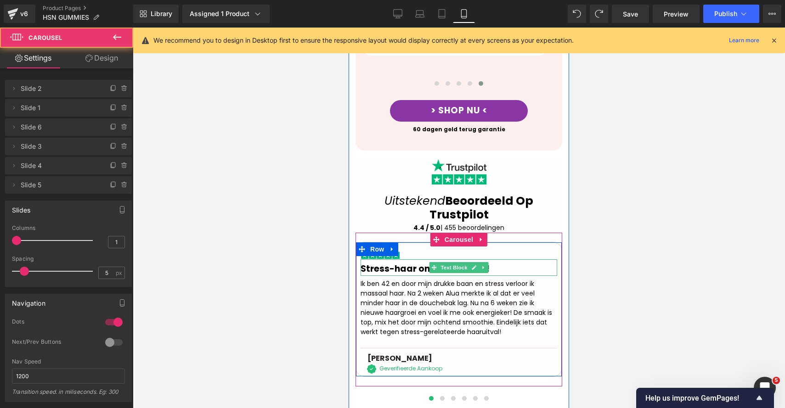
click at [379, 259] on div "Stress-haar onder controle!" at bounding box center [458, 267] width 197 height 17
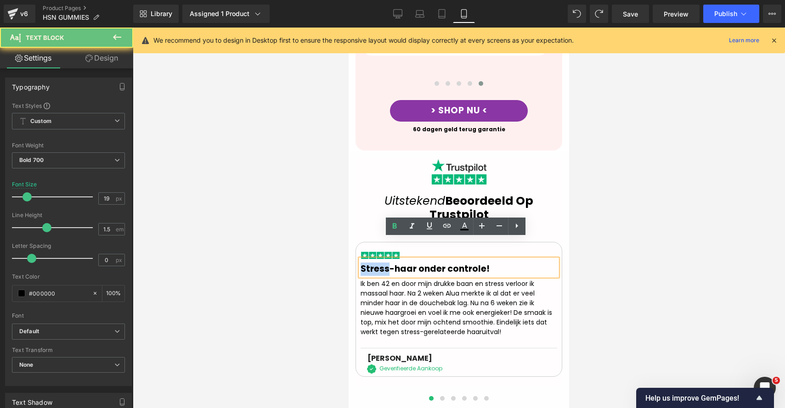
click at [379, 259] on div "Stress-haar onder controle!" at bounding box center [458, 267] width 197 height 17
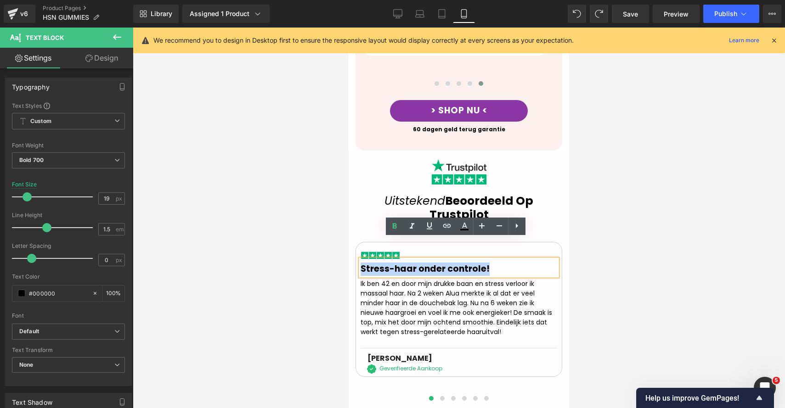
click at [379, 259] on div "Stress-haar onder controle!" at bounding box center [458, 267] width 197 height 17
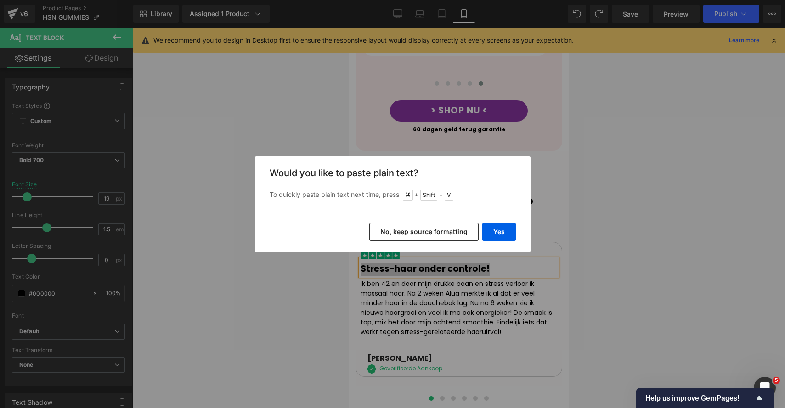
click at [455, 225] on button "No, keep source formatting" at bounding box center [423, 232] width 109 height 18
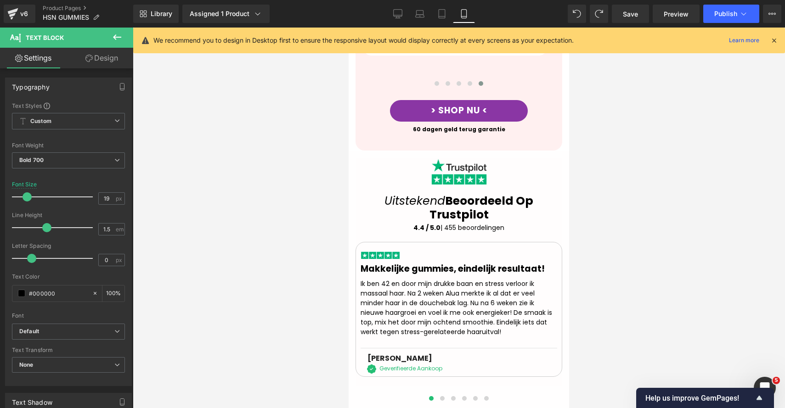
click at [416, 302] on div "Ik ben 42 en door mijn drukke baan en stress verloor ik massaal haar. Na 2 weke…" at bounding box center [458, 309] width 197 height 67
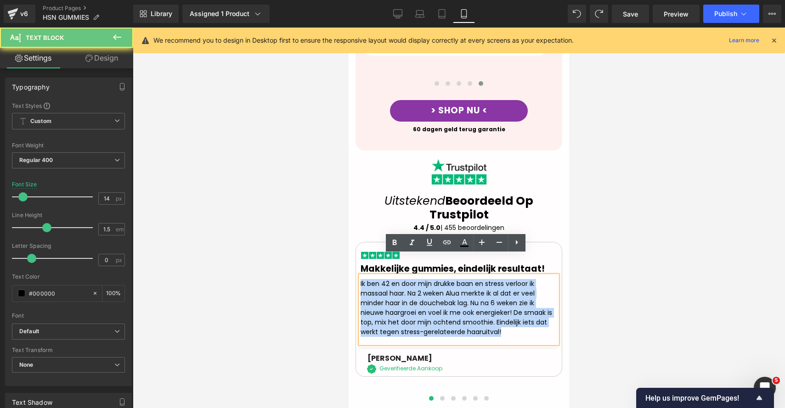
click at [416, 302] on div "Ik ben 42 en door mijn drukke baan en stress verloor ik massaal haar. Na 2 weke…" at bounding box center [458, 309] width 197 height 67
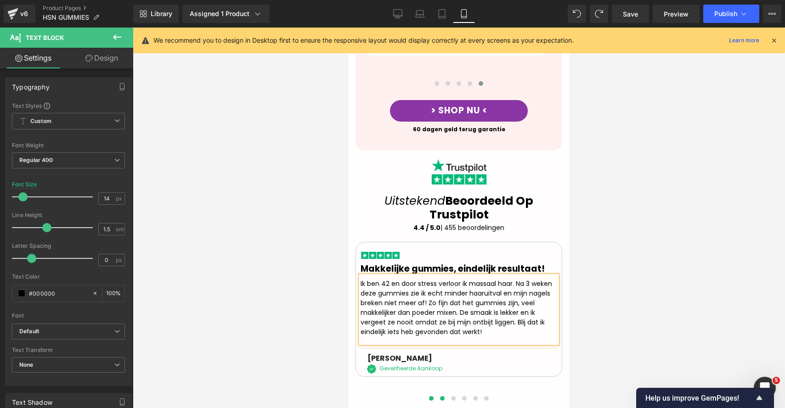
click at [440, 396] on span at bounding box center [442, 398] width 5 height 5
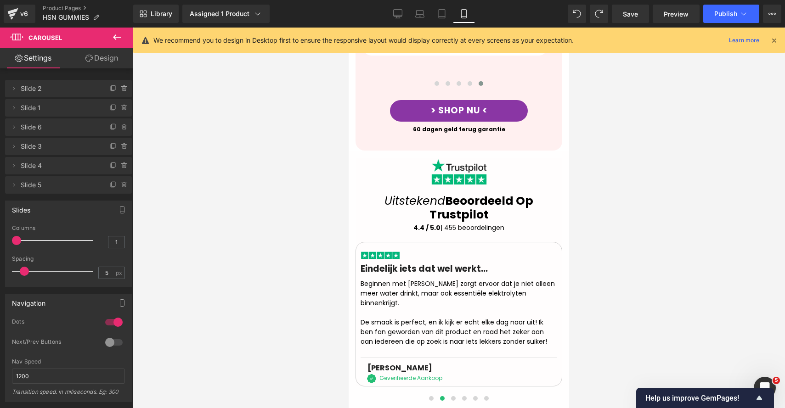
click at [385, 259] on div "Eindelijk iets dat wel werkt..." at bounding box center [458, 267] width 197 height 17
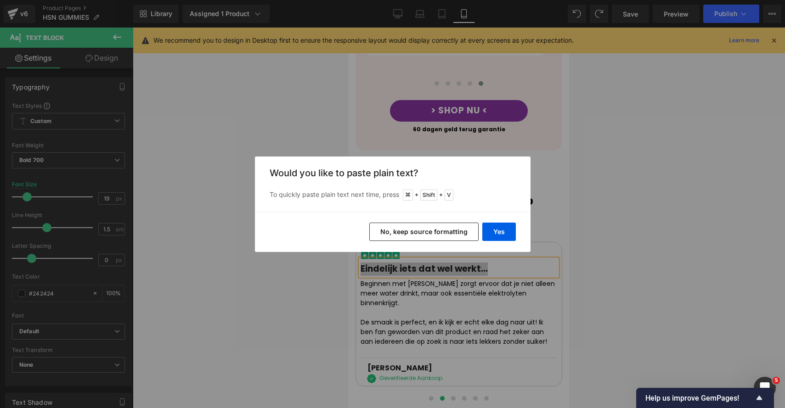
click at [441, 236] on button "No, keep source formatting" at bounding box center [423, 232] width 109 height 18
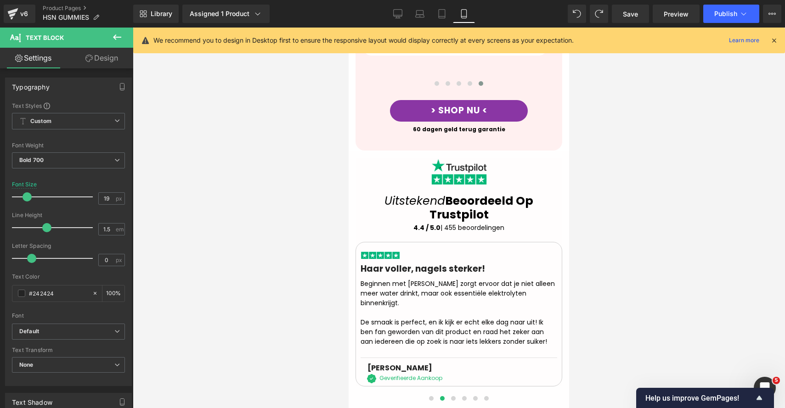
click at [401, 318] on div "De smaak is perfect, en ik kijk er echt elke dag naar uit! Ik ben fan geworden …" at bounding box center [458, 332] width 197 height 29
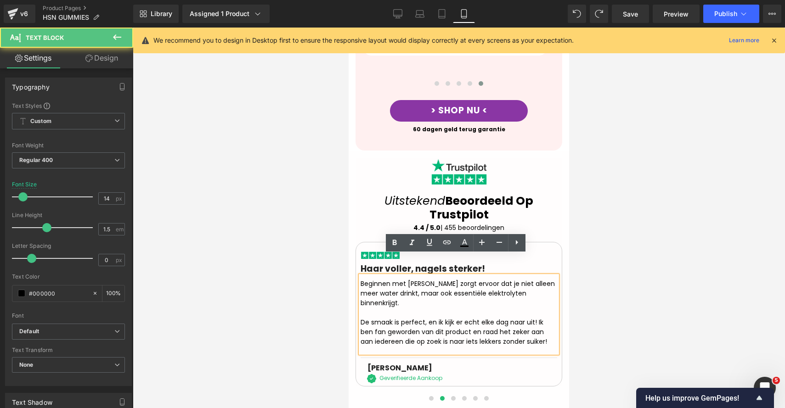
click at [374, 308] on div at bounding box center [458, 313] width 197 height 10
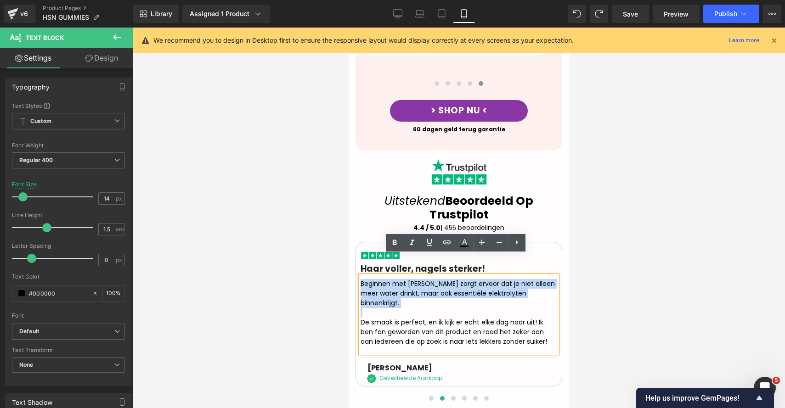
drag, startPoint x: 529, startPoint y: 314, endPoint x: 337, endPoint y: 260, distance: 199.4
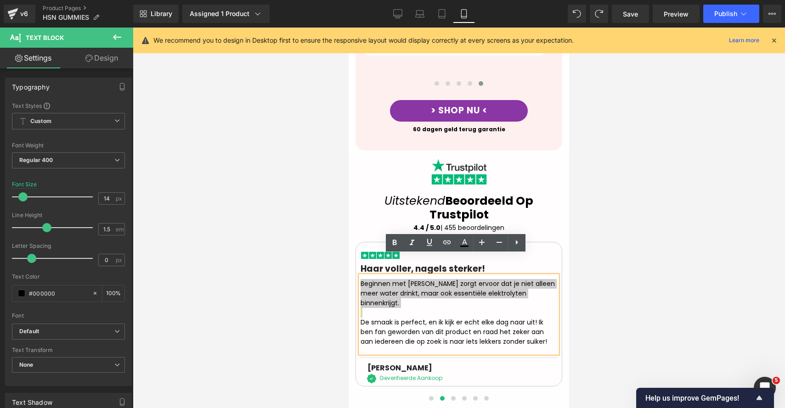
click at [612, 315] on div at bounding box center [459, 218] width 652 height 381
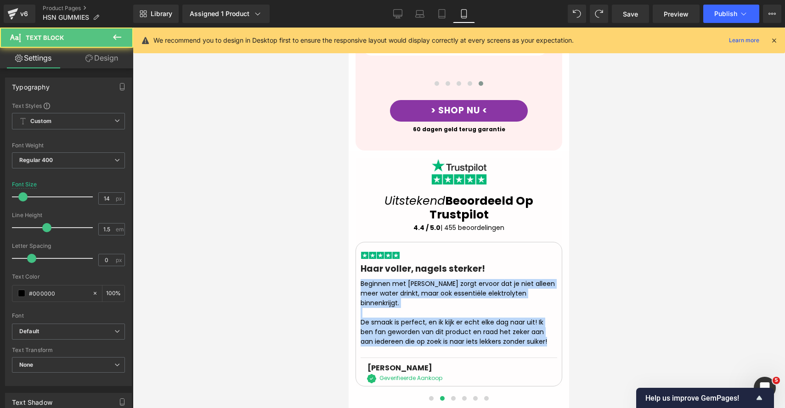
drag, startPoint x: 444, startPoint y: 290, endPoint x: 683, endPoint y: 285, distance: 238.8
paste div
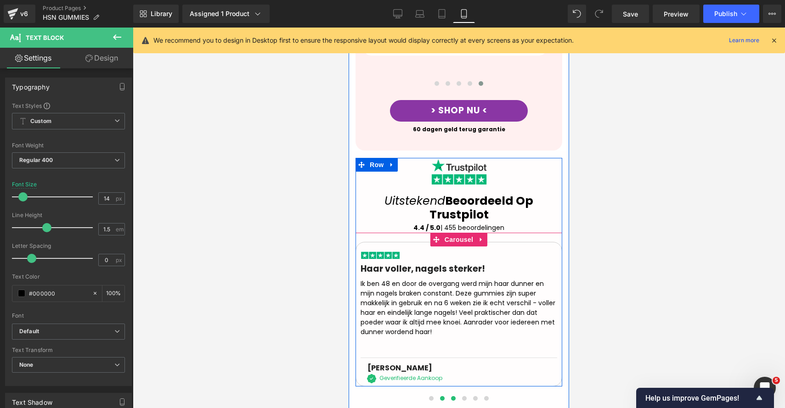
click at [451, 396] on span at bounding box center [453, 398] width 5 height 5
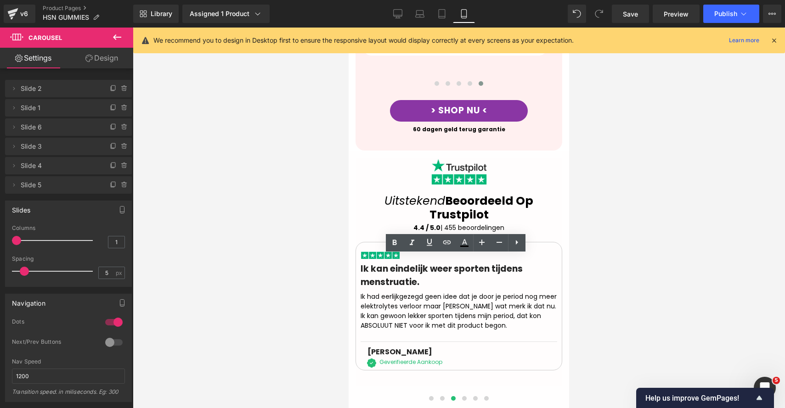
click at [414, 293] on div "Ik had eerlijkgezegd geen idee dat je door je period nog meer elektrolytes verl…" at bounding box center [458, 313] width 197 height 48
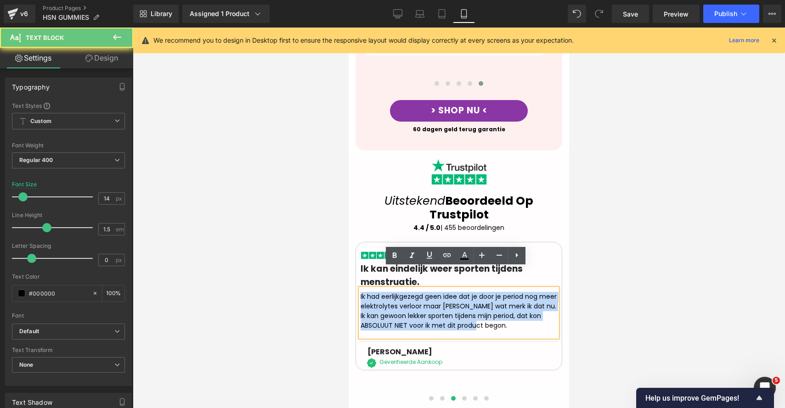
click at [414, 293] on div "Ik had eerlijkgezegd geen idee dat je door je period nog meer elektrolytes verl…" at bounding box center [458, 313] width 197 height 48
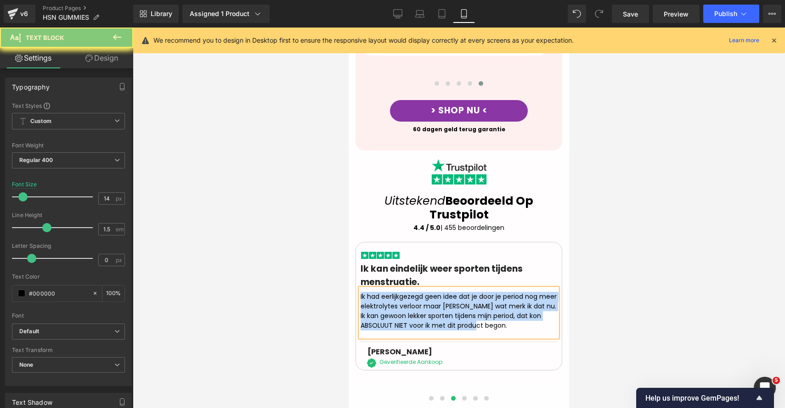
paste div
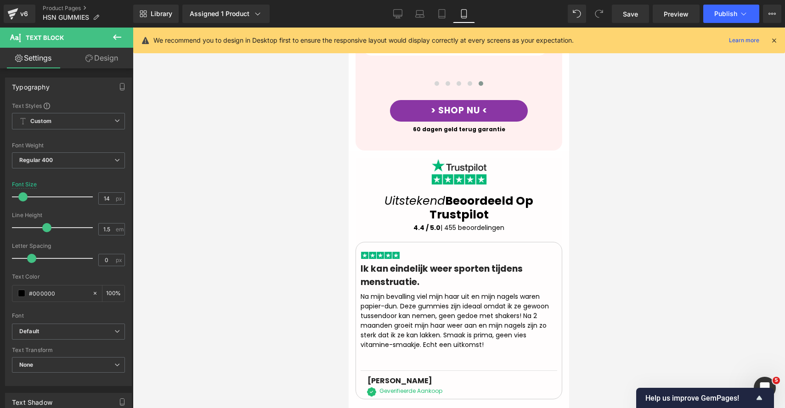
click at [365, 259] on div "Ik kan eindelijk weer sporten tijdens menstruatie." at bounding box center [458, 273] width 197 height 29
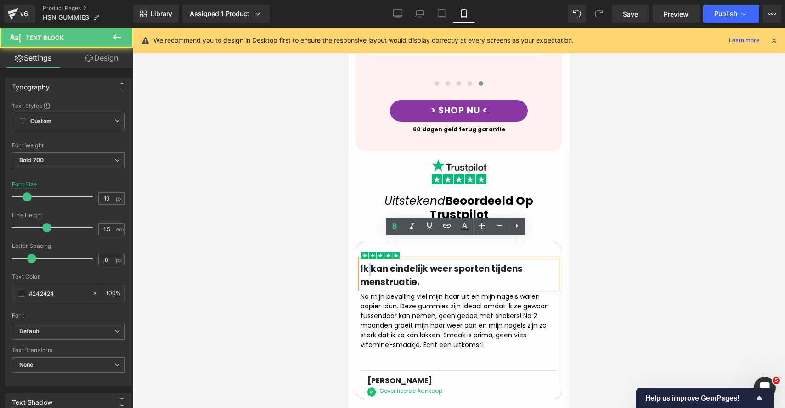
click at [365, 259] on div "Ik kan eindelijk weer sporten tijdens menstruatie." at bounding box center [458, 273] width 197 height 29
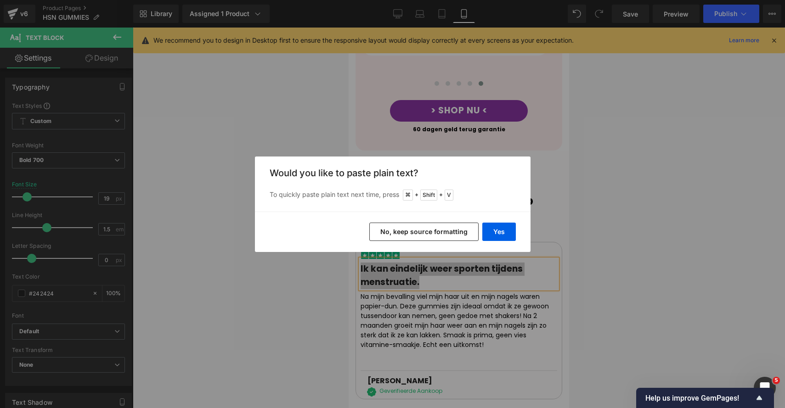
drag, startPoint x: 452, startPoint y: 232, endPoint x: 170, endPoint y: 380, distance: 318.3
click at [452, 232] on button "No, keep source formatting" at bounding box center [423, 232] width 109 height 18
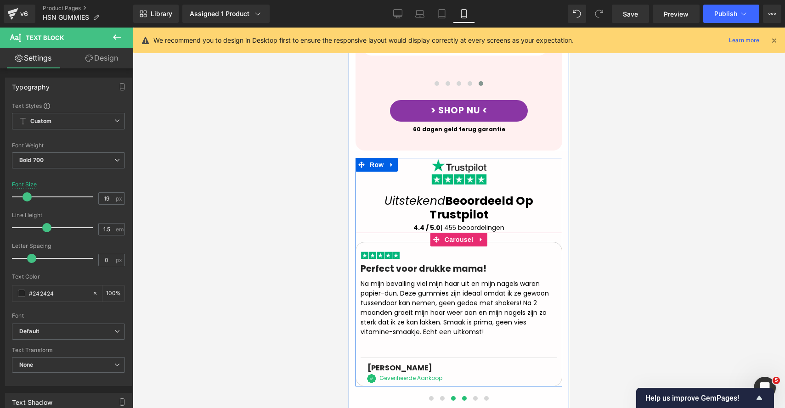
click at [459, 394] on button at bounding box center [464, 398] width 11 height 9
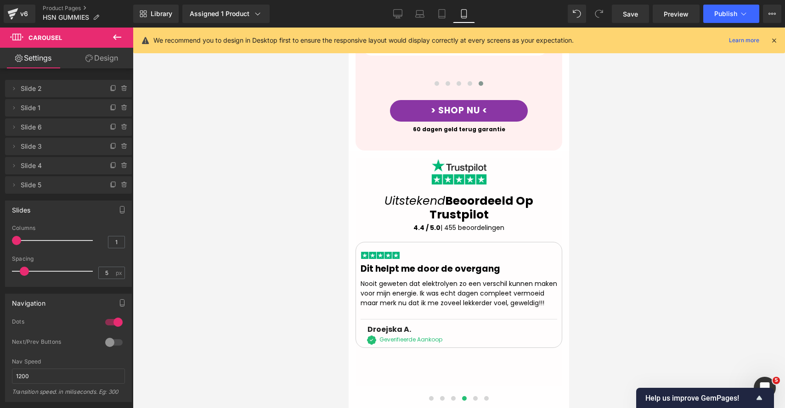
click at [387, 276] on div "Nooit geweten dat elektrolyen zo een verschil kunnen maken voor mijn energie. I…" at bounding box center [458, 295] width 197 height 39
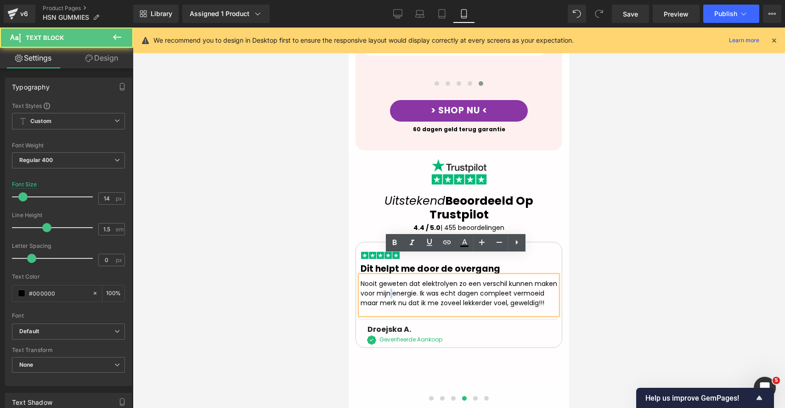
click at [387, 276] on div "Nooit geweten dat elektrolyen zo een verschil kunnen maken voor mijn energie. I…" at bounding box center [458, 295] width 197 height 39
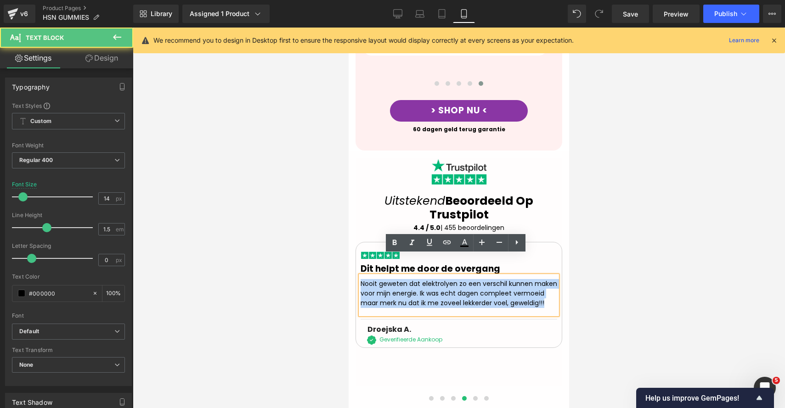
click at [387, 276] on div "Nooit geweten dat elektrolyen zo een verschil kunnen maken voor mijn energie. I…" at bounding box center [458, 295] width 197 height 39
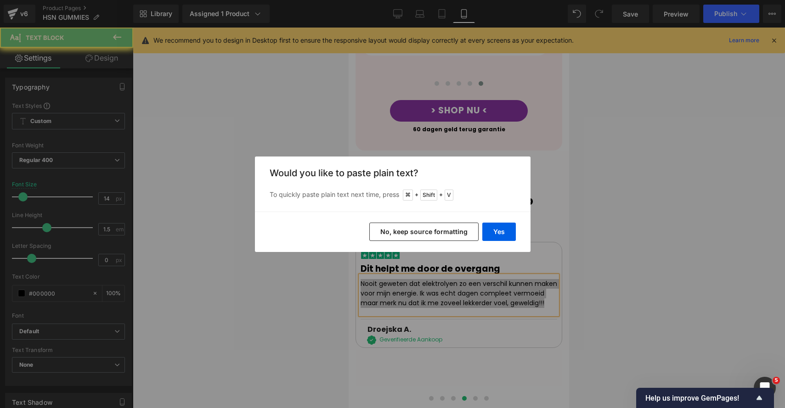
click at [432, 217] on div "Yes No, keep source formatting" at bounding box center [392, 232] width 275 height 40
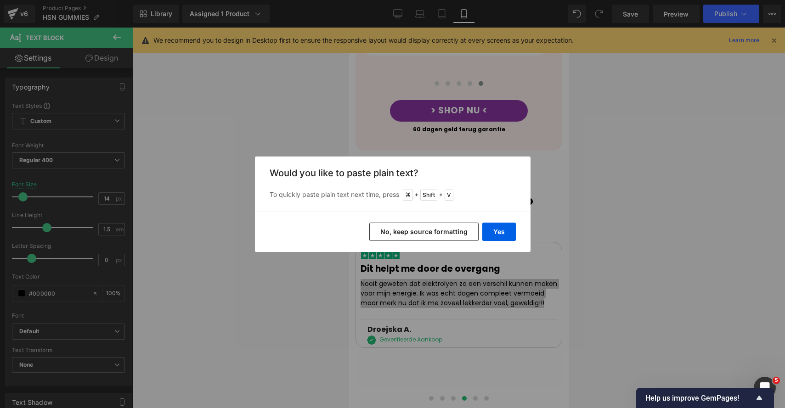
click at [427, 225] on button "No, keep source formatting" at bounding box center [423, 232] width 109 height 18
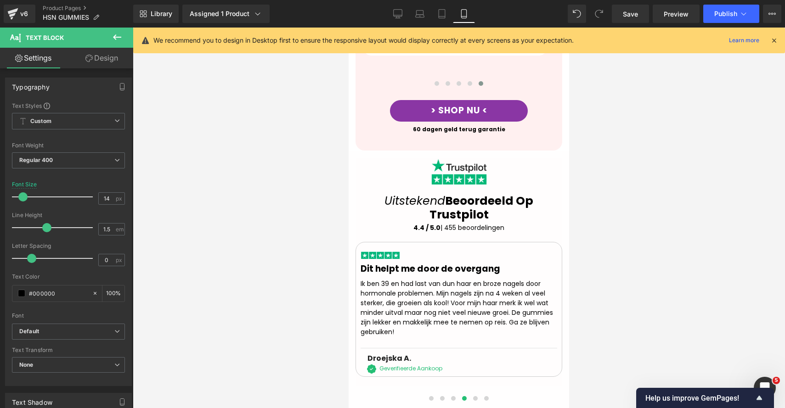
click at [372, 259] on div "Dit helpt me door de overgang" at bounding box center [458, 267] width 197 height 17
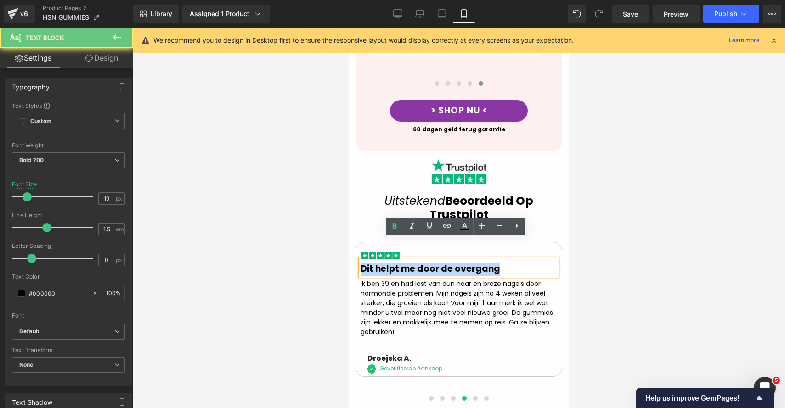
click at [372, 259] on div "Dit helpt me door de overgang" at bounding box center [458, 267] width 197 height 17
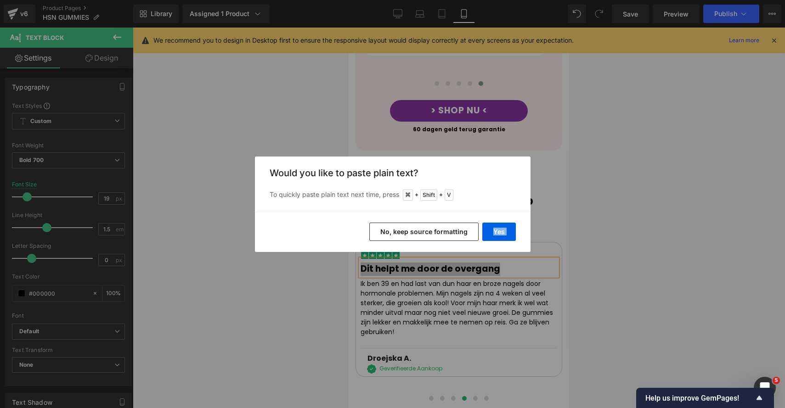
click at [399, 234] on div "Yes No, keep source formatting" at bounding box center [392, 232] width 275 height 40
click at [411, 239] on button "No, keep source formatting" at bounding box center [423, 232] width 109 height 18
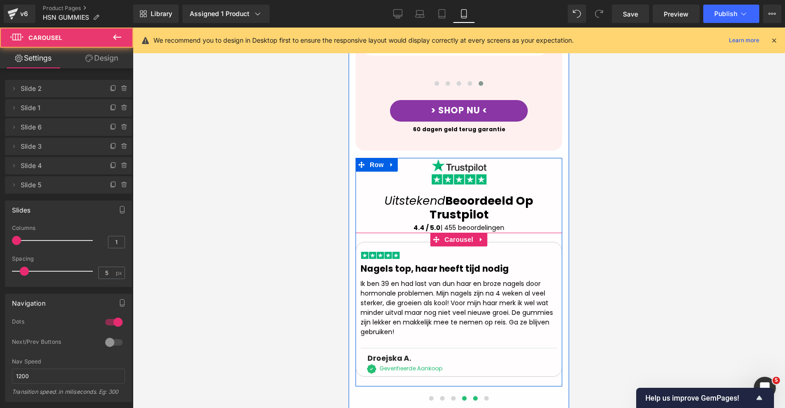
click at [470, 394] on button at bounding box center [475, 398] width 11 height 9
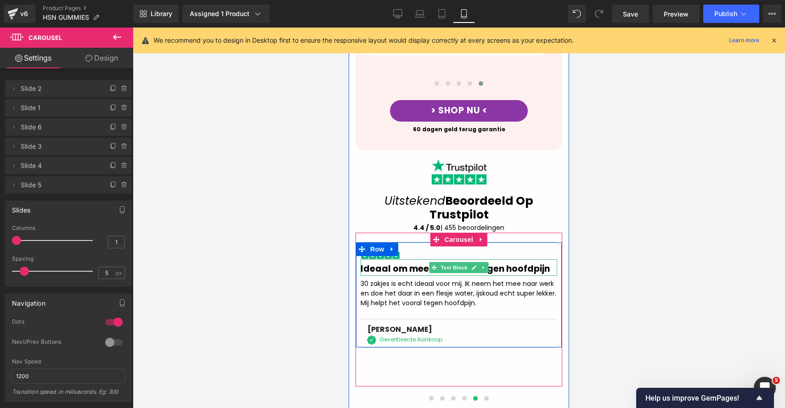
click at [379, 259] on div "Ideaal om mee te nemen, tegen hoofdpijn" at bounding box center [458, 267] width 197 height 17
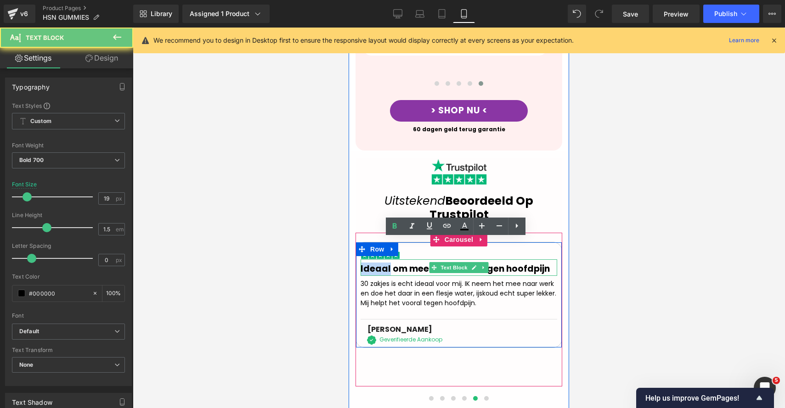
click at [379, 259] on div "Ideaal om mee te nemen, tegen hoofdpijn" at bounding box center [458, 267] width 197 height 17
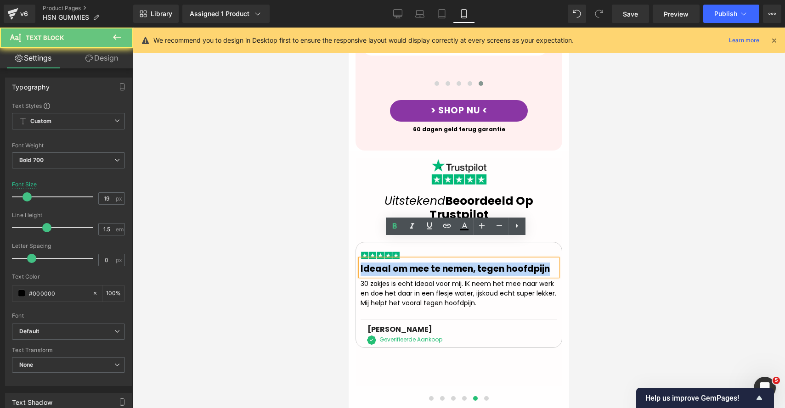
click at [379, 259] on div "Ideaal om mee te nemen, tegen hoofdpijn" at bounding box center [458, 267] width 197 height 17
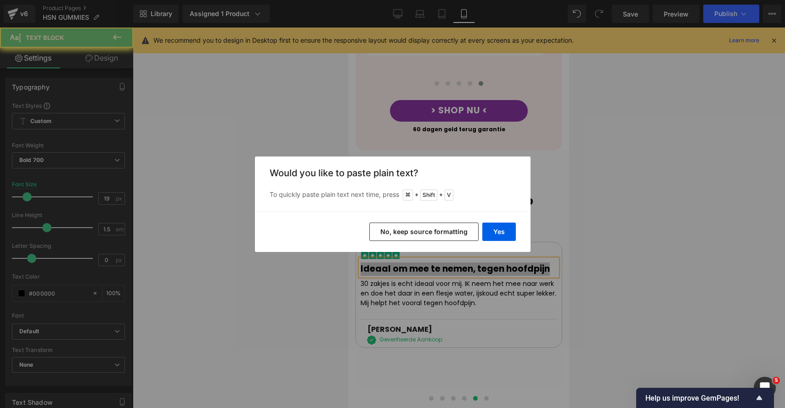
click at [391, 228] on button "No, keep source formatting" at bounding box center [423, 232] width 109 height 18
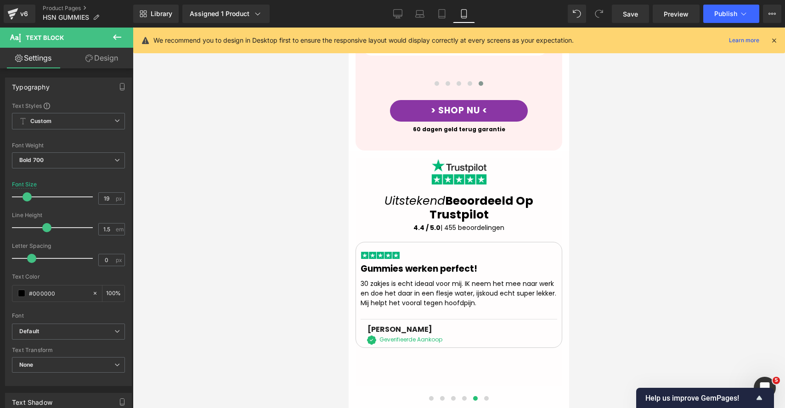
click at [382, 279] on div "30 zakjes is echt ideaal voor mij. IK neem het mee naar werk en doe het daar in…" at bounding box center [458, 295] width 197 height 39
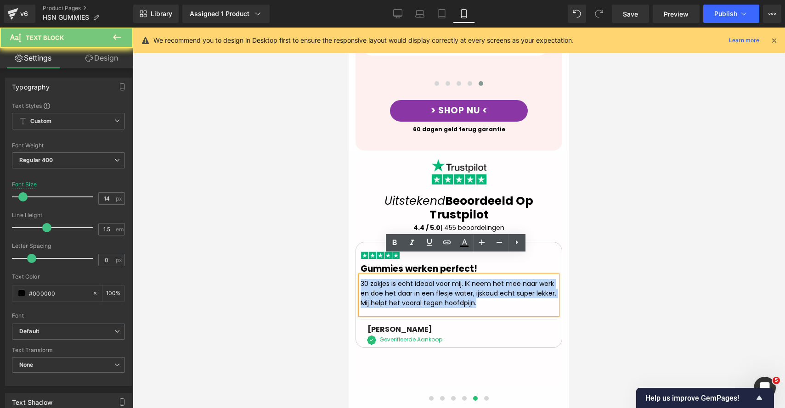
click at [382, 279] on div "30 zakjes is echt ideaal voor mij. IK neem het mee naar werk en doe het daar in…" at bounding box center [458, 295] width 197 height 39
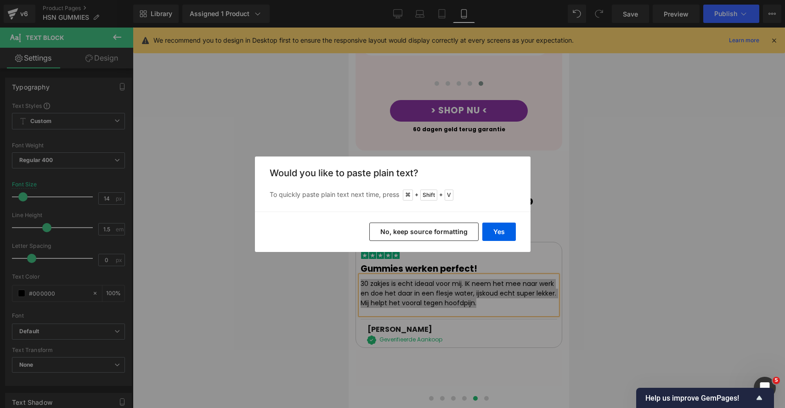
click at [408, 233] on button "No, keep source formatting" at bounding box center [423, 232] width 109 height 18
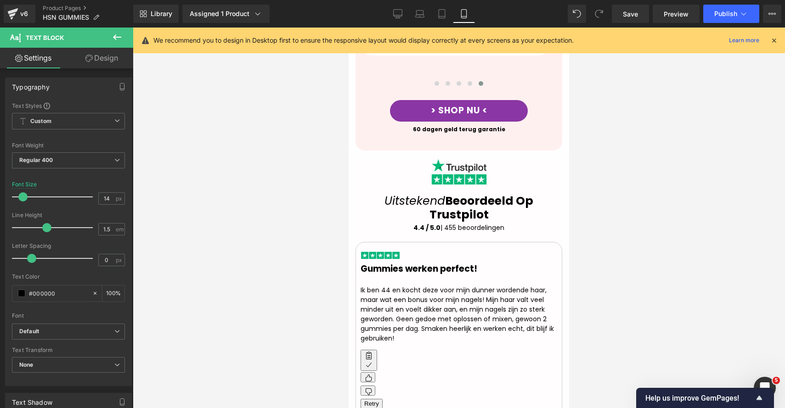
click at [641, 313] on div at bounding box center [459, 218] width 652 height 381
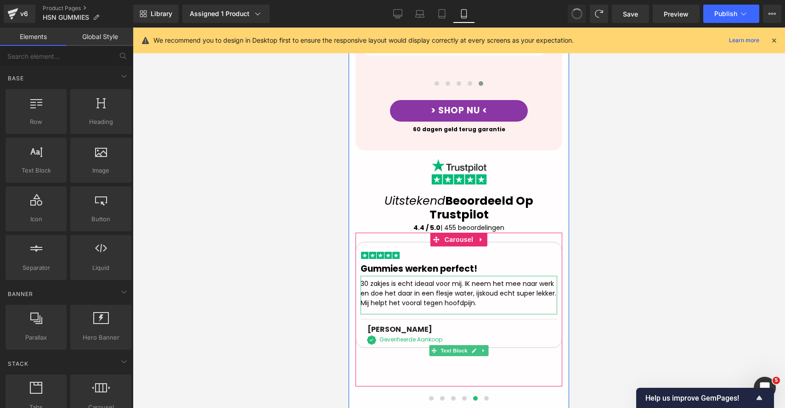
click at [394, 276] on div "30 zakjes is echt ideaal voor mij. IK neem het mee naar werk en doe het daar in…" at bounding box center [458, 295] width 197 height 39
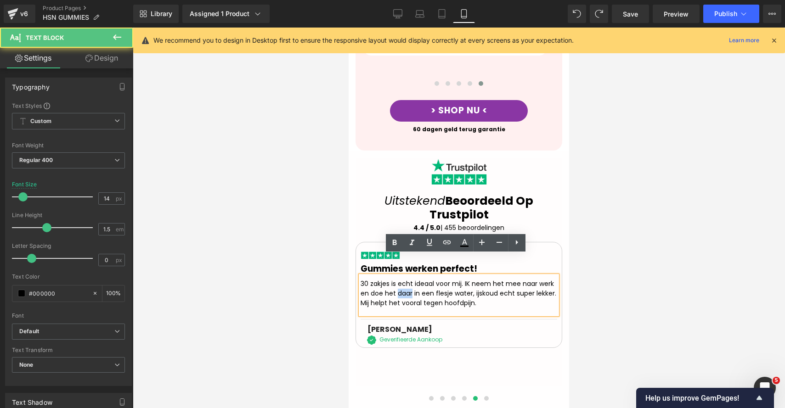
click at [394, 276] on div "30 zakjes is echt ideaal voor mij. IK neem het mee naar werk en doe het daar in…" at bounding box center [458, 295] width 197 height 39
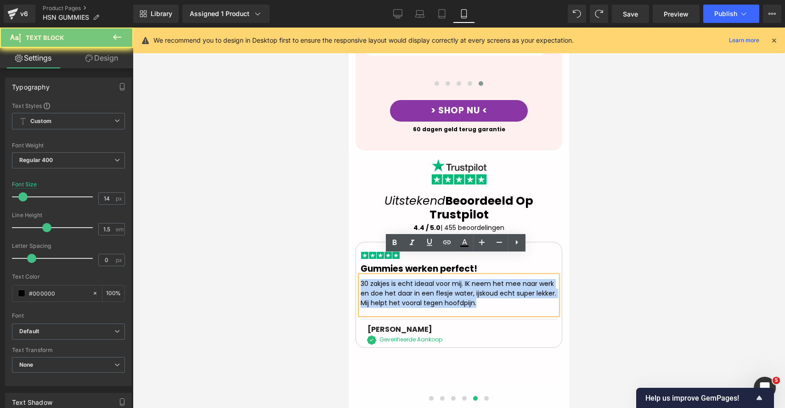
click at [394, 276] on div "30 zakjes is echt ideaal voor mij. IK neem het mee naar werk en doe het daar in…" at bounding box center [458, 295] width 197 height 39
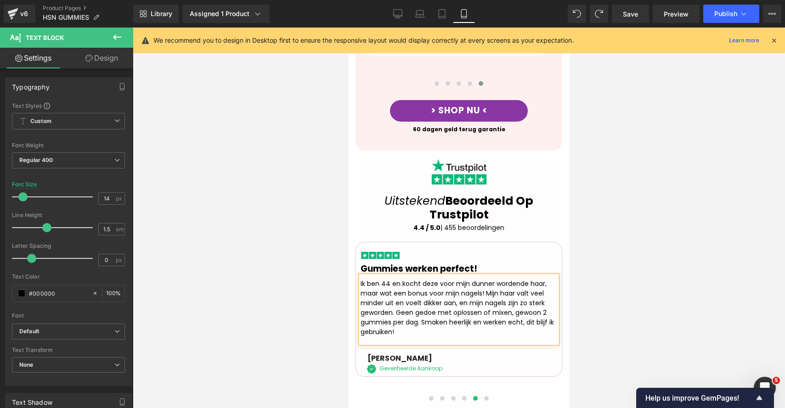
click at [770, 228] on div at bounding box center [459, 218] width 652 height 381
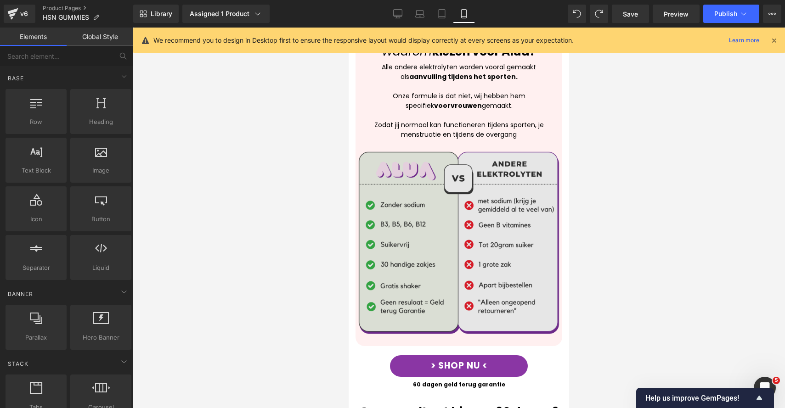
scroll to position [1557, 0]
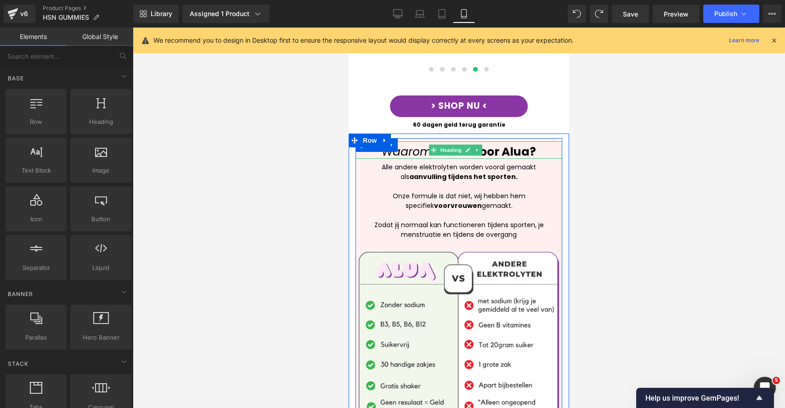
click at [524, 141] on div "Waarom kiezen voor Alua?" at bounding box center [458, 149] width 207 height 17
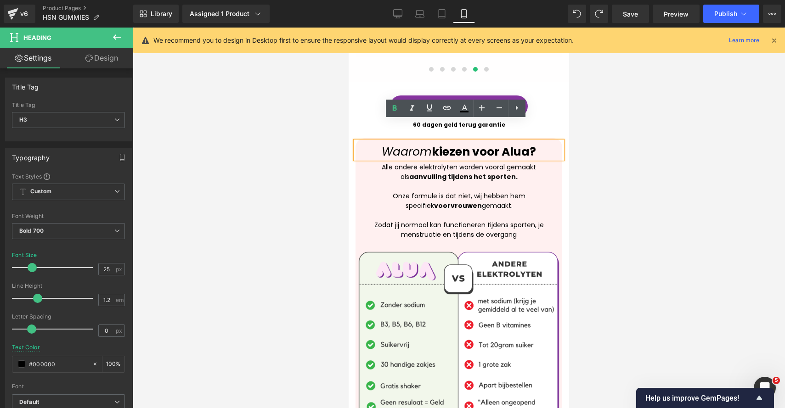
click at [526, 141] on div "Waarom kiezen voor Alua?" at bounding box center [458, 149] width 207 height 17
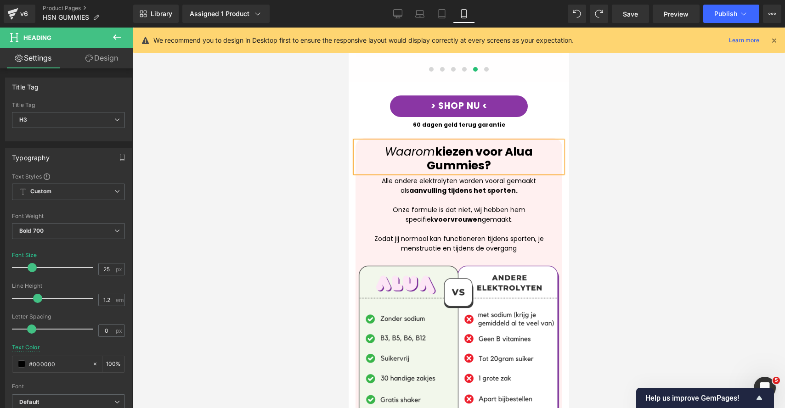
click at [484, 205] on p "Onze formule is dat niet, wij hebben hem specifiek voor vrouwen gemaakt." at bounding box center [458, 214] width 197 height 19
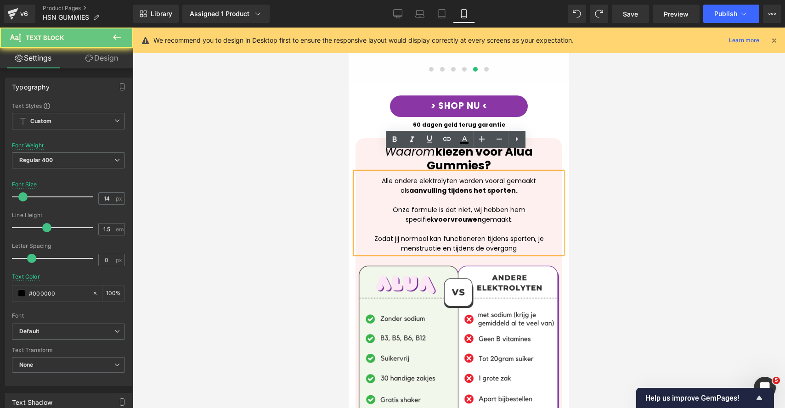
click at [519, 234] on p "Zodat jij normaal kan functioneren tijdens sporten, je menstruatie en tijdens d…" at bounding box center [458, 243] width 197 height 19
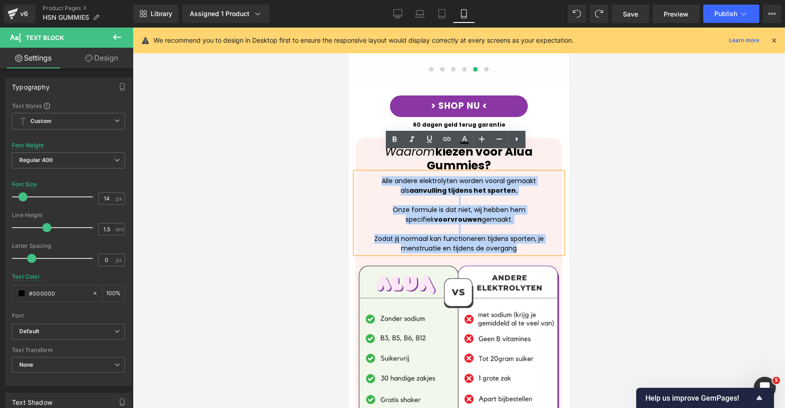
drag, startPoint x: 506, startPoint y: 224, endPoint x: 371, endPoint y: 158, distance: 150.1
click at [371, 173] on div "Alle andere elektrolyten worden vooral gemaakt als aanvulling tijdens het sport…" at bounding box center [458, 213] width 207 height 81
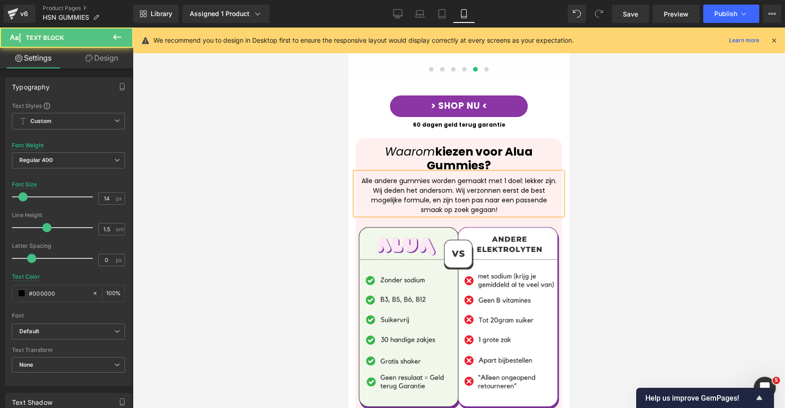
click at [461, 176] on p "Alle andere gummies worden gemaakt met 1 doel: lekker zijn. Wij deden het ander…" at bounding box center [458, 195] width 197 height 39
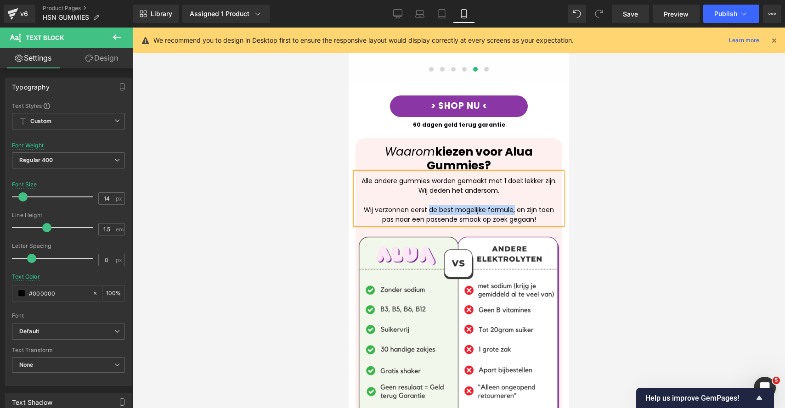
drag, startPoint x: 510, startPoint y: 187, endPoint x: 436, endPoint y: 187, distance: 73.9
click at [428, 205] on p "Wij verzonnen eerst de best mogelijke formule, en zijn toen pas naar een passen…" at bounding box center [458, 214] width 197 height 19
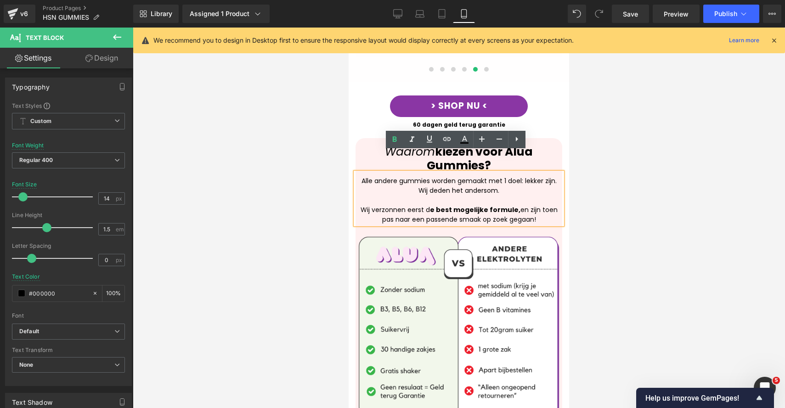
click at [525, 196] on p at bounding box center [458, 201] width 197 height 10
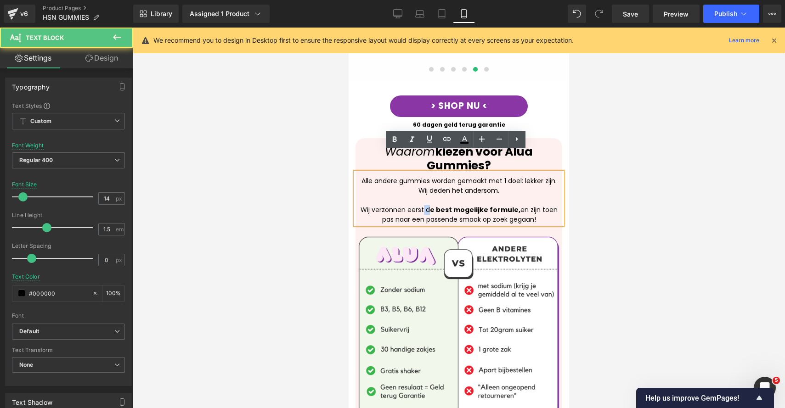
drag, startPoint x: 428, startPoint y: 190, endPoint x: 422, endPoint y: 191, distance: 6.4
click at [422, 205] on p "Wij verzonnen eerst d e best mogelijke formule, en zijn toen pas naar een passe…" at bounding box center [458, 214] width 197 height 19
click at [387, 205] on p "Wij verzonnen eerst d e best mogelijke formule, en zijn toen pas naar een passe…" at bounding box center [458, 214] width 197 height 19
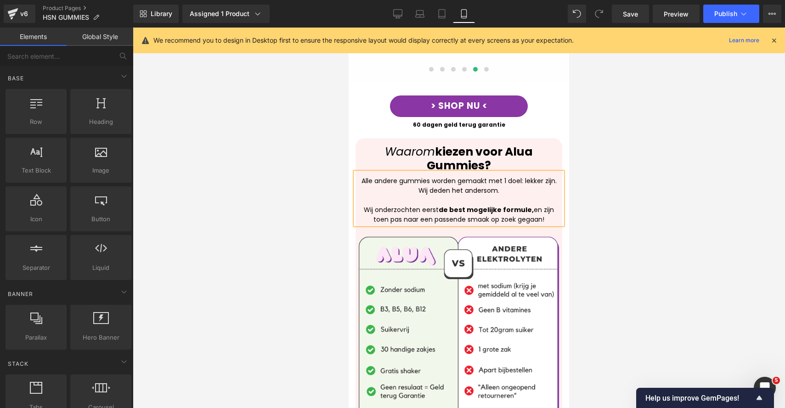
click at [641, 202] on div at bounding box center [459, 218] width 652 height 381
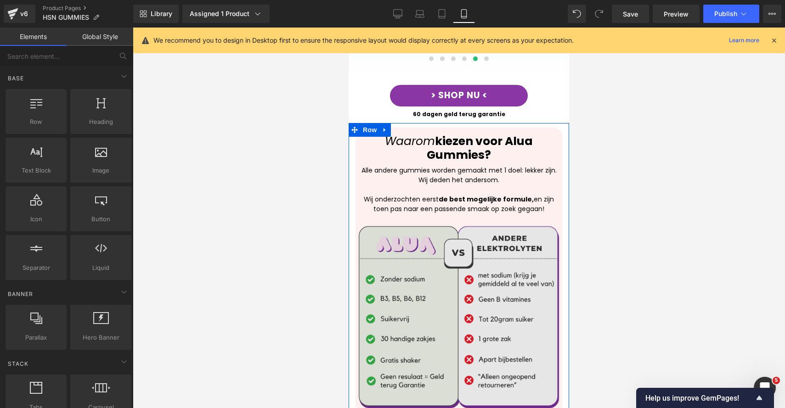
scroll to position [1574, 0]
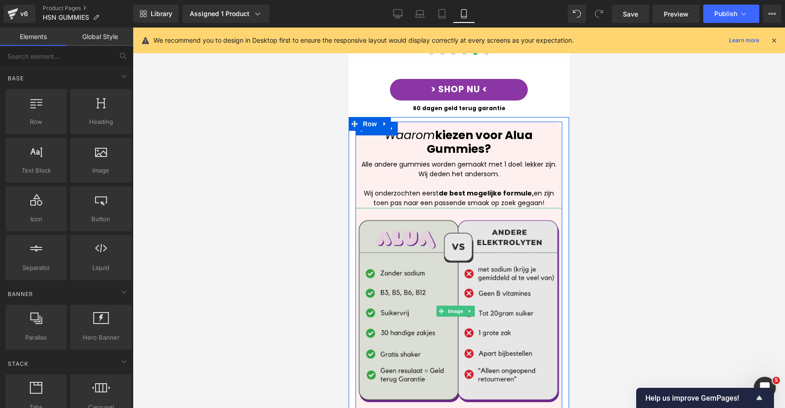
click at [454, 280] on img at bounding box center [458, 311] width 207 height 207
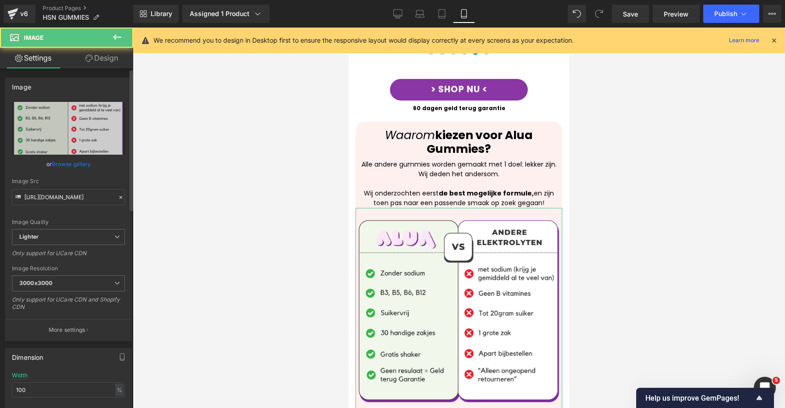
click at [77, 162] on link "Browse gallery" at bounding box center [71, 164] width 39 height 16
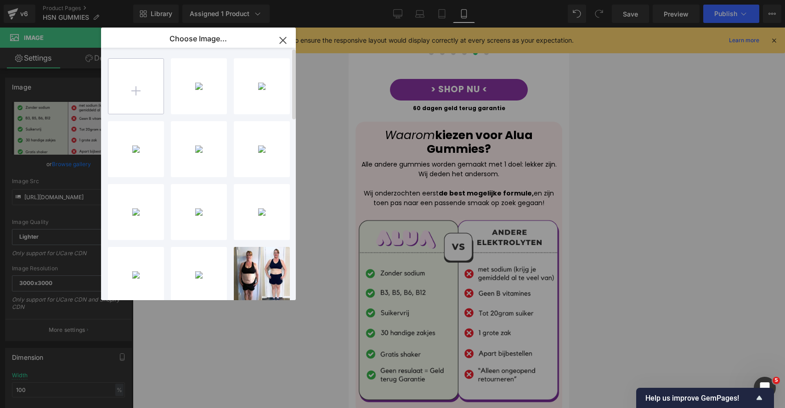
click at [135, 75] on input "file" at bounding box center [135, 86] width 55 height 55
type input "C:\fakepath\Scarcity vs Abundance Mindset (1).png"
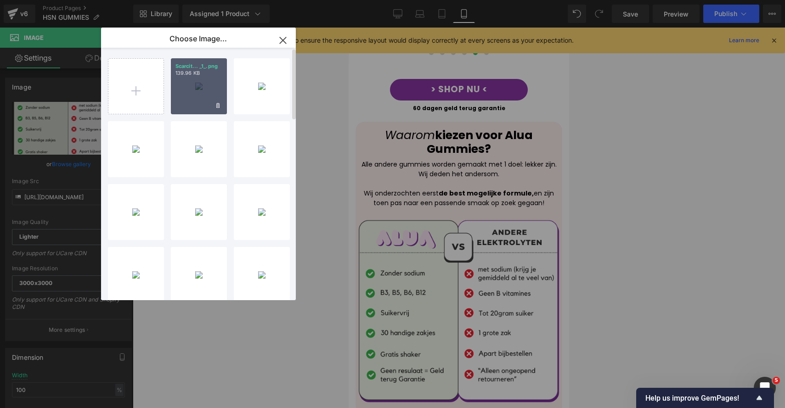
click at [211, 81] on div "Scarcit... _1_.png 139.96 KB" at bounding box center [199, 86] width 56 height 56
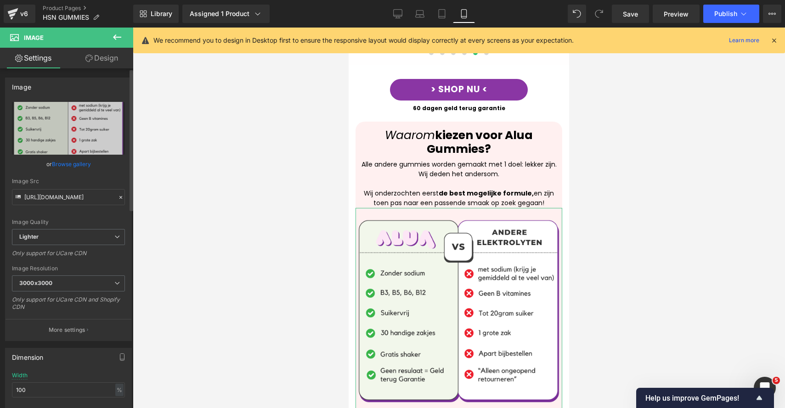
click at [84, 175] on div "Image Quality Lighter Lightest Lighter Lighter Lightest Only support for UCare …" at bounding box center [68, 165] width 113 height 127
click at [79, 168] on link "Browse gallery" at bounding box center [71, 164] width 39 height 16
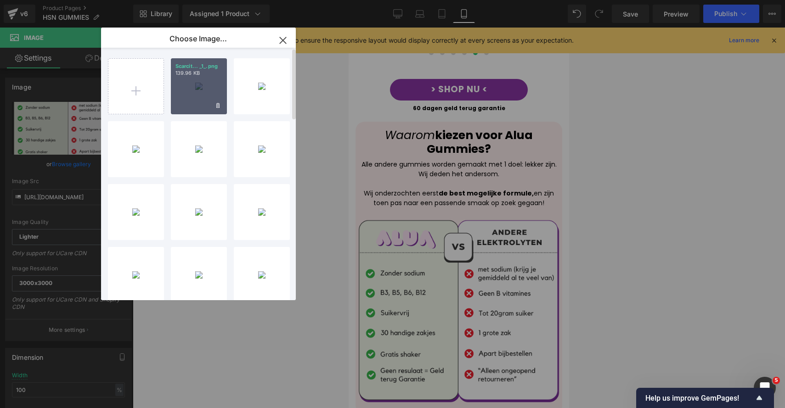
click at [192, 96] on div "Scarcit... _1_.png 139.96 KB" at bounding box center [199, 86] width 56 height 56
type input "[URL][DOMAIN_NAME]"
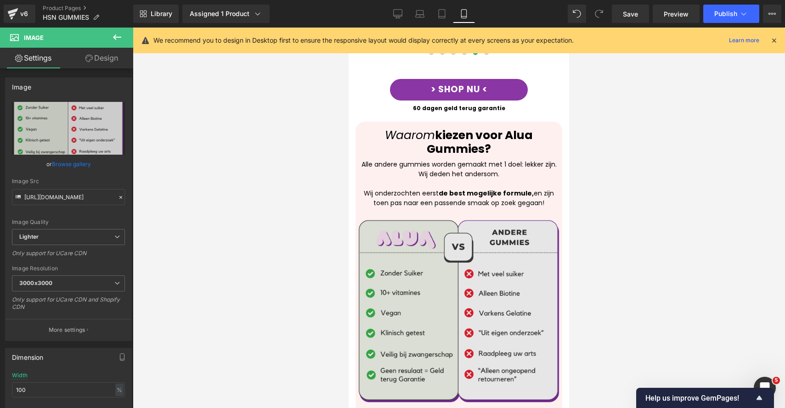
click at [462, 251] on img at bounding box center [458, 311] width 207 height 207
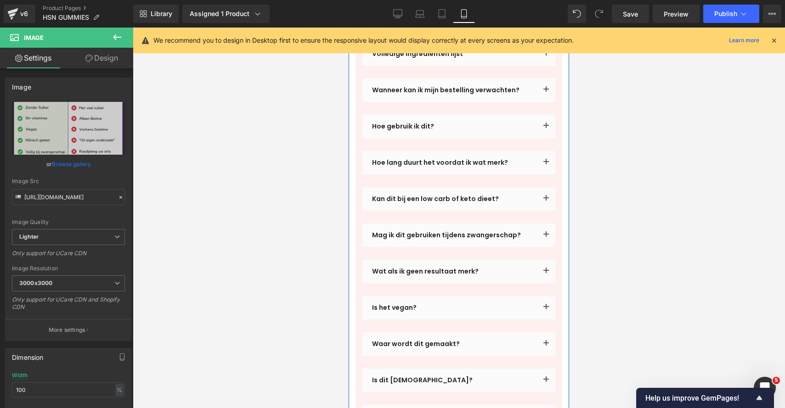
scroll to position [2076, 0]
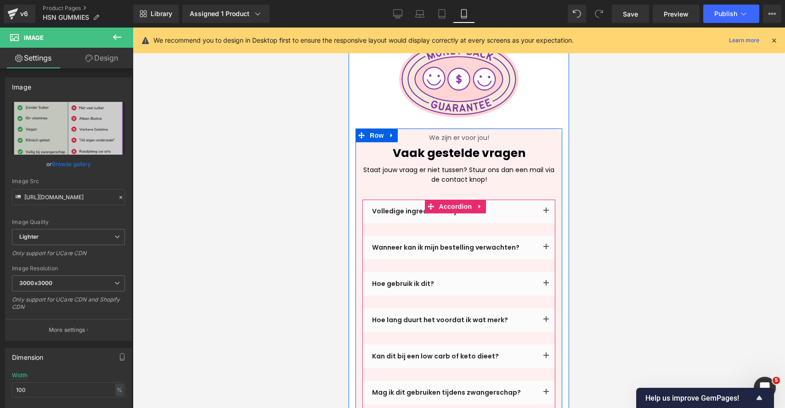
click at [542, 200] on button "button" at bounding box center [546, 211] width 18 height 23
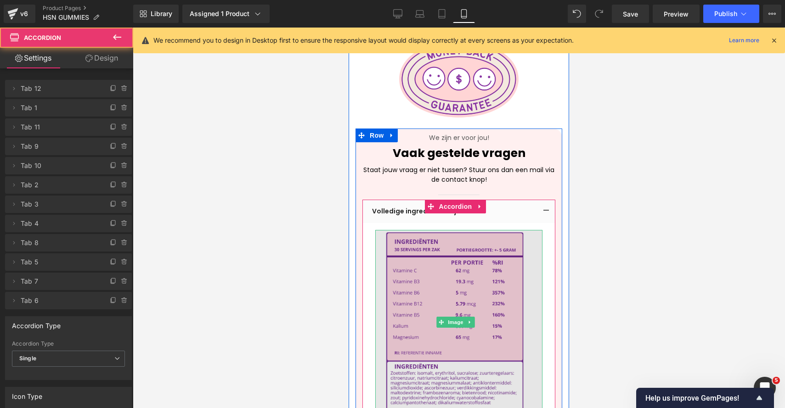
click at [464, 262] on img at bounding box center [458, 322] width 167 height 185
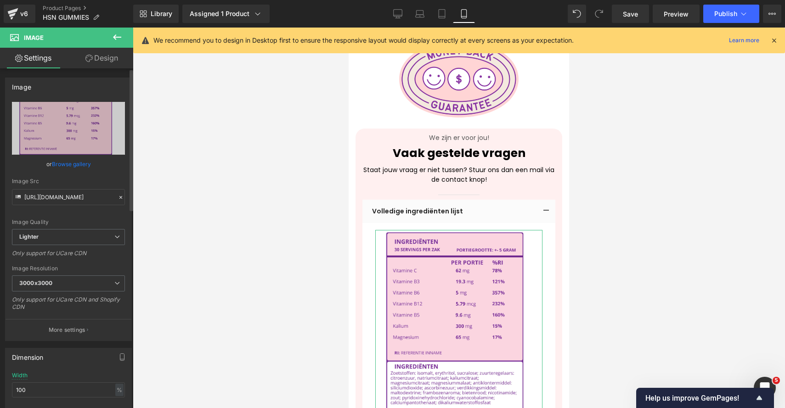
click at [71, 158] on link "Browse gallery" at bounding box center [71, 164] width 39 height 16
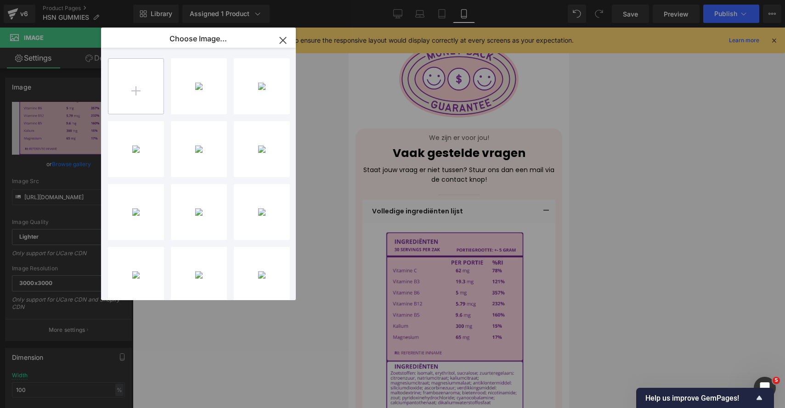
click at [136, 89] on input "file" at bounding box center [135, 86] width 55 height 55
type input "C:\fakepath\53.png"
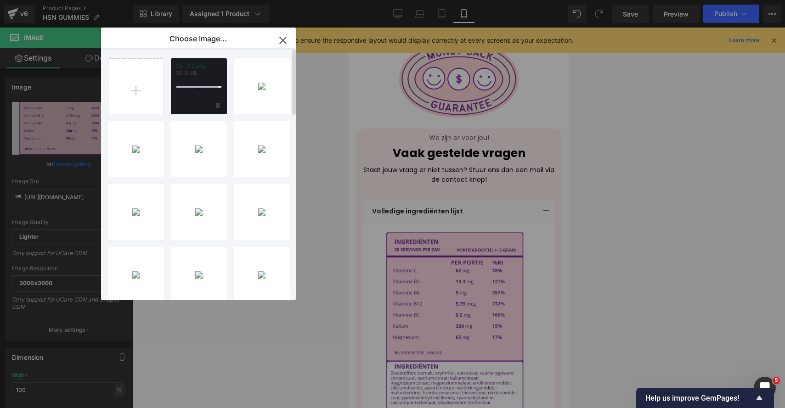
click at [207, 87] on span at bounding box center [196, 87] width 41 height 2
click at [207, 87] on div "53...53.png 181.10 KB" at bounding box center [199, 86] width 56 height 56
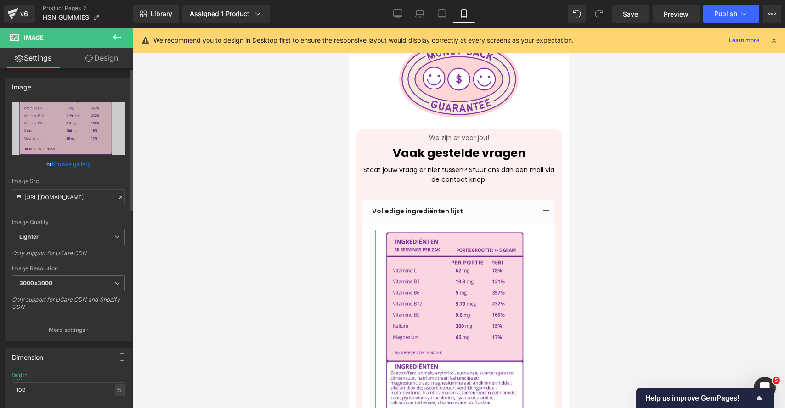
click at [78, 166] on link "Browse gallery" at bounding box center [71, 164] width 39 height 16
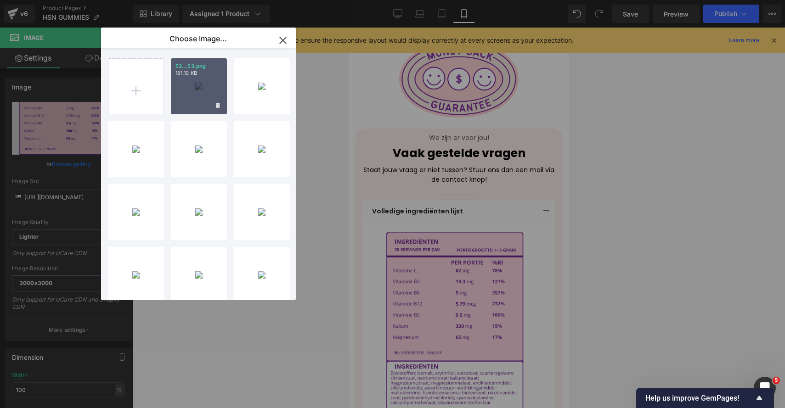
click at [193, 102] on div "53...53.png 181.10 KB" at bounding box center [199, 86] width 56 height 56
type input "[URL][DOMAIN_NAME]"
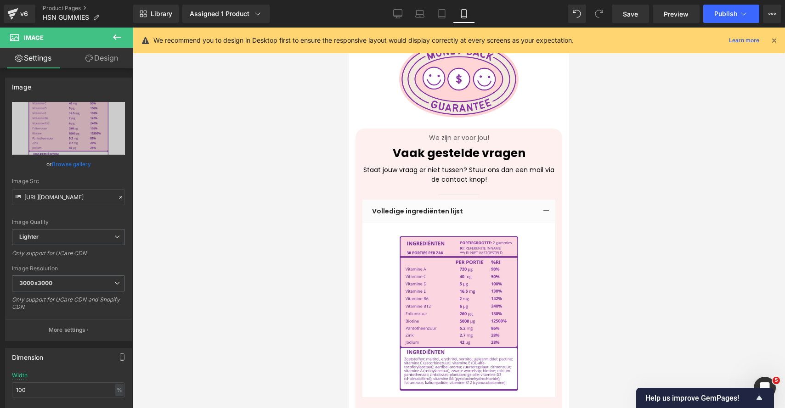
click at [688, 243] on div at bounding box center [459, 218] width 652 height 381
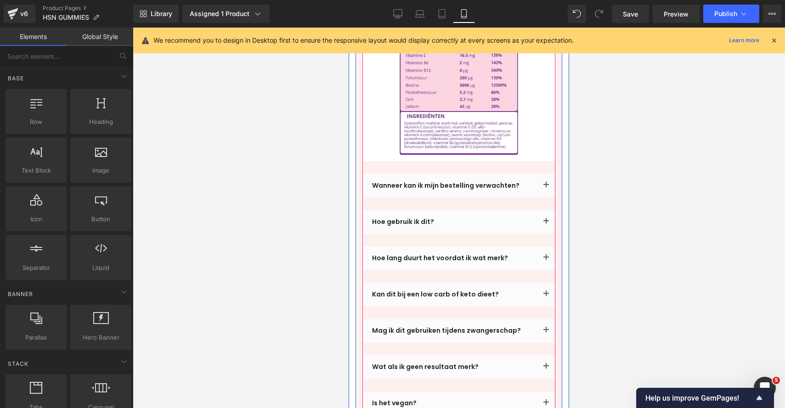
scroll to position [2360, 0]
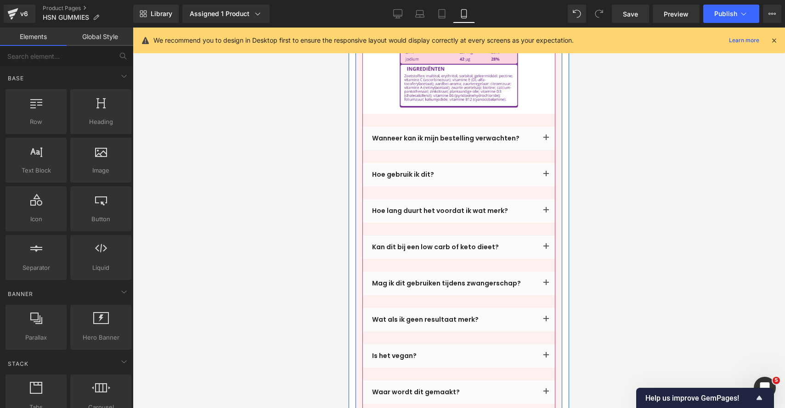
click at [546, 177] on span "button" at bounding box center [546, 177] width 0 height 0
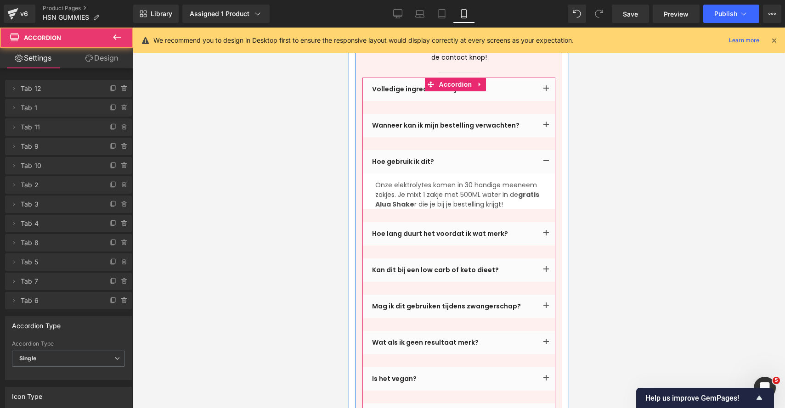
scroll to position [2192, 0]
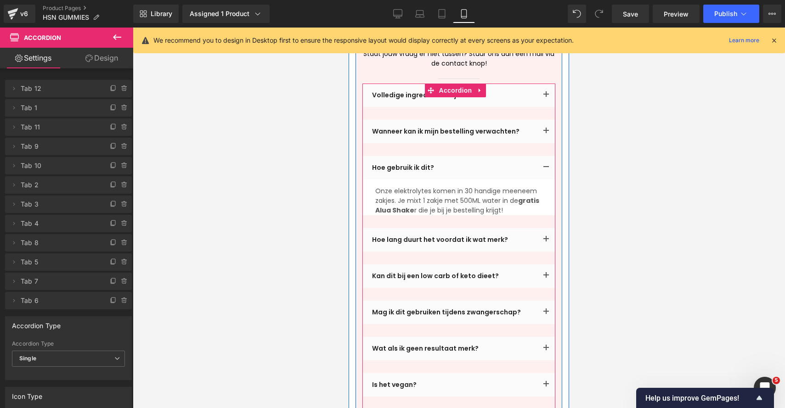
click at [406, 186] on p "Onze elektrolytes komen in 30 handige meeneem zakjes. Je mixt 1 zakje met 500ML…" at bounding box center [458, 200] width 167 height 29
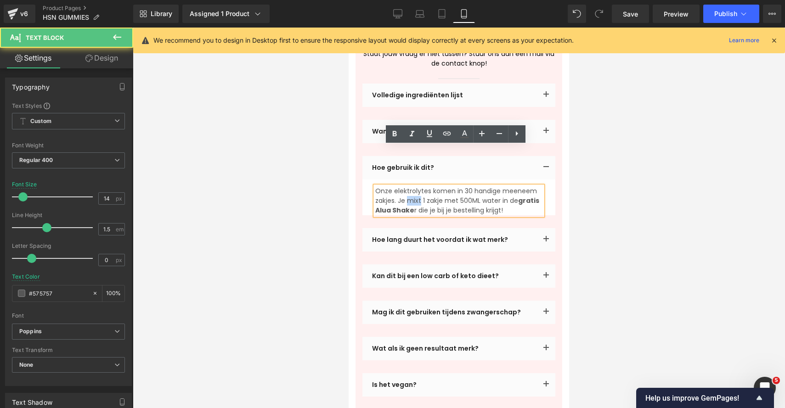
click at [406, 186] on p "Onze elektrolytes komen in 30 handige meeneem zakjes. Je mixt 1 zakje met 500ML…" at bounding box center [458, 200] width 167 height 29
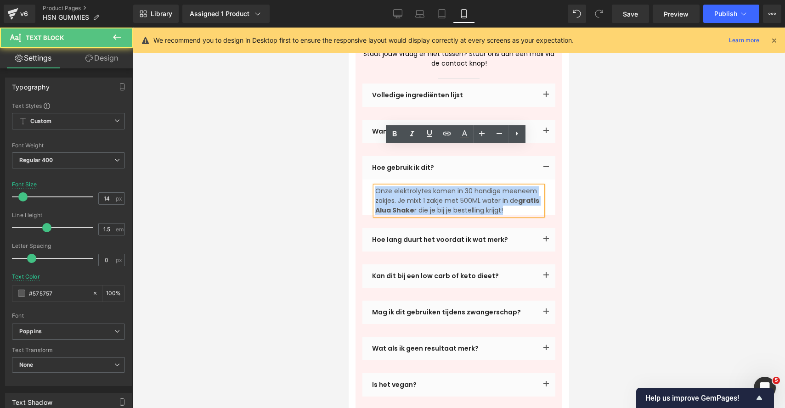
click at [406, 186] on p "Onze elektrolytes komen in 30 handige meeneem zakjes. Je mixt 1 zakje met 500ML…" at bounding box center [458, 200] width 167 height 29
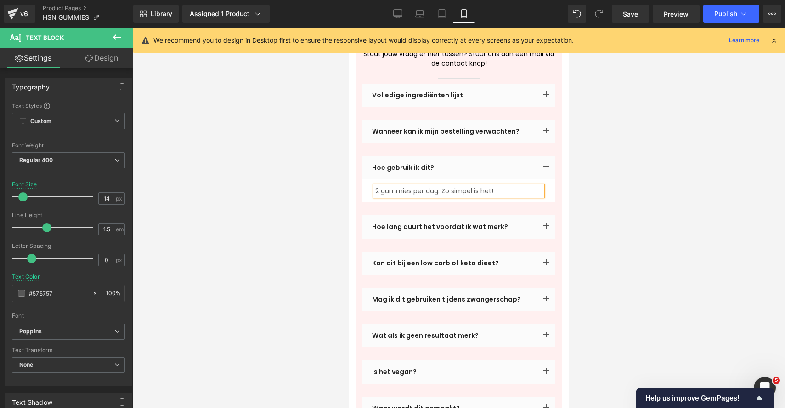
click at [537, 215] on button "button" at bounding box center [546, 226] width 18 height 23
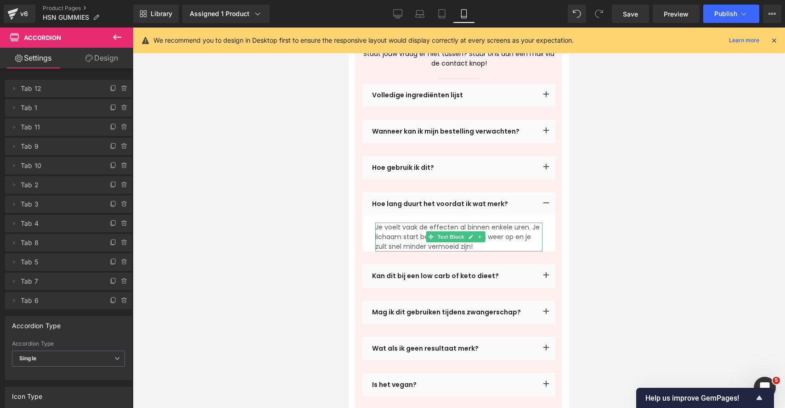
click at [489, 223] on p "Je voelt vaak de effecten al binnen enkele uren. Je lichaam start bepaalde proc…" at bounding box center [458, 237] width 167 height 29
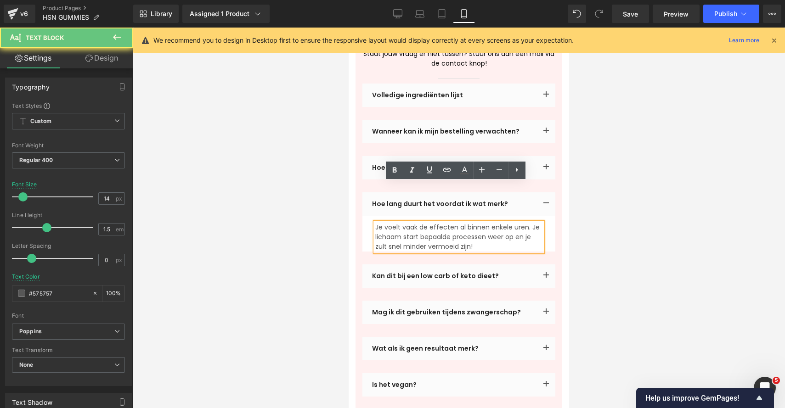
click at [493, 223] on p "Je voelt vaak de effecten al binnen enkele uren. Je lichaam start bepaalde proc…" at bounding box center [458, 237] width 167 height 29
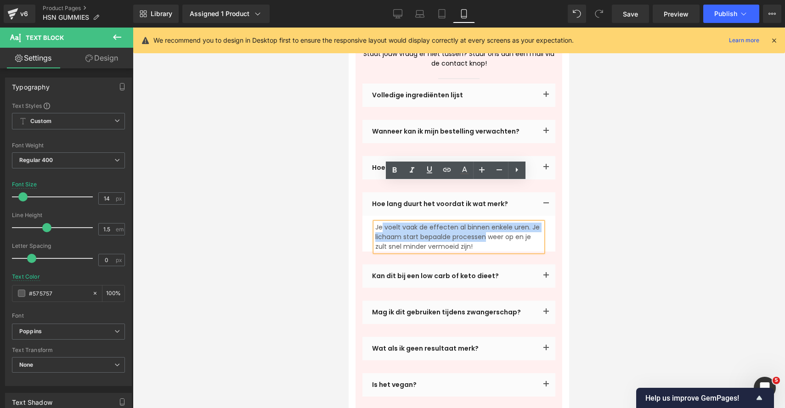
drag, startPoint x: 496, startPoint y: 202, endPoint x: 383, endPoint y: 187, distance: 113.8
click at [383, 223] on p "Je voelt vaak de effecten al binnen enkele uren. Je lichaam start bepaalde proc…" at bounding box center [458, 237] width 167 height 29
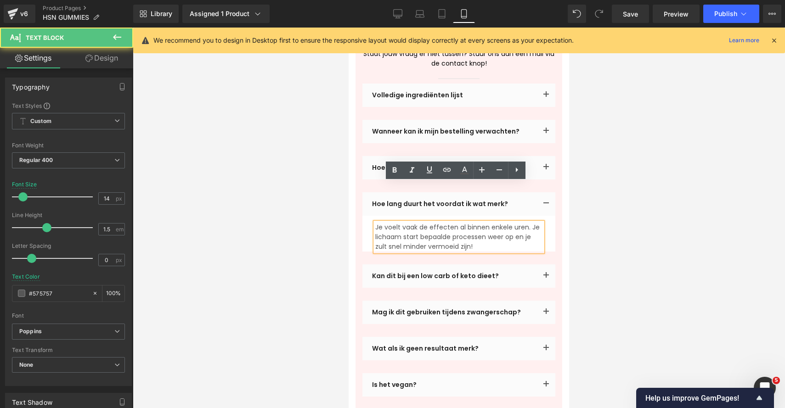
click at [455, 223] on p "Je voelt vaak de effecten al binnen enkele uren. Je lichaam start bepaalde proc…" at bounding box center [458, 237] width 167 height 29
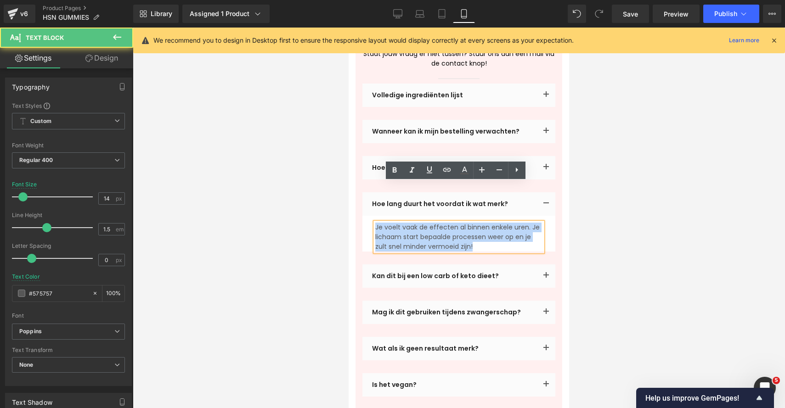
drag, startPoint x: 449, startPoint y: 194, endPoint x: 348, endPoint y: 180, distance: 101.5
click at [348, 180] on div "Waarom kiezen voor Alua Gummies? Heading Alle andere gummies worden gemaakt met…" at bounding box center [458, 31] width 220 height 1056
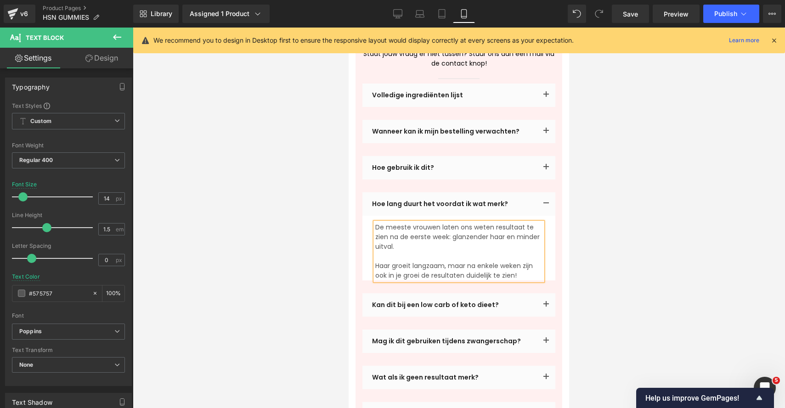
click at [676, 151] on div at bounding box center [459, 218] width 652 height 381
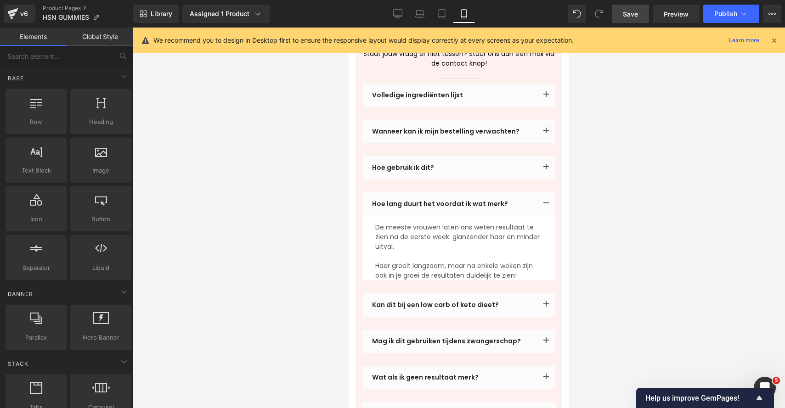
click at [621, 16] on link "Save" at bounding box center [630, 14] width 37 height 18
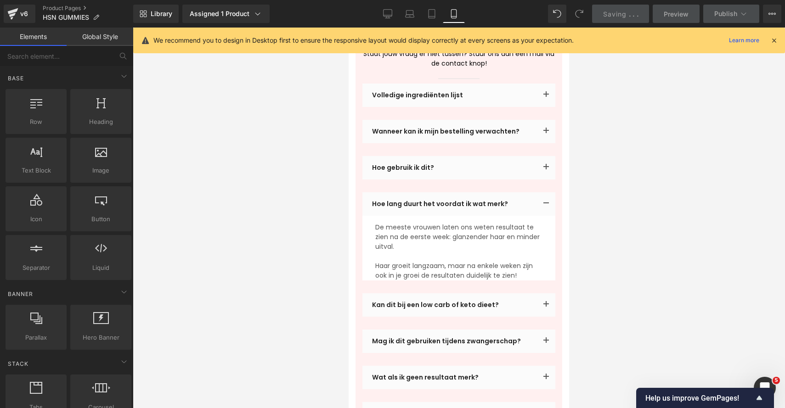
scroll to position [0, 0]
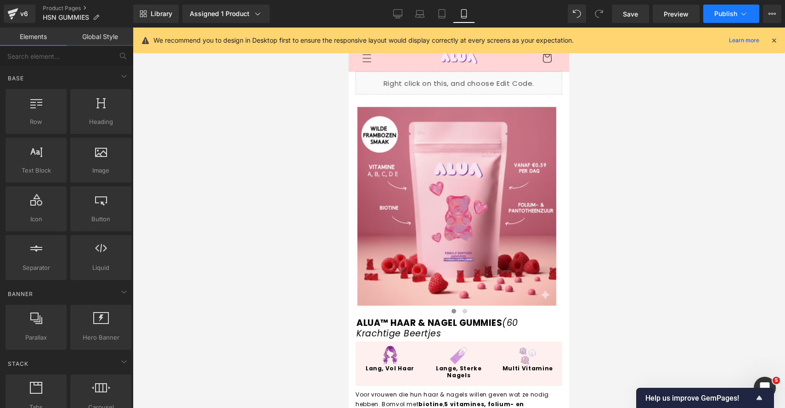
click at [721, 22] on button "Publish" at bounding box center [731, 14] width 56 height 18
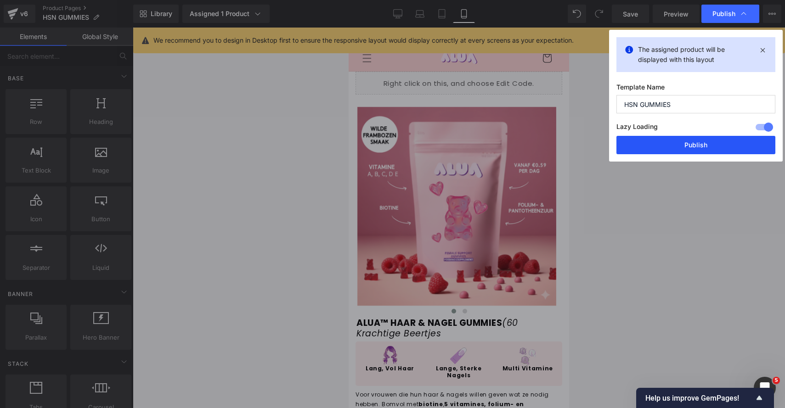
click at [696, 146] on button "Publish" at bounding box center [695, 145] width 159 height 18
